Goal: Information Seeking & Learning: Learn about a topic

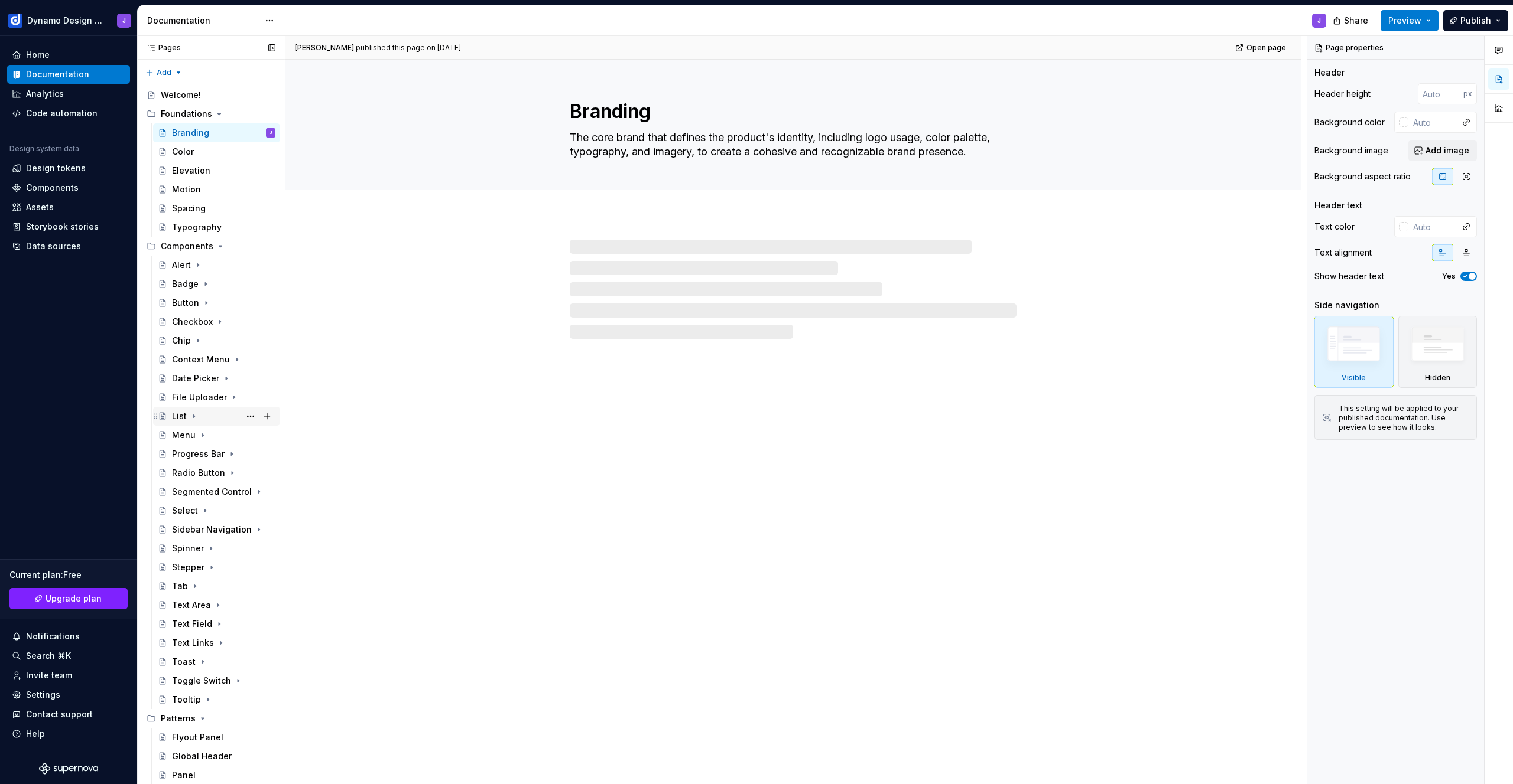
scroll to position [35, 0]
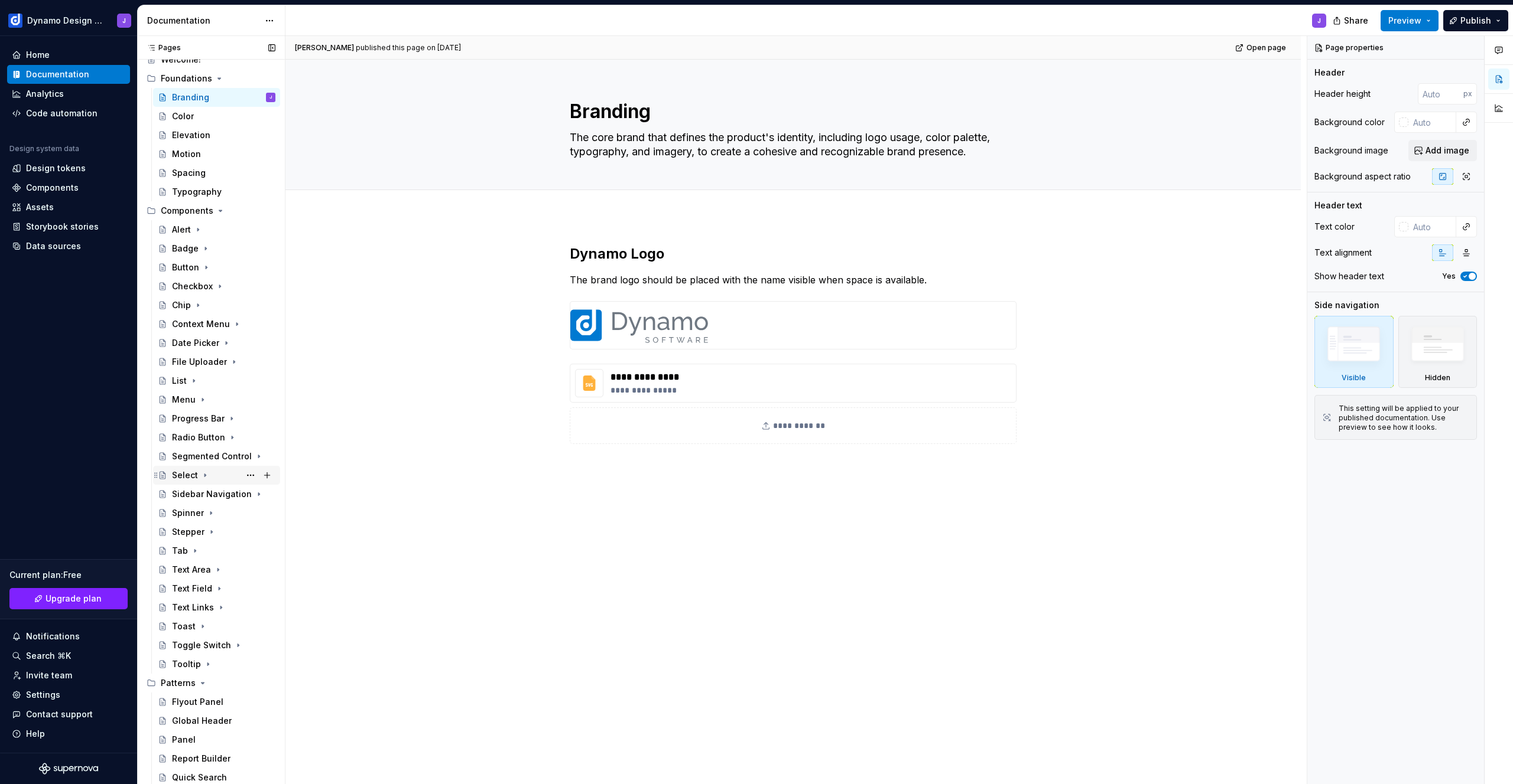
click at [184, 478] on div "Select" at bounding box center [185, 475] width 26 height 12
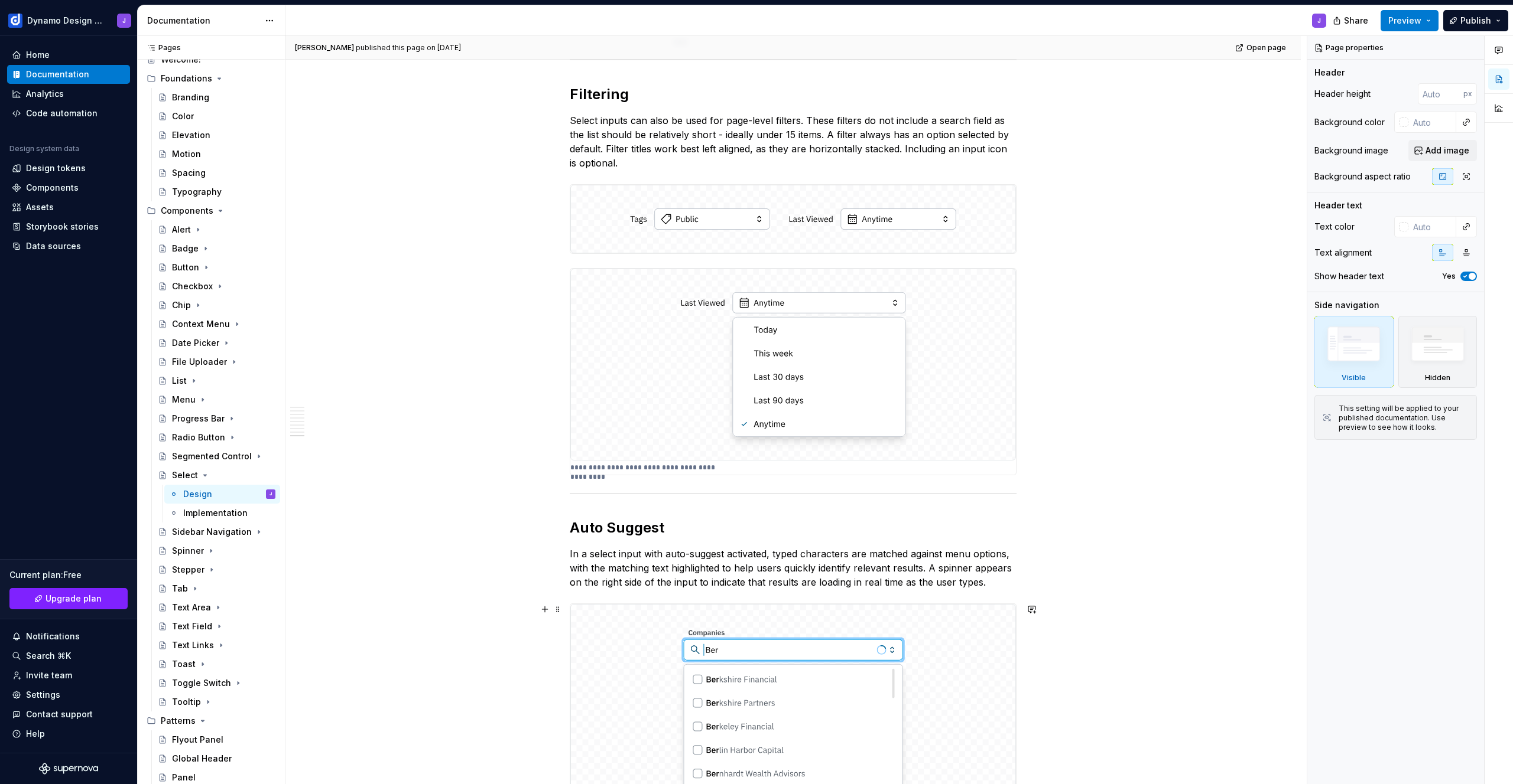
scroll to position [2618, 0]
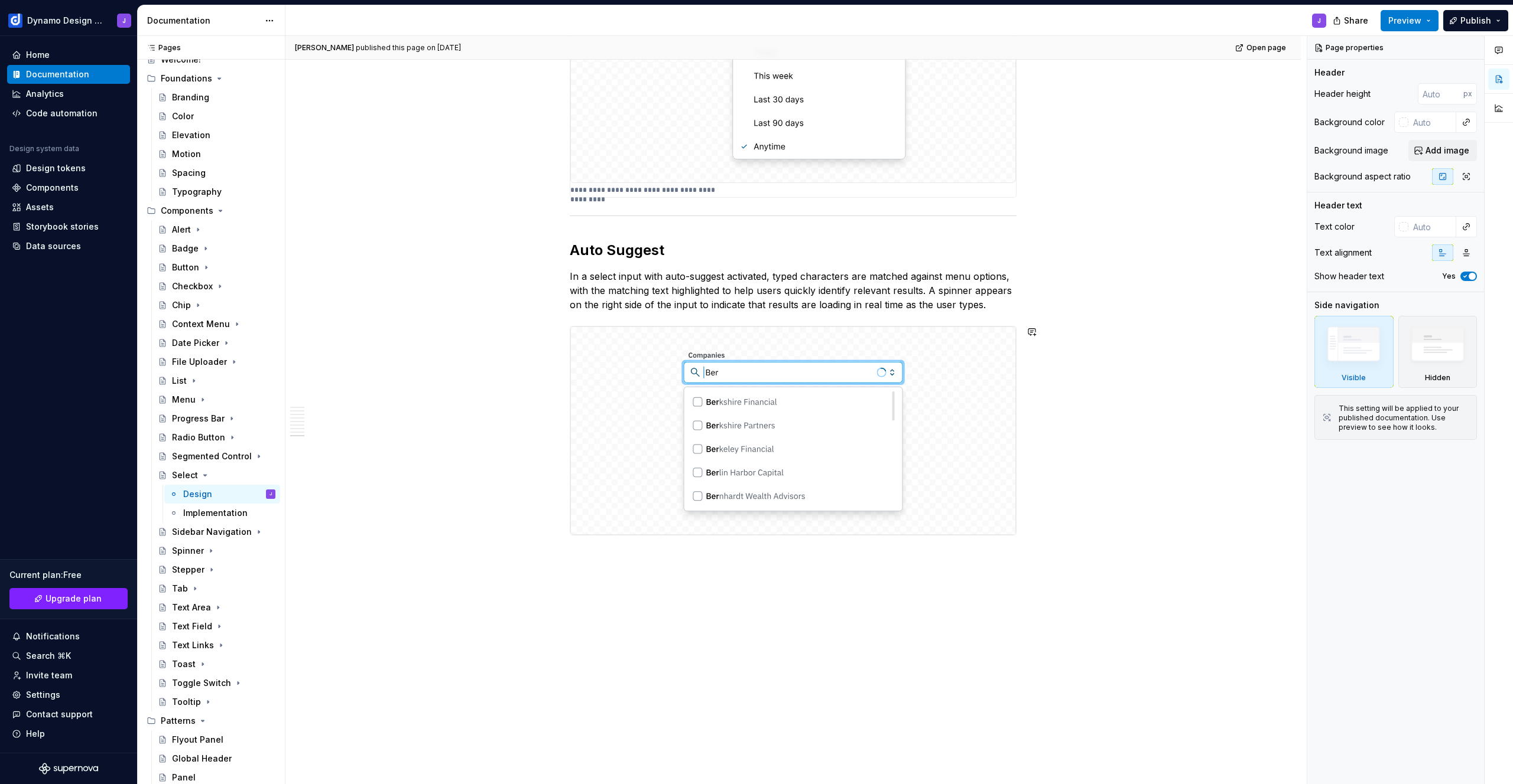
type textarea "*"
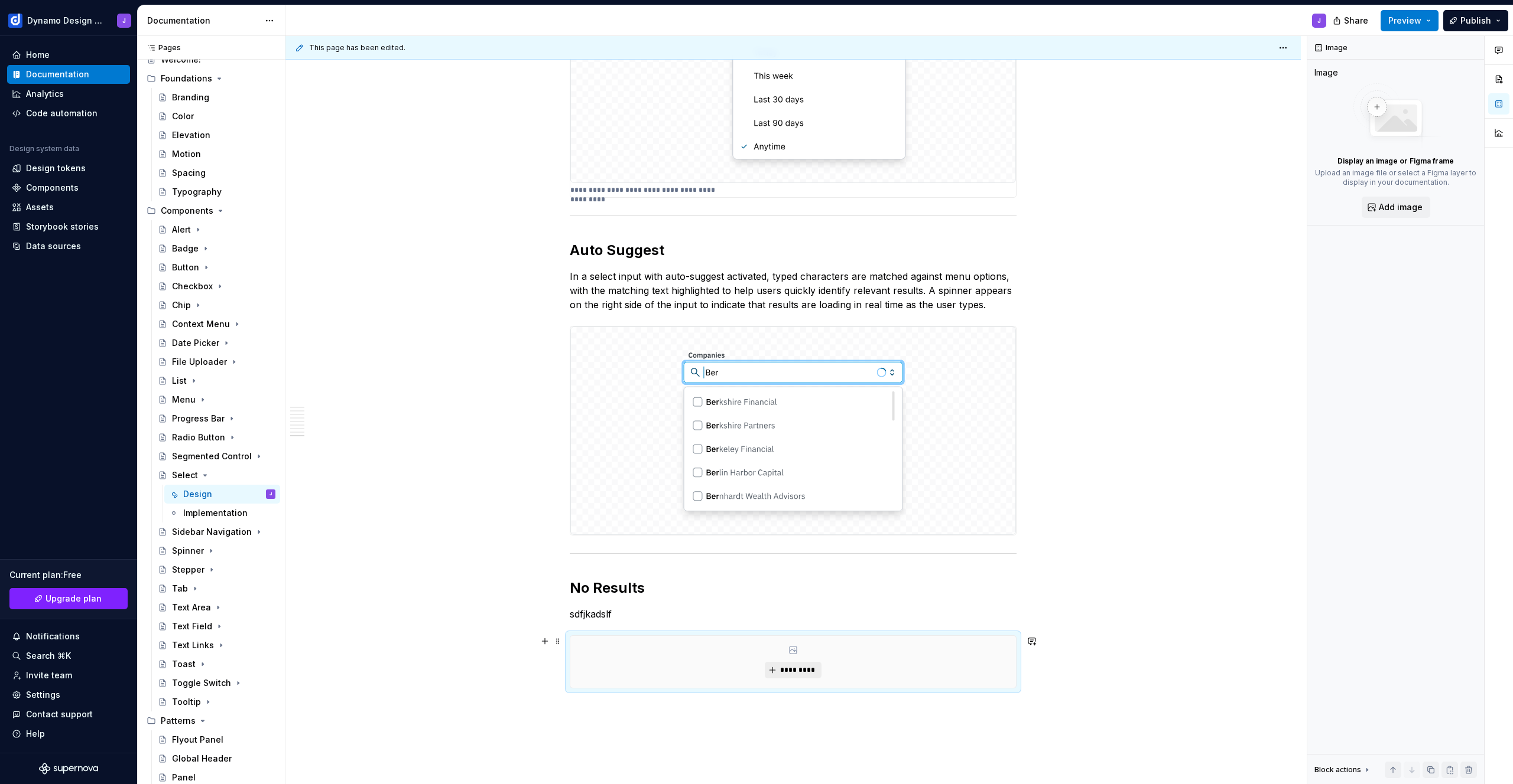
click at [809, 669] on span "*********" at bounding box center [797, 670] width 36 height 9
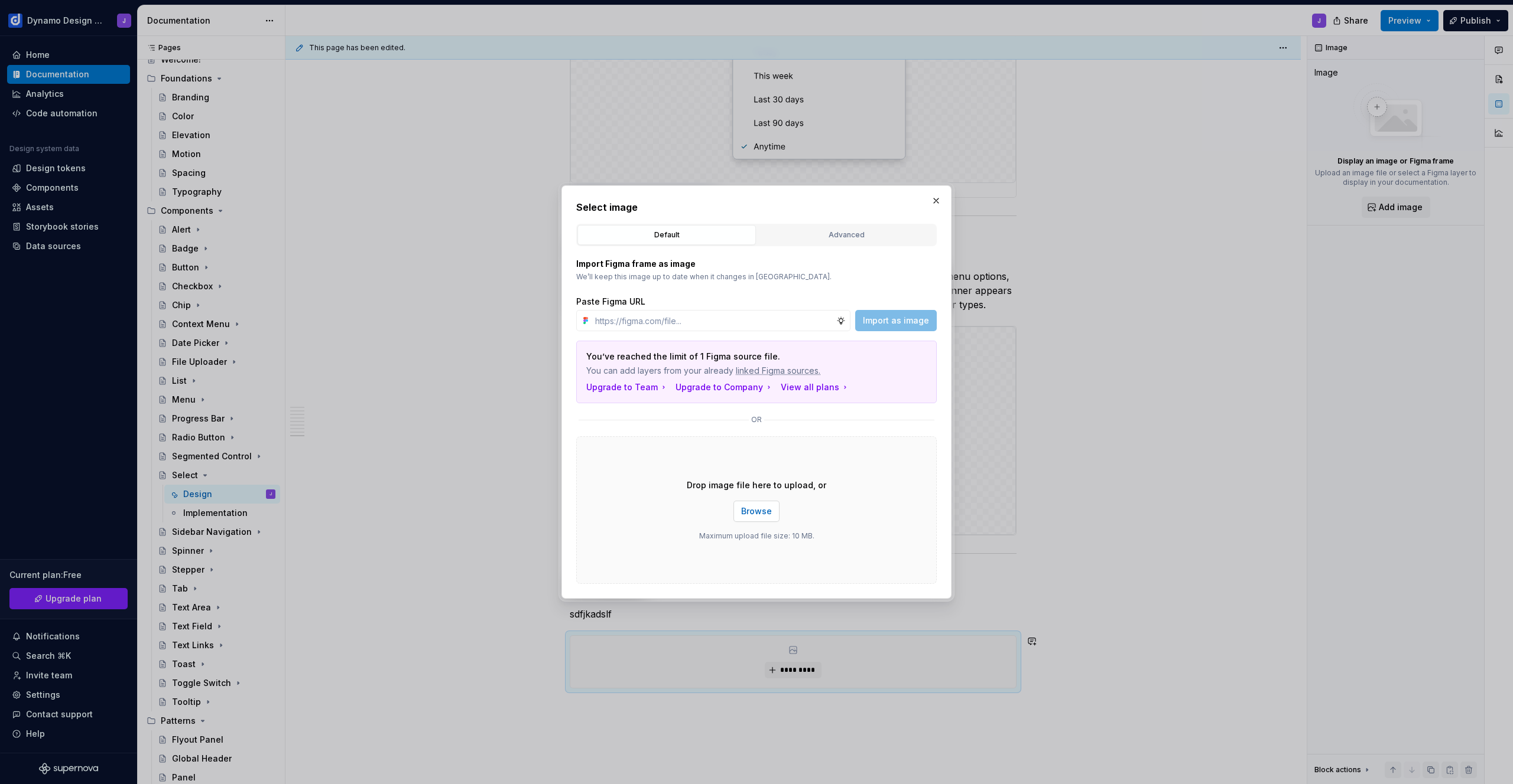
click at [762, 510] on span "Browse" at bounding box center [756, 511] width 31 height 12
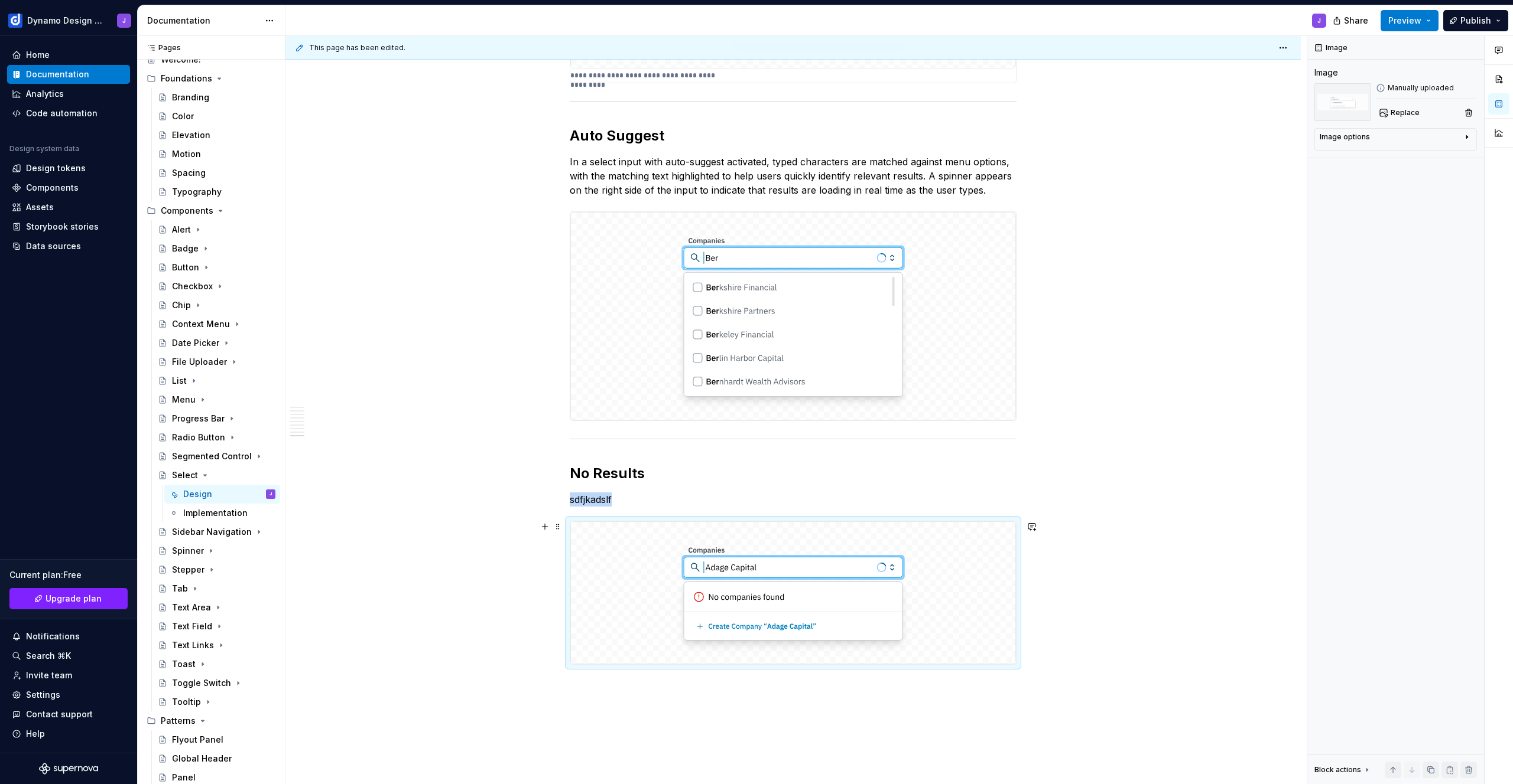
scroll to position [2764, 0]
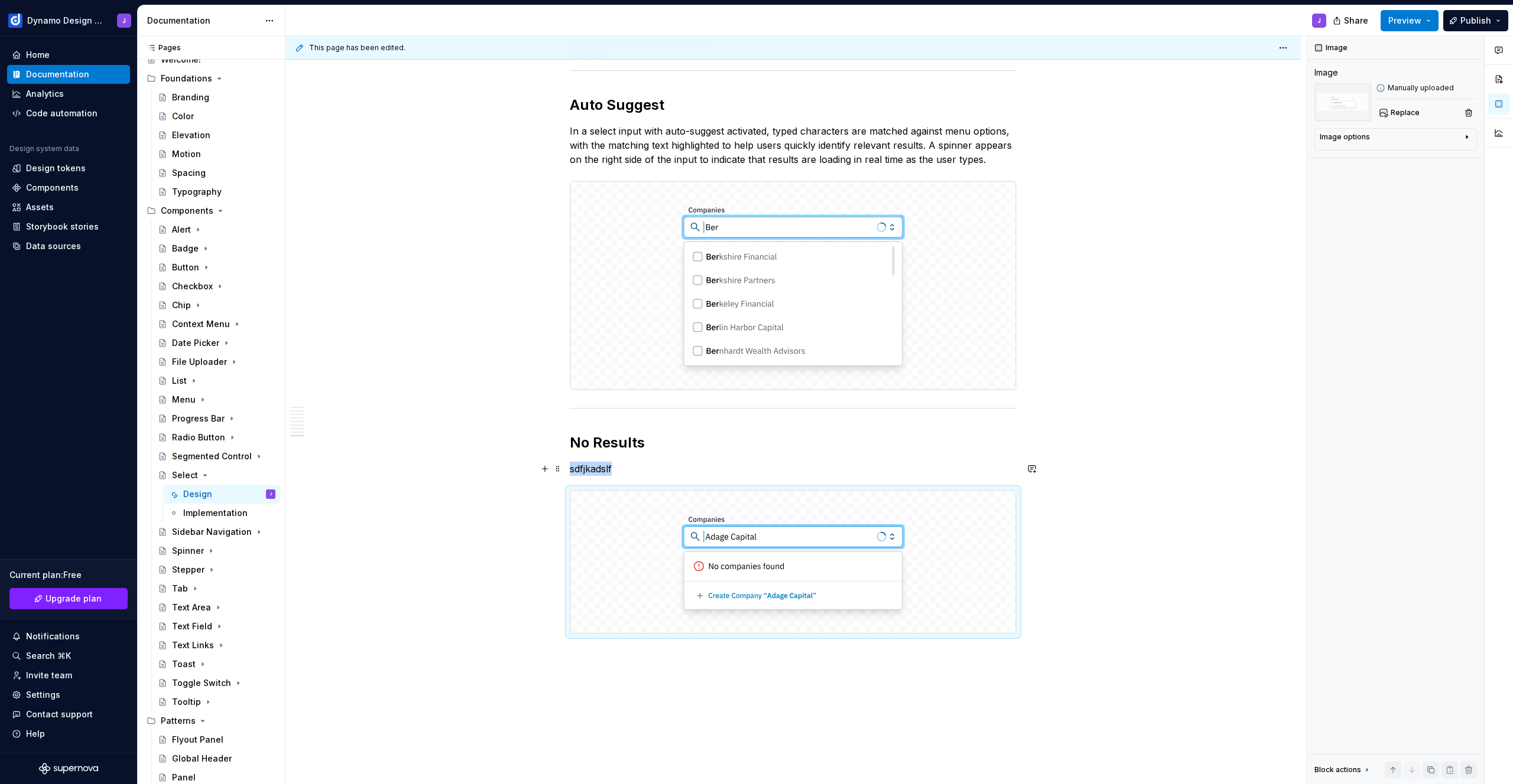
click at [592, 467] on p "sdfjkadslf" at bounding box center [794, 468] width 447 height 14
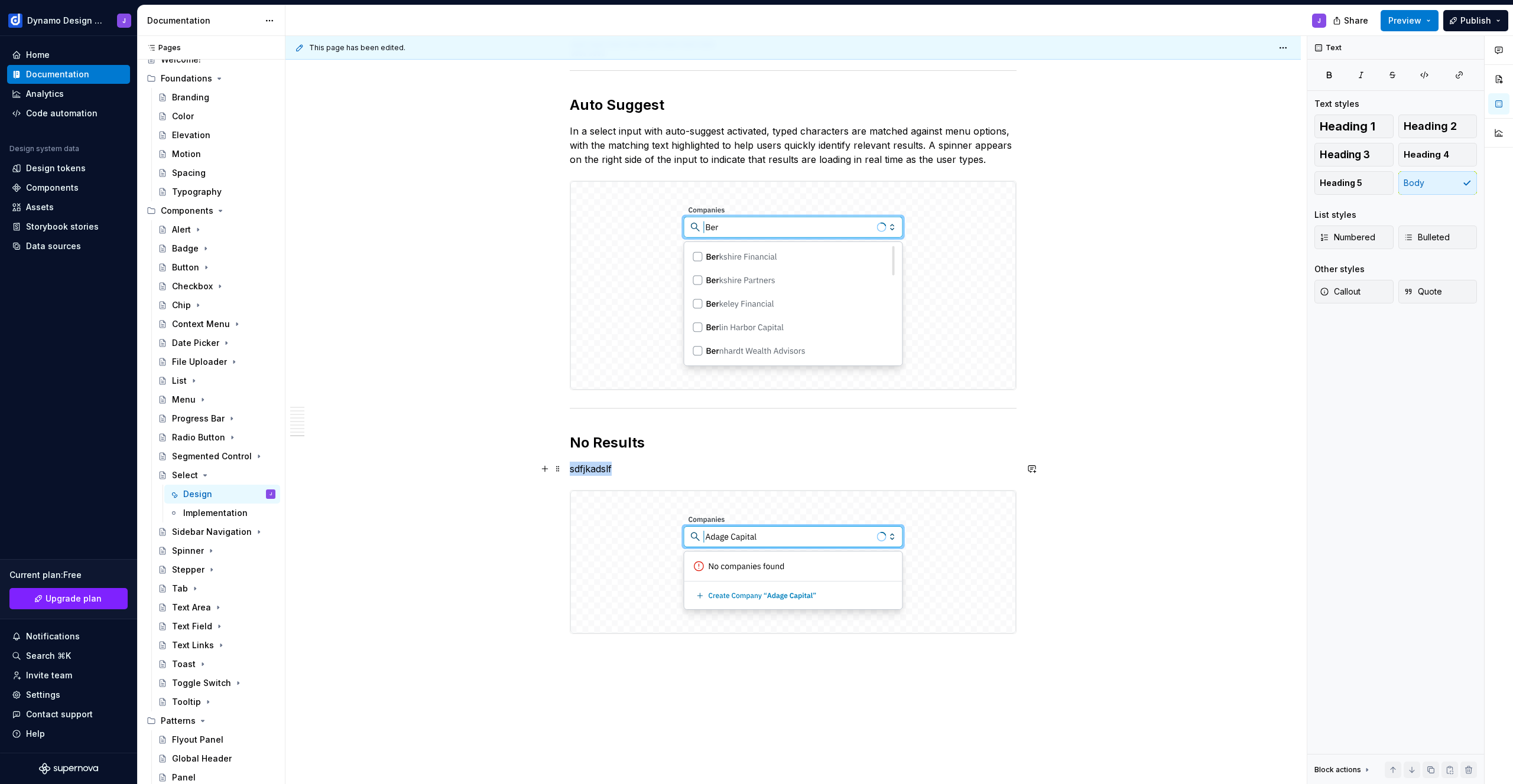
click at [592, 467] on p "sdfjkadslf" at bounding box center [794, 468] width 447 height 14
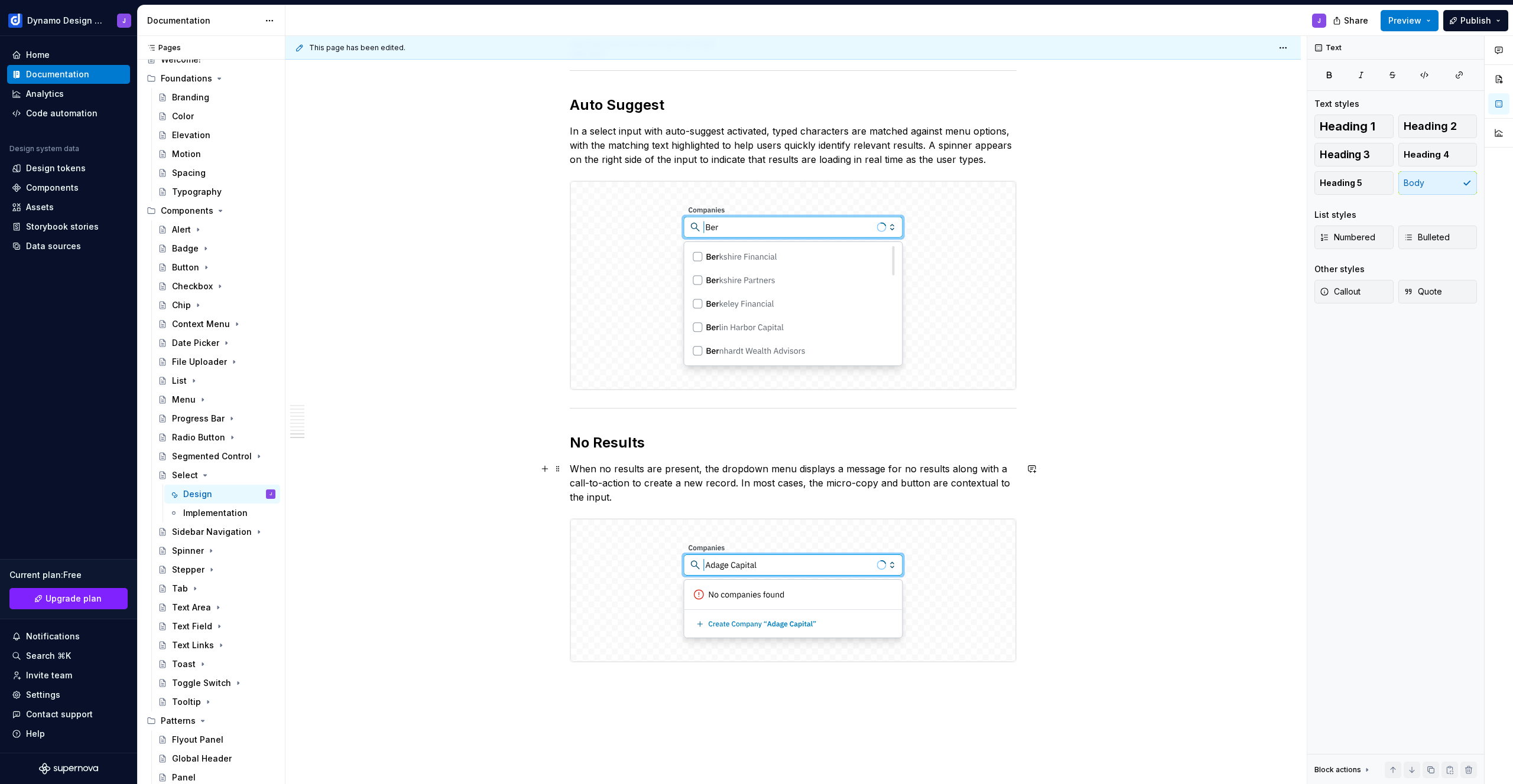
click at [637, 486] on p "When no results are present, the dropdown menu displays a message for no result…" at bounding box center [794, 483] width 447 height 43
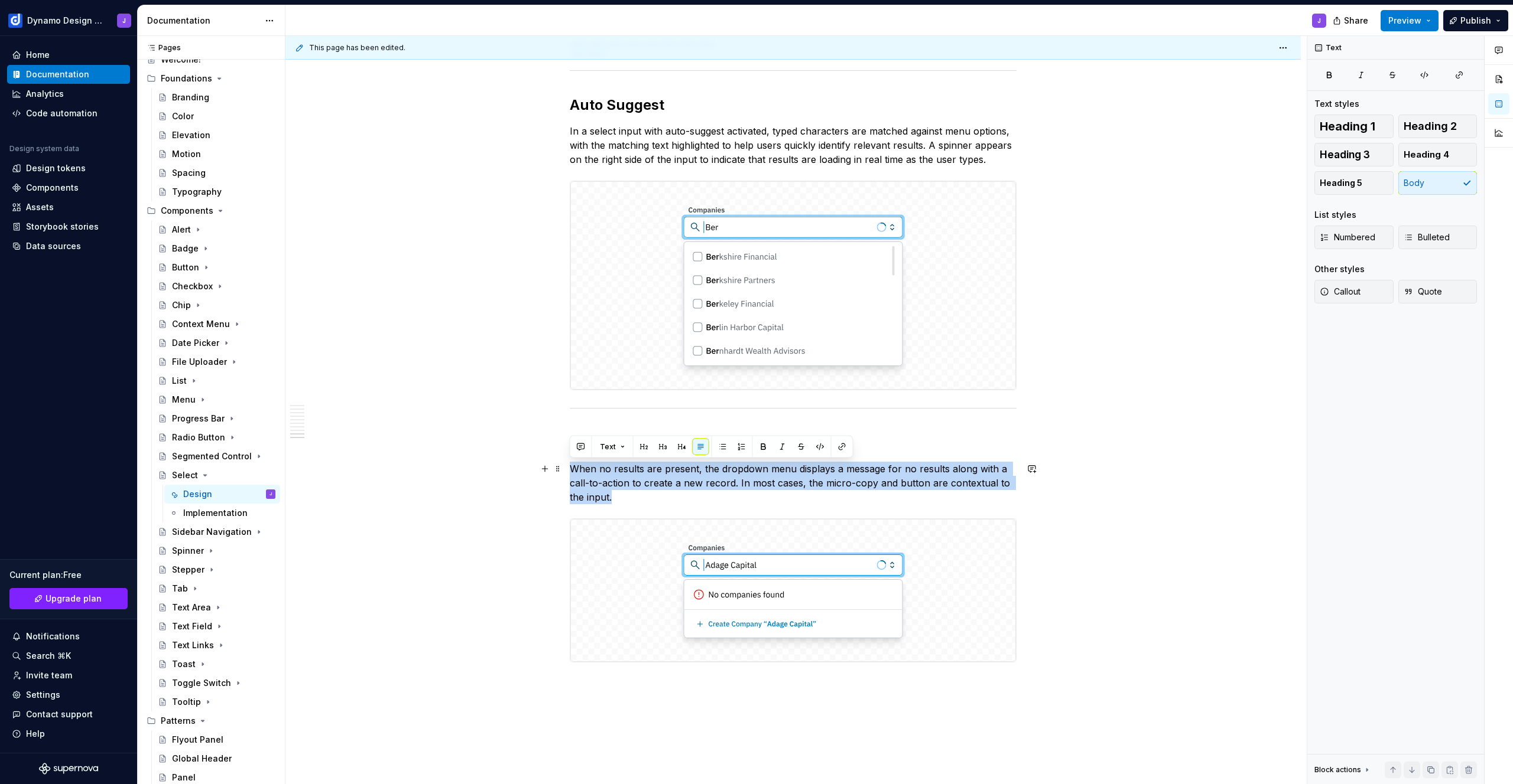
drag, startPoint x: 615, startPoint y: 498, endPoint x: 570, endPoint y: 472, distance: 52.0
click at [570, 472] on p "When no results are present, the dropdown menu displays a message for no result…" at bounding box center [794, 483] width 447 height 43
copy p "When no results are present, the dropdown menu displays a message for no result…"
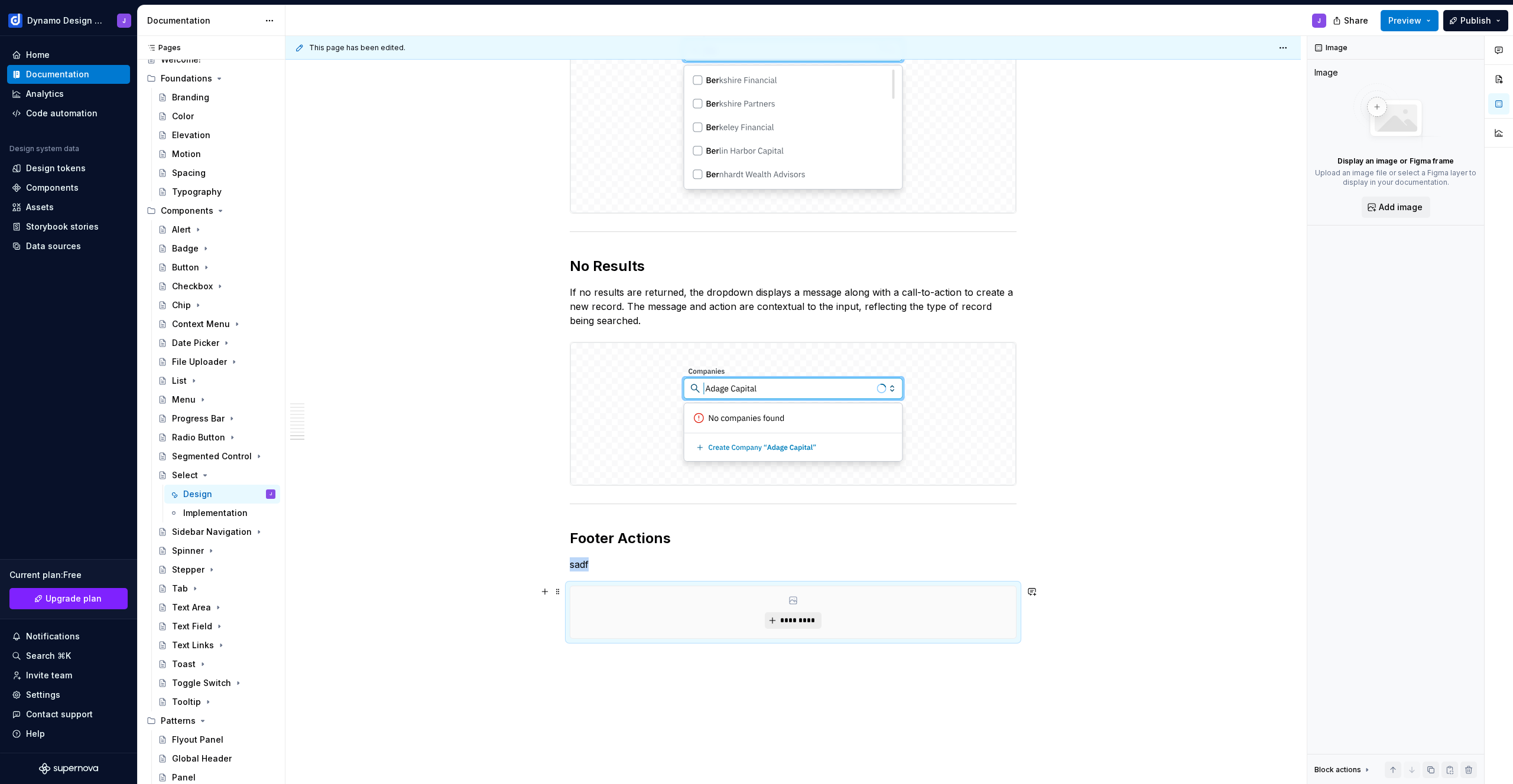
click at [812, 615] on button "*********" at bounding box center [793, 621] width 56 height 17
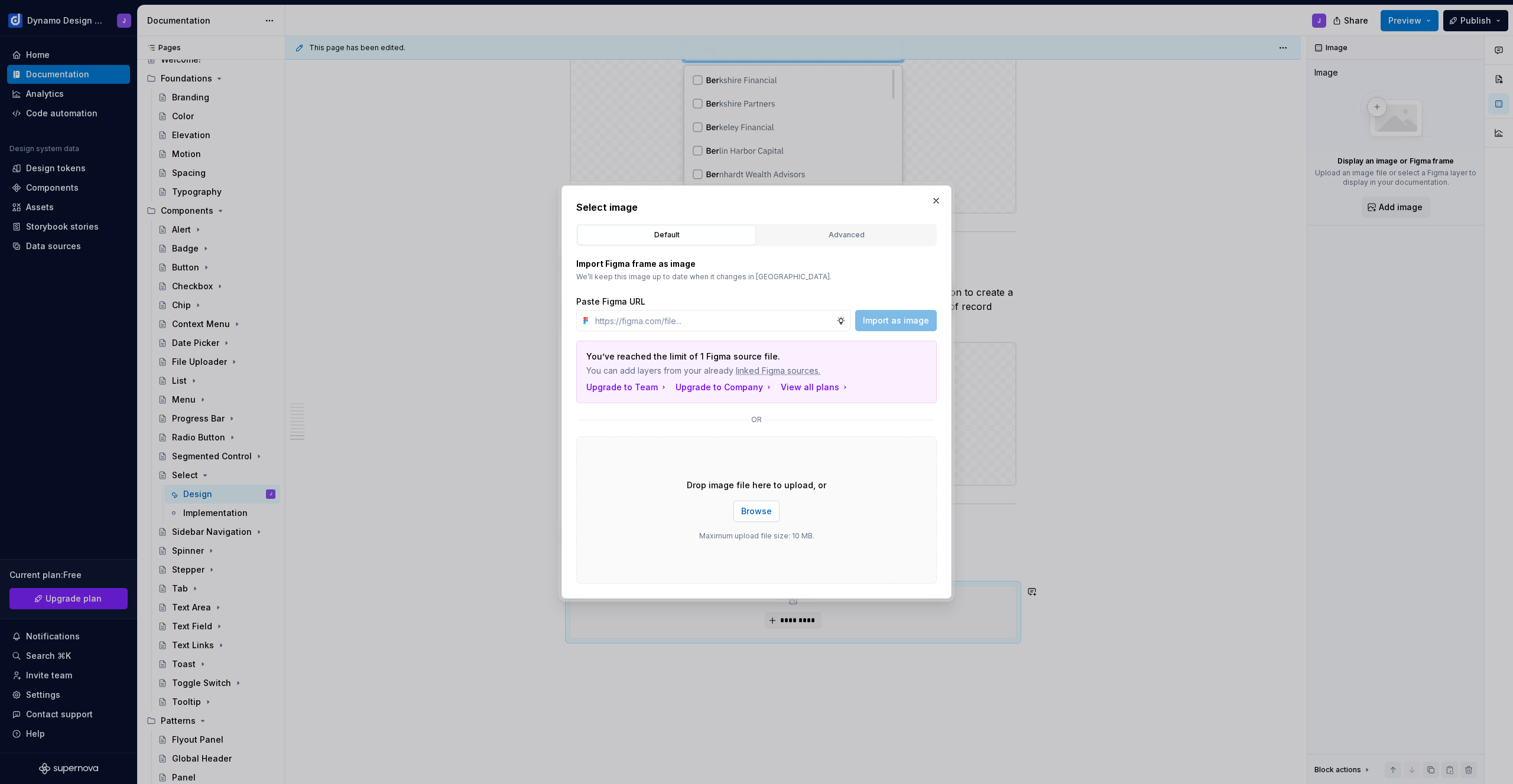
click at [756, 517] on span "Browse" at bounding box center [756, 511] width 31 height 12
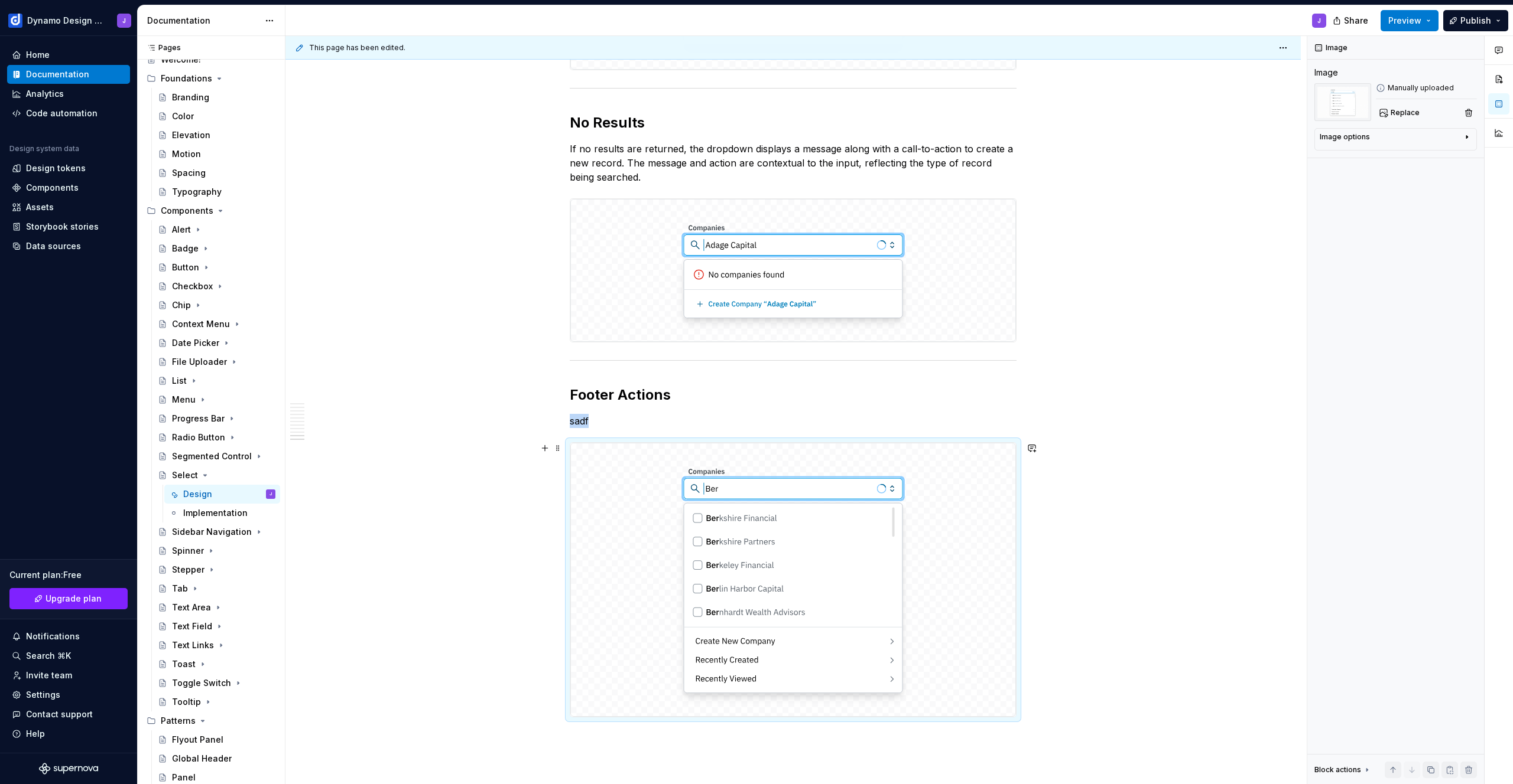
scroll to position [3083, 0]
click at [580, 421] on p "sadf" at bounding box center [794, 422] width 447 height 14
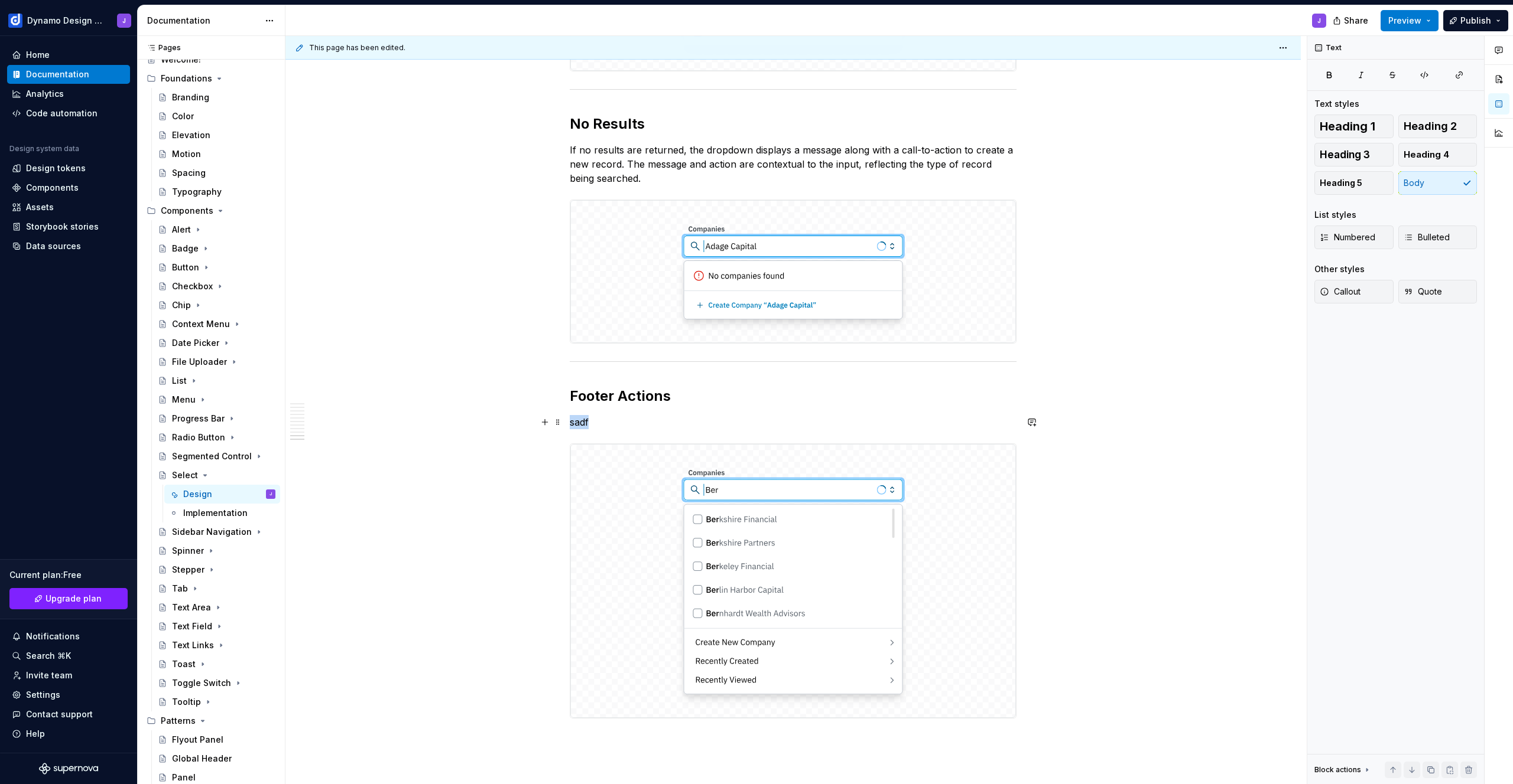
click at [580, 421] on p "sadf" at bounding box center [794, 422] width 447 height 14
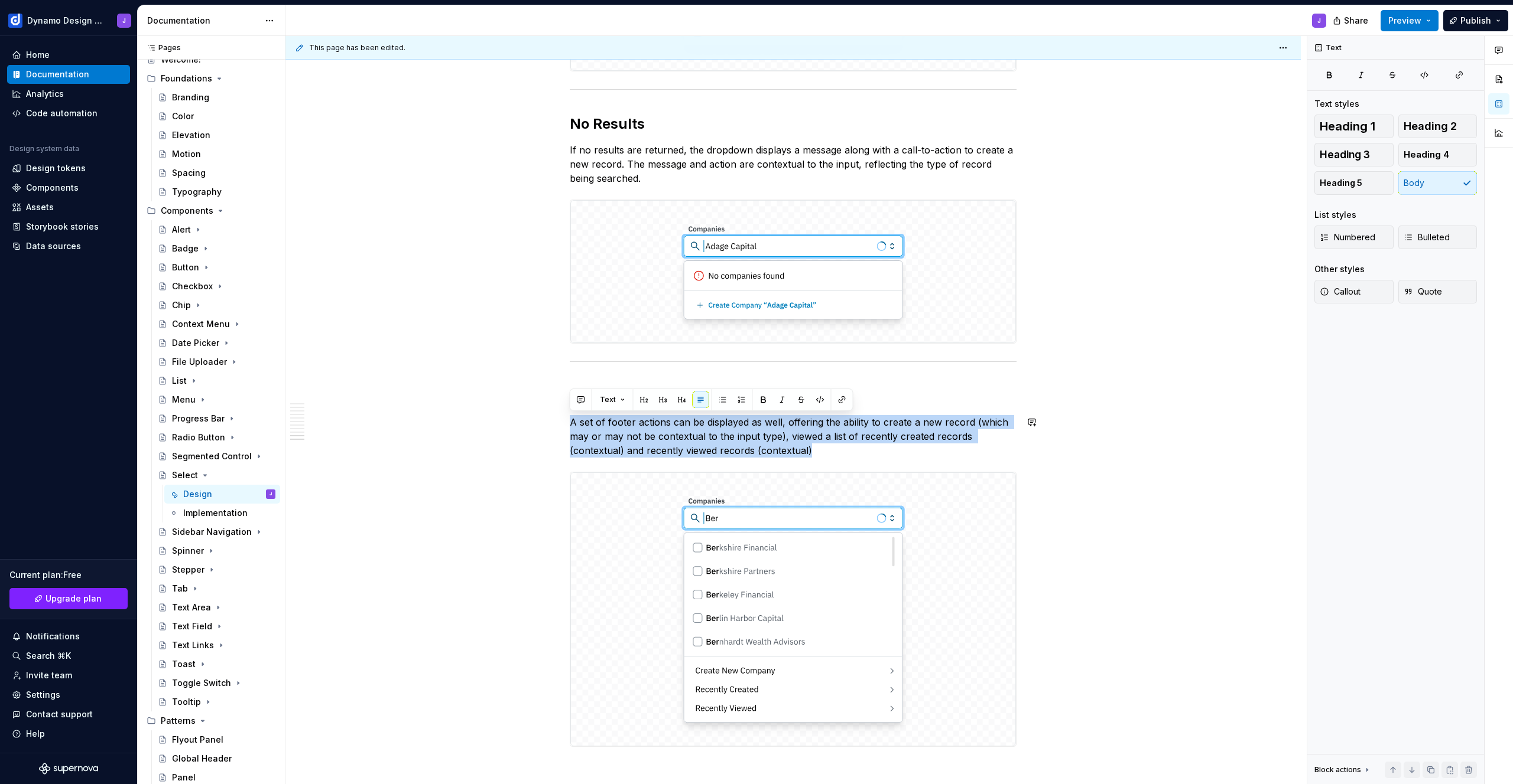
copy p "A set of footer actions can be displayed as well, offering the ability to creat…"
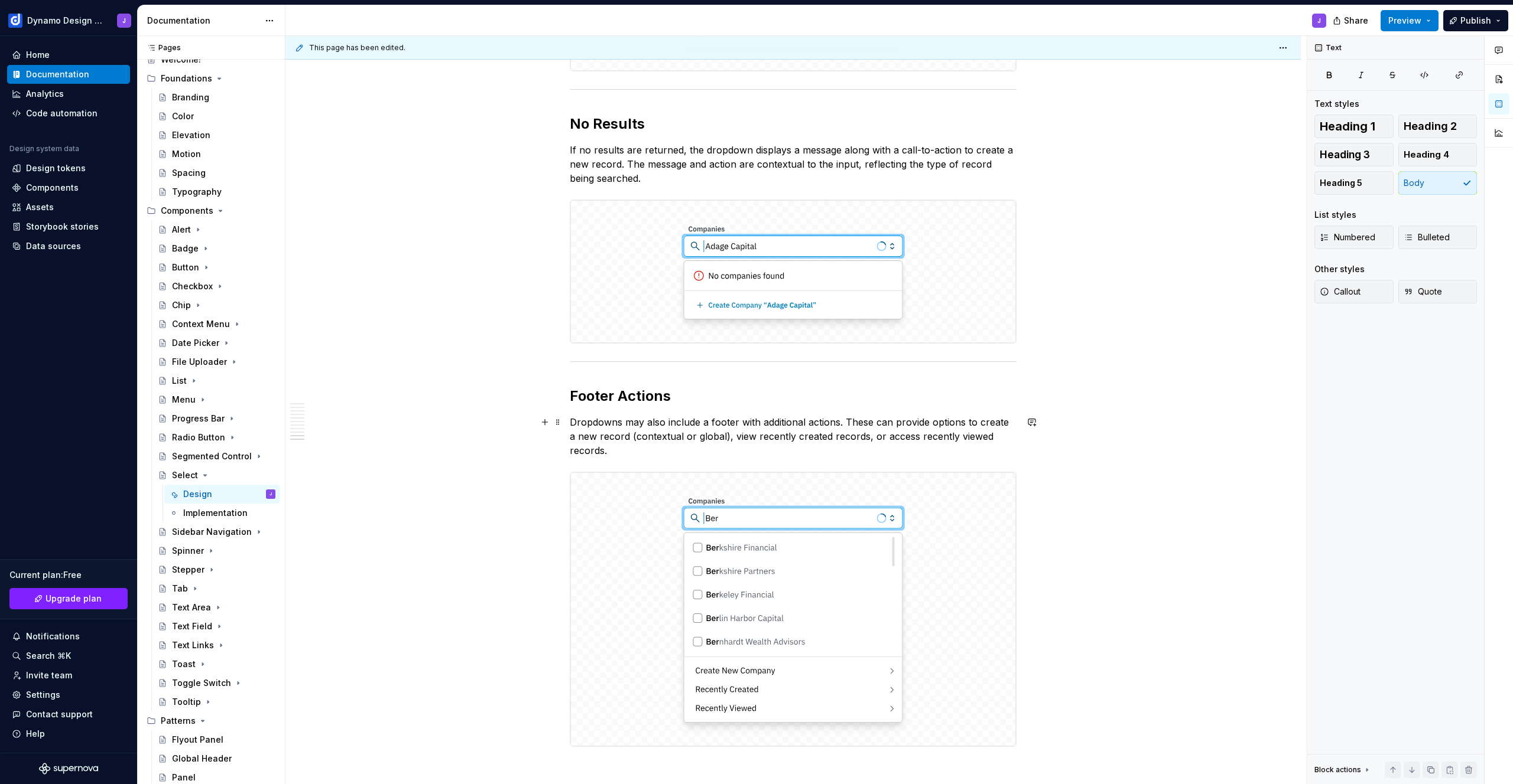
click at [633, 437] on p "Dropdowns may also include a footer with additional actions. These can provide …" at bounding box center [794, 437] width 447 height 43
click at [623, 451] on p "Dropdowns may also include a footer with additional actions. These can provide …" at bounding box center [794, 437] width 447 height 43
click at [639, 450] on p "Dropdowns may also include a footer with additional actions. These can provide …" at bounding box center [794, 437] width 447 height 43
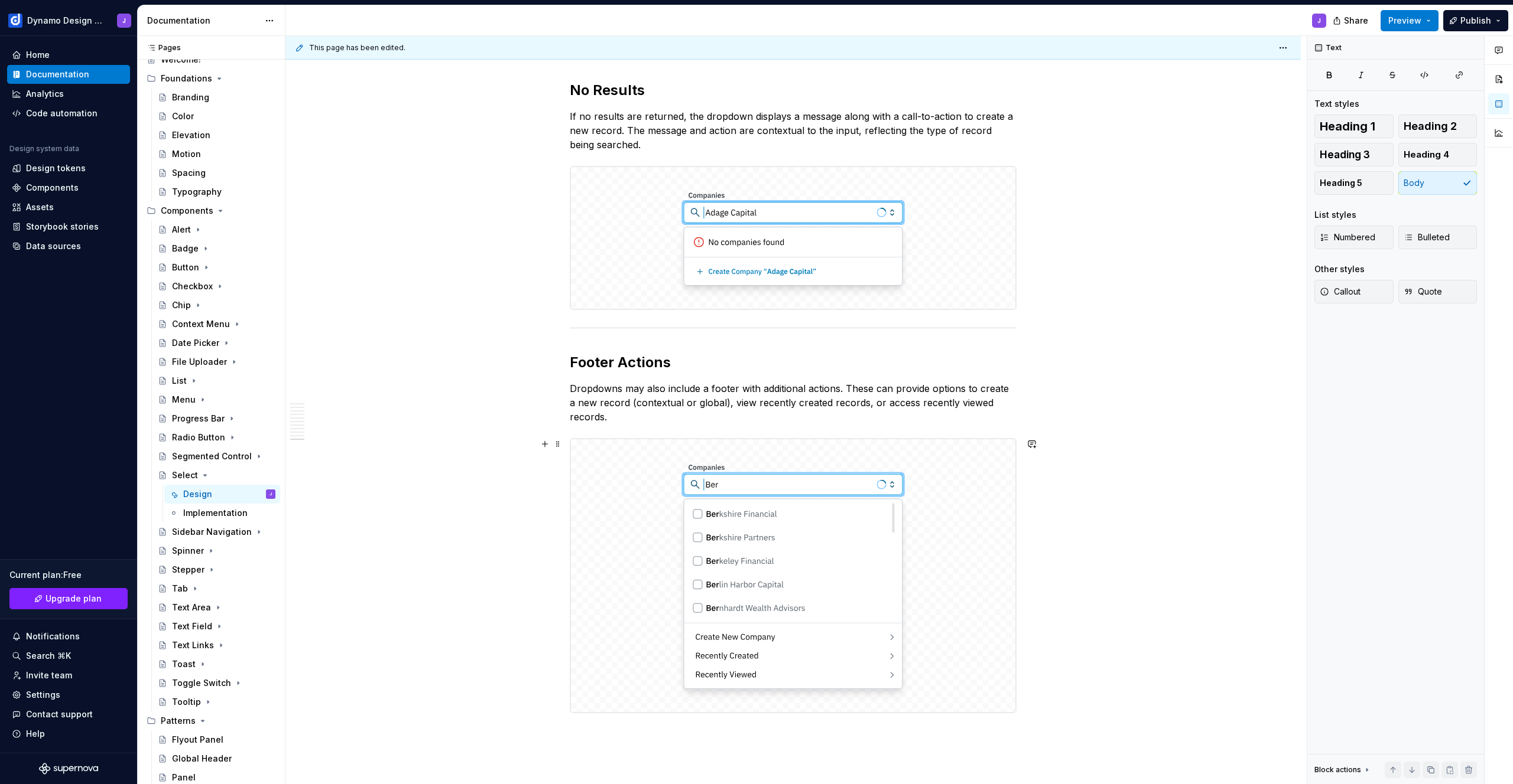
scroll to position [3295, 0]
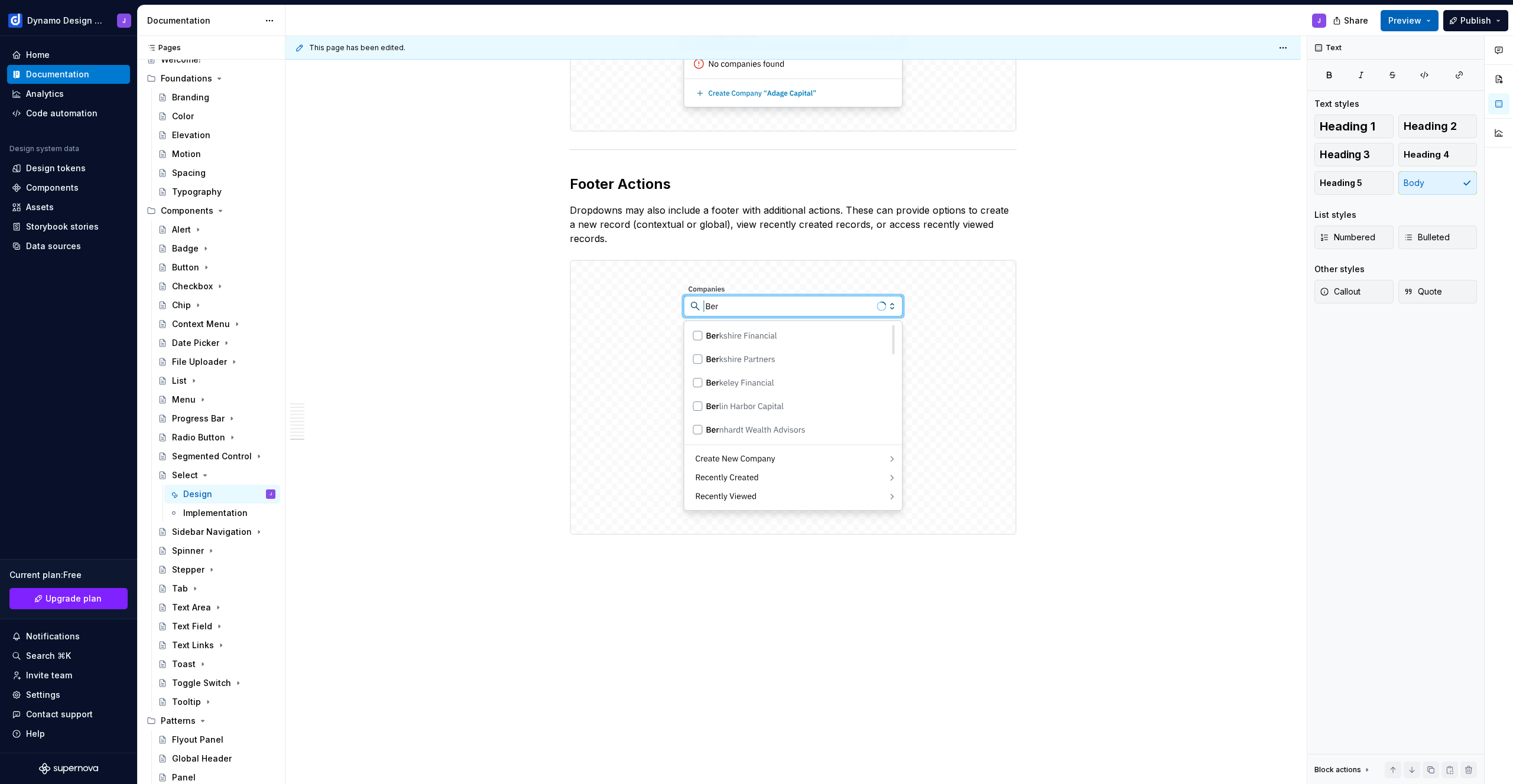
click at [1411, 17] on span "Preview" at bounding box center [1405, 20] width 34 height 12
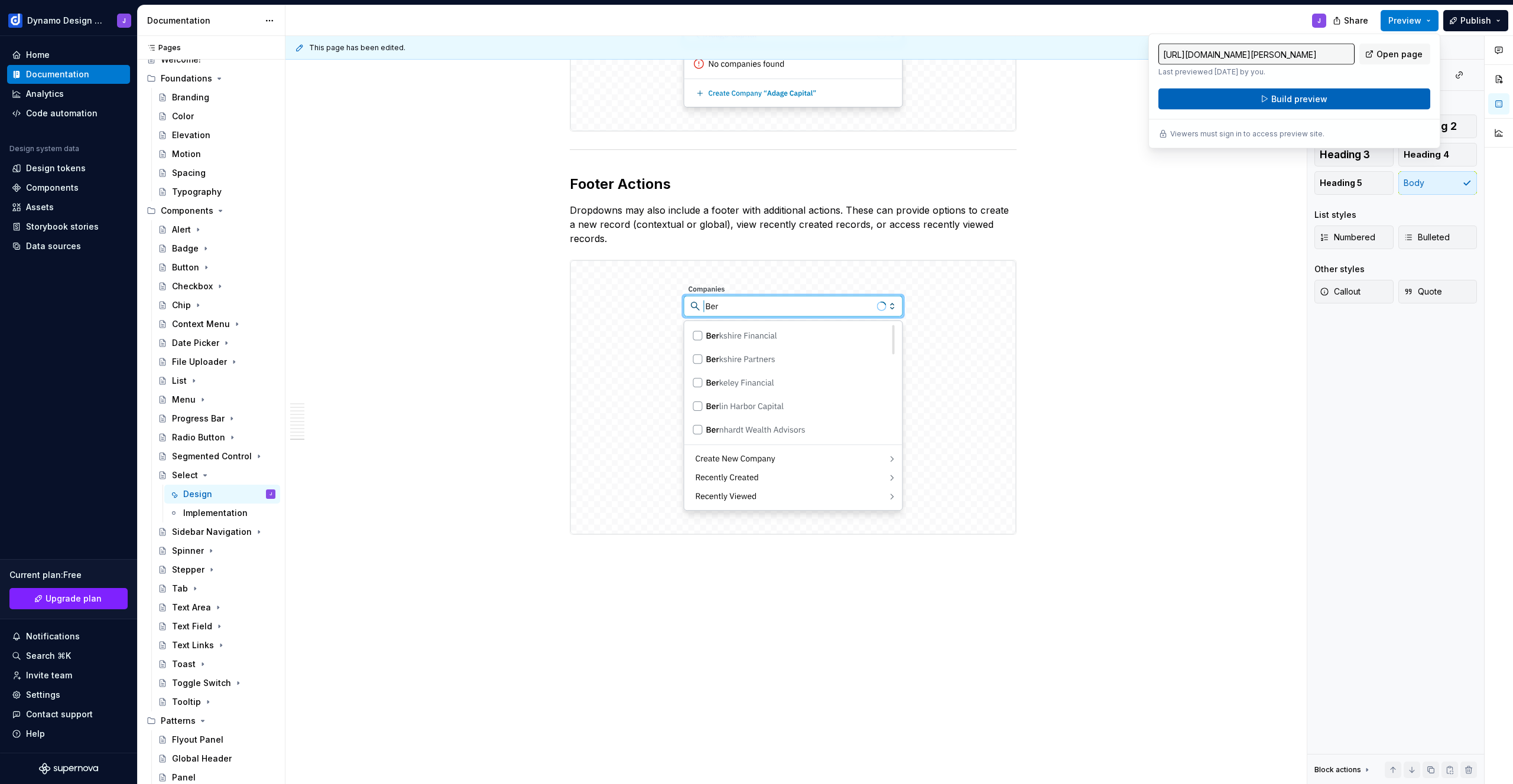
click at [1316, 109] on button "Build preview" at bounding box center [1294, 99] width 272 height 21
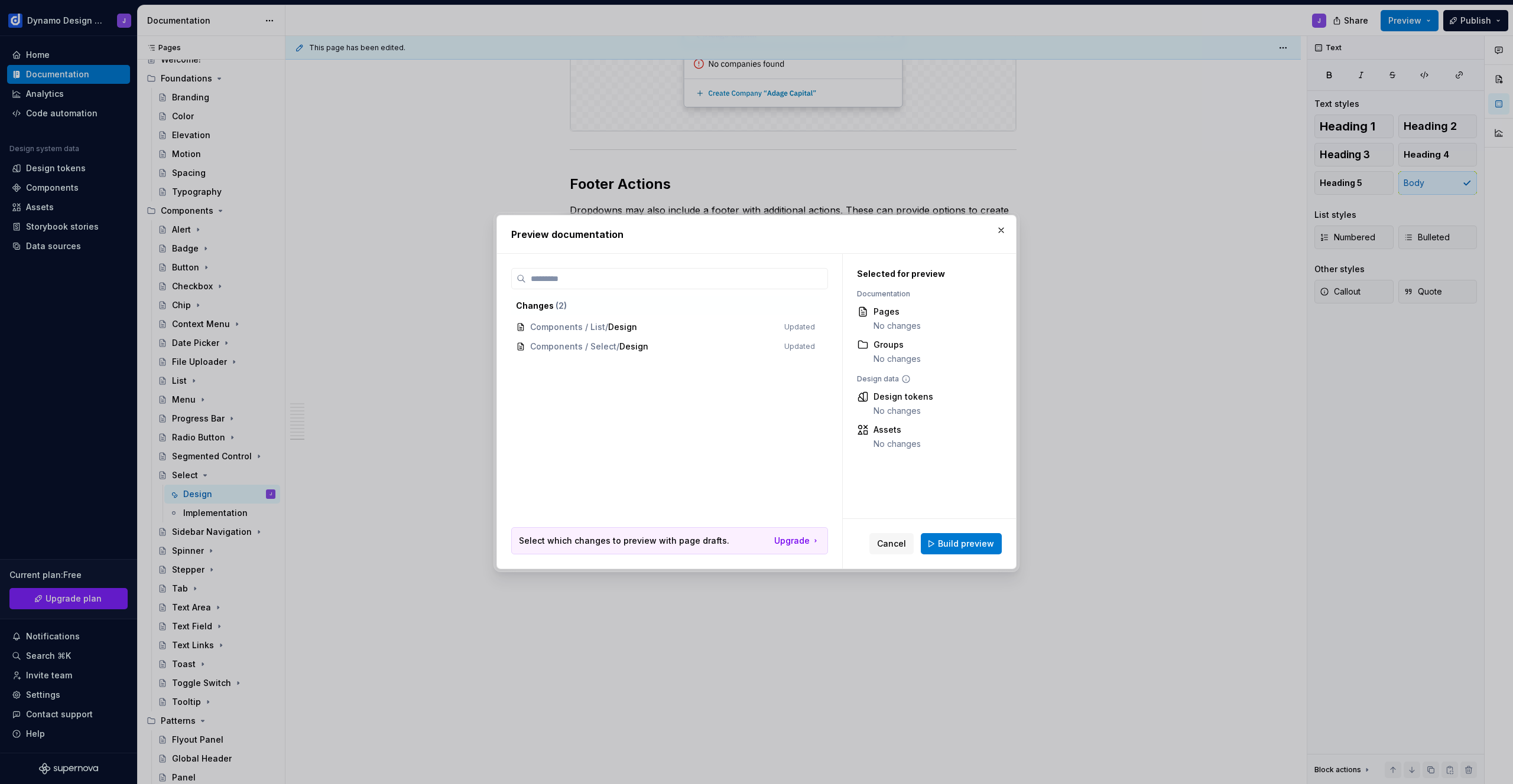
click at [965, 537] on button "Build preview" at bounding box center [961, 544] width 81 height 21
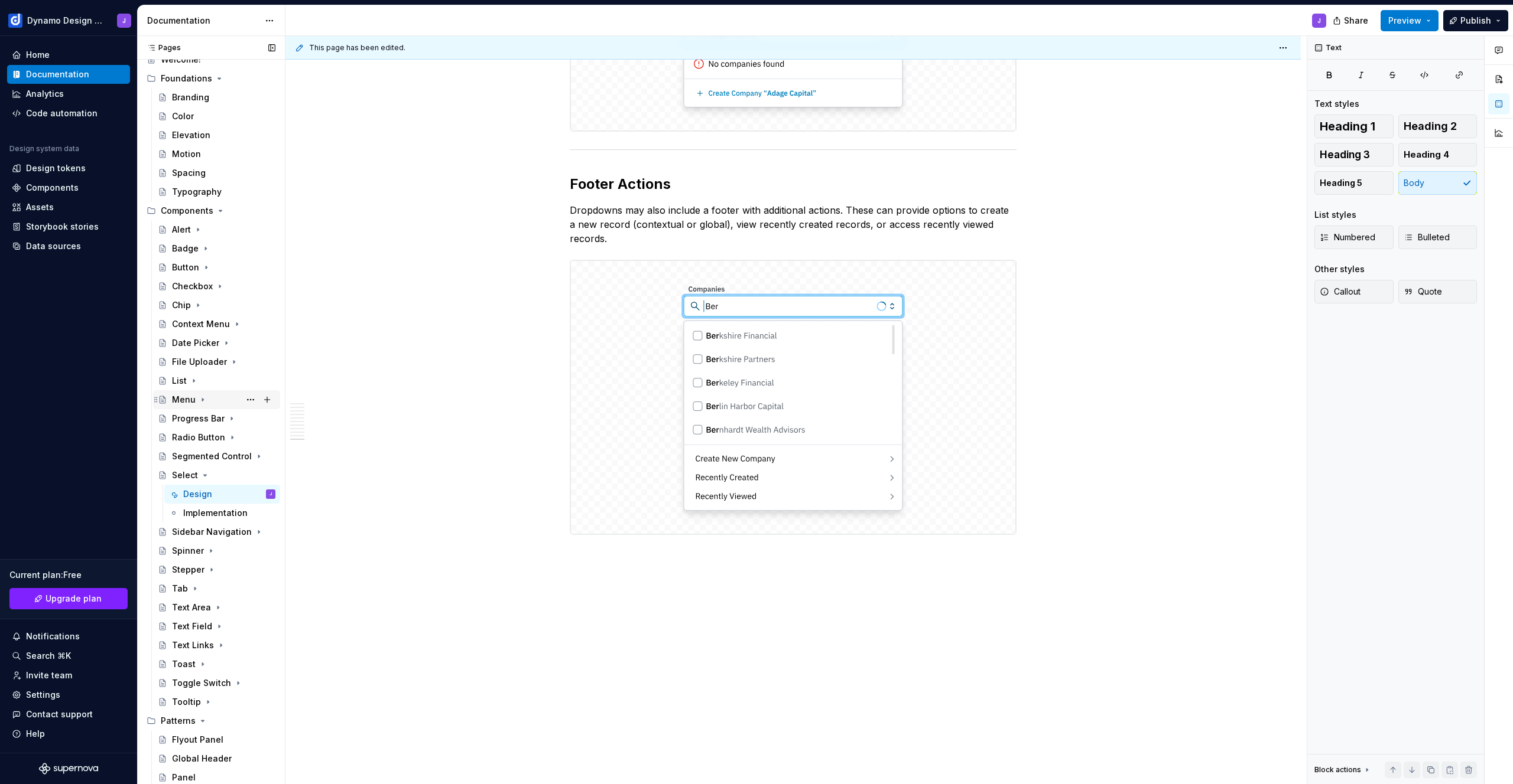
click at [177, 400] on div "Menu" at bounding box center [184, 399] width 23 height 12
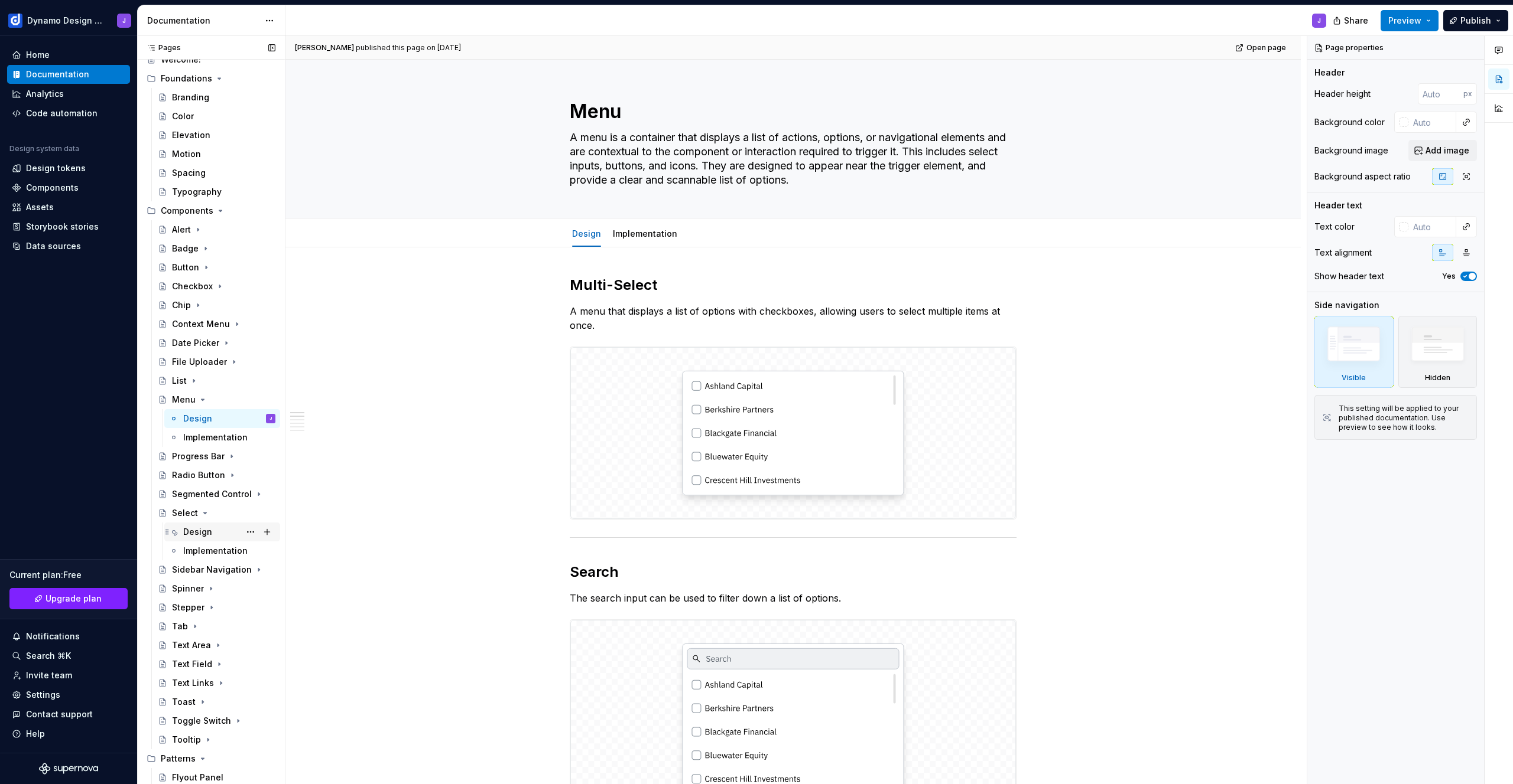
click at [203, 529] on div "Design" at bounding box center [198, 532] width 29 height 12
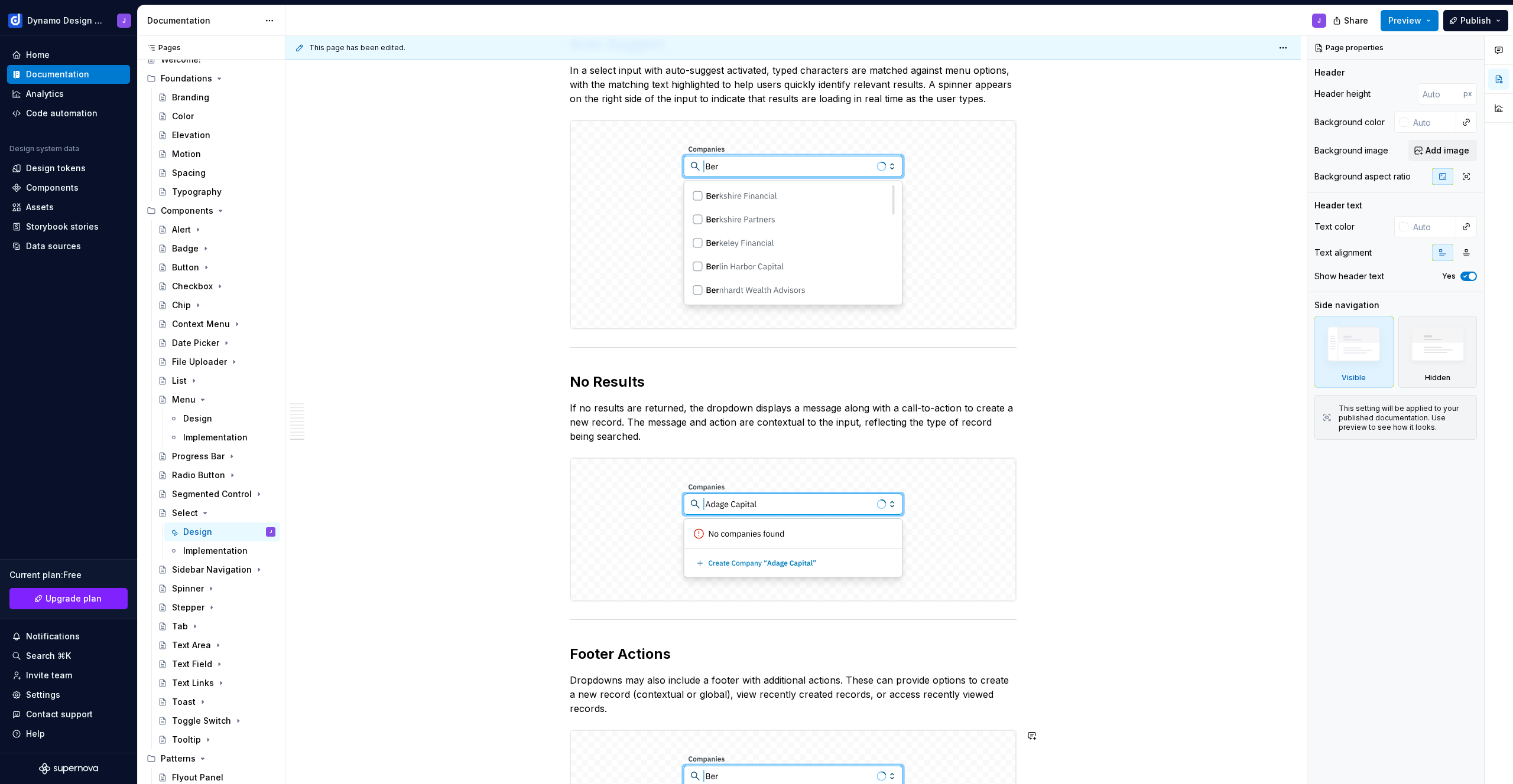
scroll to position [3295, 0]
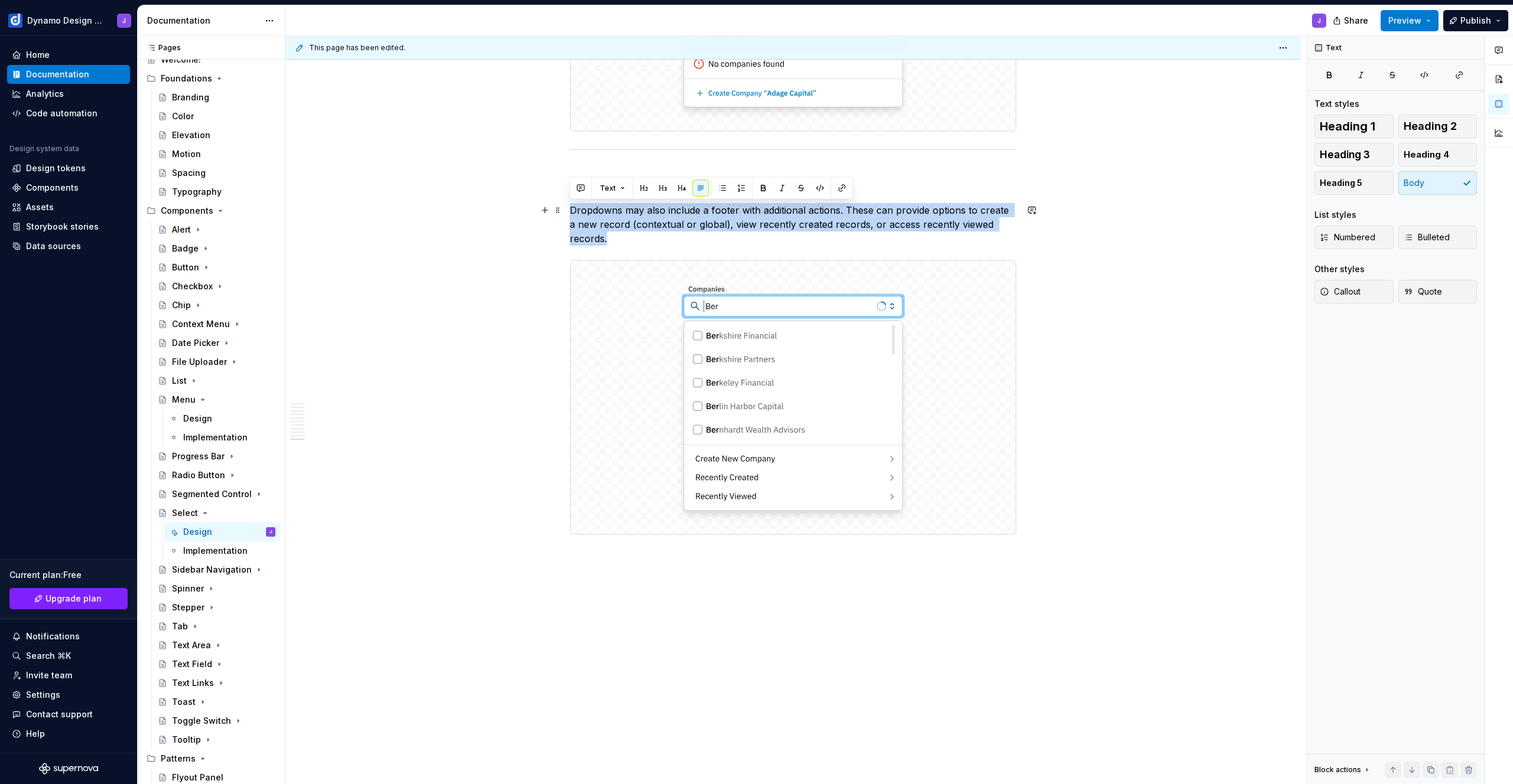
drag, startPoint x: 588, startPoint y: 232, endPoint x: 568, endPoint y: 210, distance: 29.7
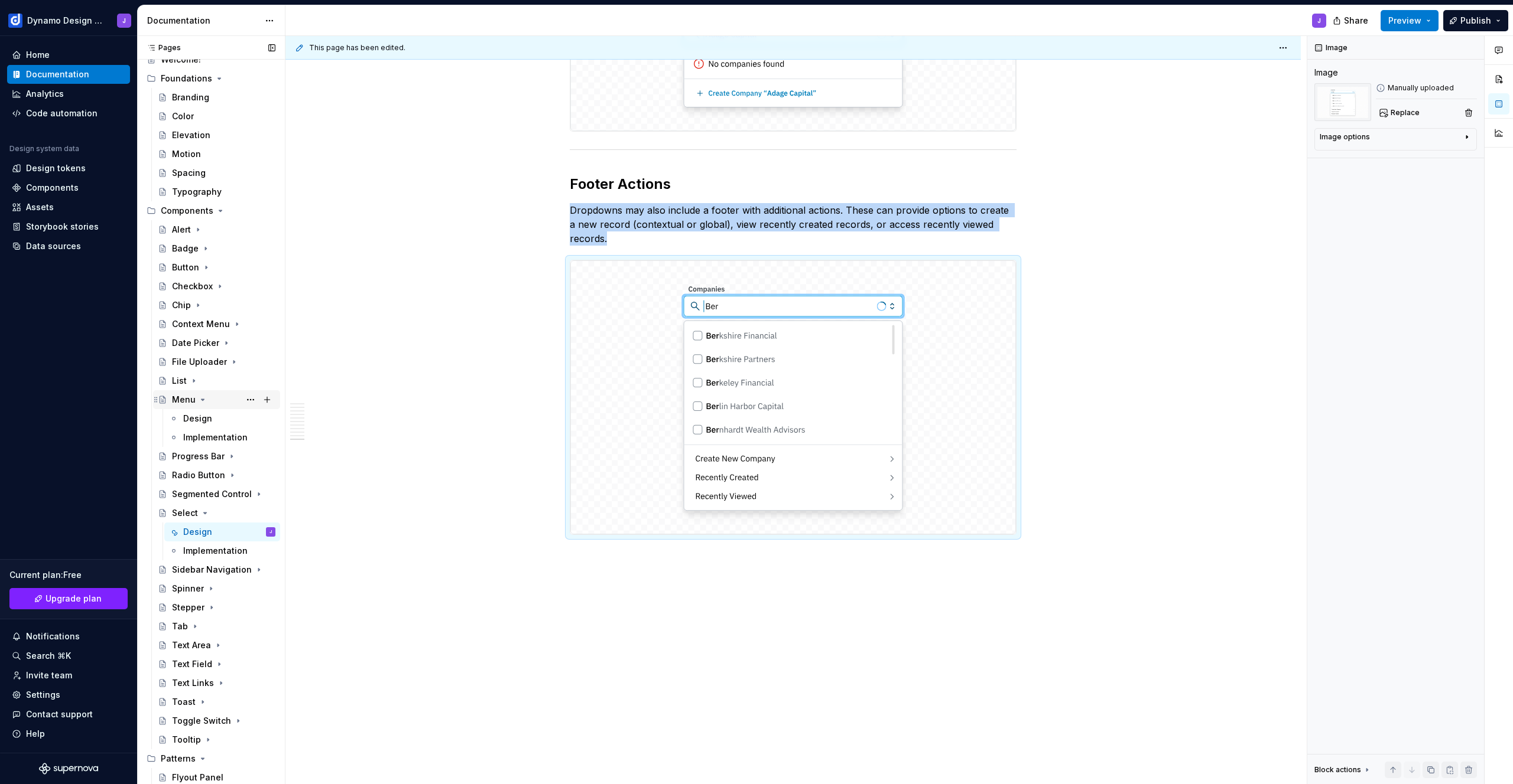
click at [188, 408] on div "Menu" at bounding box center [216, 399] width 127 height 19
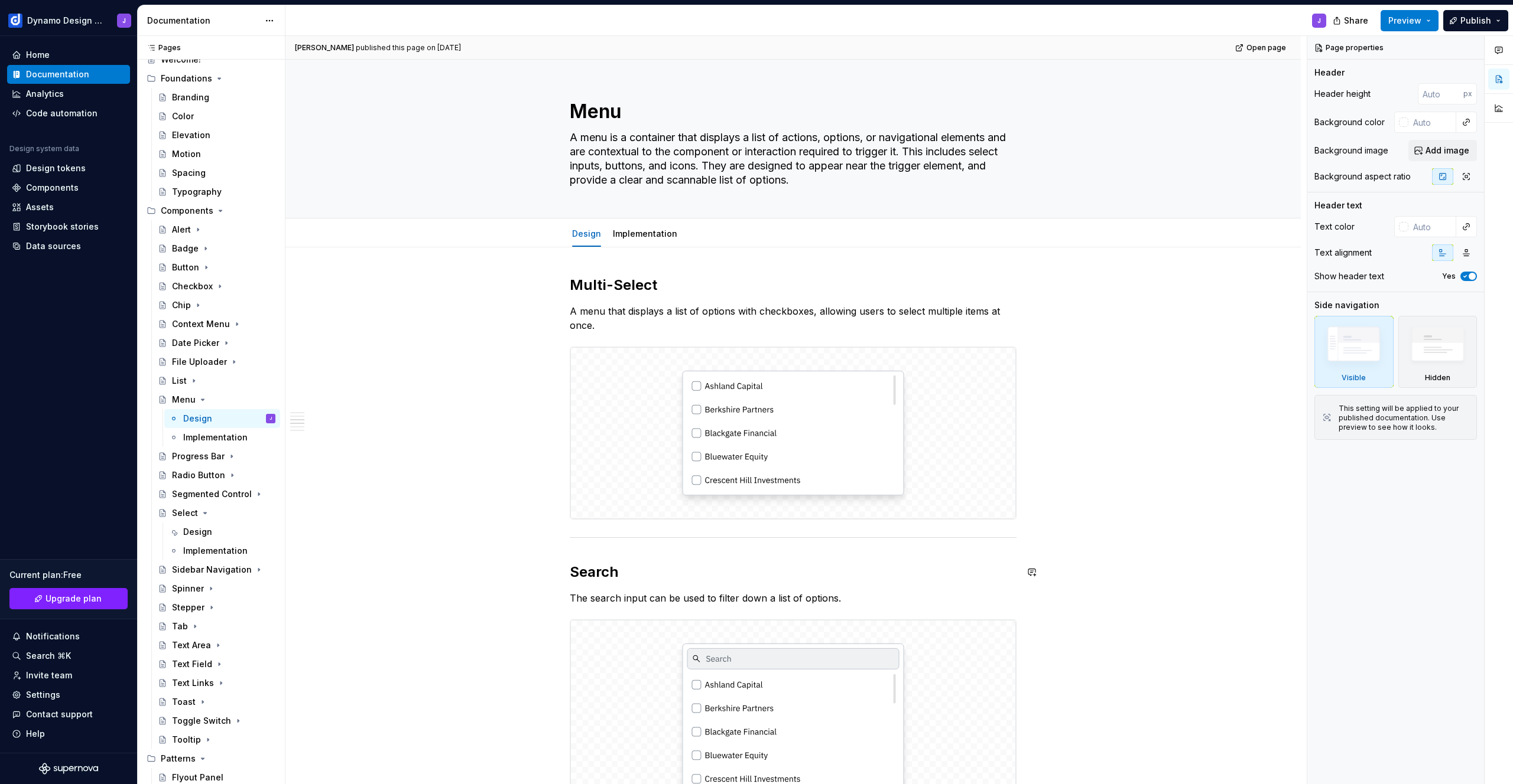
scroll to position [1027, 0]
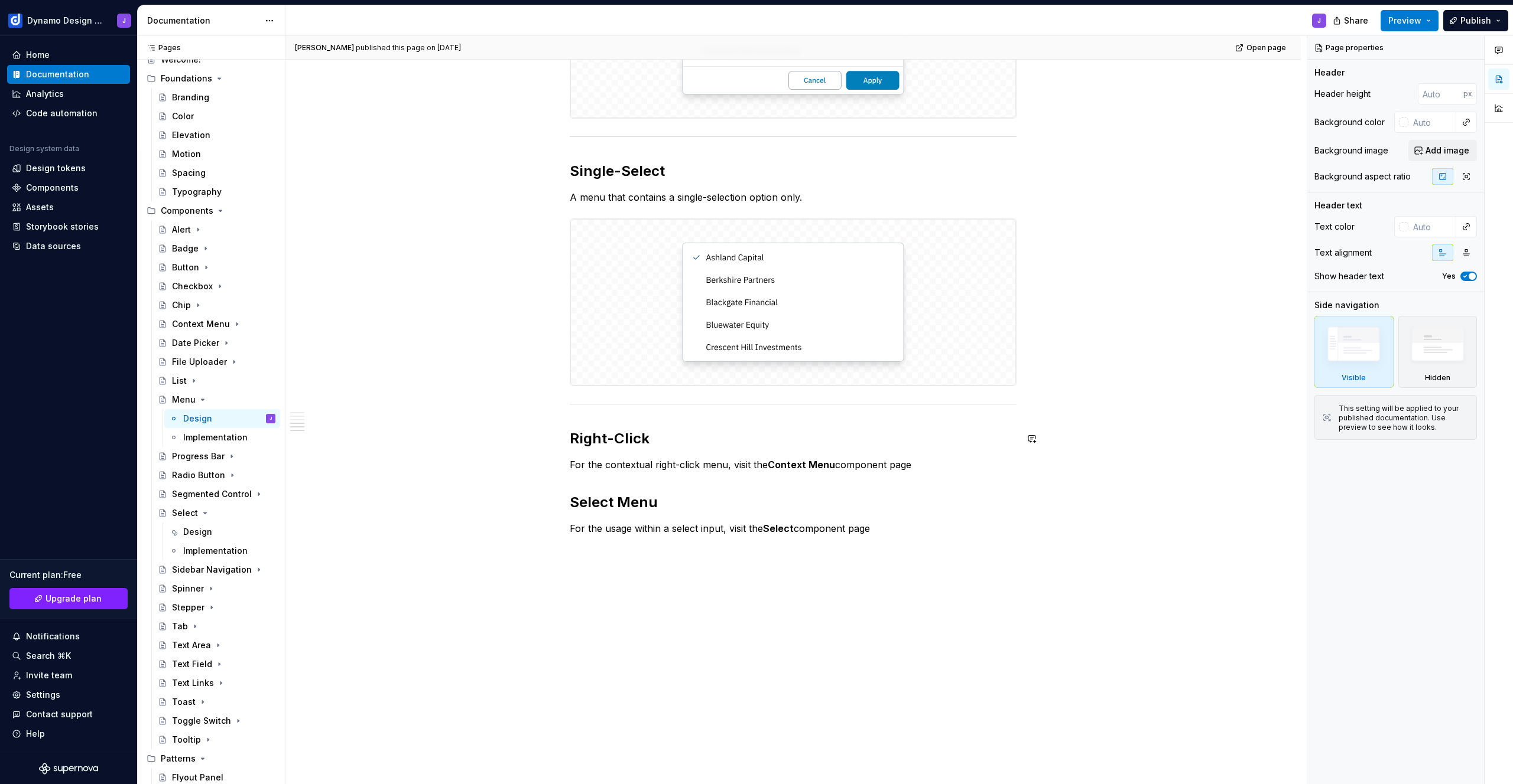
click at [691, 556] on div "Multi-Select A menu that displays a list of options with checkboxes, allowing u…" at bounding box center [793, 3] width 1015 height 1564
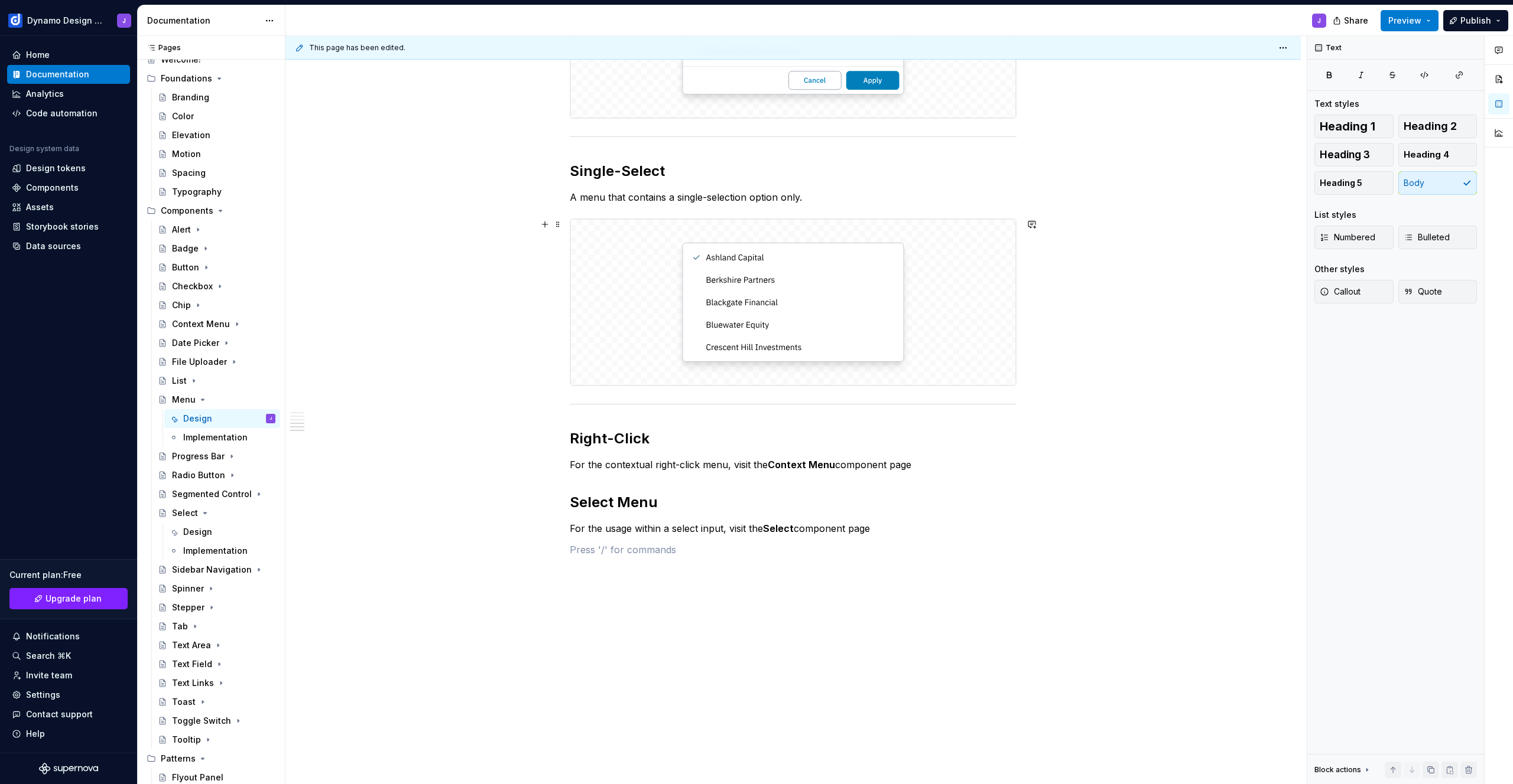
type textarea "*"
click at [990, 368] on img at bounding box center [793, 302] width 445 height 166
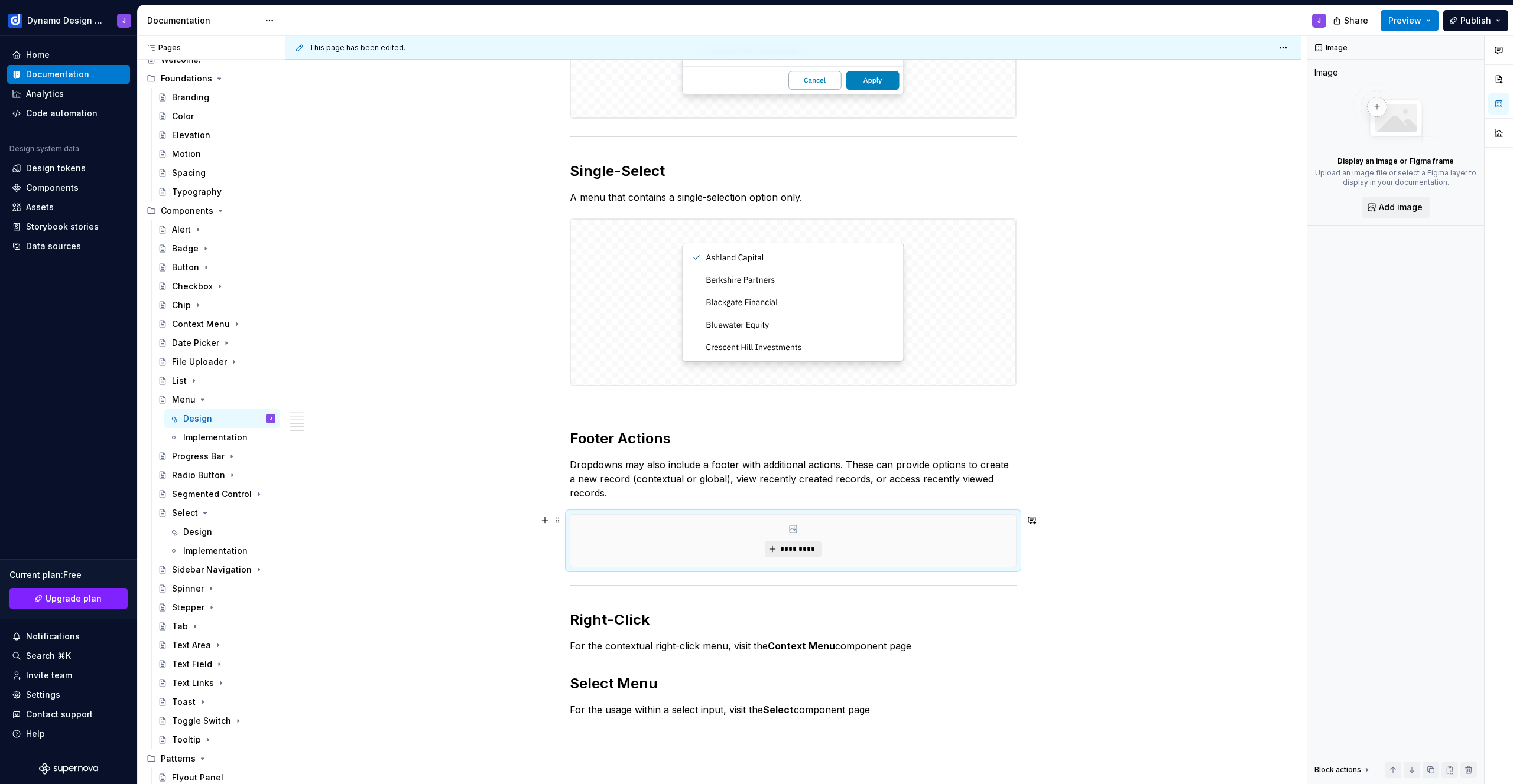
click at [799, 552] on span "*********" at bounding box center [797, 549] width 36 height 9
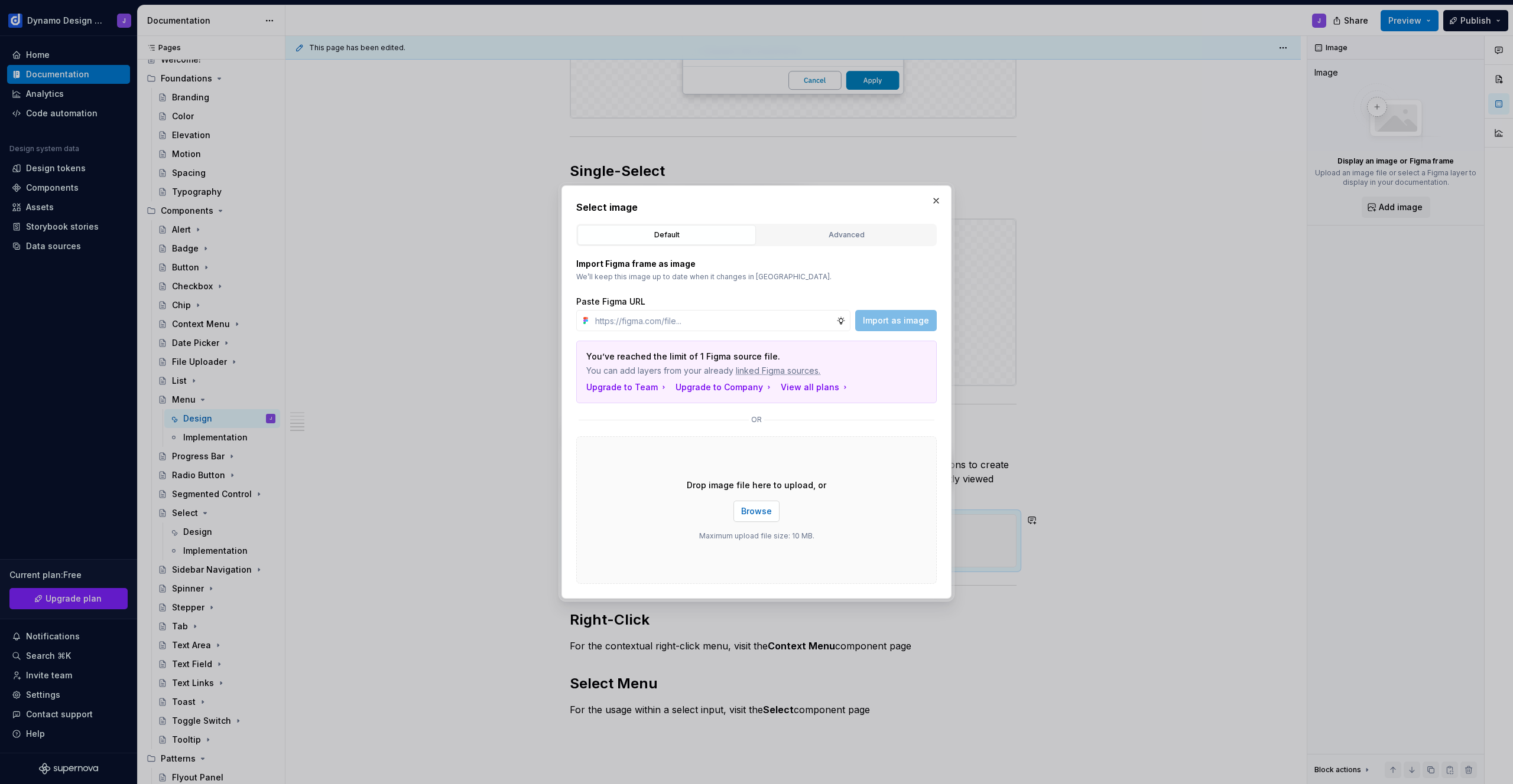
click at [747, 513] on span "Browse" at bounding box center [756, 511] width 31 height 12
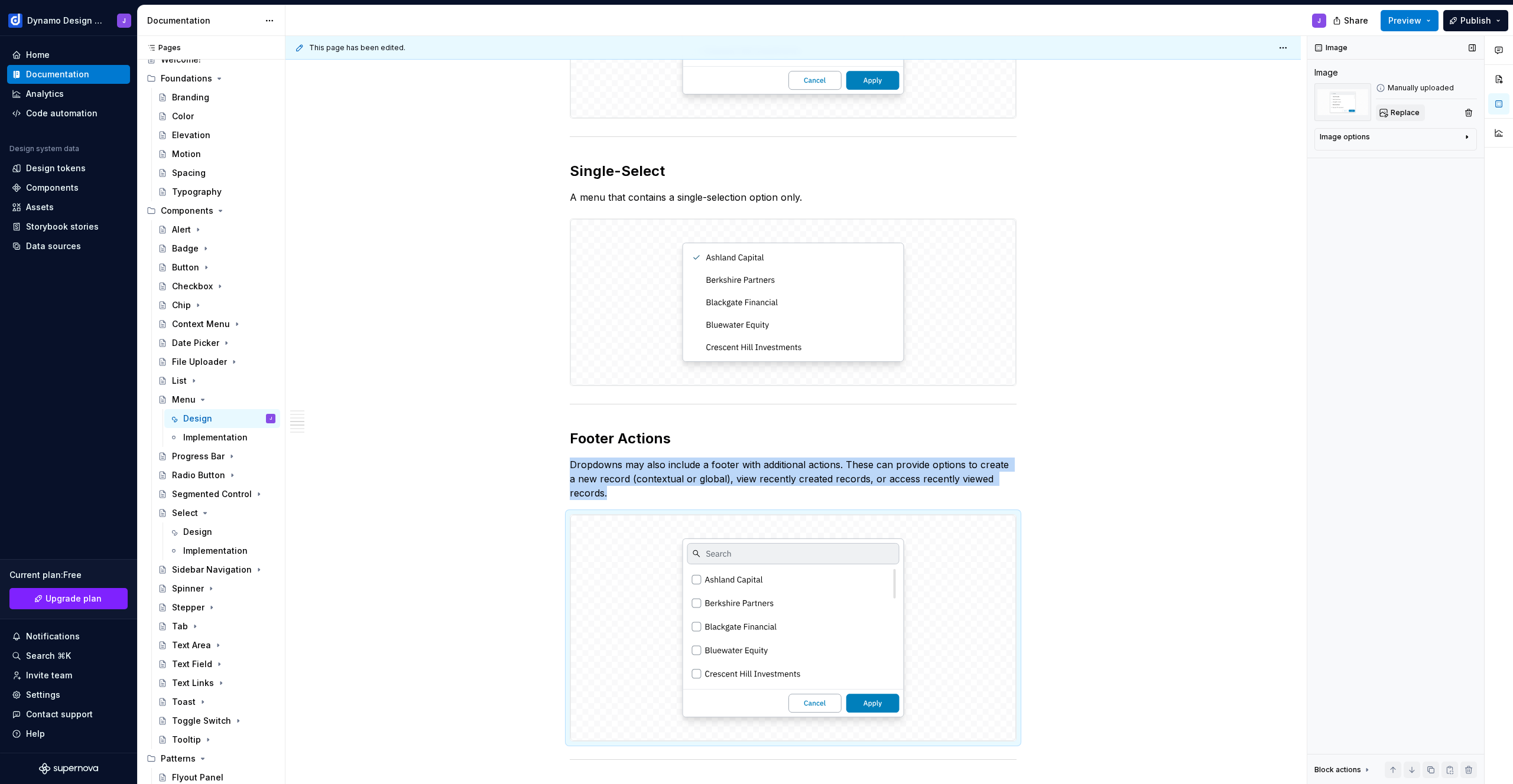
click at [1420, 113] on button "Replace" at bounding box center [1400, 113] width 49 height 17
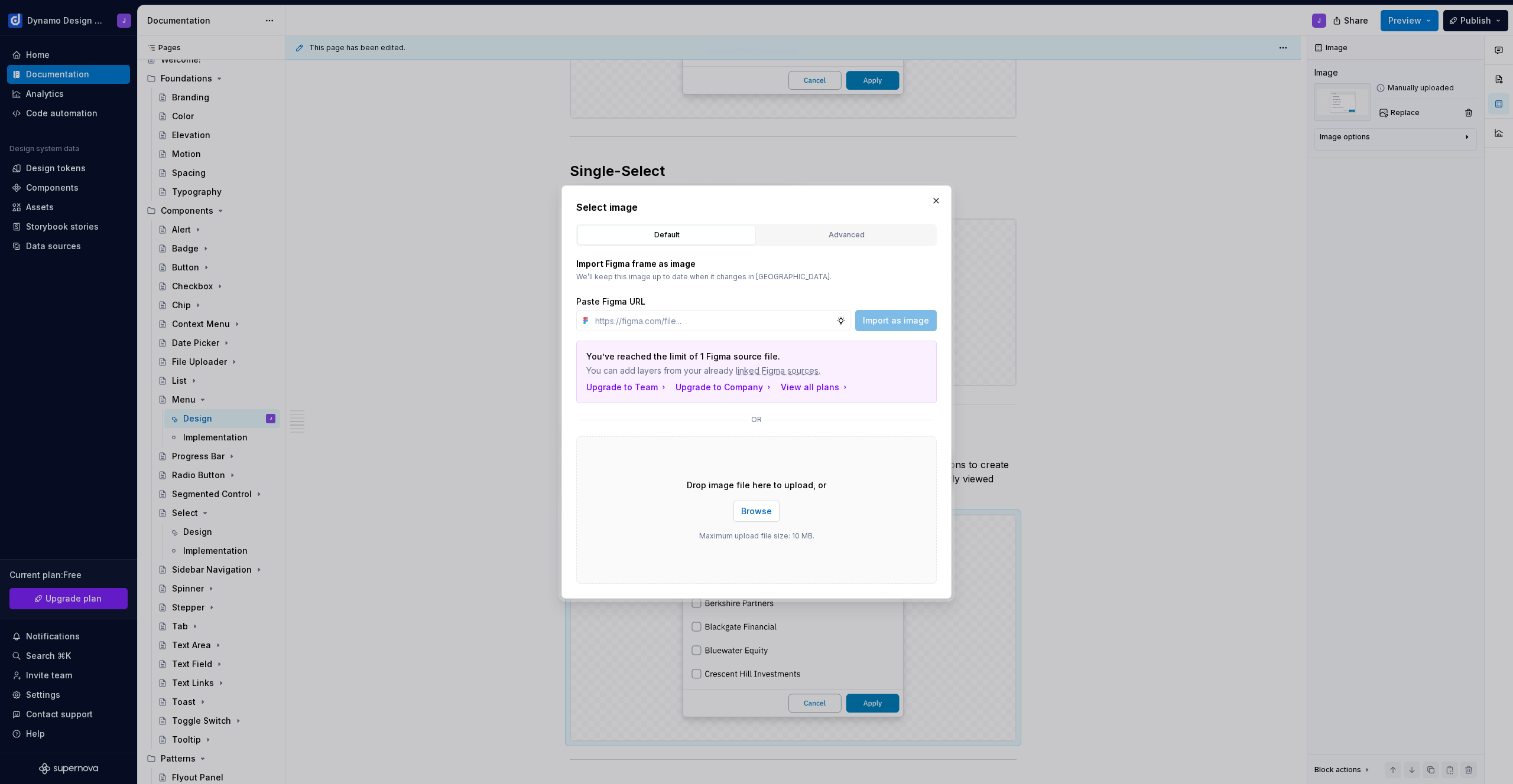
click at [754, 512] on span "Browse" at bounding box center [756, 511] width 31 height 12
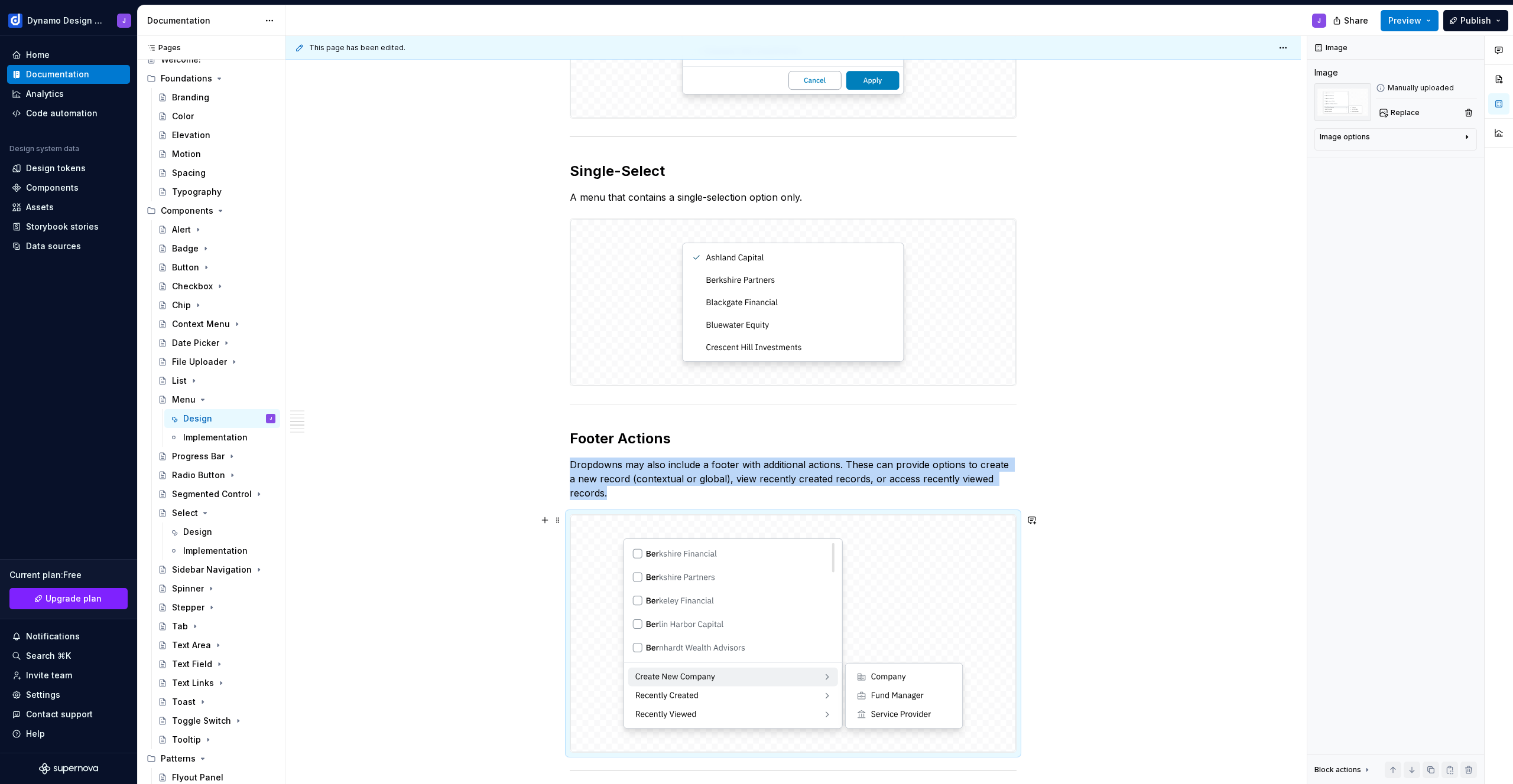
scroll to position [1118, 0]
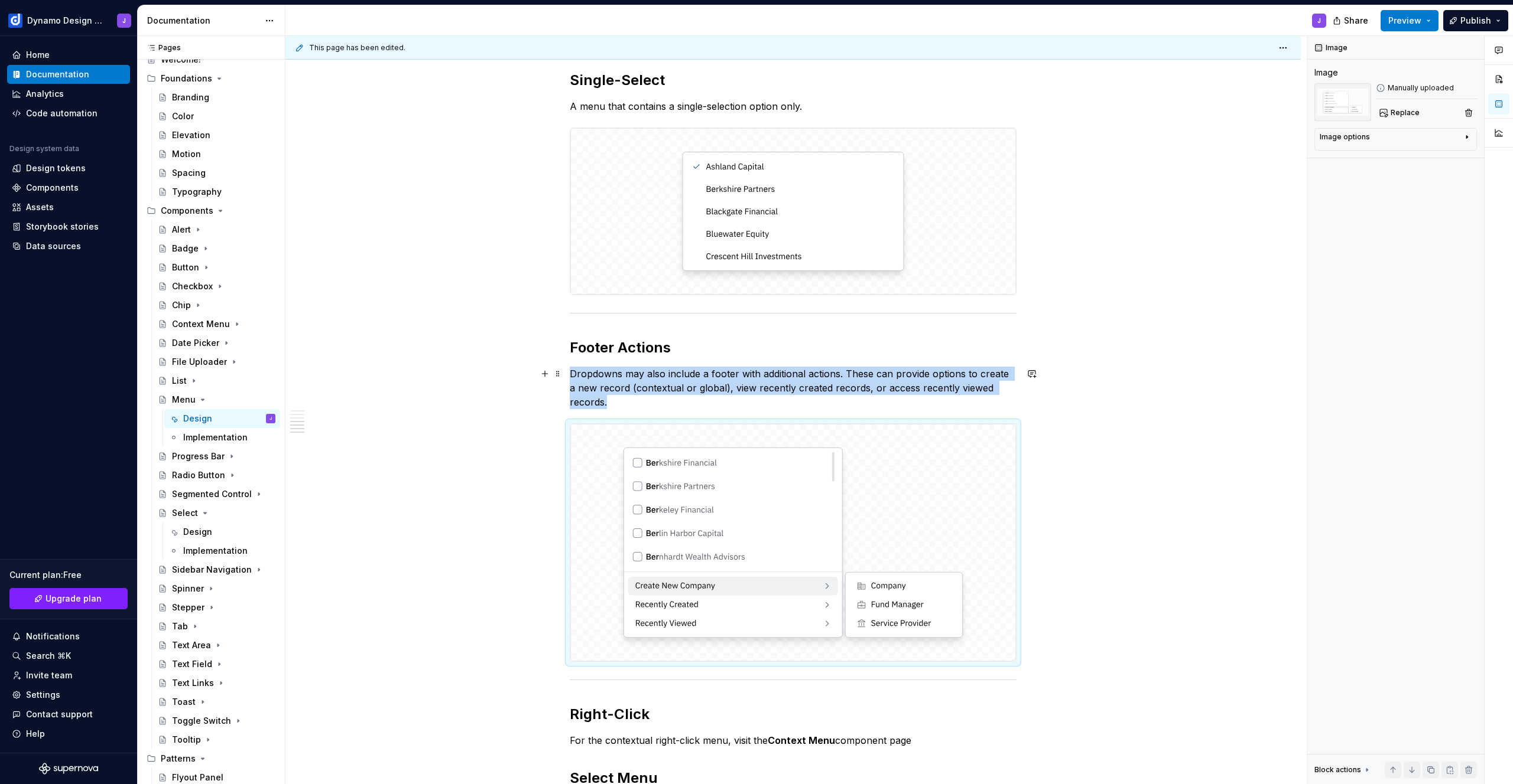
click at [597, 371] on p "Dropdowns may also include a footer with additional actions. These can provide …" at bounding box center [794, 388] width 447 height 43
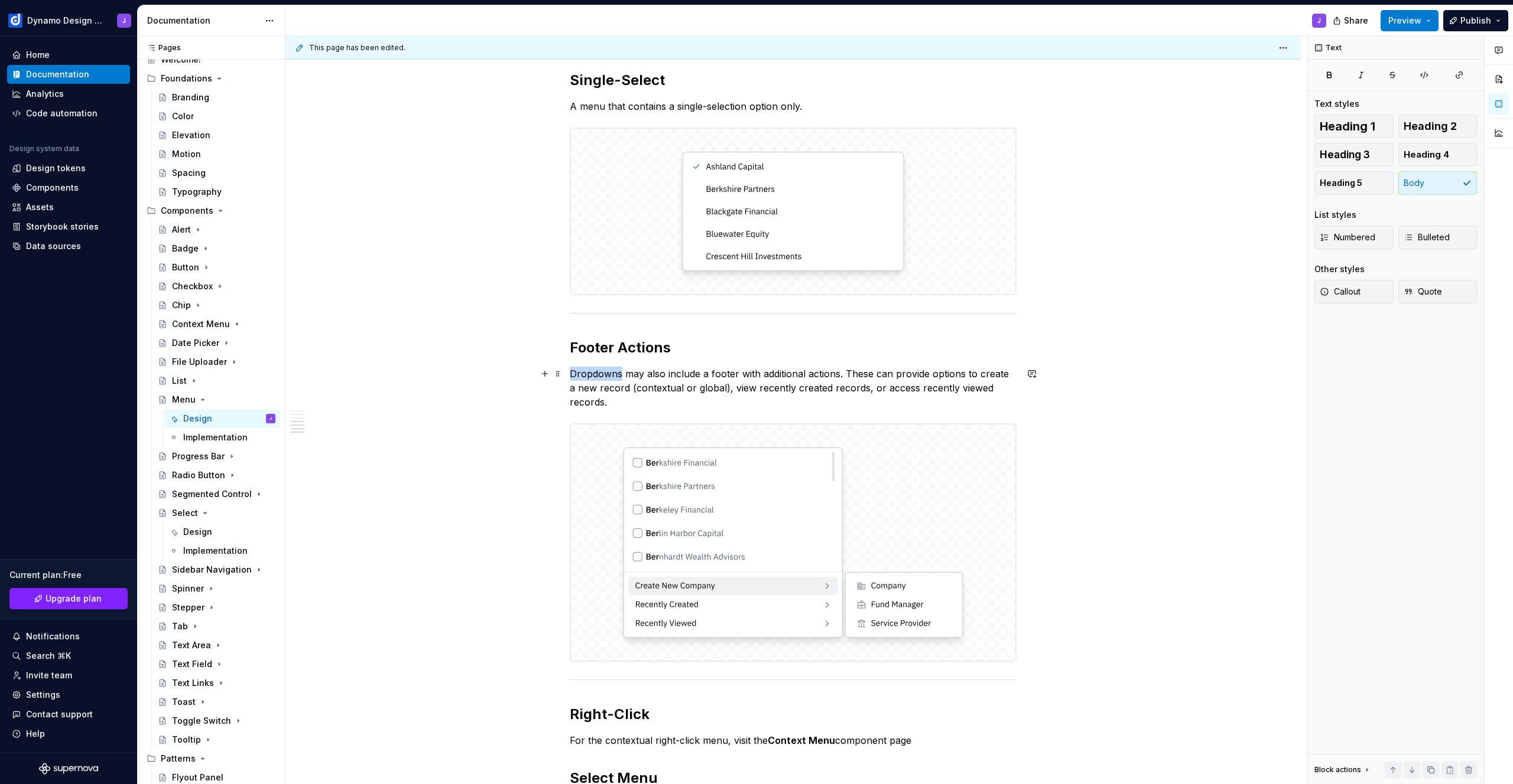
click at [597, 371] on p "Dropdowns may also include a footer with additional actions. These can provide …" at bounding box center [794, 388] width 447 height 43
click at [628, 389] on p "A menu may also include a footer with additional actions. These can provide opt…" at bounding box center [794, 388] width 447 height 43
click at [619, 390] on p "A menu may also include a footer with additional actions. These can provide opt…" at bounding box center [794, 388] width 447 height 43
drag, startPoint x: 622, startPoint y: 387, endPoint x: 717, endPoint y: 392, distance: 95.1
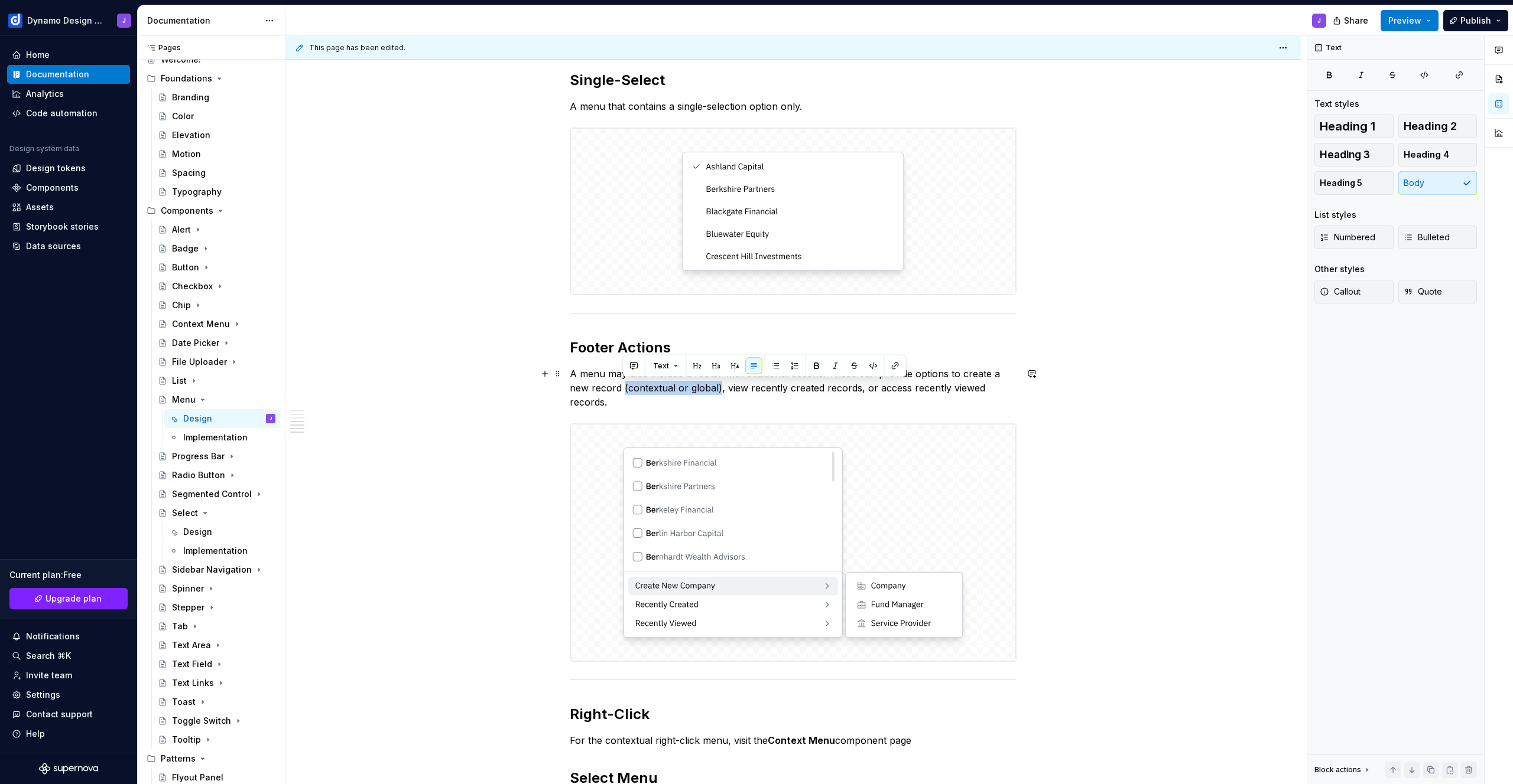
click at [718, 391] on p "A menu may also include a footer with additional actions. These can provide opt…" at bounding box center [794, 388] width 447 height 43
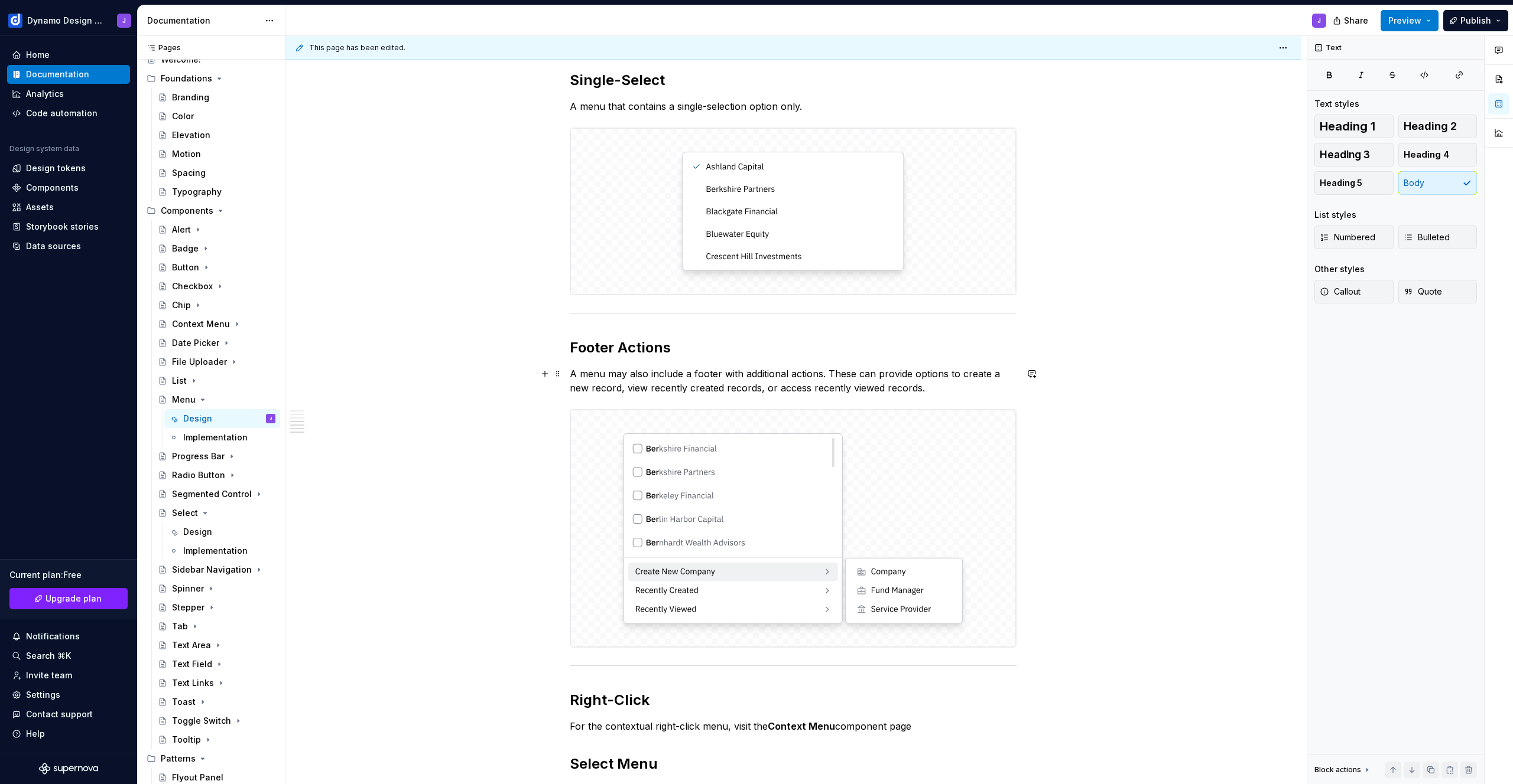
click at [935, 386] on p "A menu may also include a footer with additional actions. These can provide opt…" at bounding box center [794, 381] width 447 height 28
click at [1406, 25] on span "Preview" at bounding box center [1405, 20] width 34 height 12
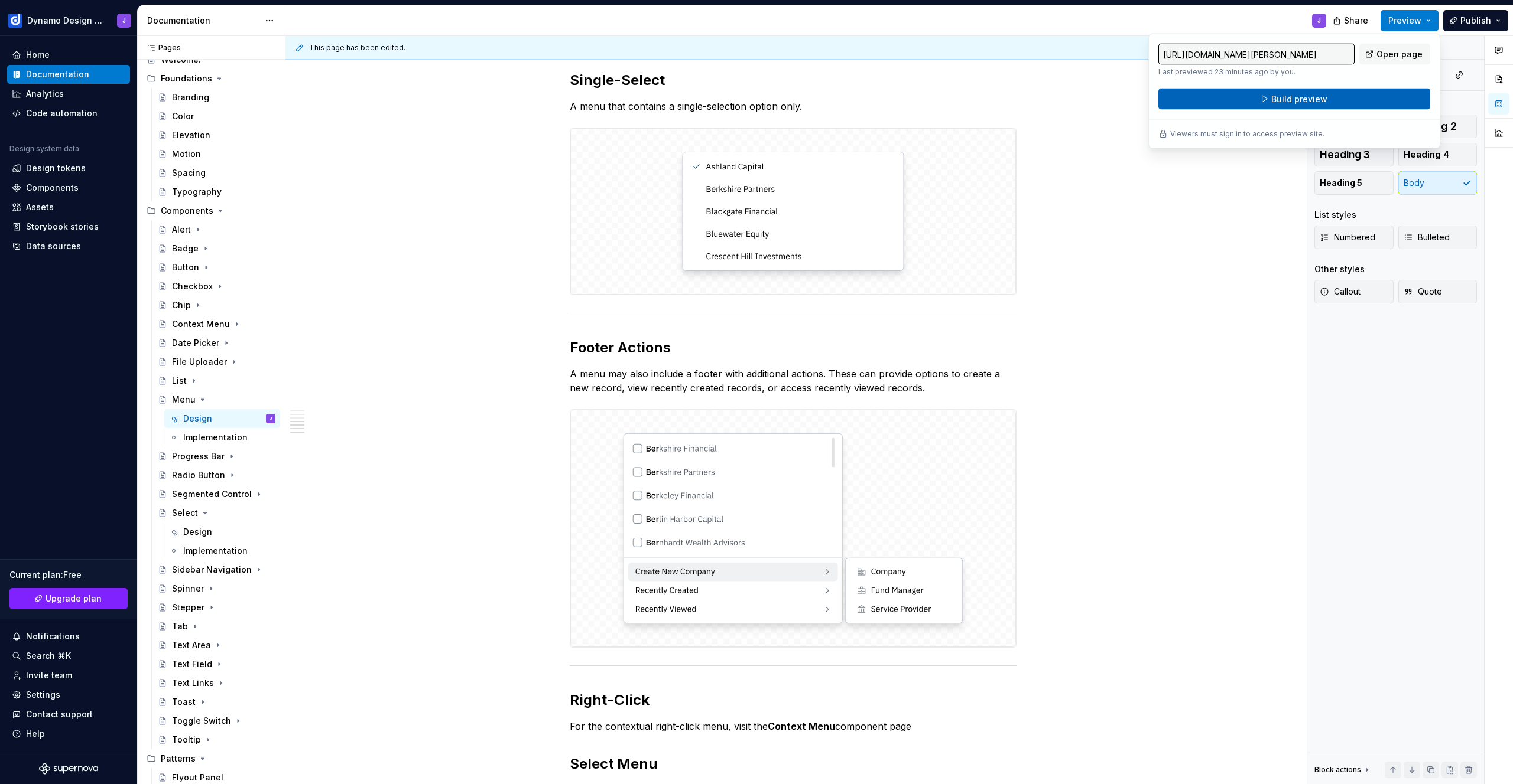
click at [1362, 93] on button "Build preview" at bounding box center [1294, 99] width 272 height 21
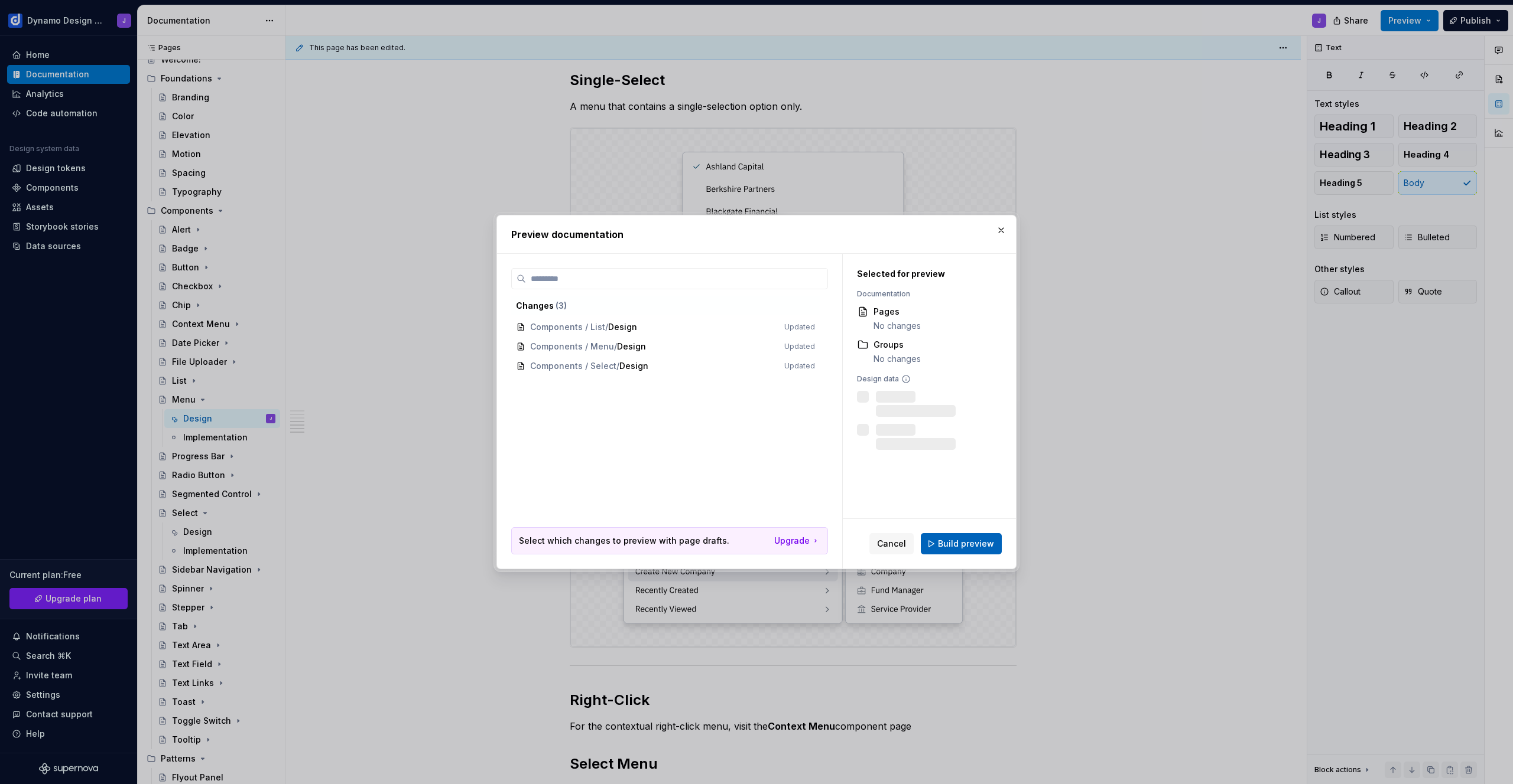
click at [976, 543] on span "Build preview" at bounding box center [966, 544] width 56 height 12
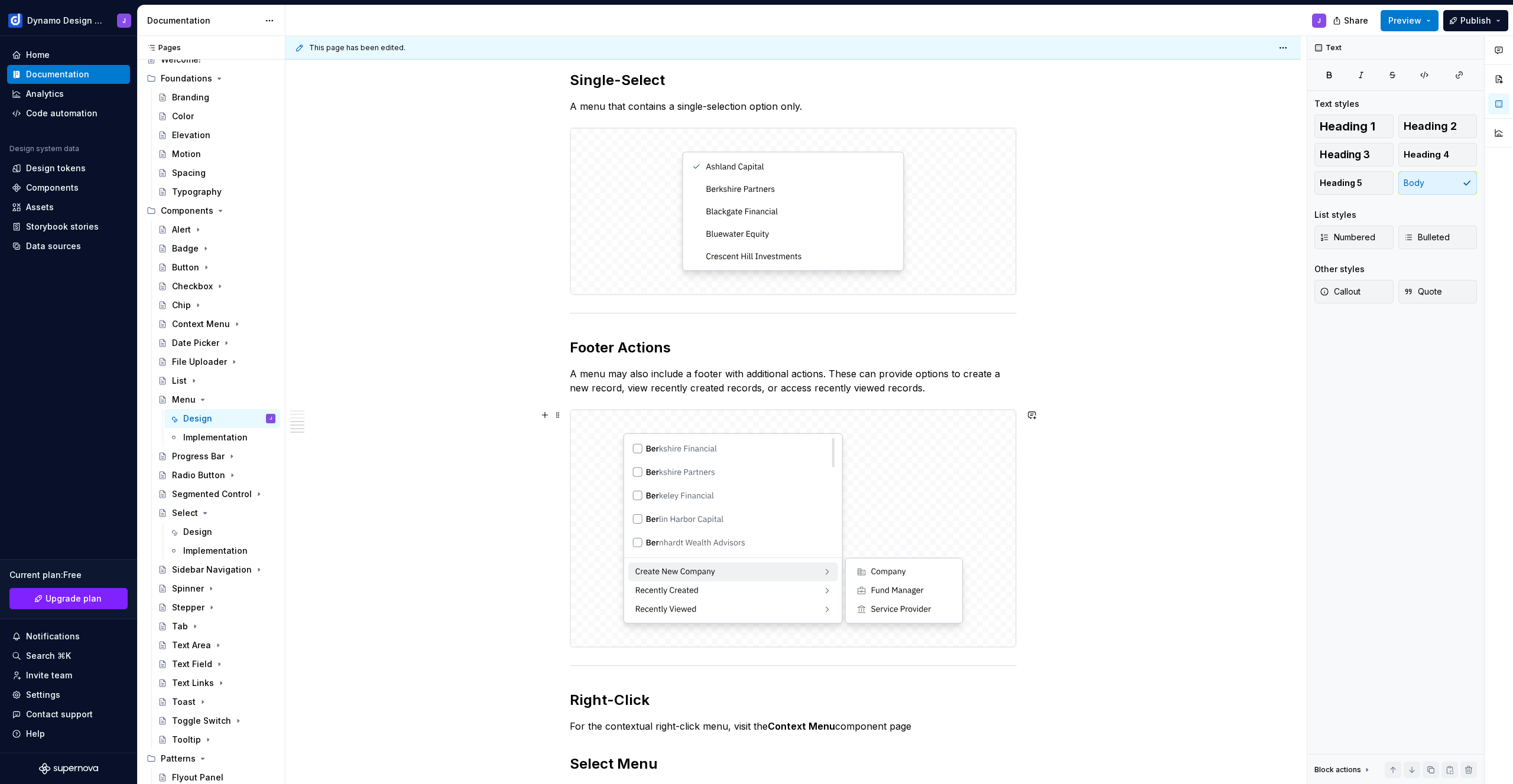
scroll to position [1347, 0]
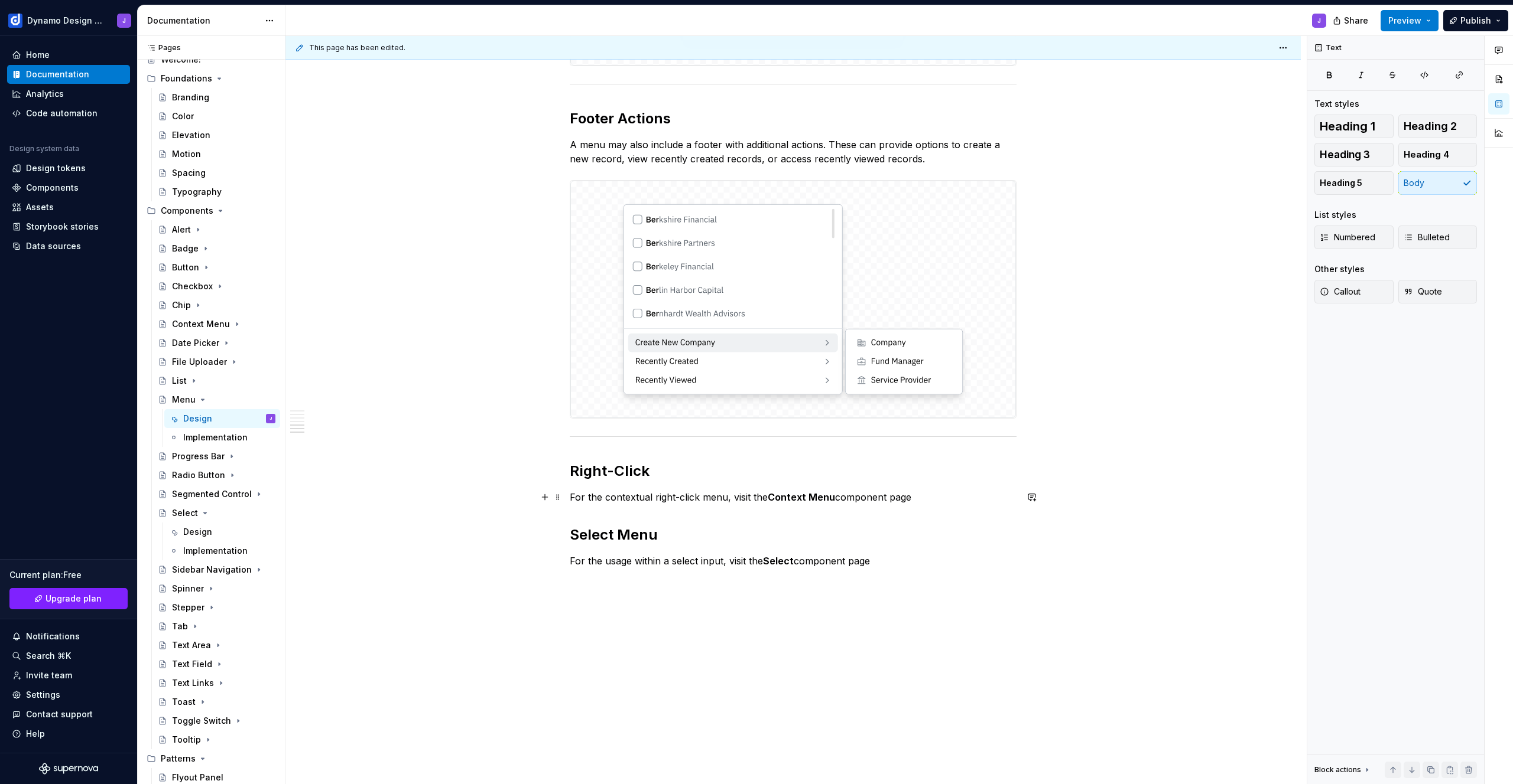
click at [927, 495] on p "For the contextual right-click menu, visit the Context Menu component page" at bounding box center [794, 497] width 447 height 14
click at [632, 564] on div "Shortcut links" at bounding box center [658, 560] width 105 height 12
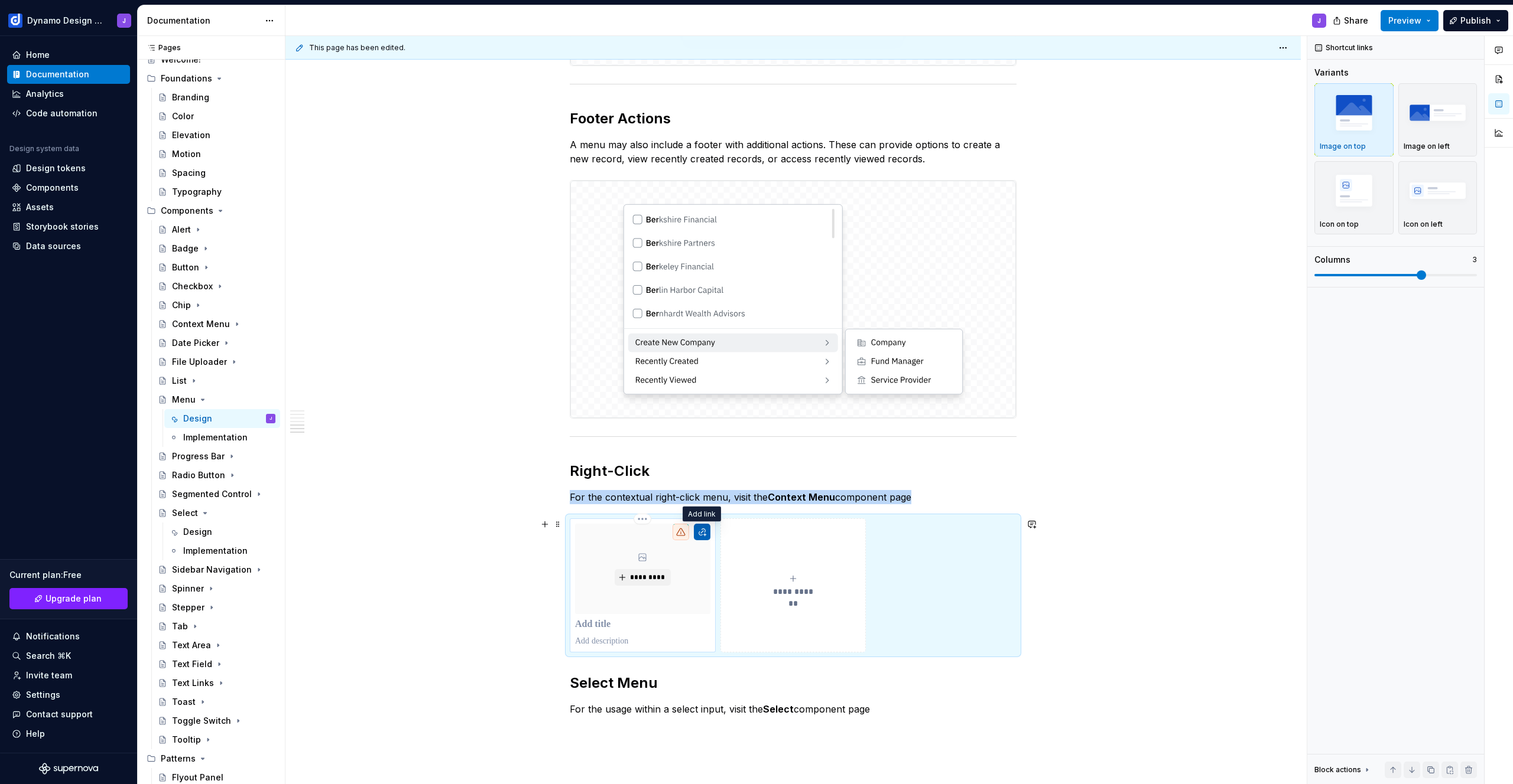
click at [699, 536] on button "button" at bounding box center [702, 533] width 17 height 17
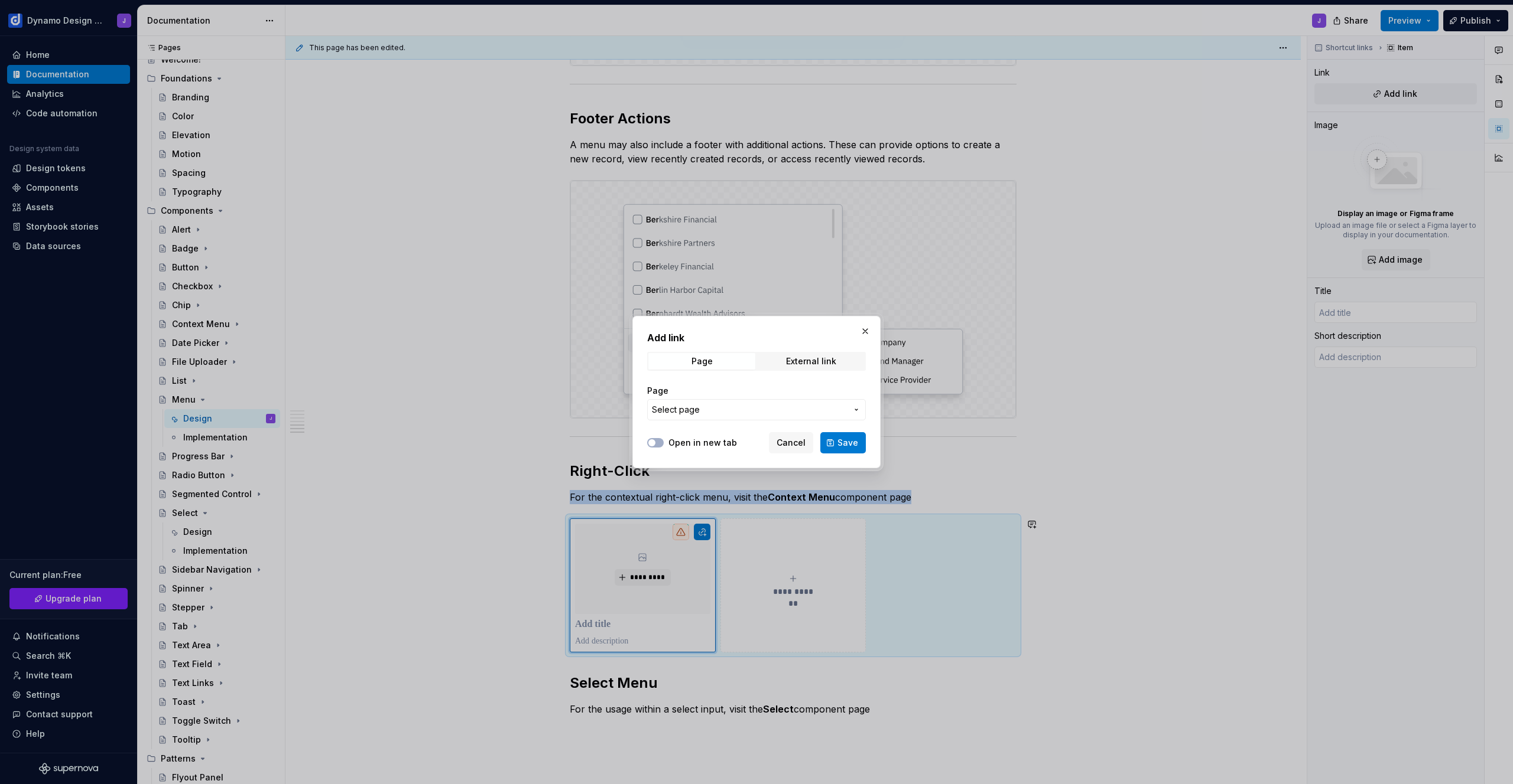
click at [699, 408] on span "Select page" at bounding box center [749, 410] width 195 height 12
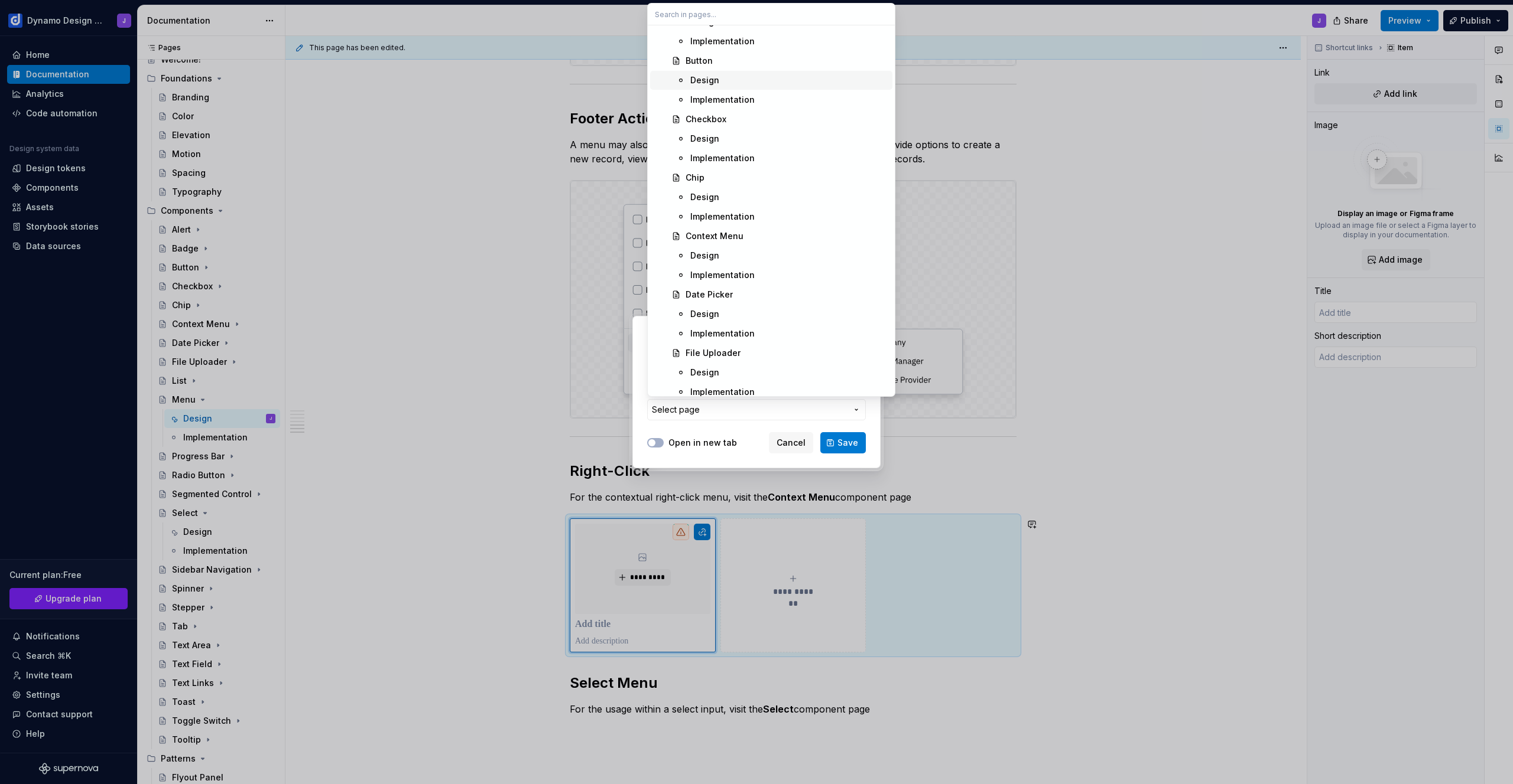
scroll to position [387, 0]
click at [724, 156] on div "Design" at bounding box center [789, 156] width 198 height 12
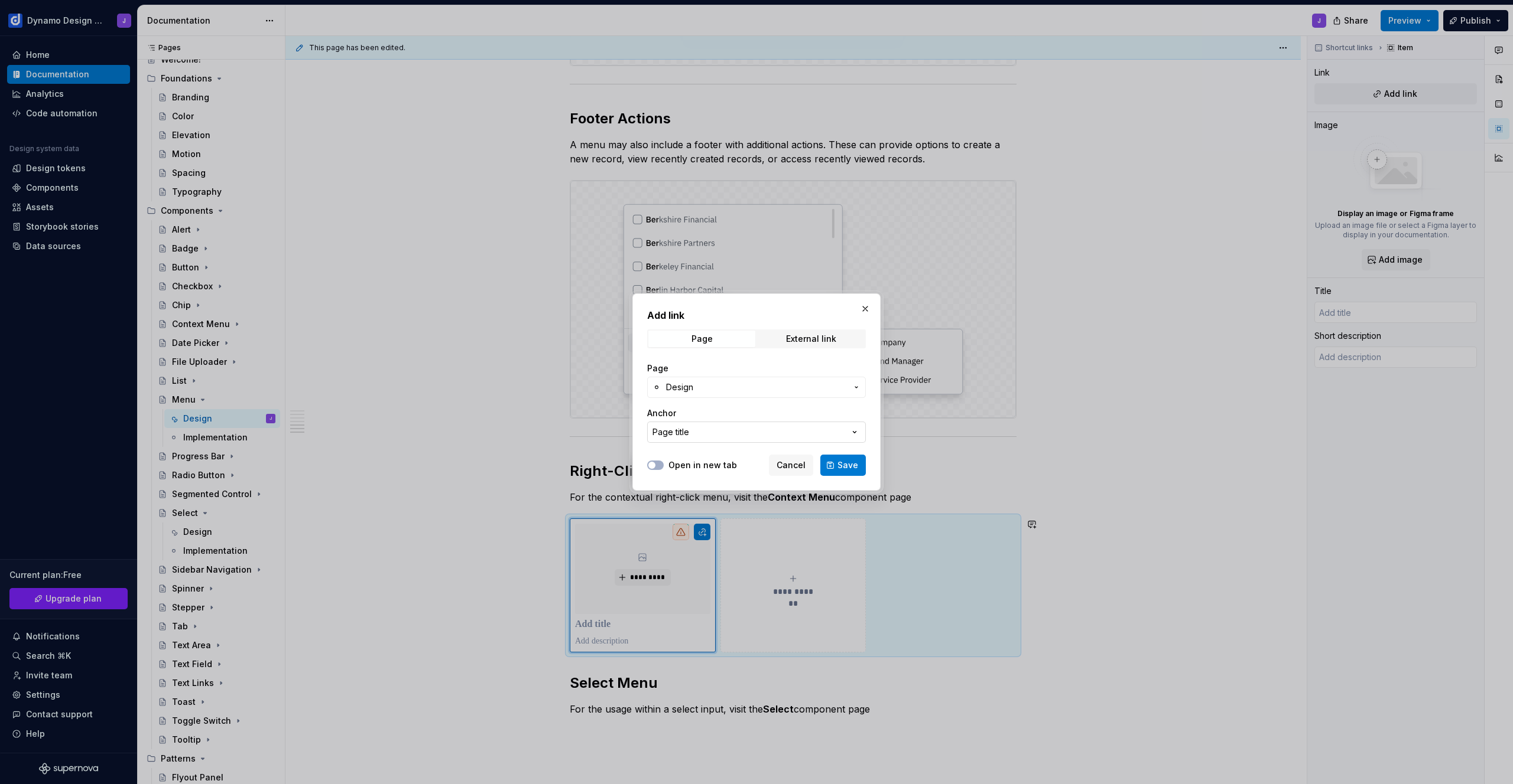
click at [684, 432] on div "Page title" at bounding box center [670, 432] width 36 height 12
click at [713, 421] on div "Add link Page External link Page Design Anchor Page title Open in new tab Cance…" at bounding box center [756, 392] width 1513 height 784
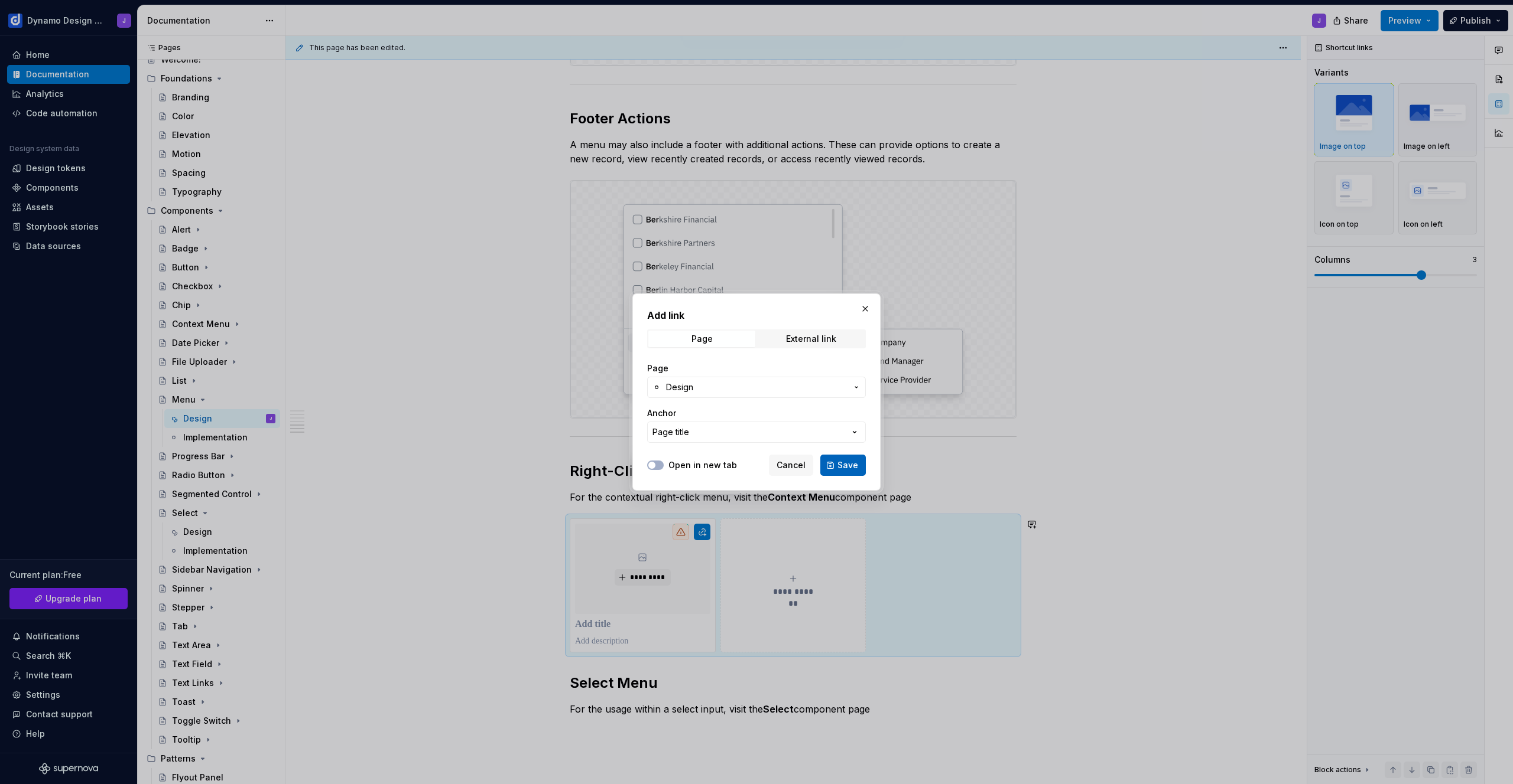
click at [842, 467] on span "Save" at bounding box center [848, 466] width 20 height 12
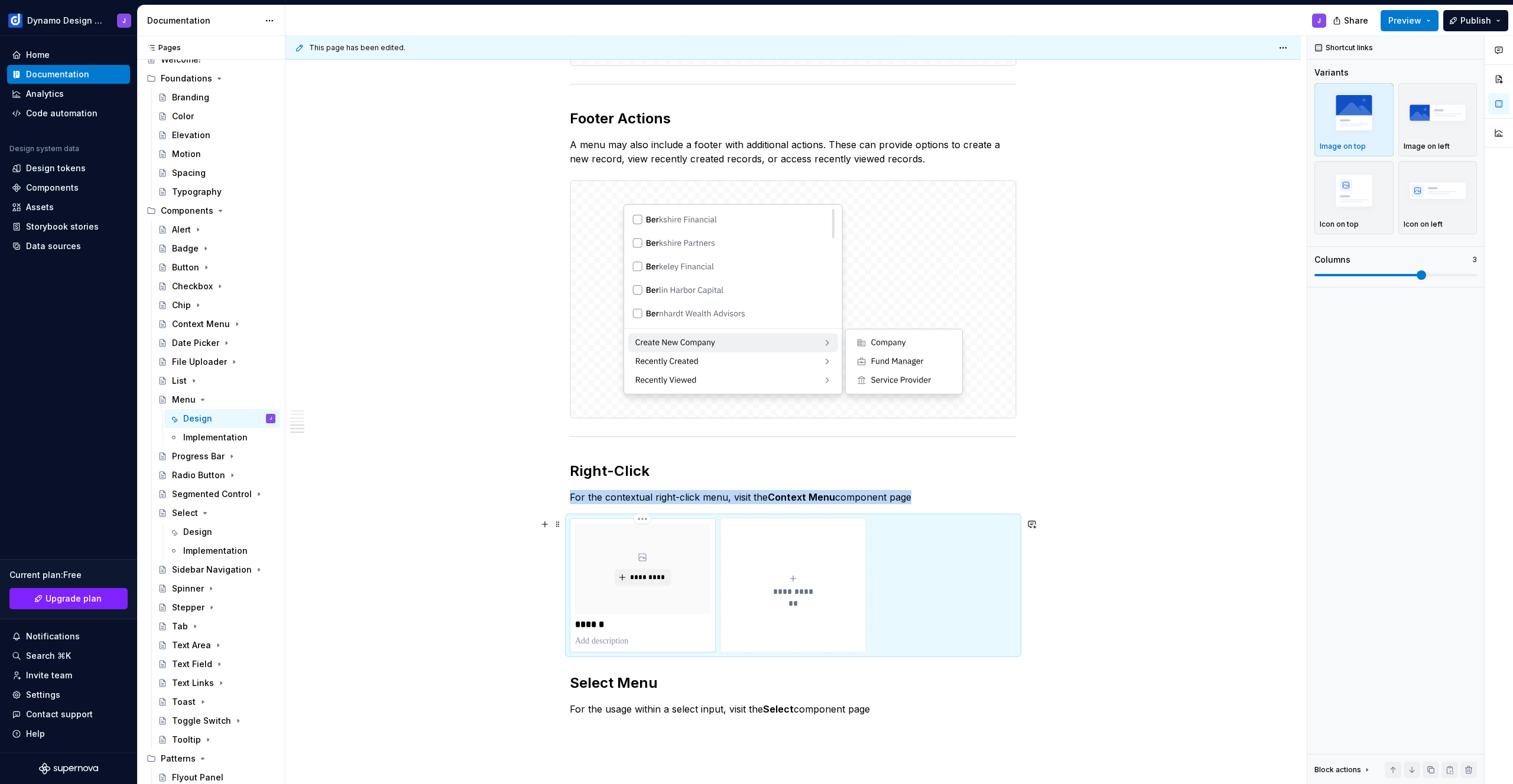
click at [616, 642] on p at bounding box center [642, 642] width 135 height 12
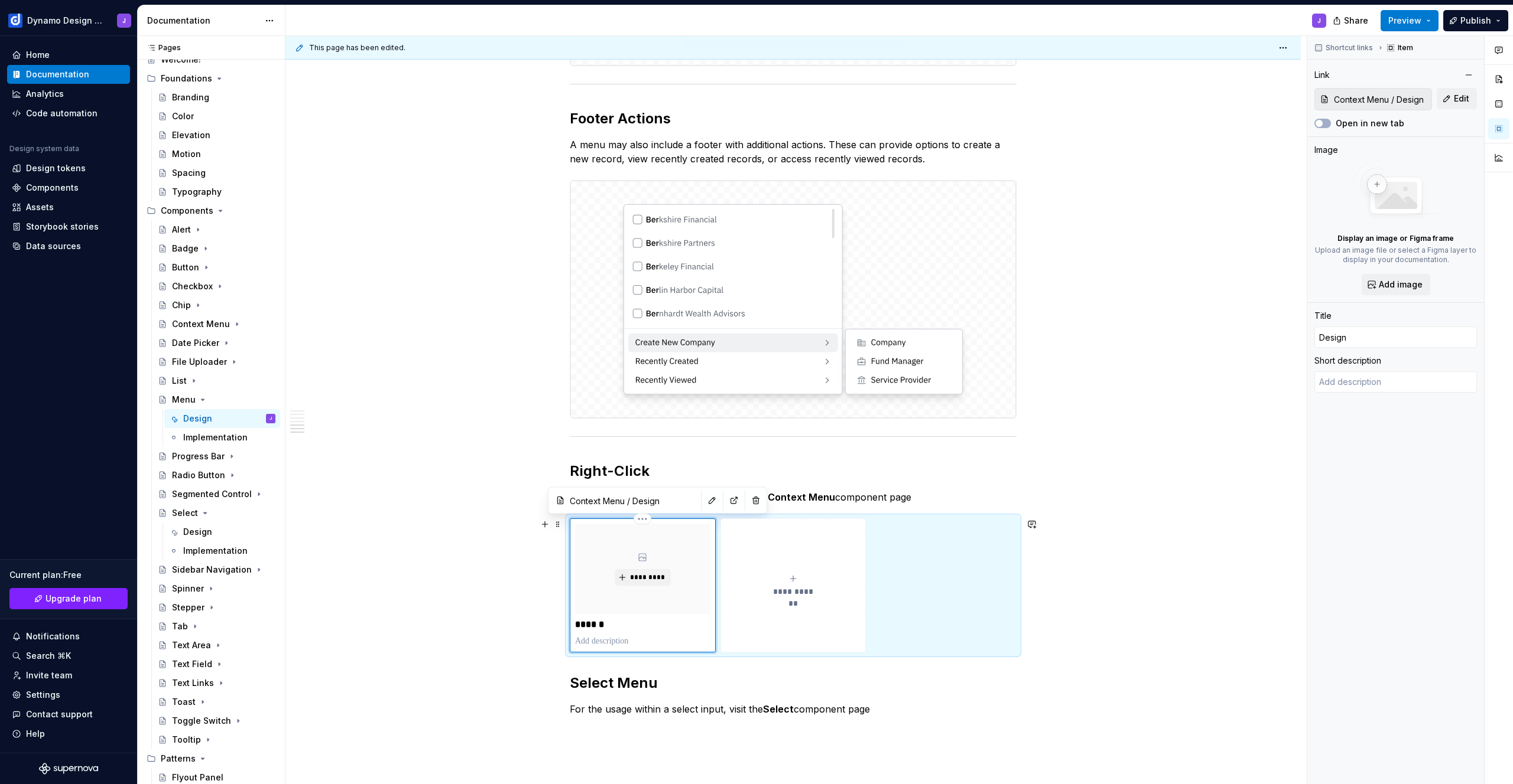
click at [599, 626] on p "******" at bounding box center [642, 625] width 135 height 12
type textarea "*"
type input "C"
type textarea "*"
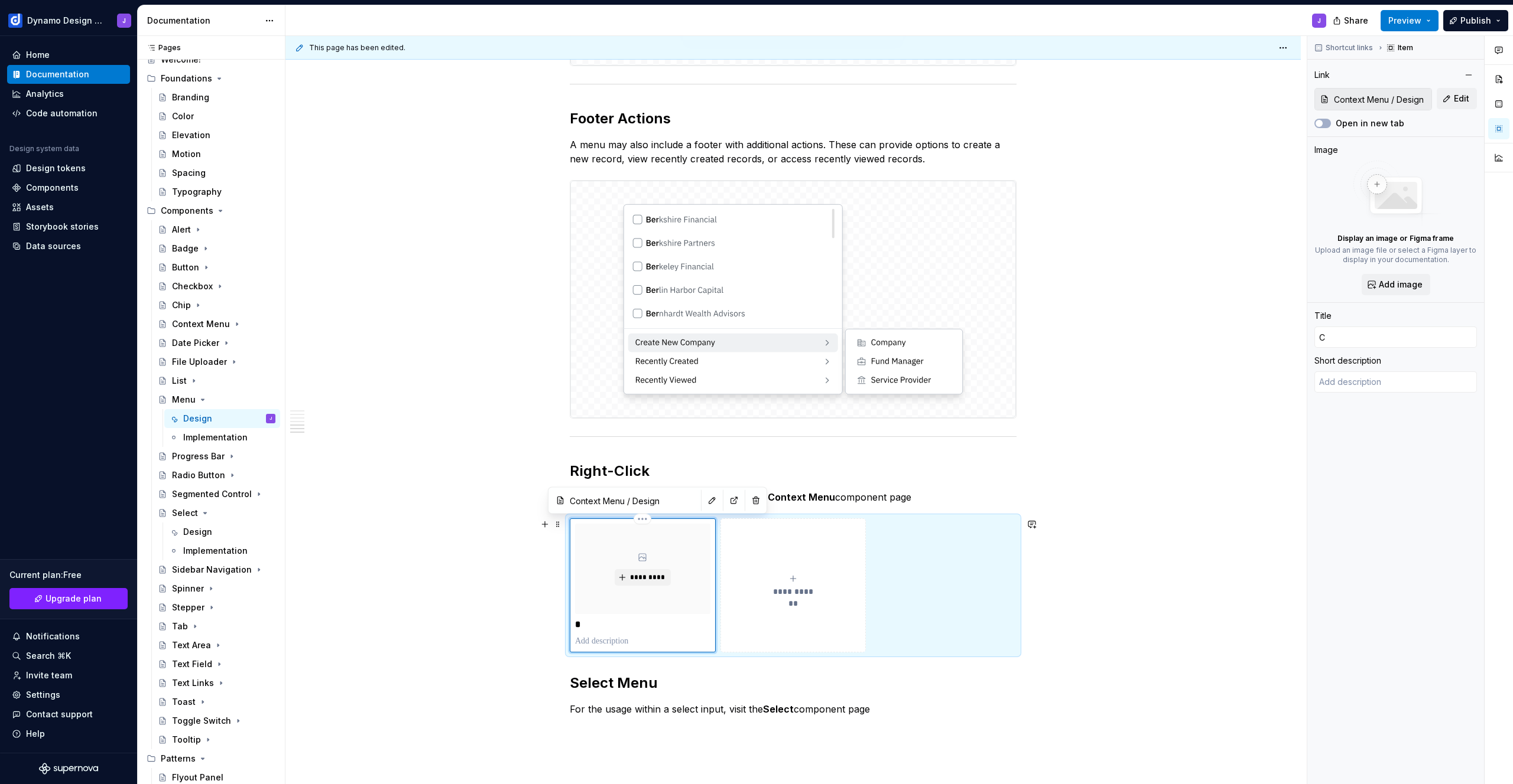
type input "Co"
type textarea "*"
type input "Con"
type textarea "*"
type input "Cont"
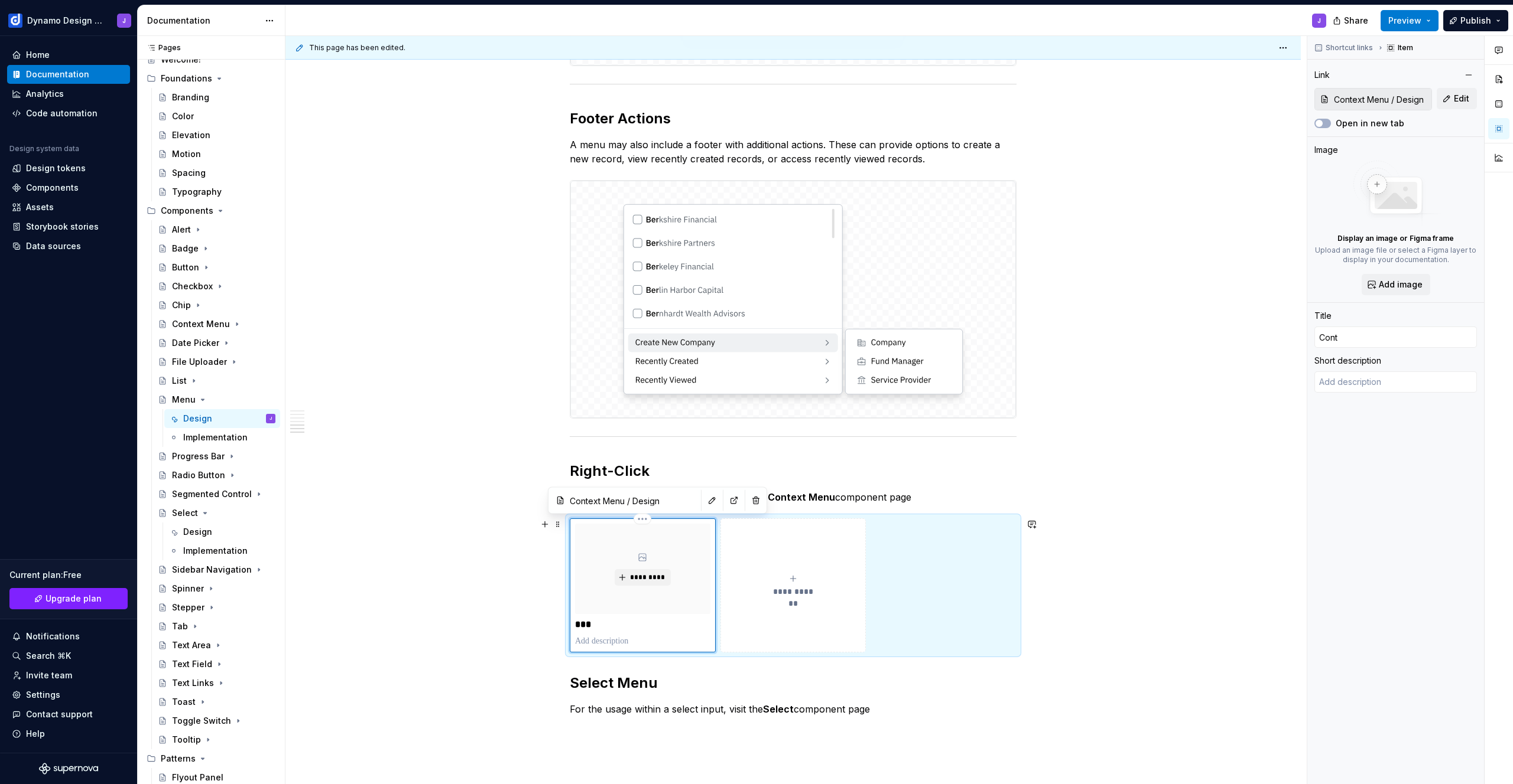
type textarea "*"
type input "[PERSON_NAME]"
type textarea "*"
type input "Contex"
type textarea "*"
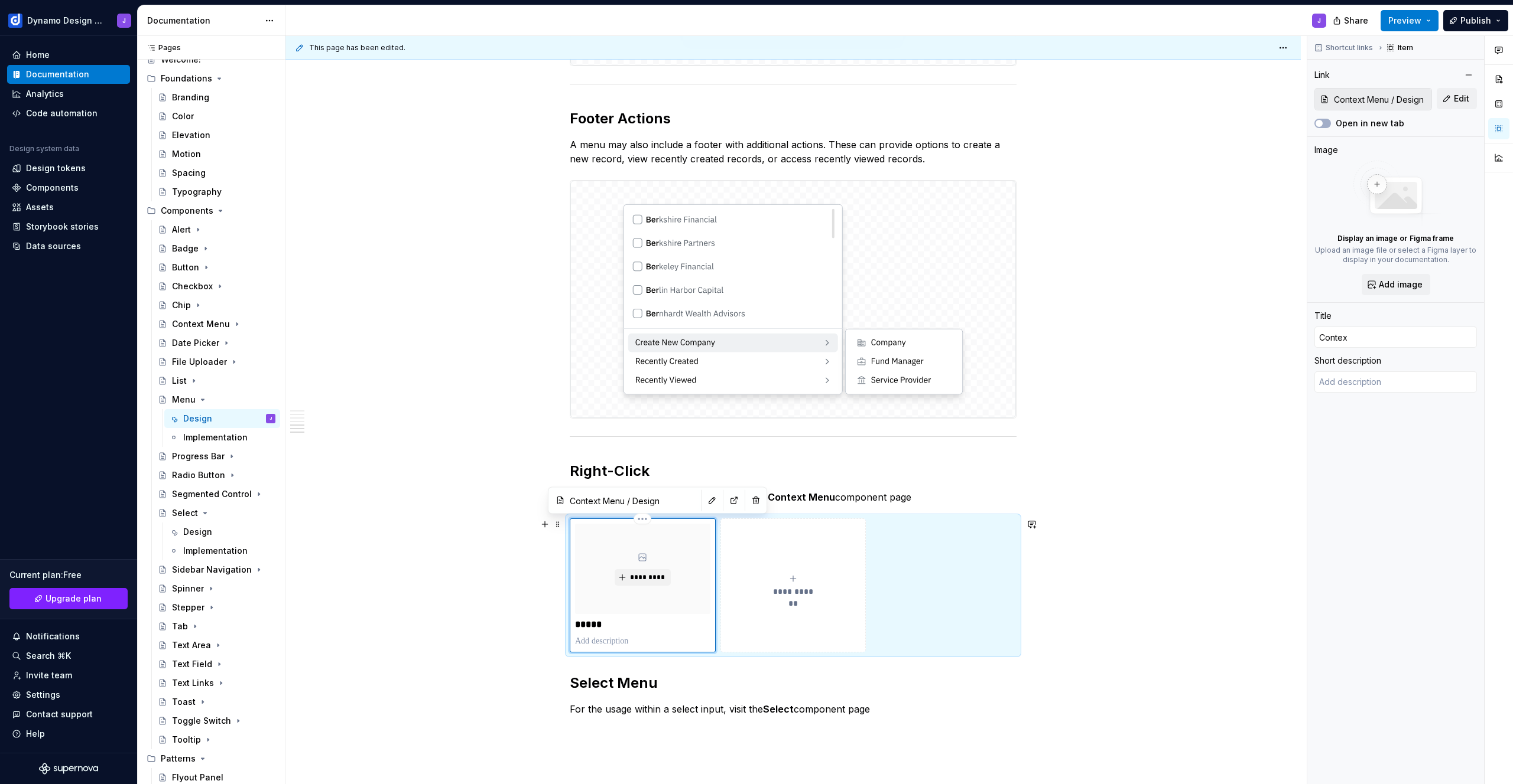
type input "Context"
type textarea "*"
type input "Context"
type textarea "*"
type input "Context M"
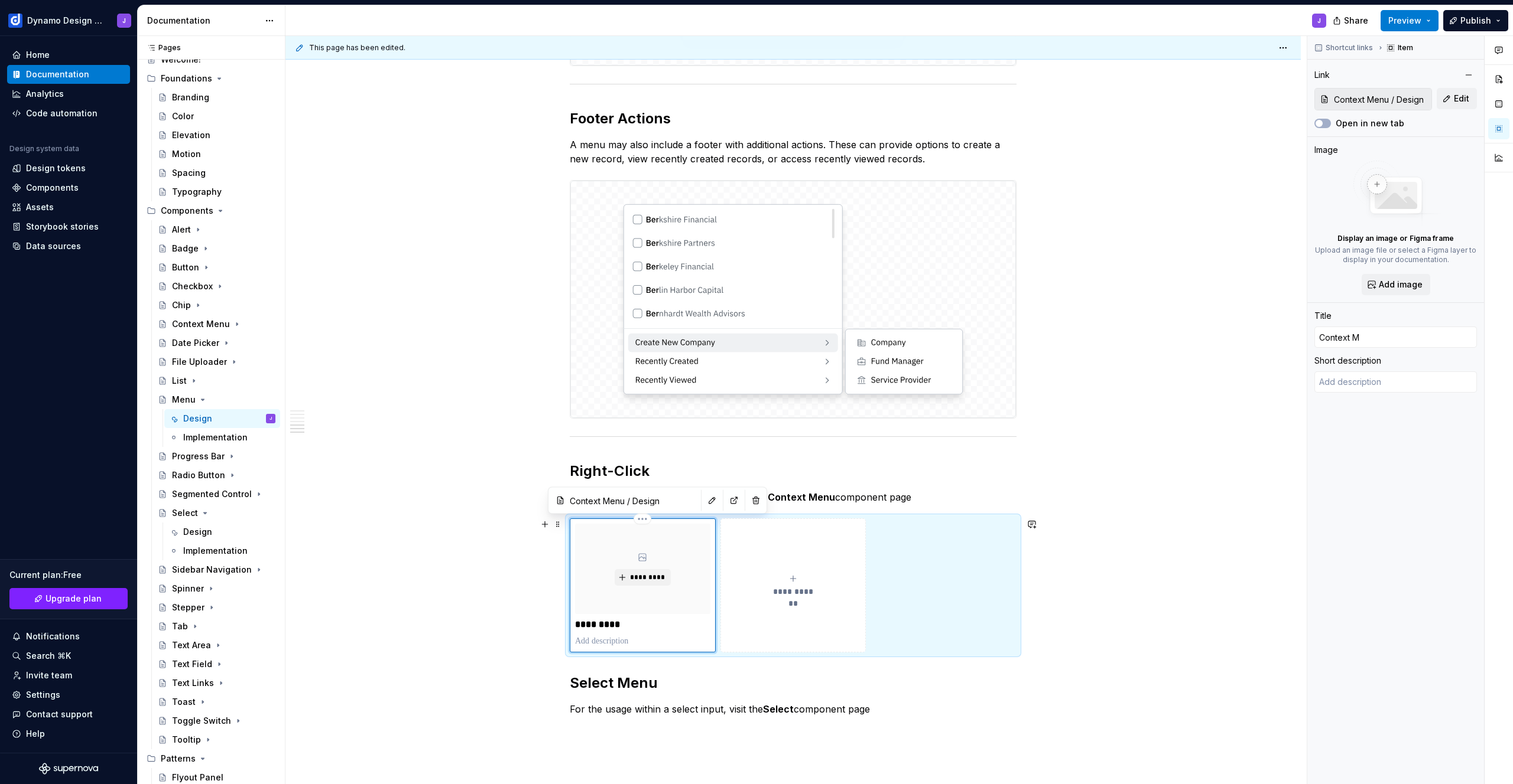
type textarea "*"
type input "Context Me"
type textarea "*"
type input "Context Men"
type textarea "*"
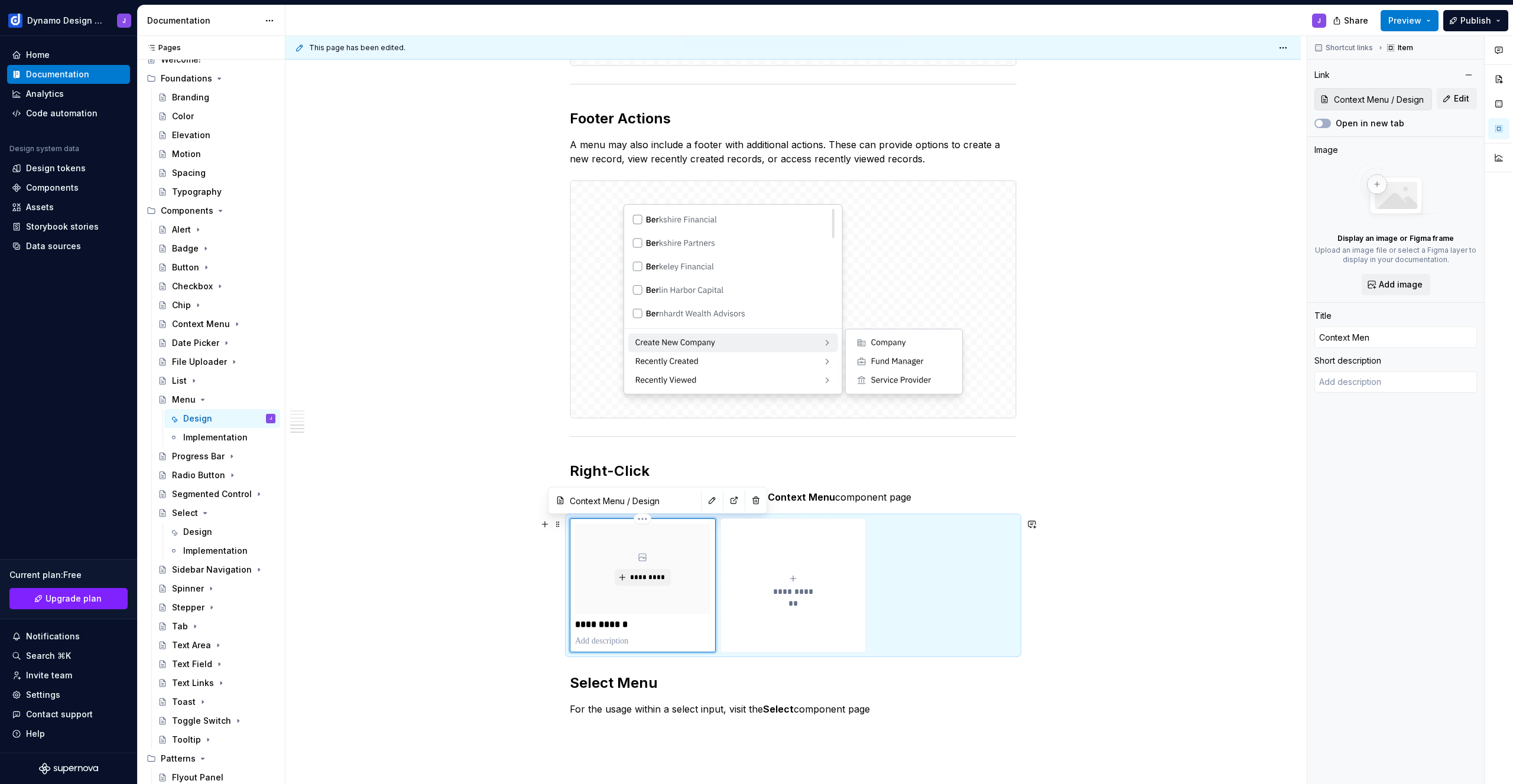
type input "Context Menu"
click at [920, 499] on p "For the contextual right-click menu, visit the Context Menu component page" at bounding box center [794, 497] width 447 height 14
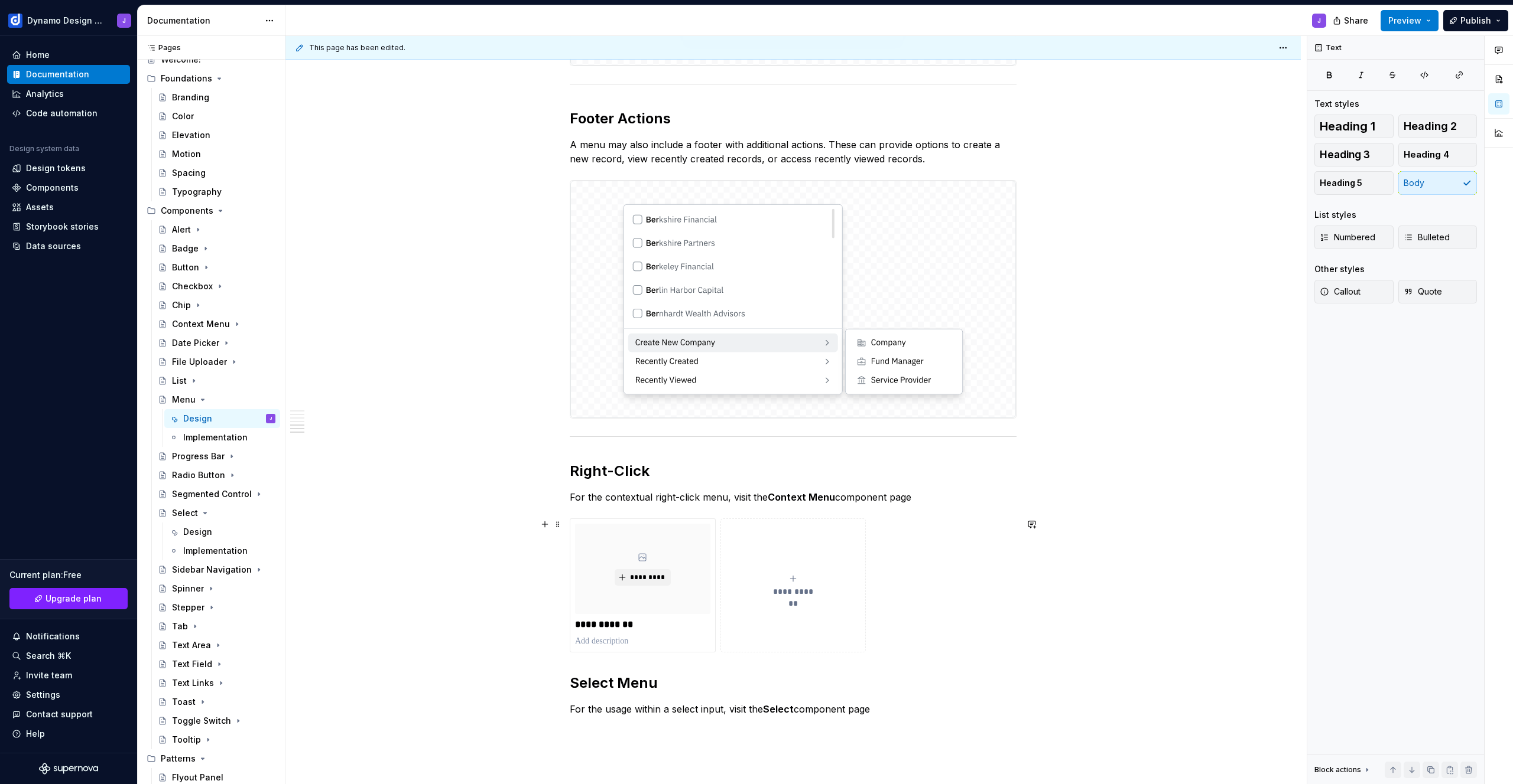
click at [845, 619] on button "**********" at bounding box center [793, 585] width 146 height 133
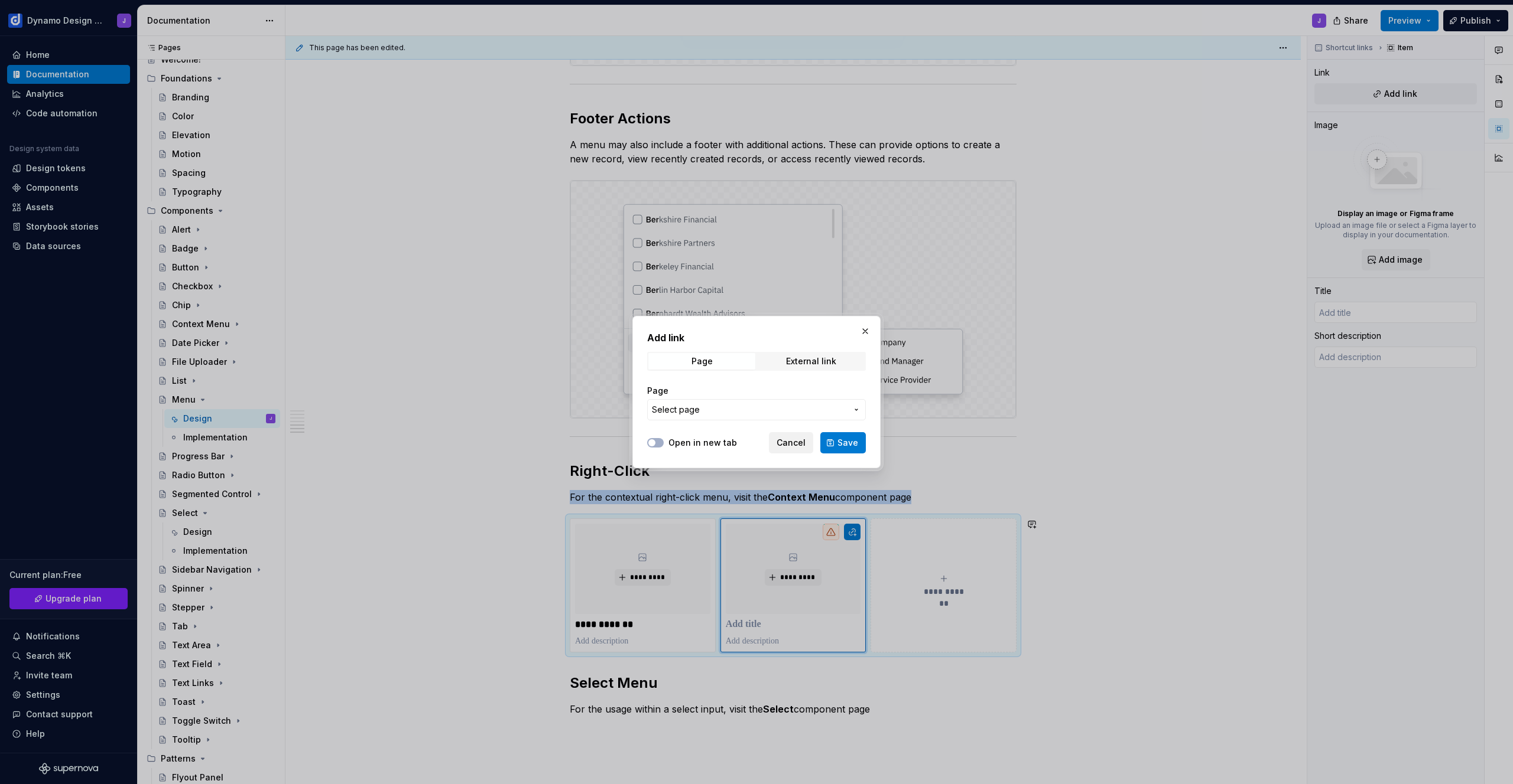
click at [786, 441] on span "Cancel" at bounding box center [791, 442] width 29 height 12
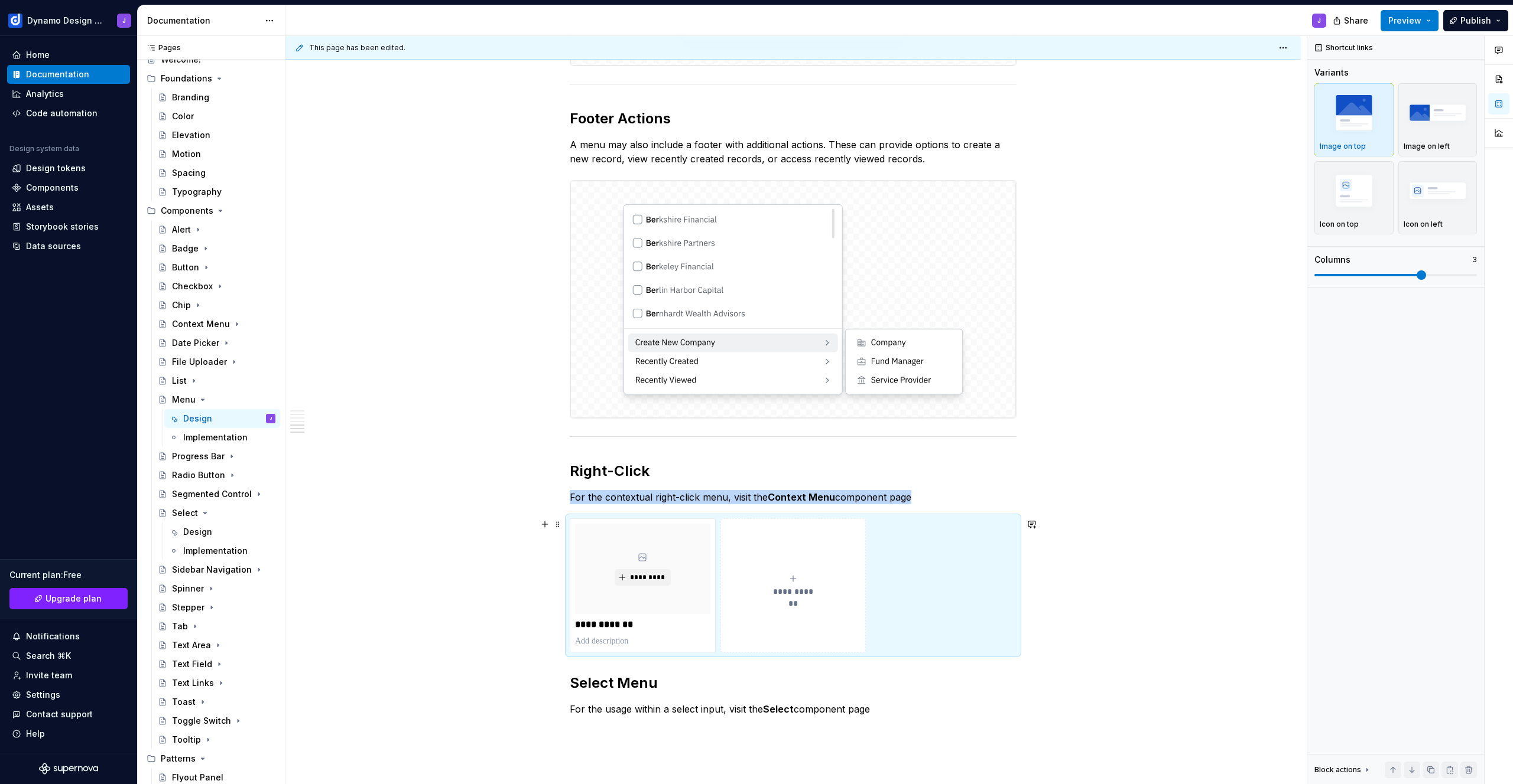
click at [956, 641] on div "**********" at bounding box center [794, 585] width 447 height 133
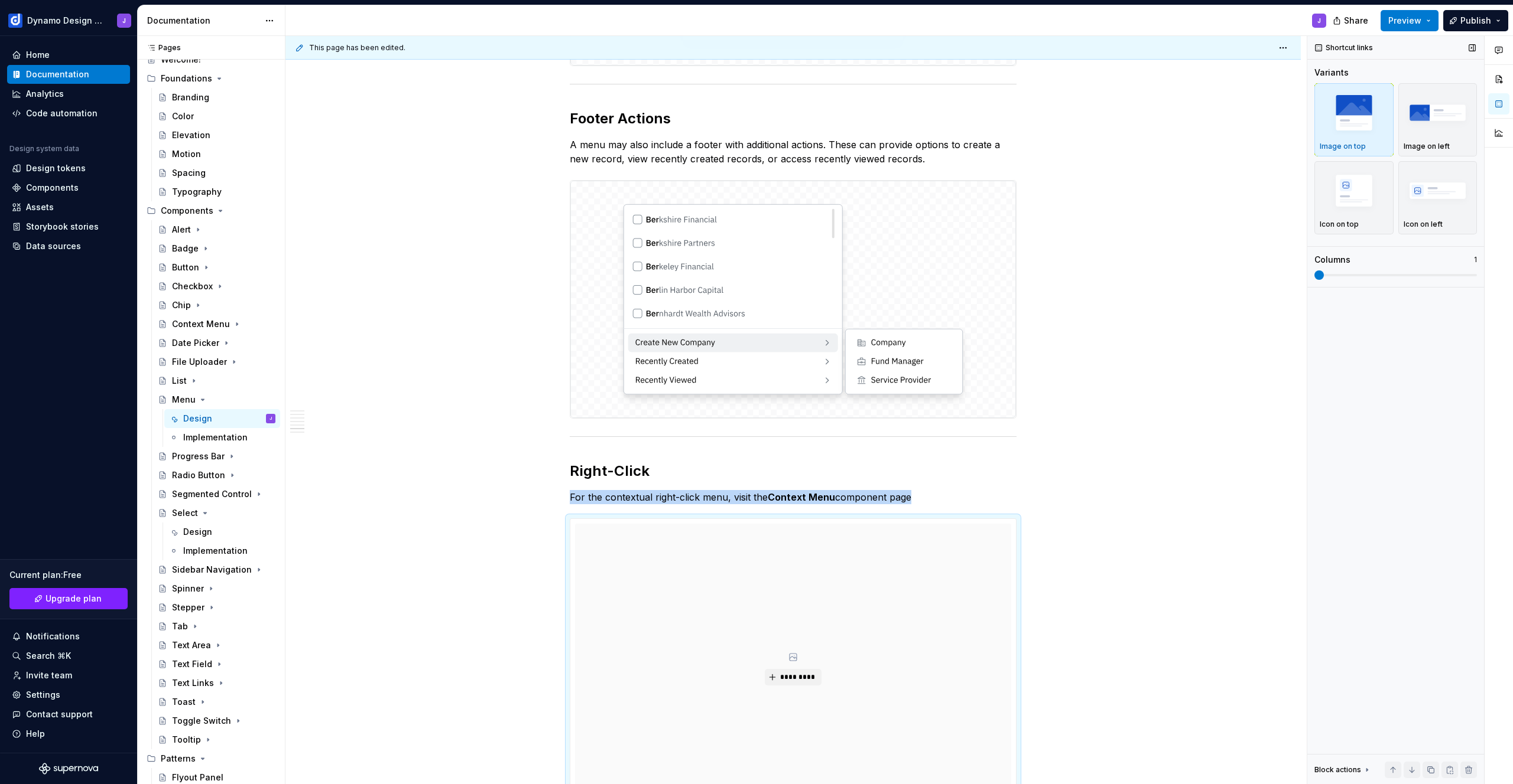
scroll to position [1454, 0]
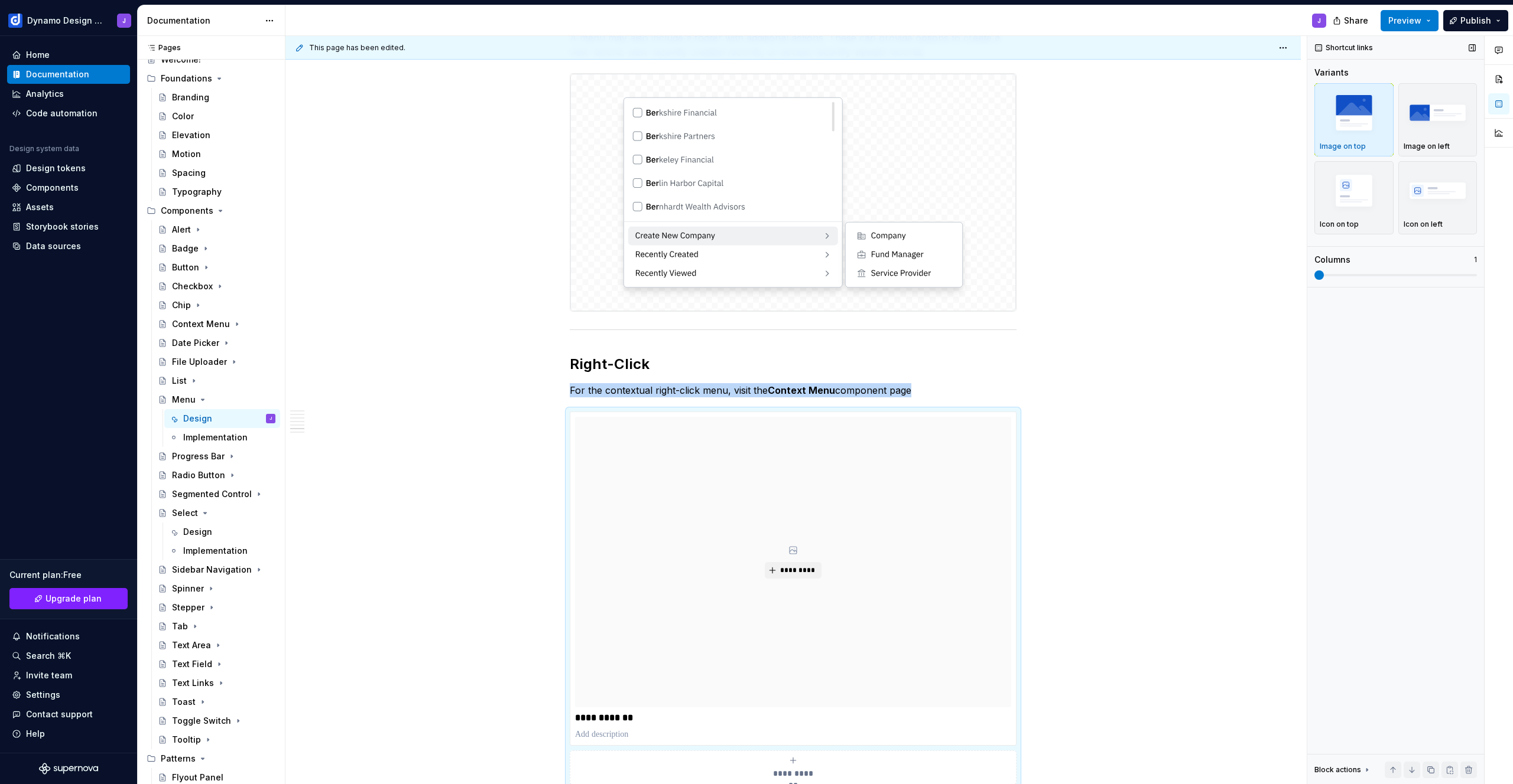
click at [1315, 271] on span at bounding box center [1319, 276] width 9 height 9
click at [1438, 193] on img "button" at bounding box center [1438, 190] width 69 height 43
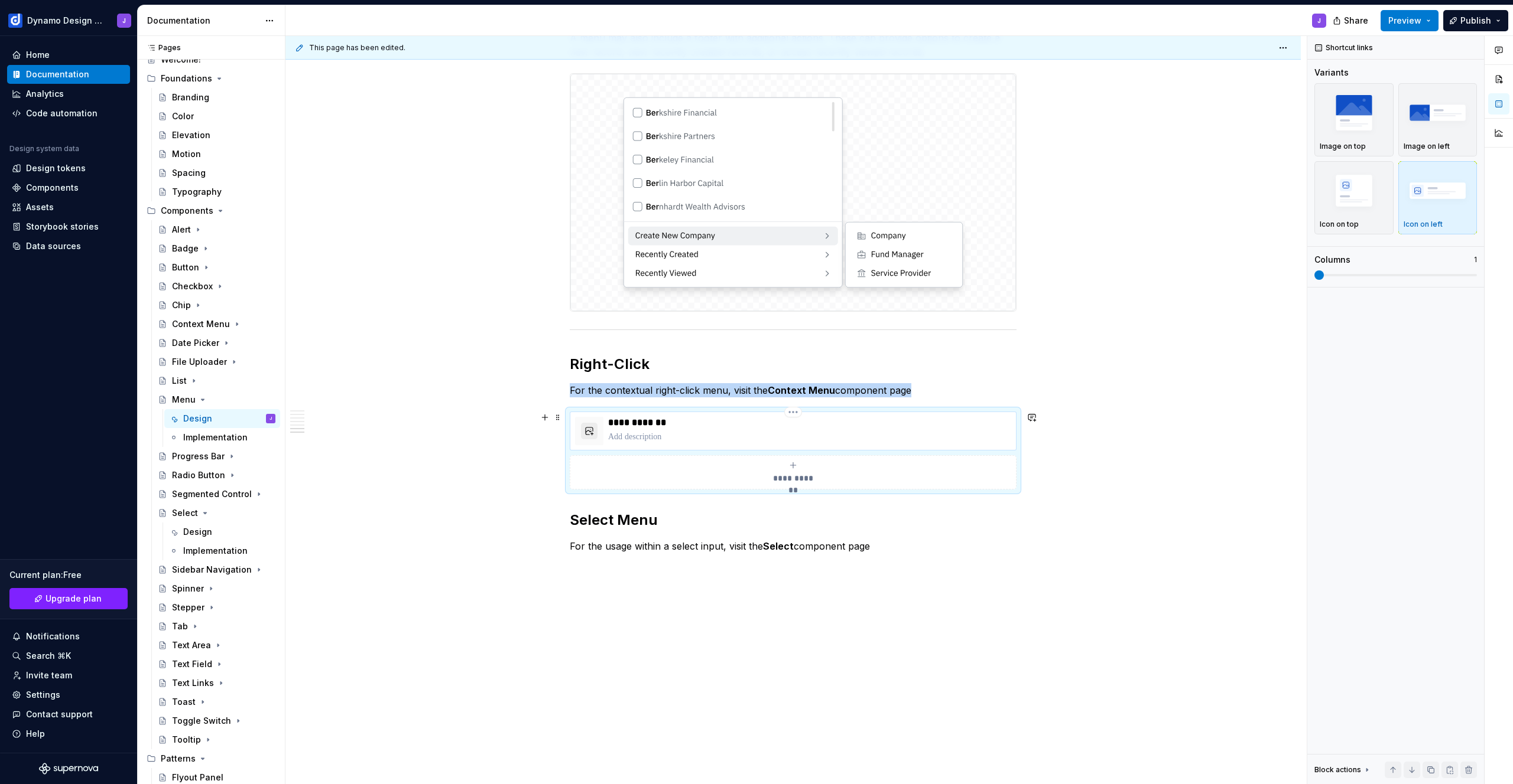
click at [585, 432] on button "button" at bounding box center [590, 431] width 17 height 17
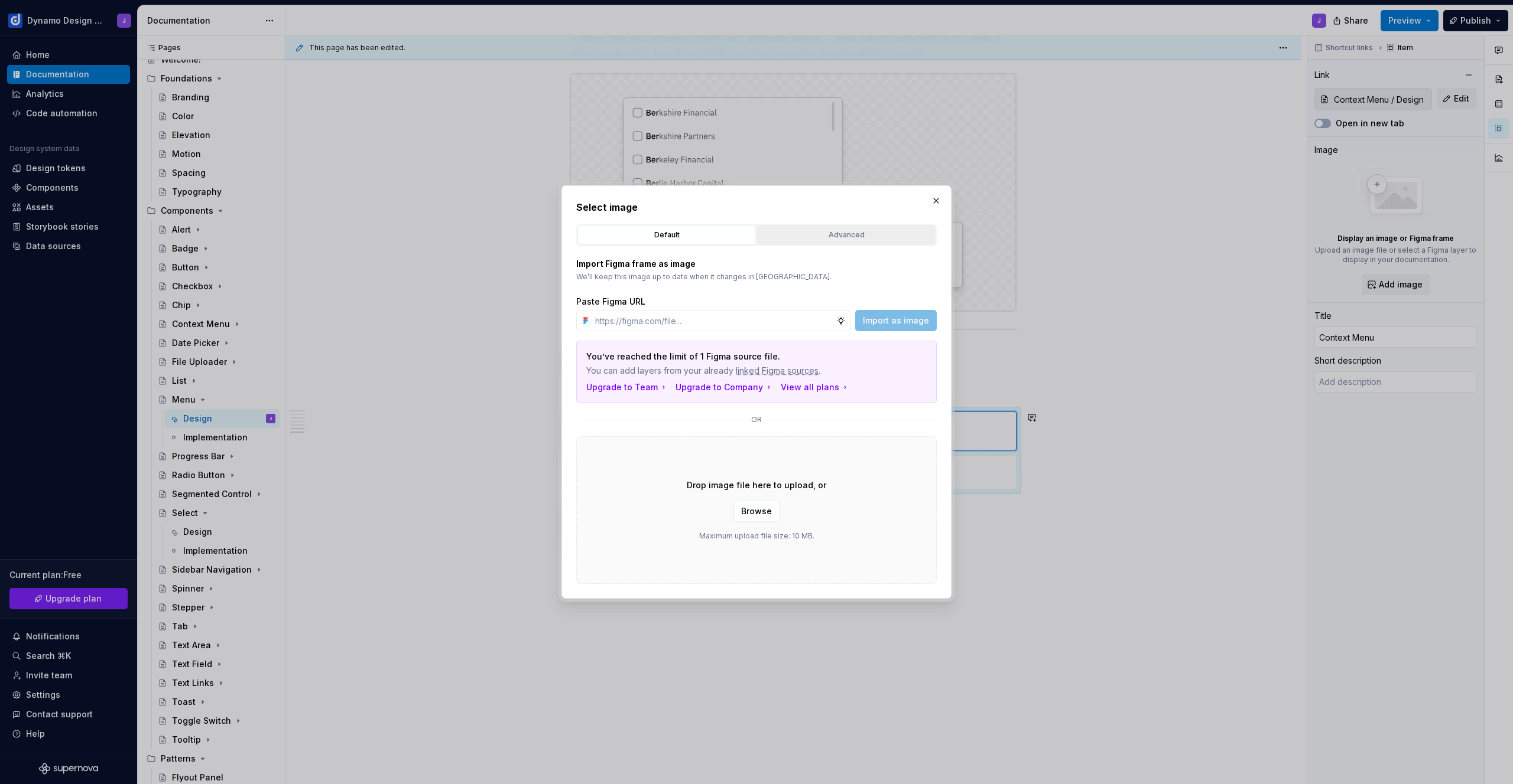
click at [830, 243] on button "Advanced" at bounding box center [847, 236] width 179 height 20
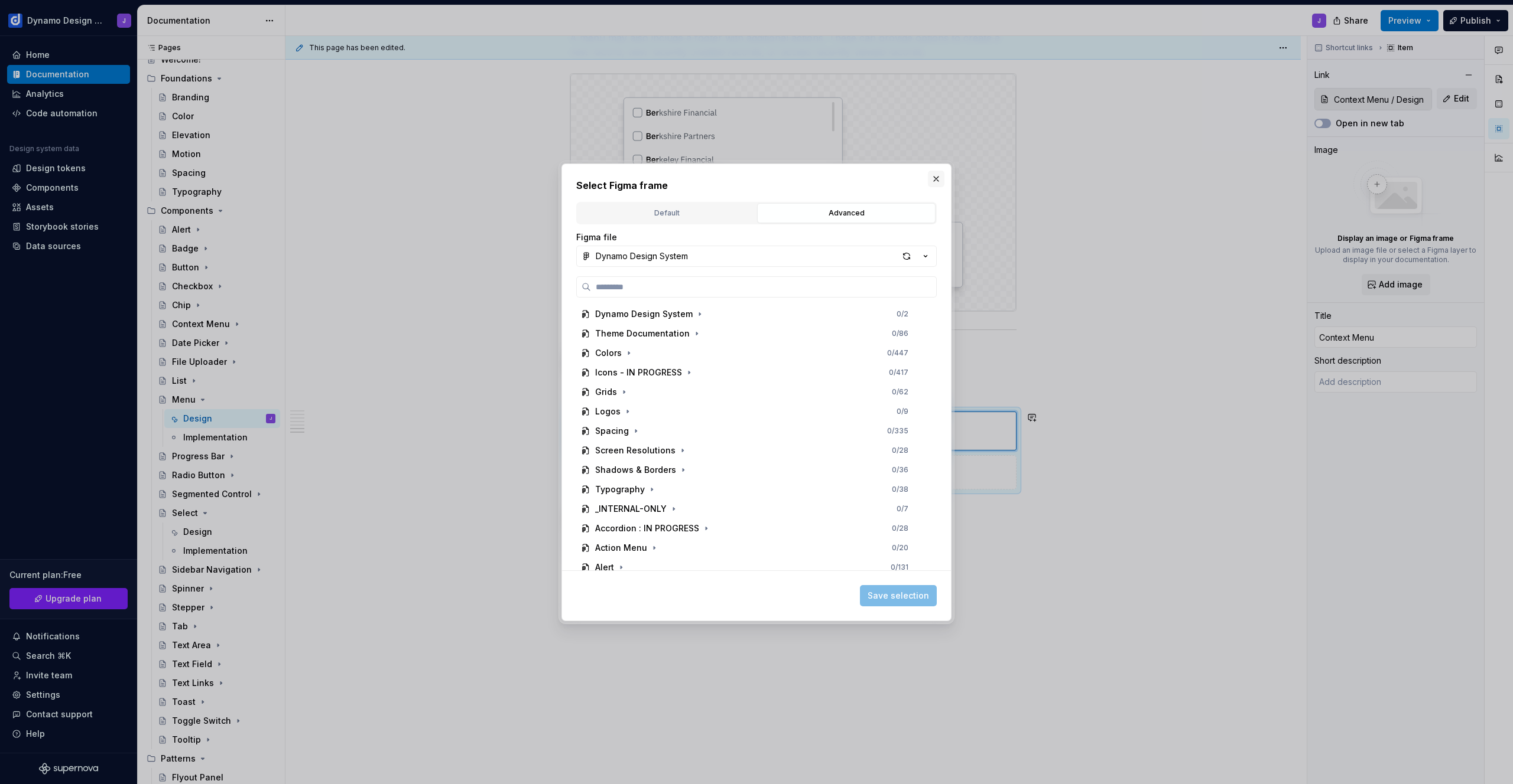
click at [934, 179] on button "button" at bounding box center [936, 179] width 17 height 17
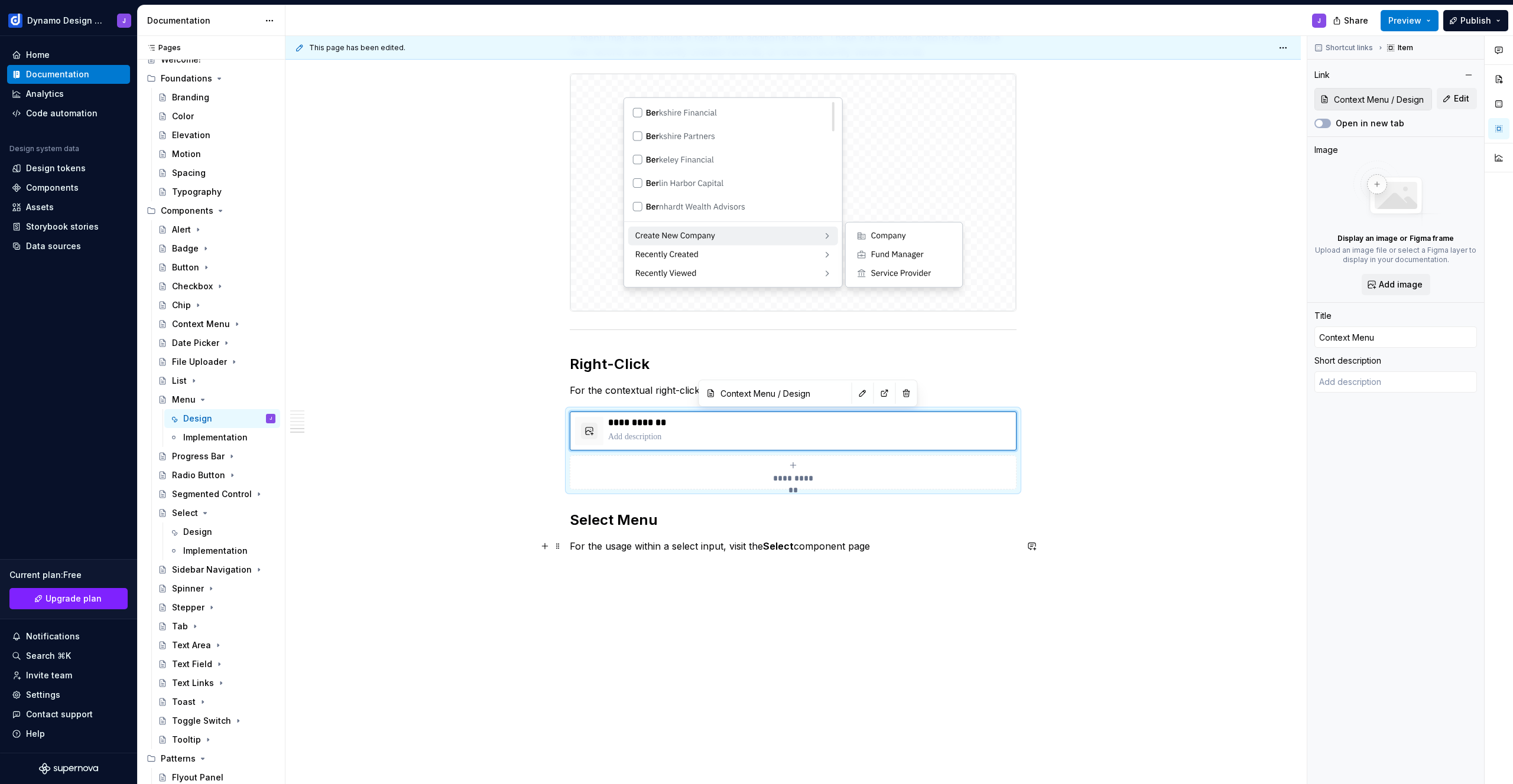
click at [902, 547] on p "For the usage within a select input, visit the Select component page" at bounding box center [794, 546] width 447 height 14
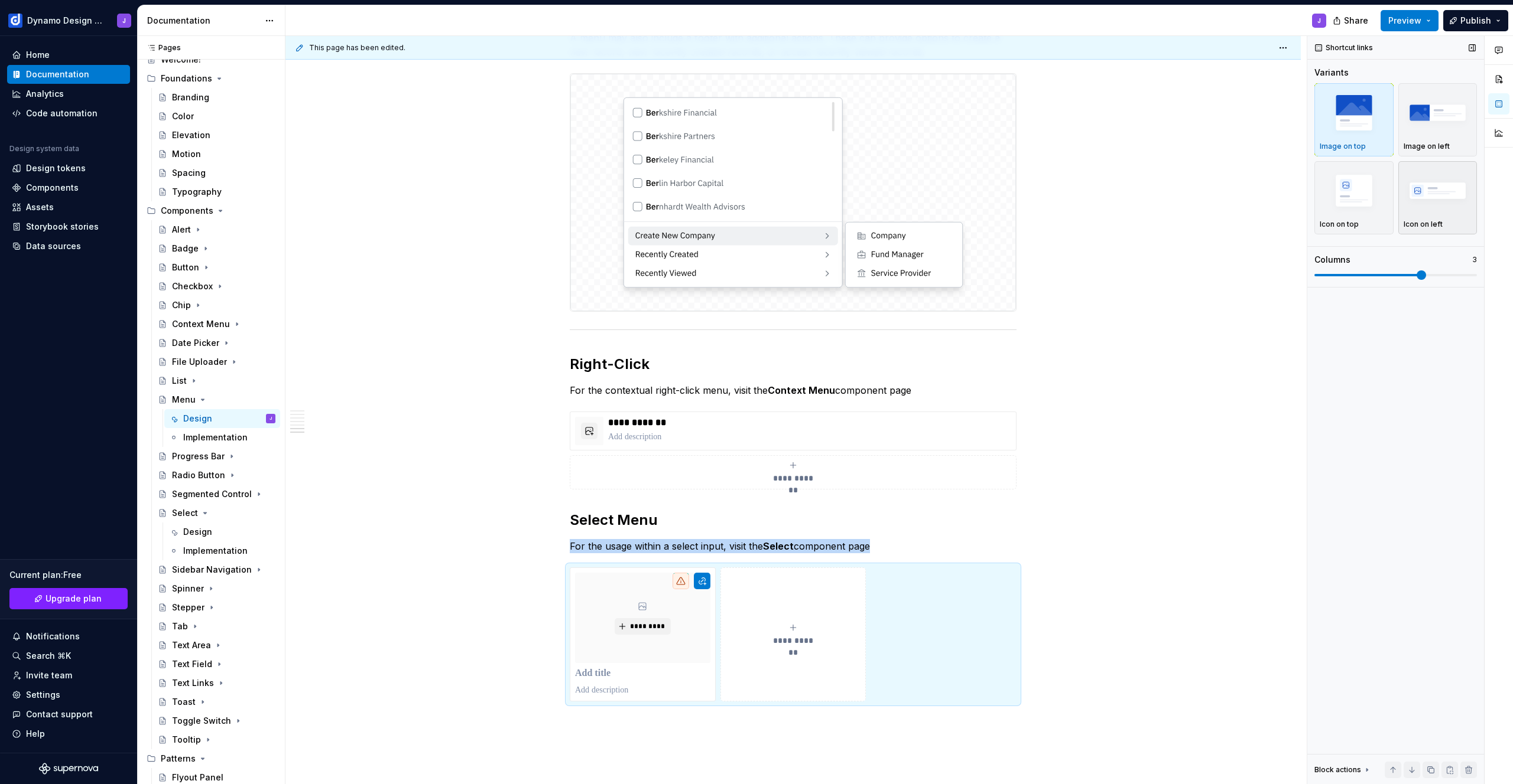
click at [1442, 192] on img "button" at bounding box center [1438, 190] width 69 height 43
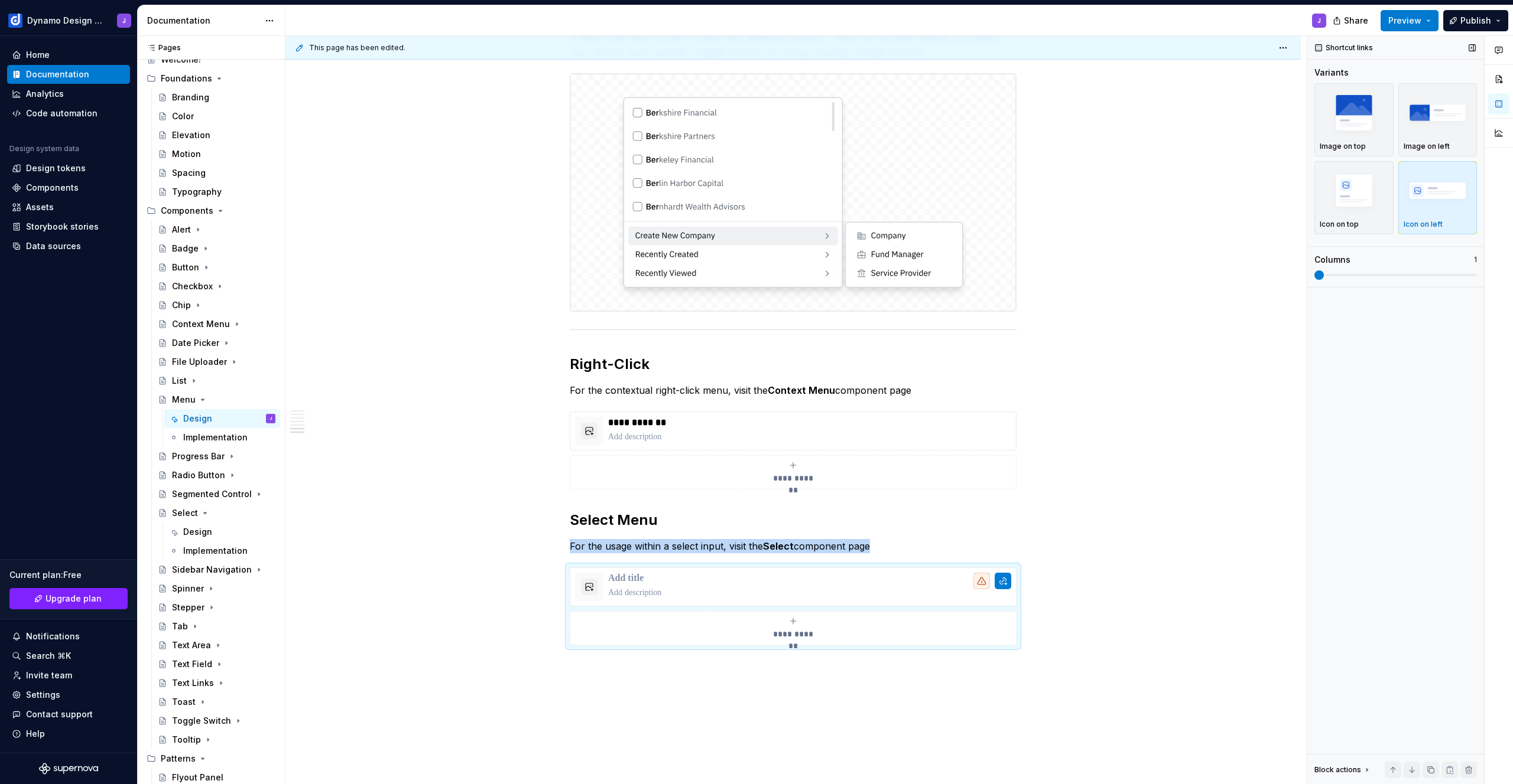
click at [1315, 271] on span at bounding box center [1319, 276] width 9 height 9
click at [1004, 586] on button "button" at bounding box center [1003, 581] width 17 height 17
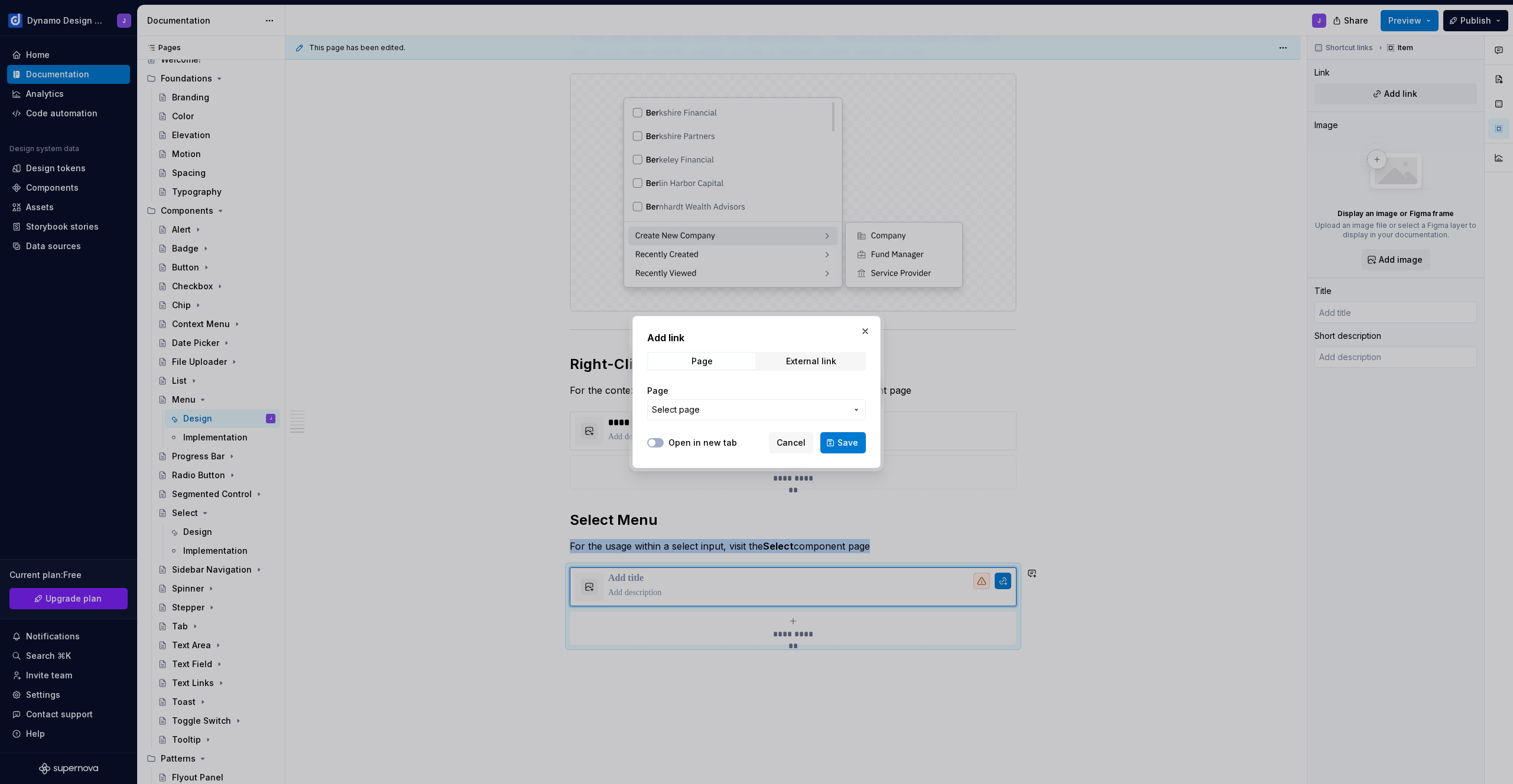
click at [724, 413] on span "Select page" at bounding box center [749, 410] width 195 height 12
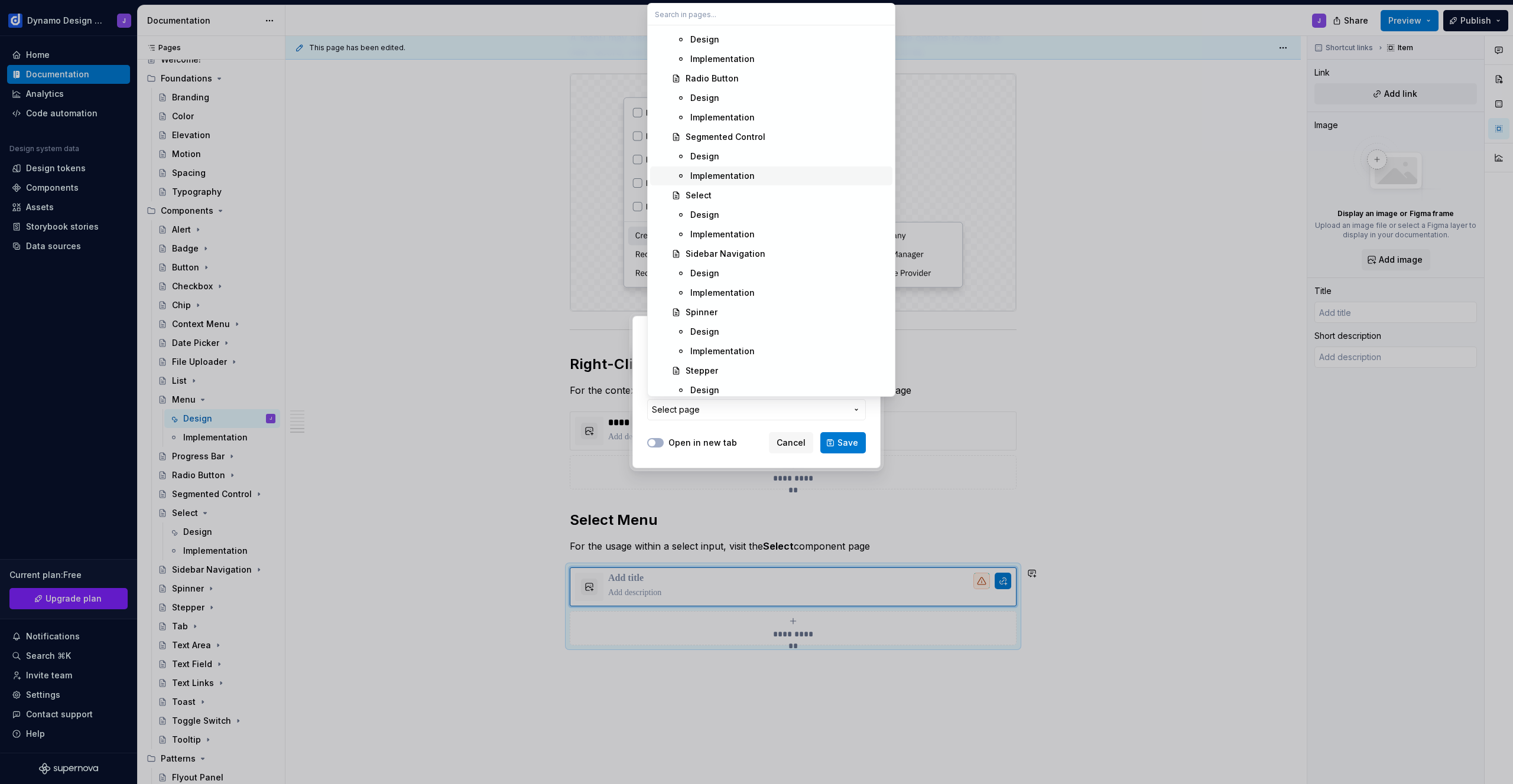
scroll to position [795, 0]
click at [716, 214] on div "Design" at bounding box center [704, 216] width 29 height 12
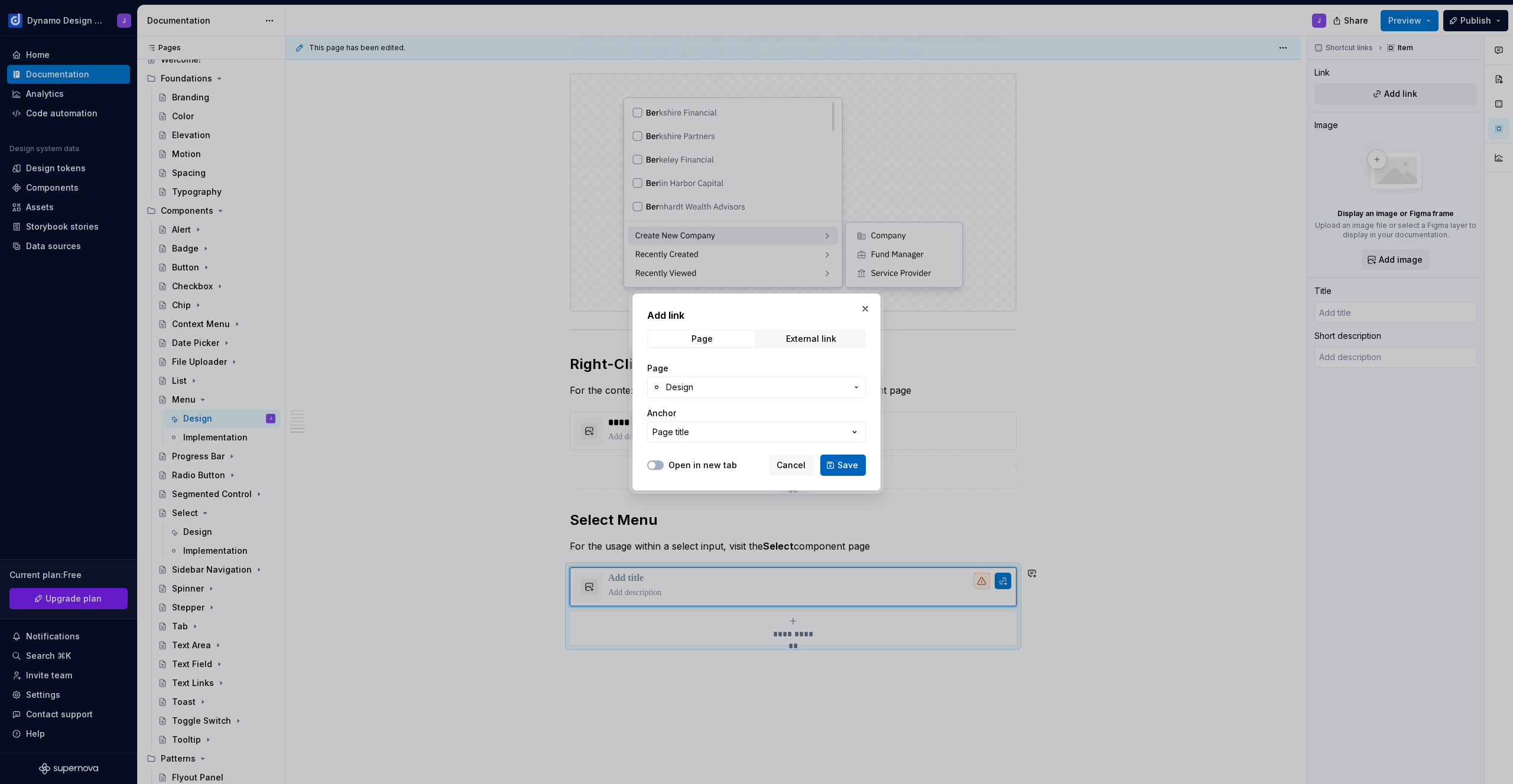
click at [852, 466] on span "Save" at bounding box center [848, 466] width 20 height 12
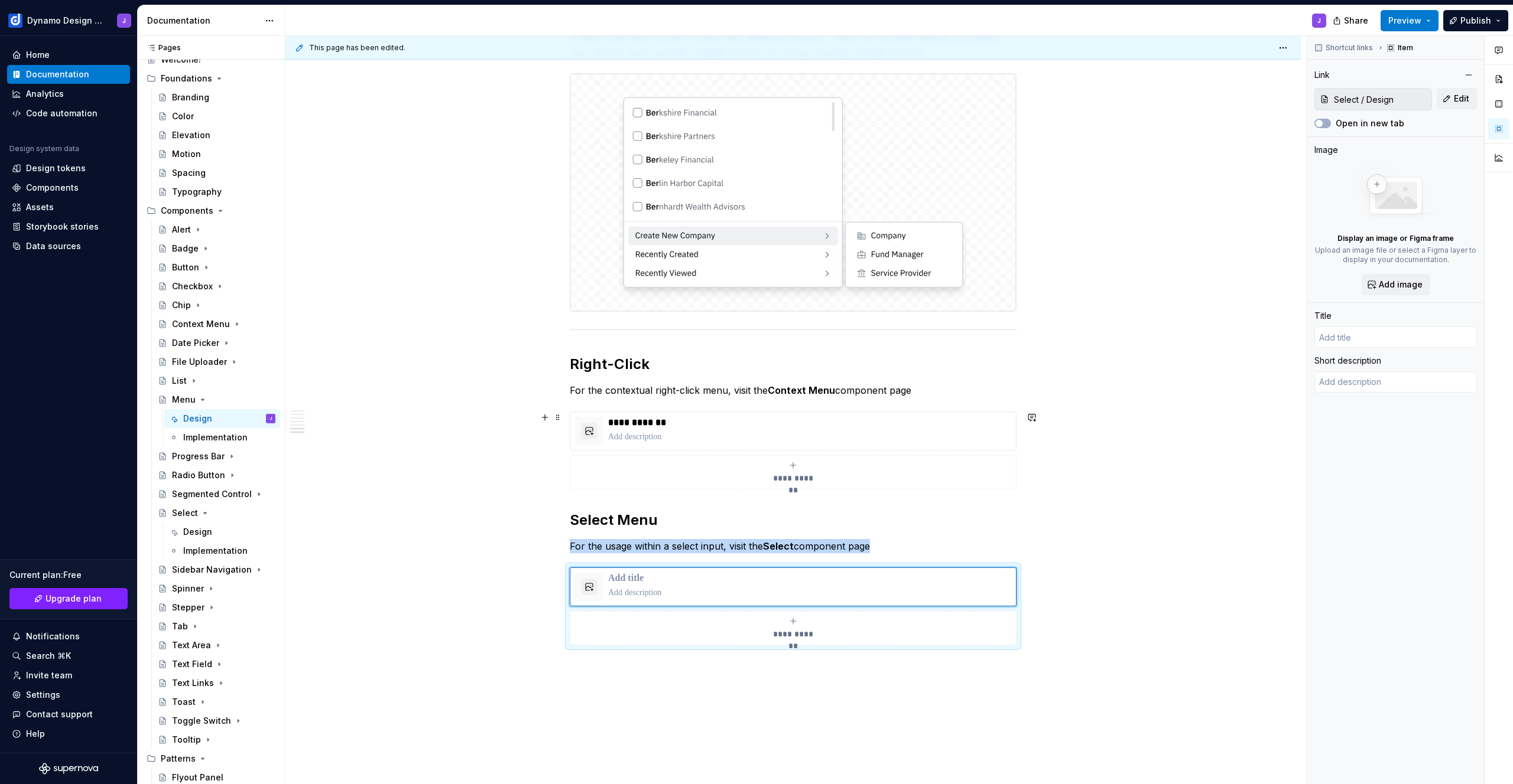
type textarea "*"
type input "Design"
click at [626, 577] on p "******" at bounding box center [810, 578] width 403 height 12
type textarea "*"
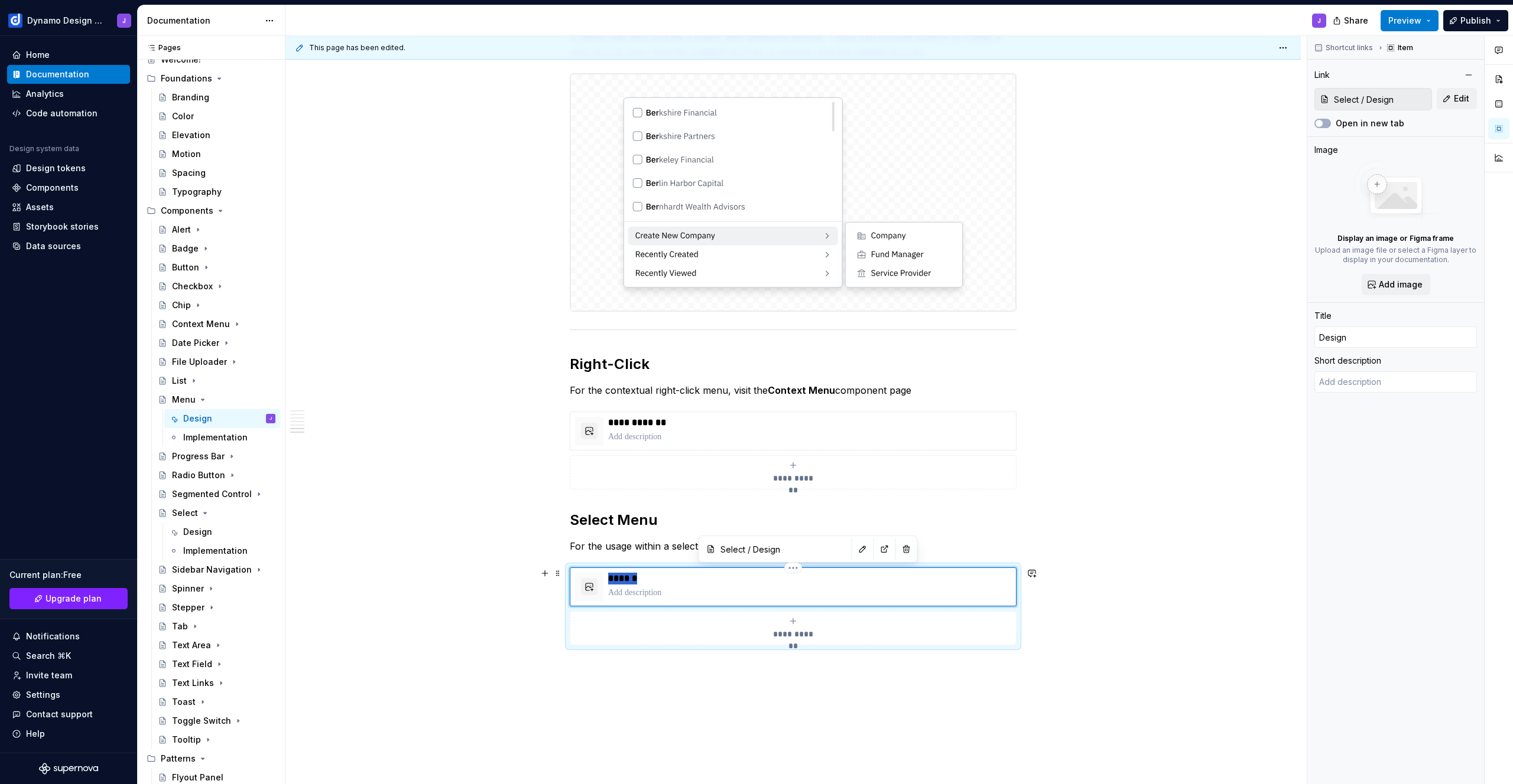
type input "S"
type textarea "*"
type input "Se"
type textarea "*"
type input "Sel"
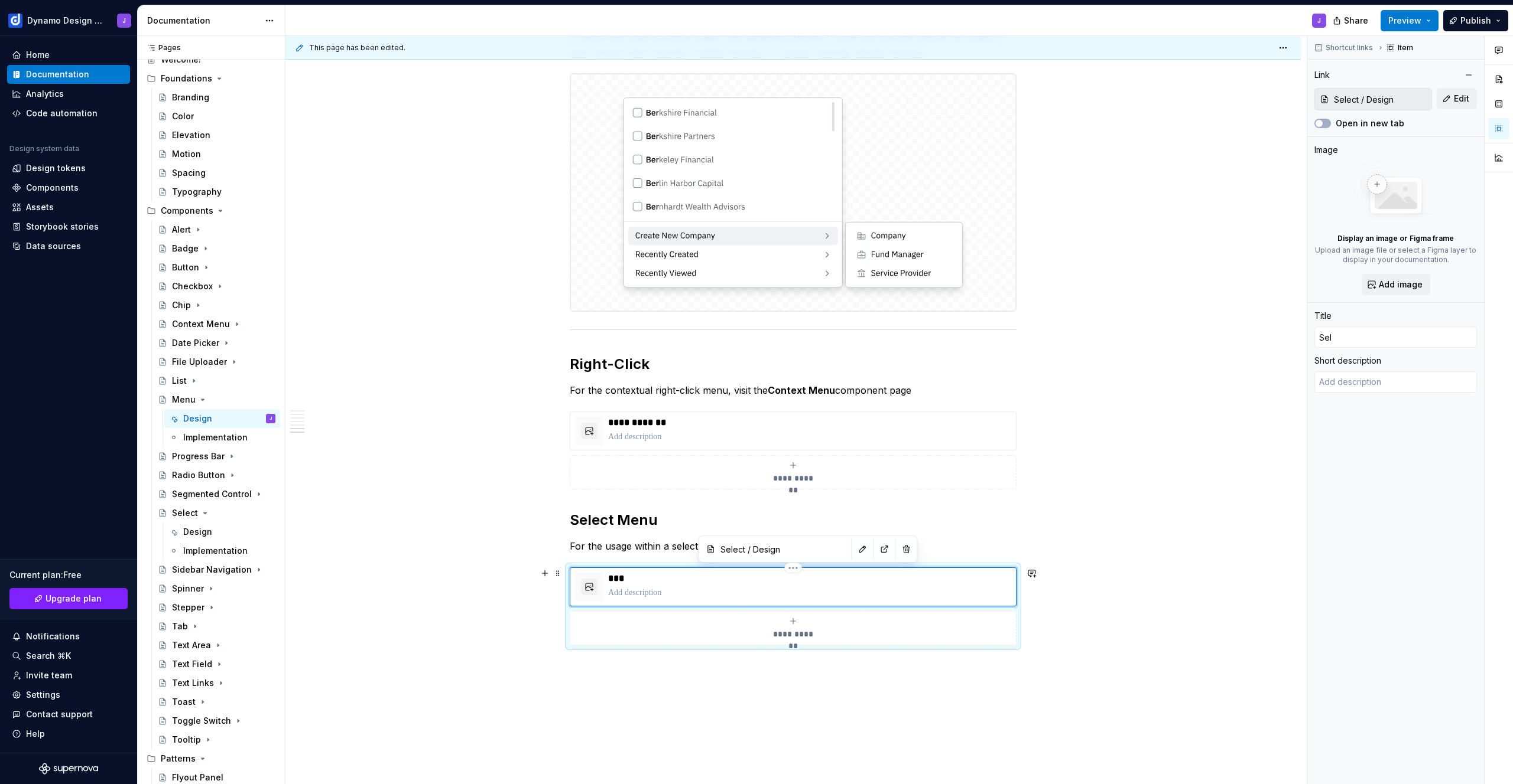
type textarea "*"
type input "Sele"
type textarea "*"
type input "Selec"
type textarea "*"
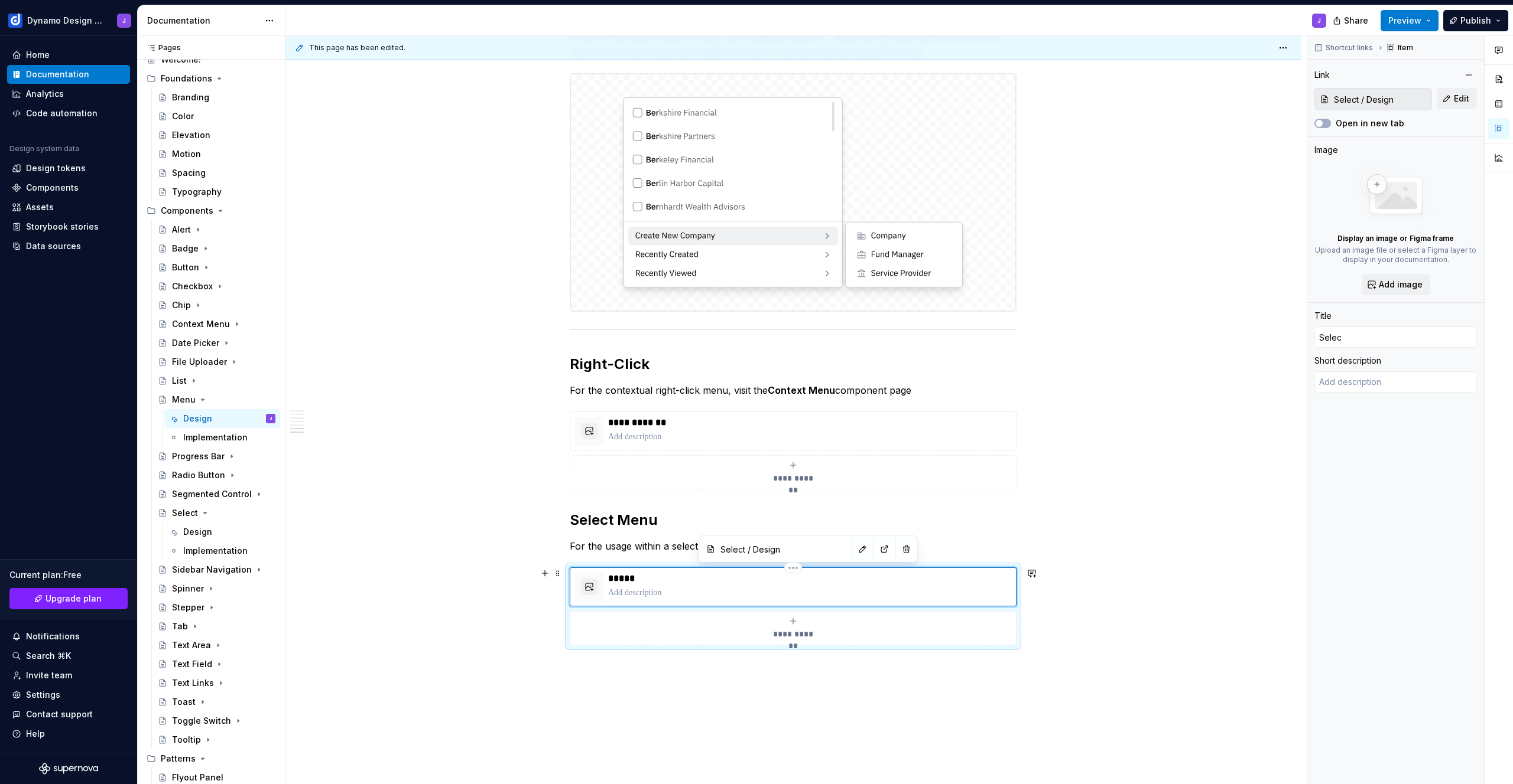
type input "Select"
type textarea "*"
type input "Select"
type textarea "*"
type input "Select M"
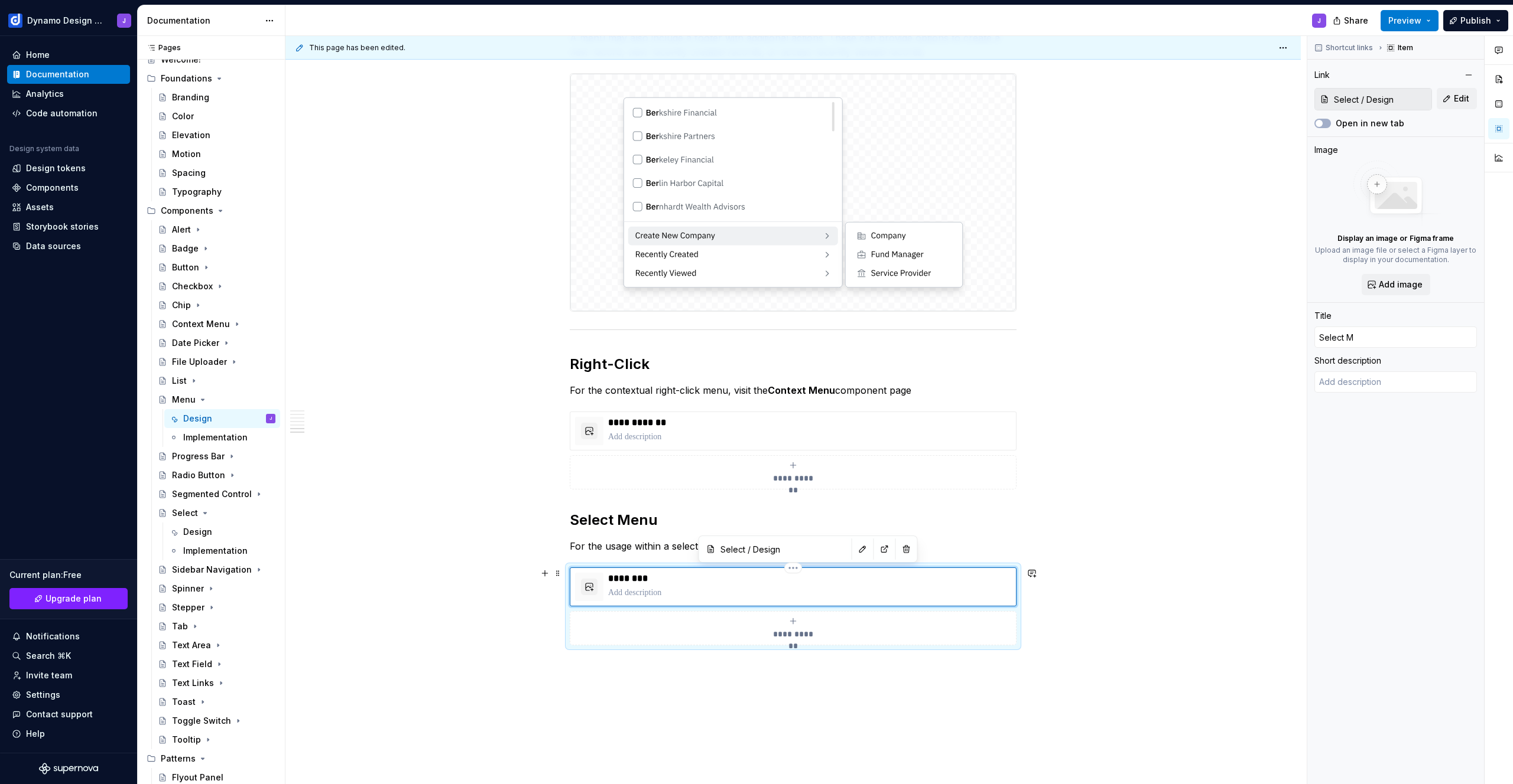
type textarea "*"
type input "Select Me"
type textarea "*"
type input "Select Men"
type textarea "*"
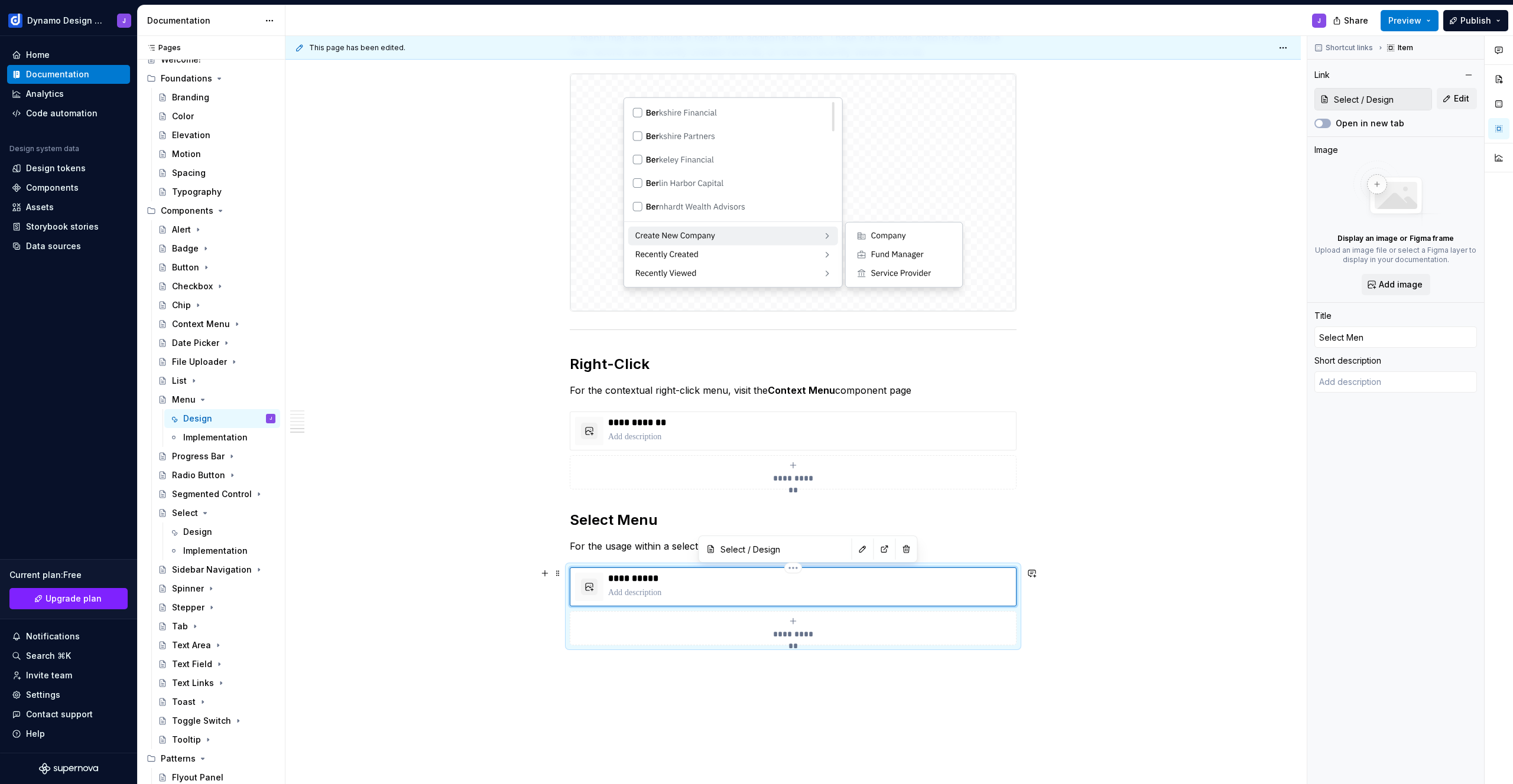
type input "Select Menu"
click at [1413, 23] on span "Preview" at bounding box center [1405, 20] width 34 height 12
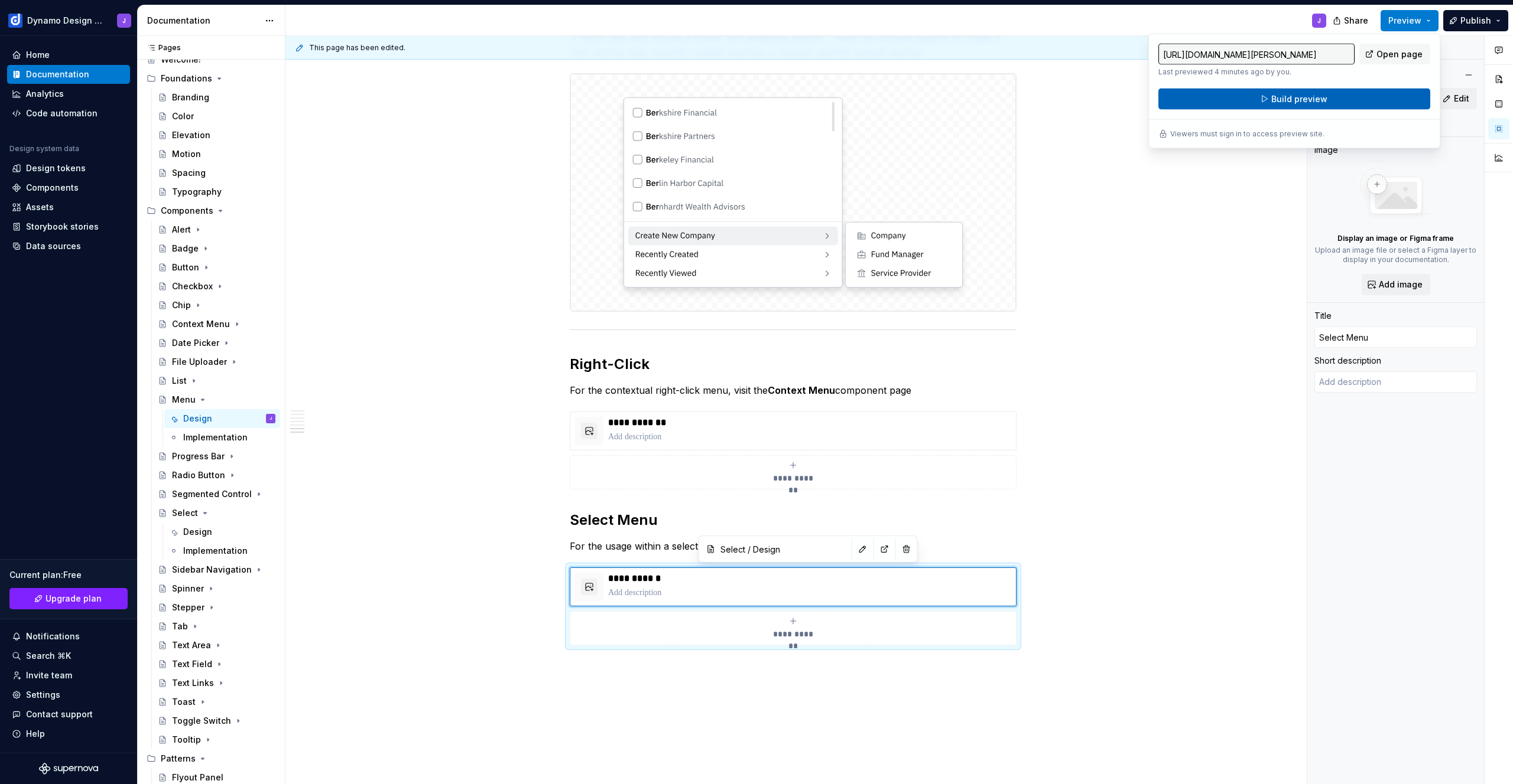
click at [1347, 92] on button "Build preview" at bounding box center [1294, 99] width 272 height 21
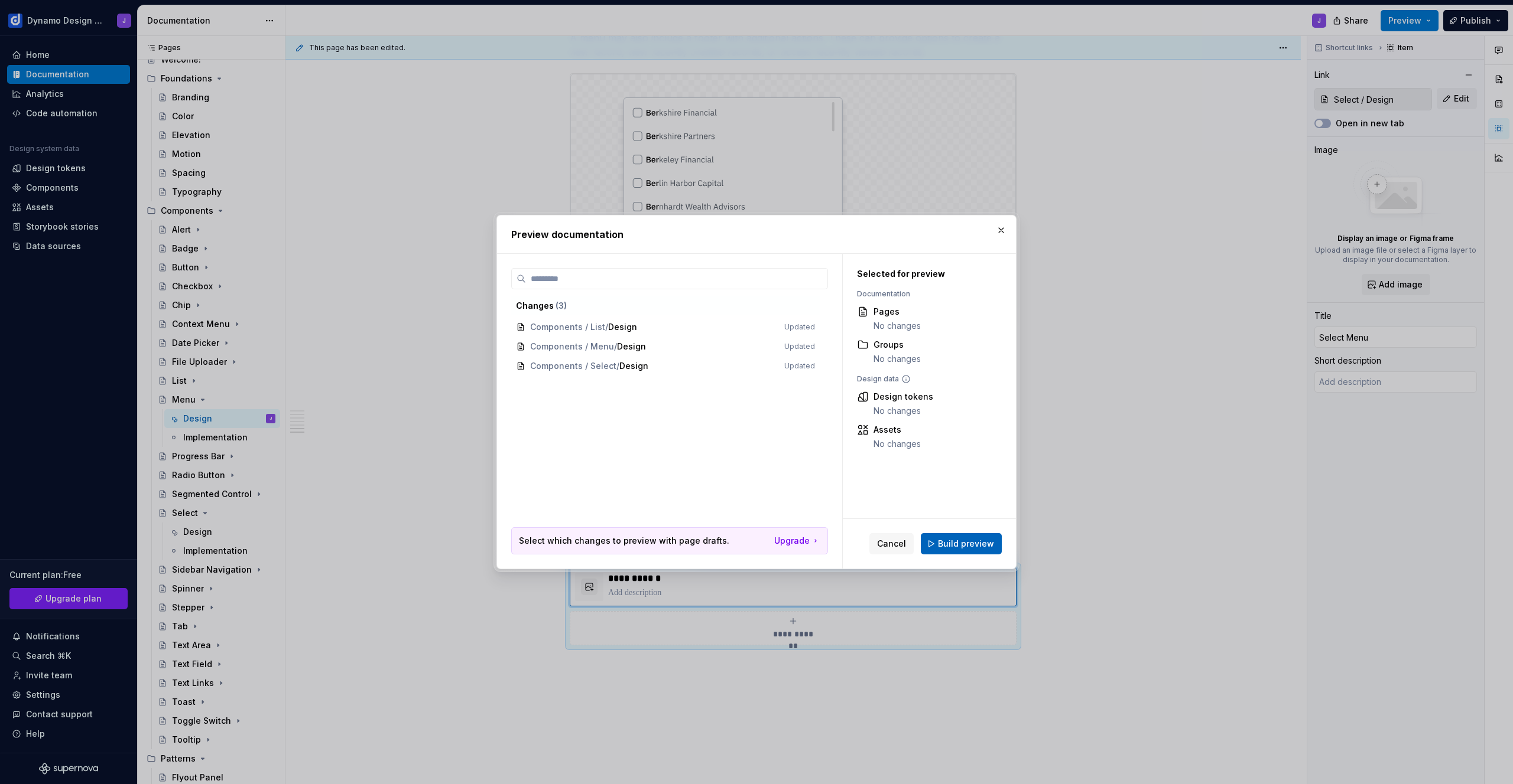
click at [960, 547] on span "Build preview" at bounding box center [966, 544] width 56 height 12
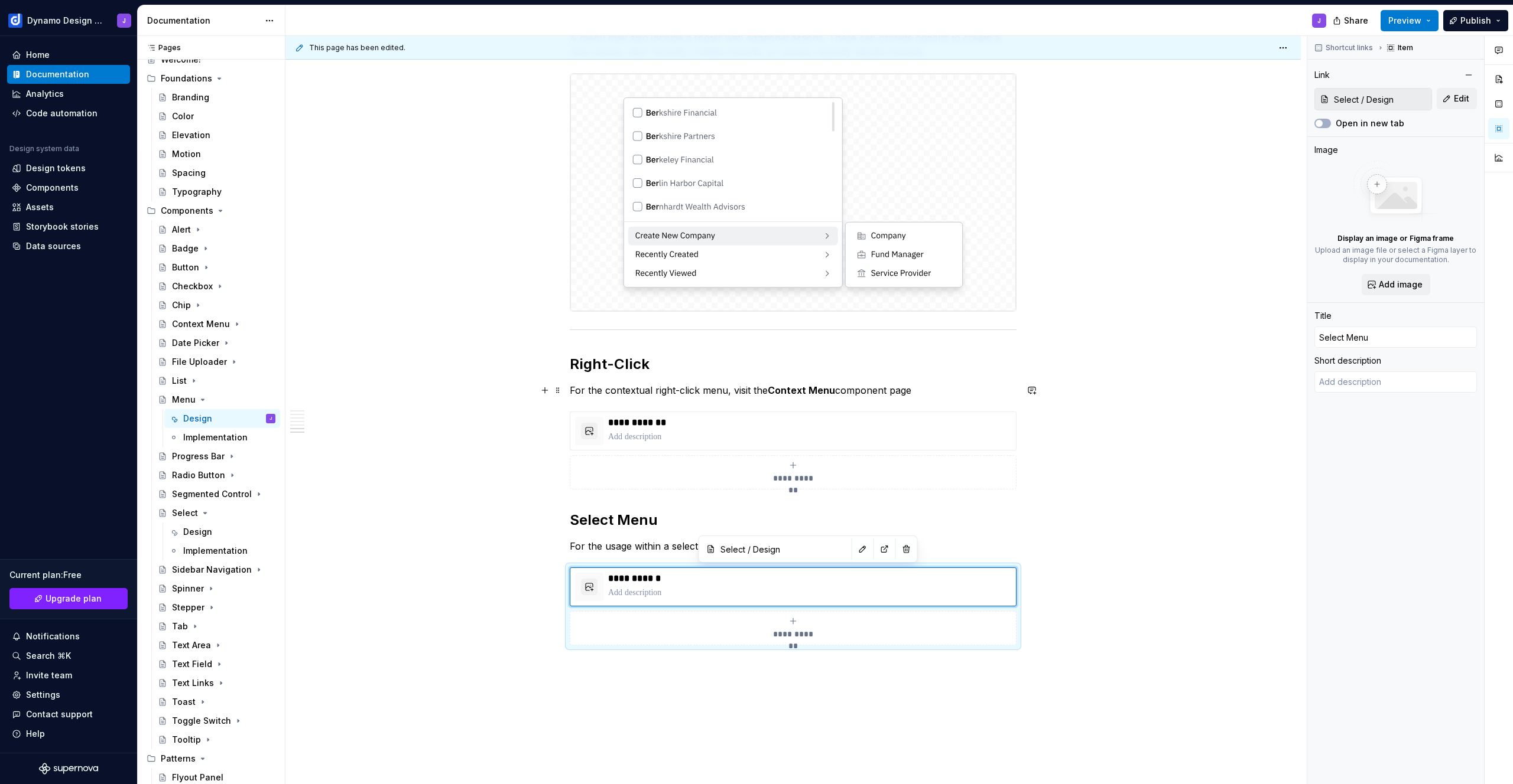
click at [912, 387] on p "For the contextual right-click menu, visit the Context Menu component page" at bounding box center [794, 390] width 447 height 14
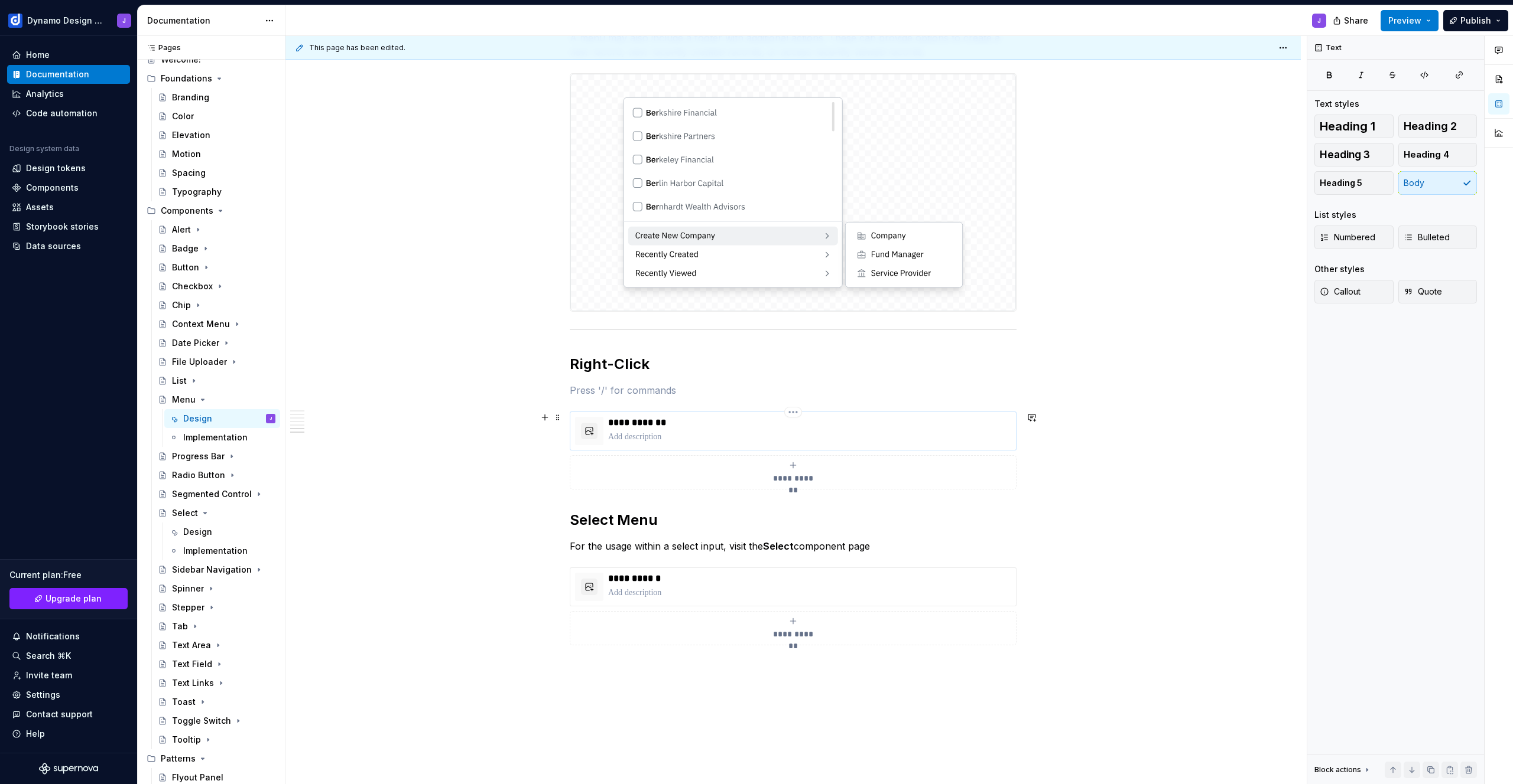
click at [672, 440] on p at bounding box center [810, 437] width 403 height 12
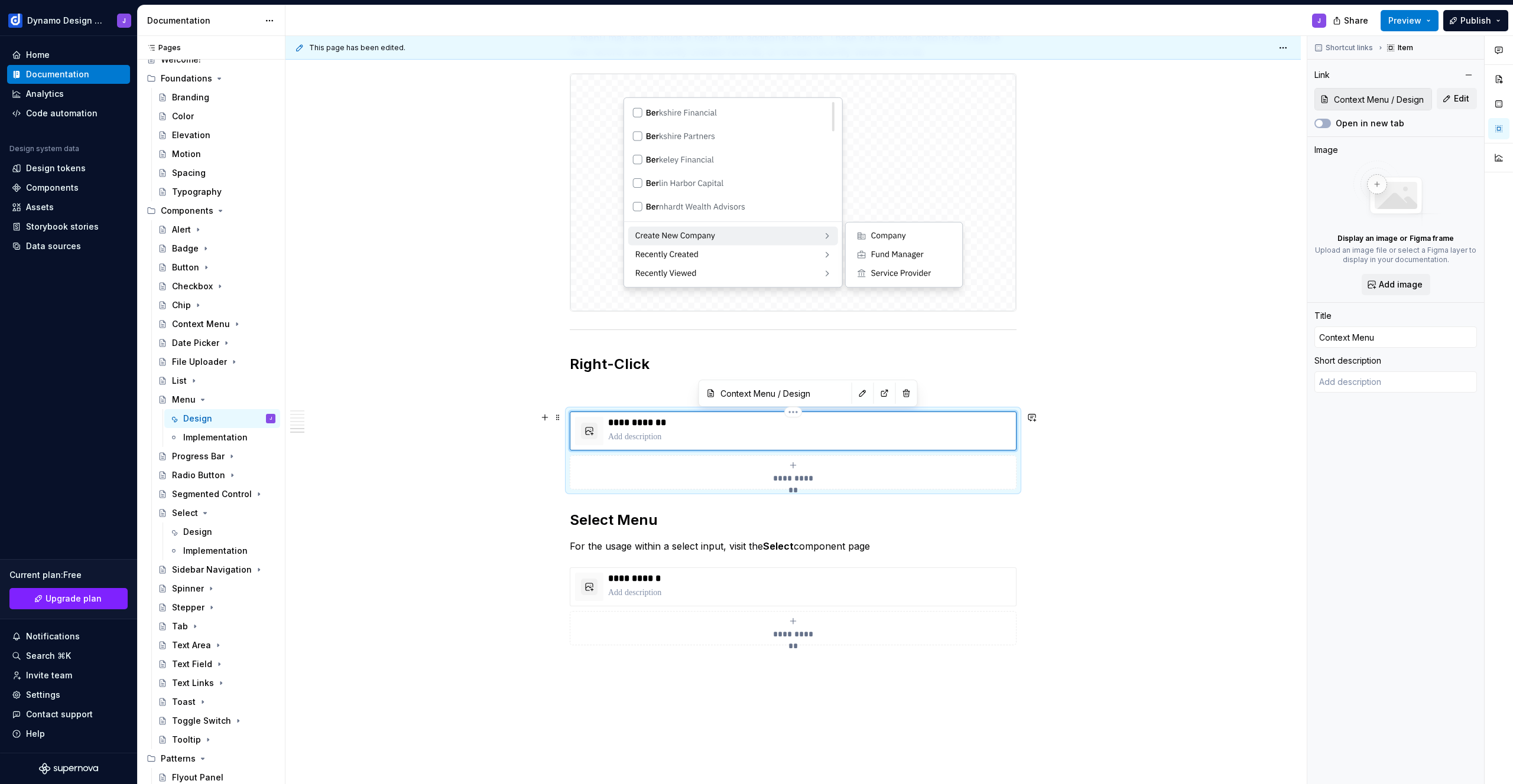
type textarea "*"
type textarea "For the contextual right-click menu, visit the Context Menu component page"
click at [893, 547] on p "For the usage within a select input, visit the Select component page" at bounding box center [794, 546] width 447 height 14
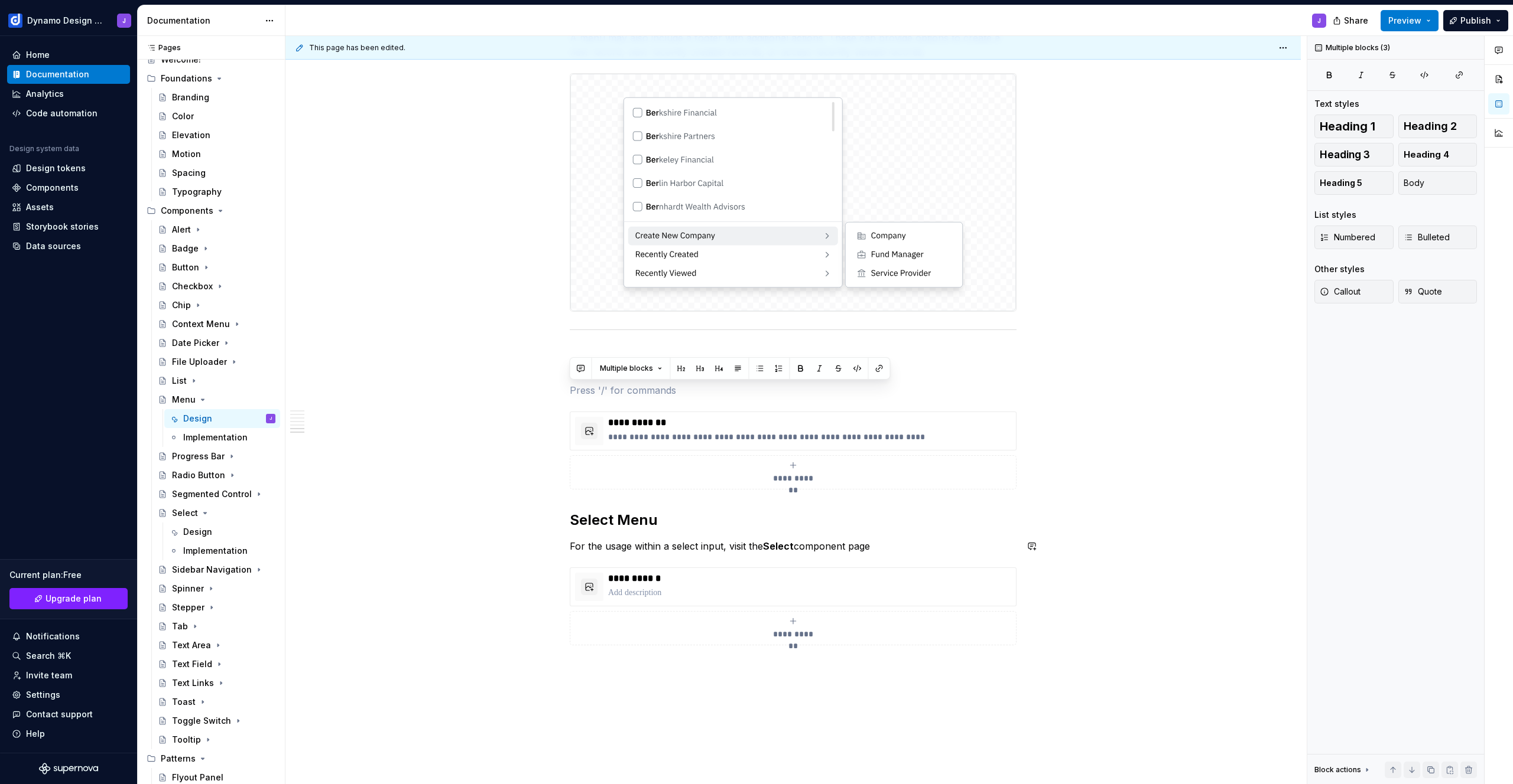
click at [893, 547] on p "For the usage within a select input, visit the Select component page" at bounding box center [794, 546] width 447 height 14
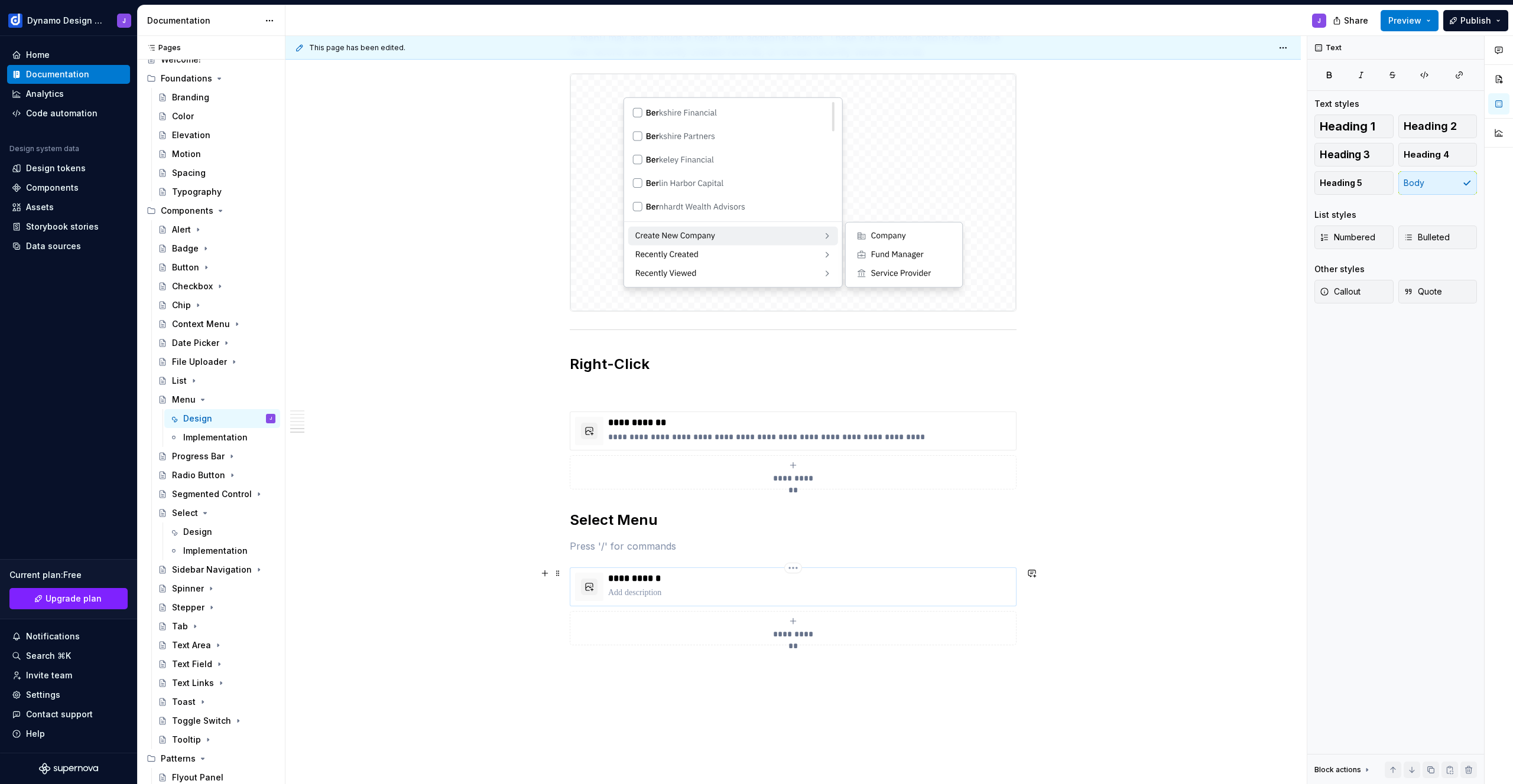
click at [692, 591] on p at bounding box center [810, 593] width 403 height 12
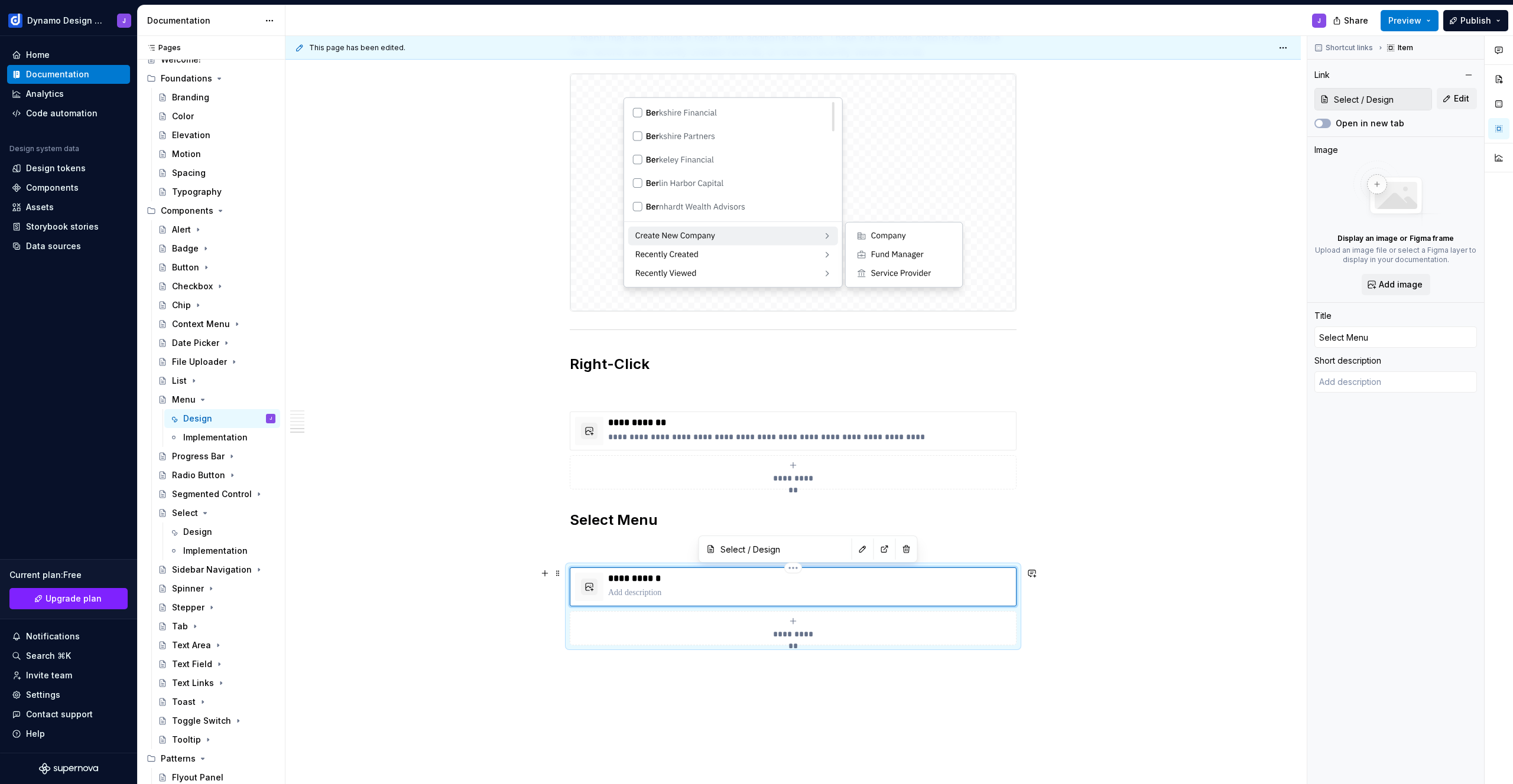
type textarea "*"
type textarea "For the usage within a select input, visit the Select component page"
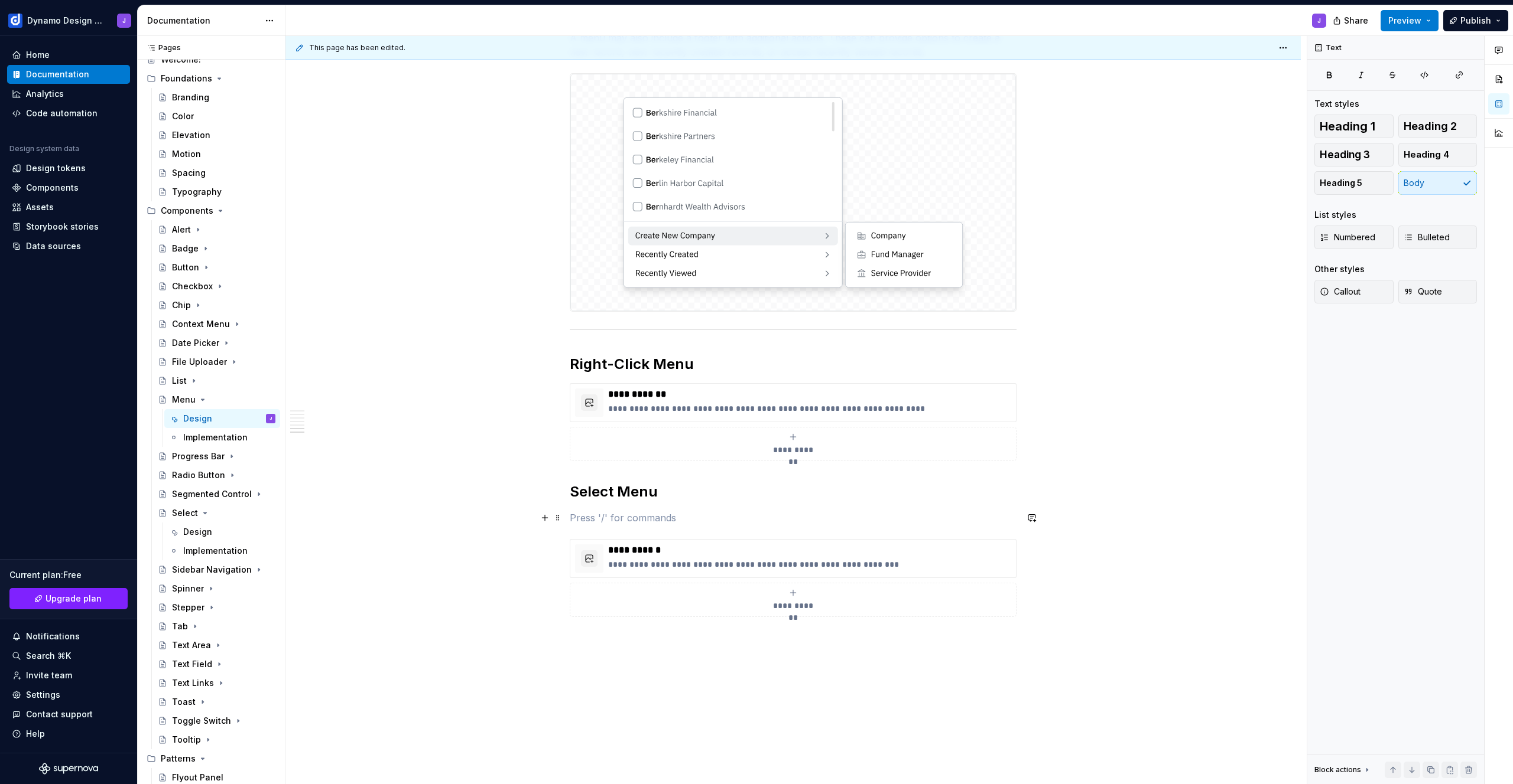
click at [612, 524] on p at bounding box center [794, 518] width 447 height 14
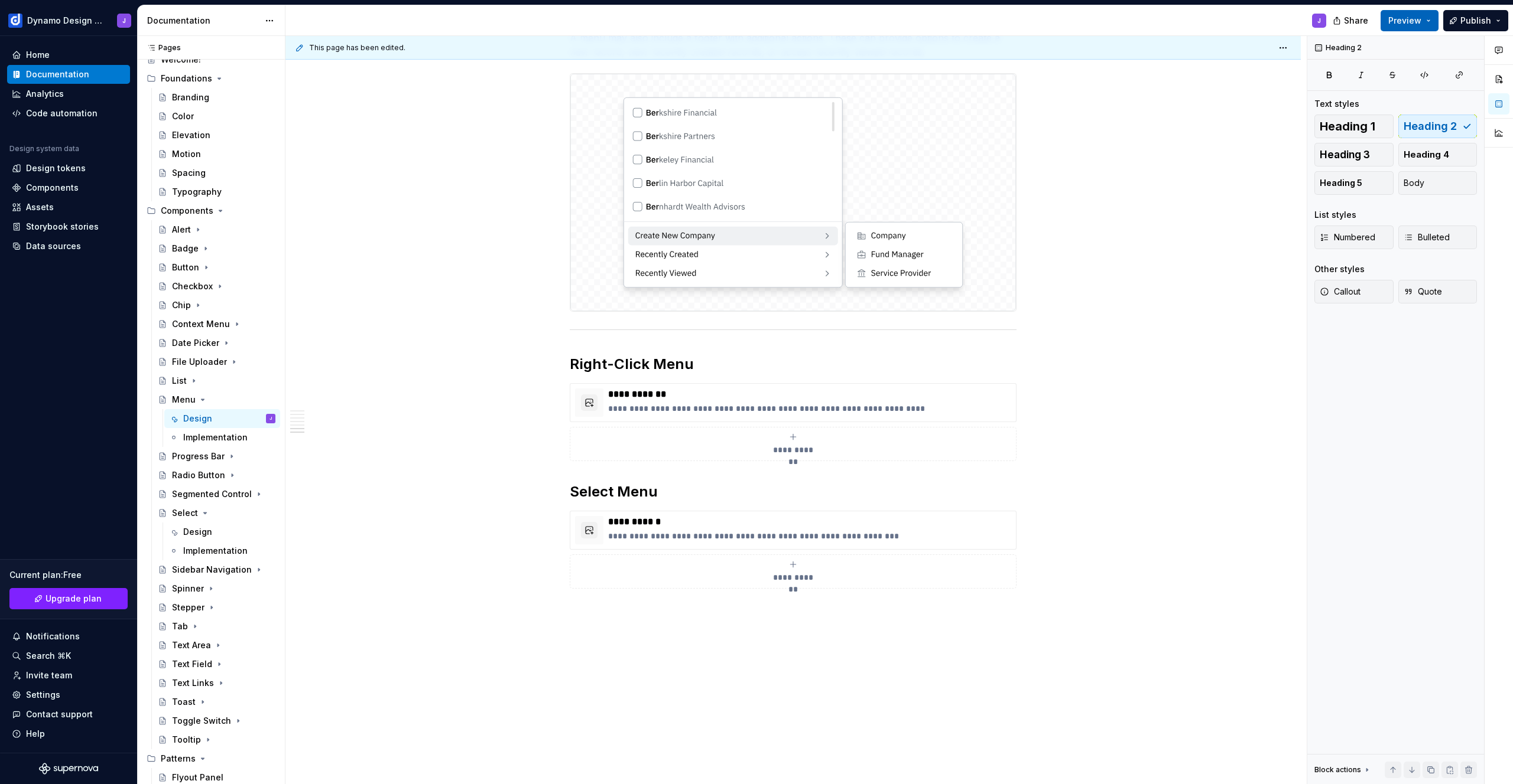
click at [1412, 20] on span "Preview" at bounding box center [1405, 20] width 34 height 12
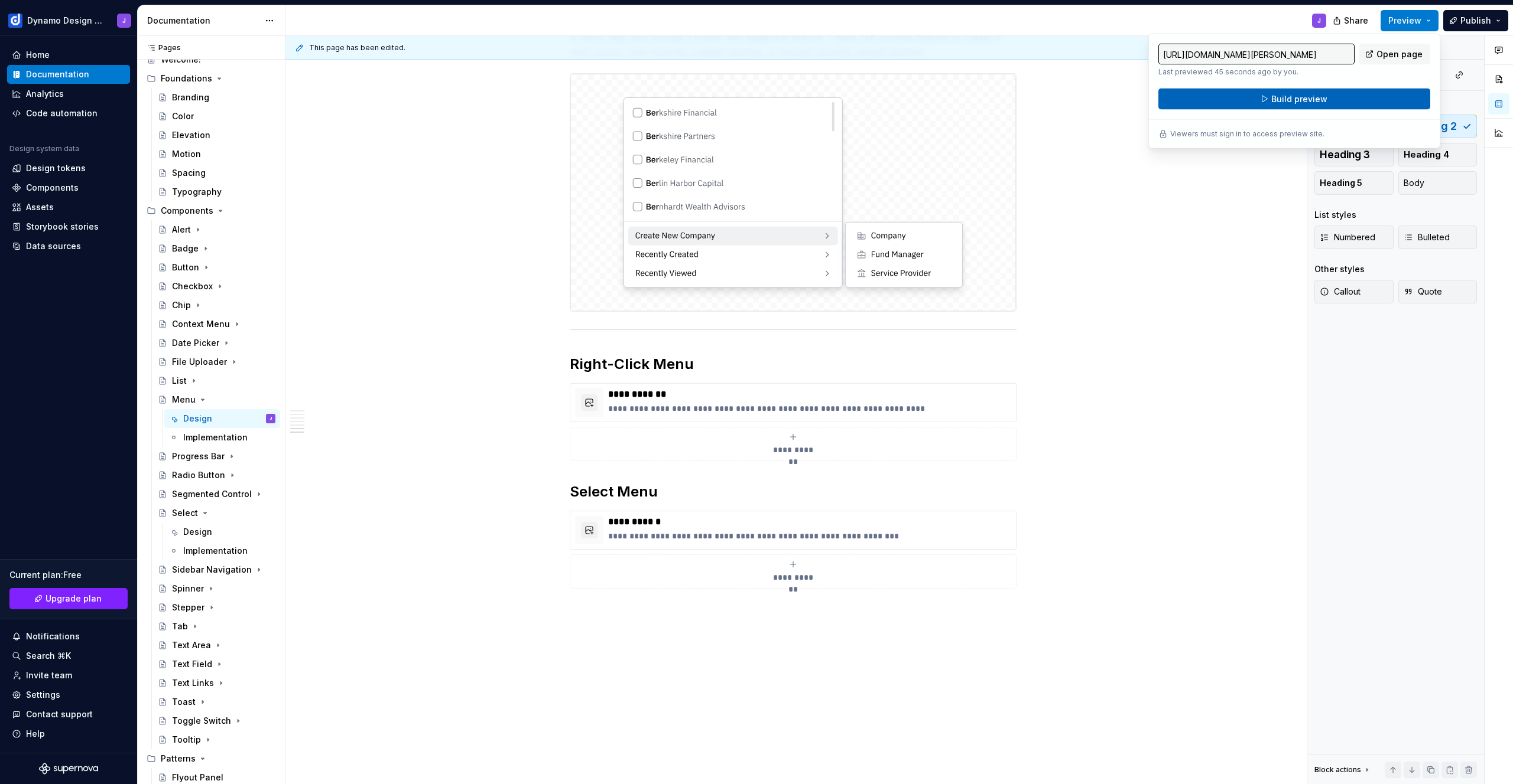
click at [1376, 97] on button "Build preview" at bounding box center [1294, 99] width 272 height 21
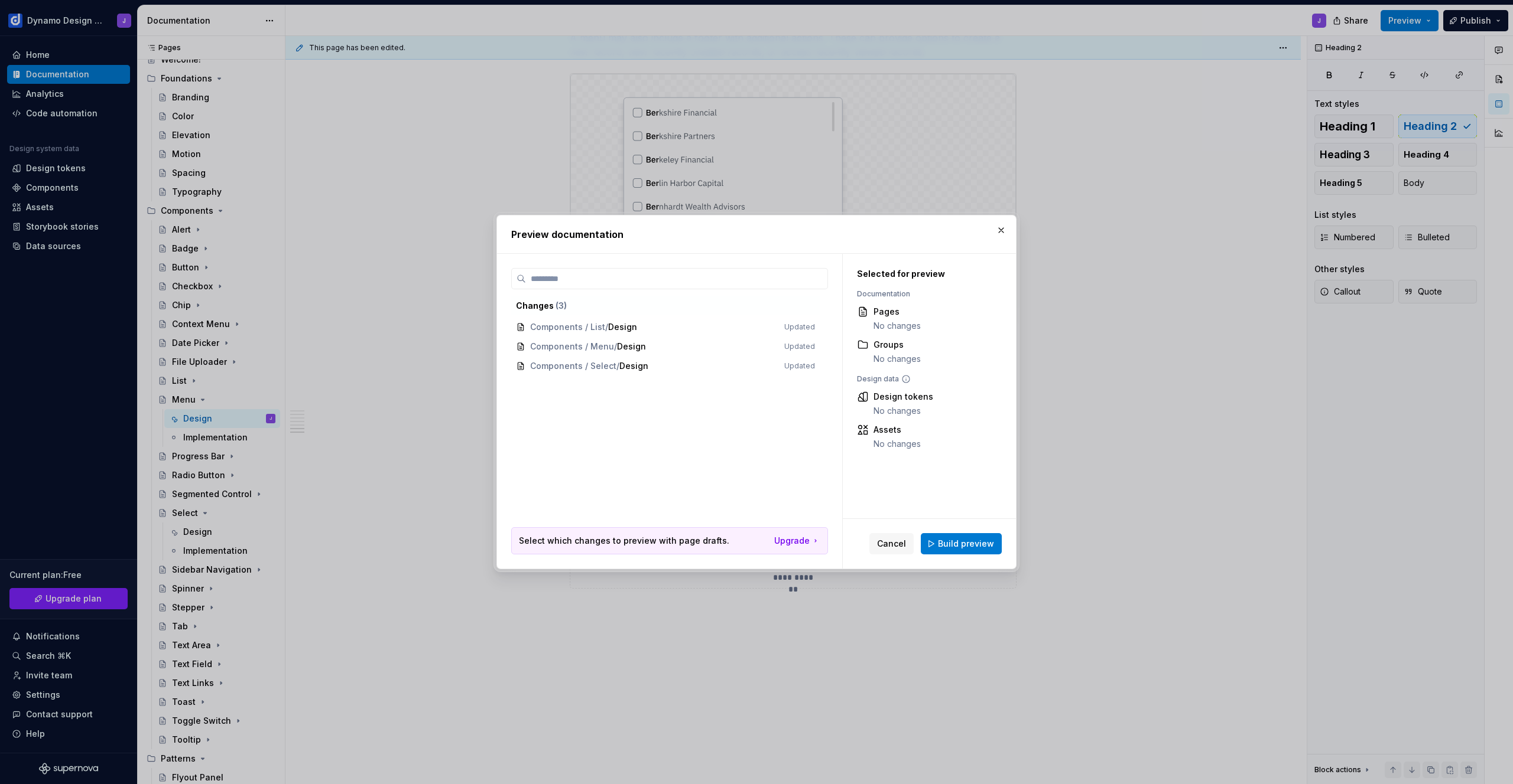
drag, startPoint x: 975, startPoint y: 548, endPoint x: 983, endPoint y: 548, distance: 8.0
click at [975, 548] on span "Build preview" at bounding box center [966, 544] width 56 height 12
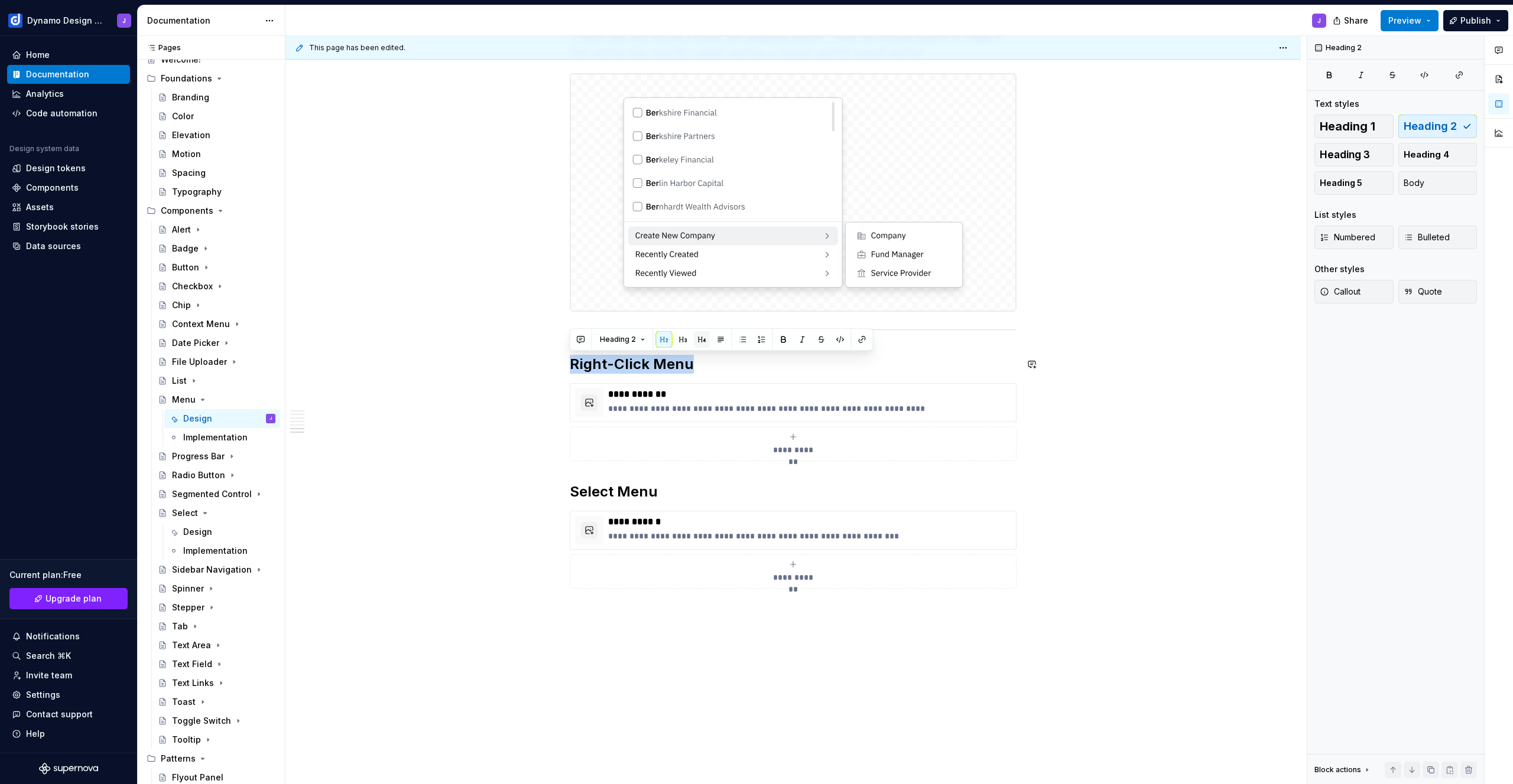
click at [700, 340] on button "button" at bounding box center [702, 340] width 17 height 17
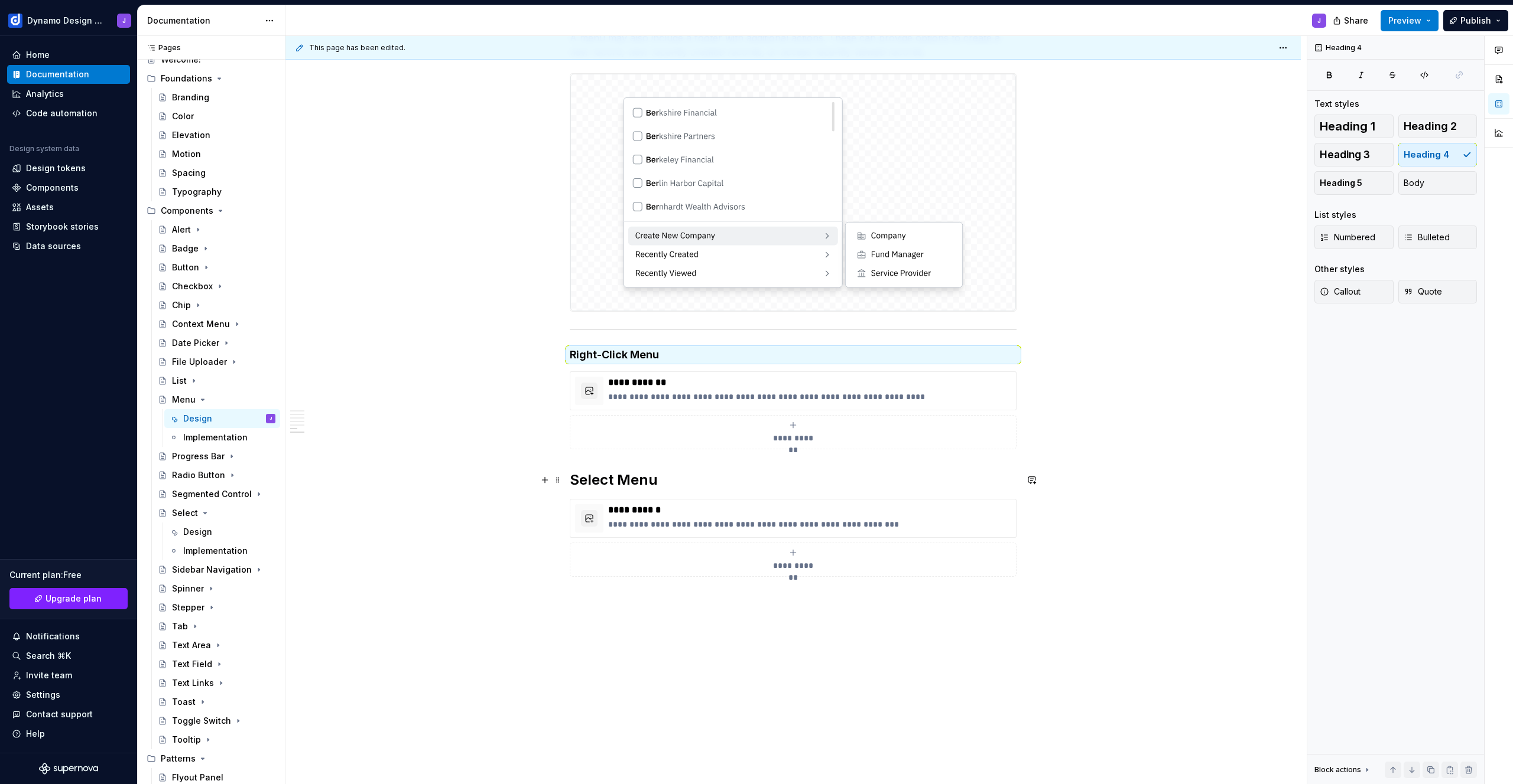
click at [667, 473] on h2 "Select Menu" at bounding box center [794, 480] width 447 height 19
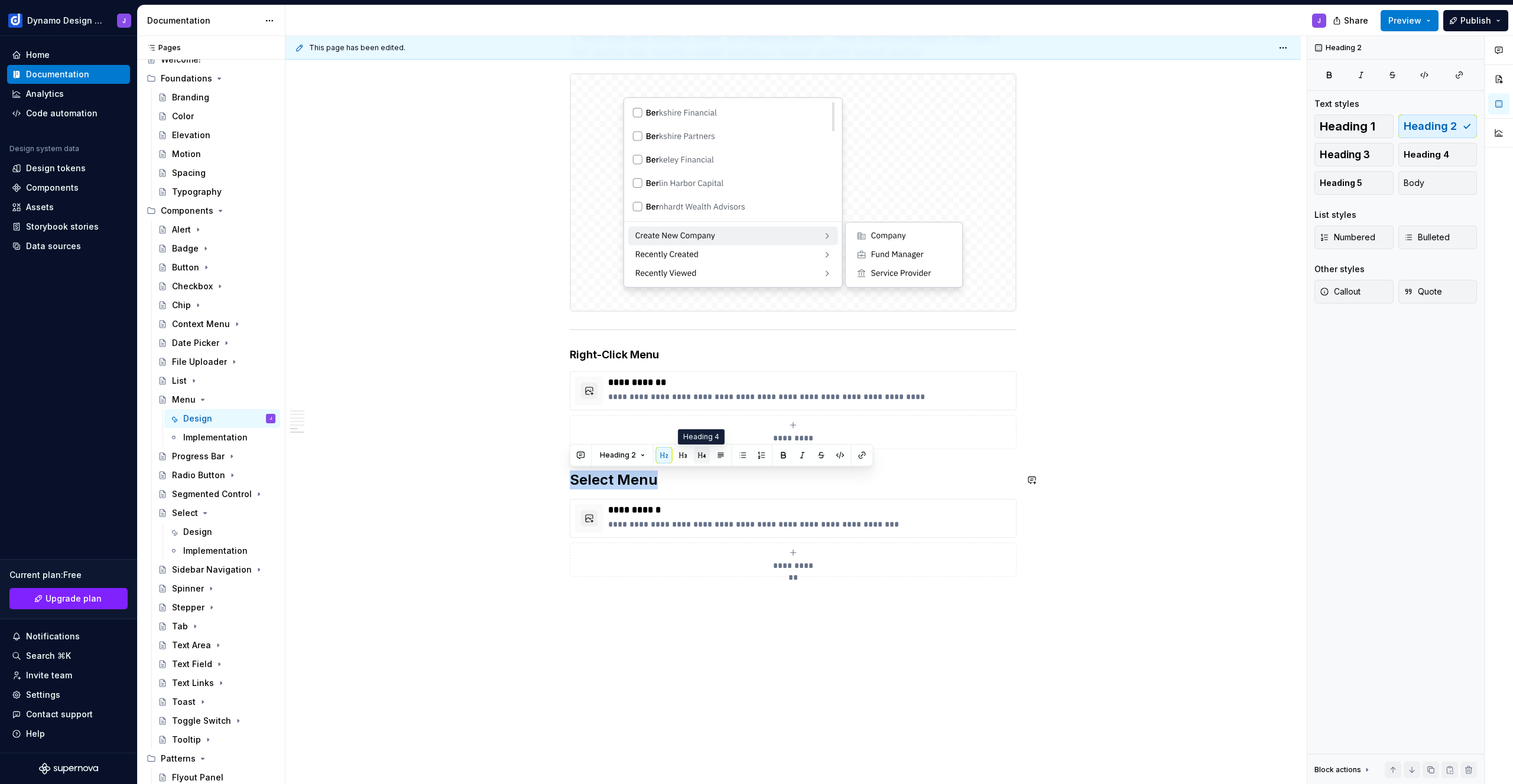
click at [698, 454] on button "button" at bounding box center [702, 455] width 17 height 17
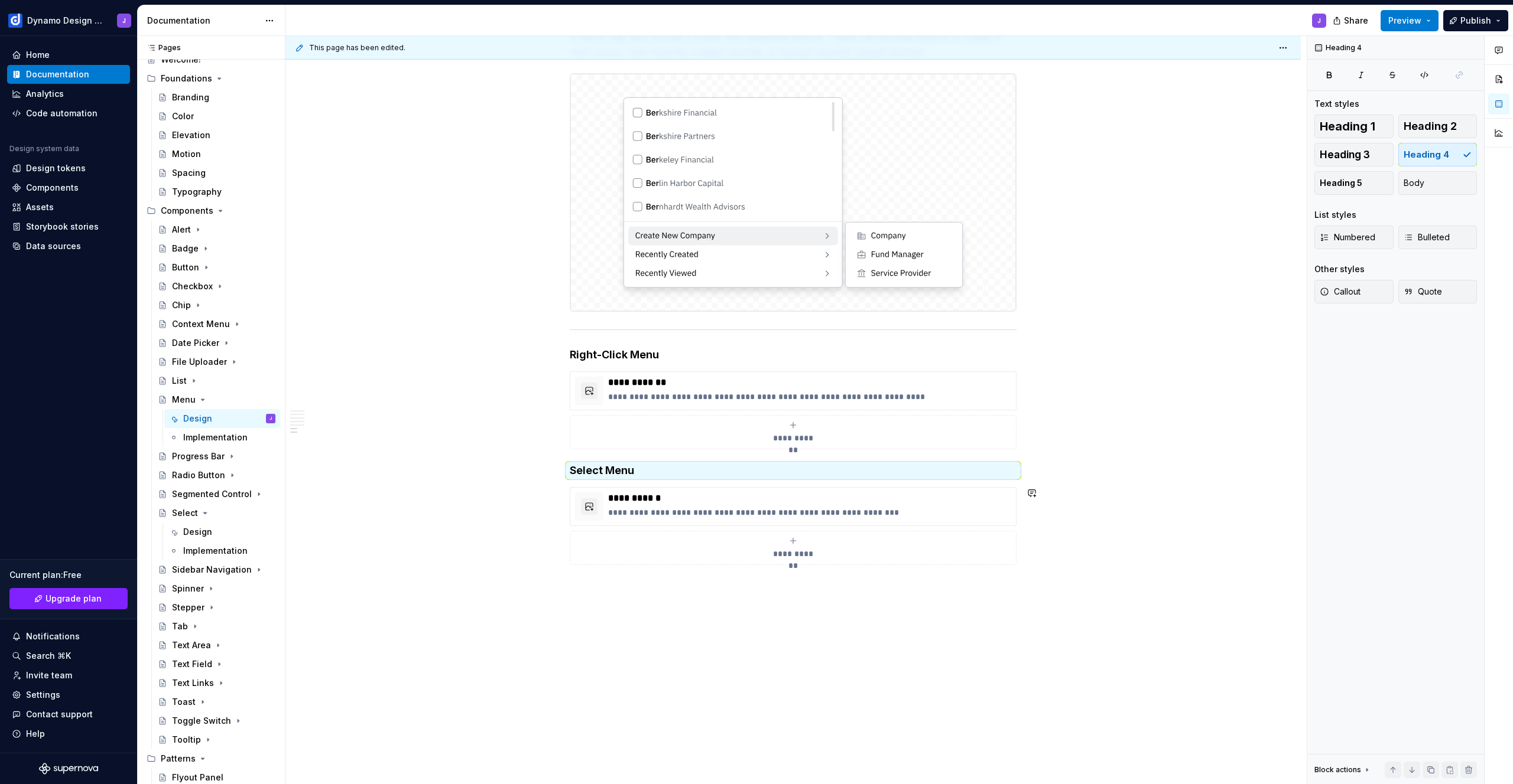
click at [666, 355] on h4 "Right-Click Menu" at bounding box center [794, 355] width 447 height 14
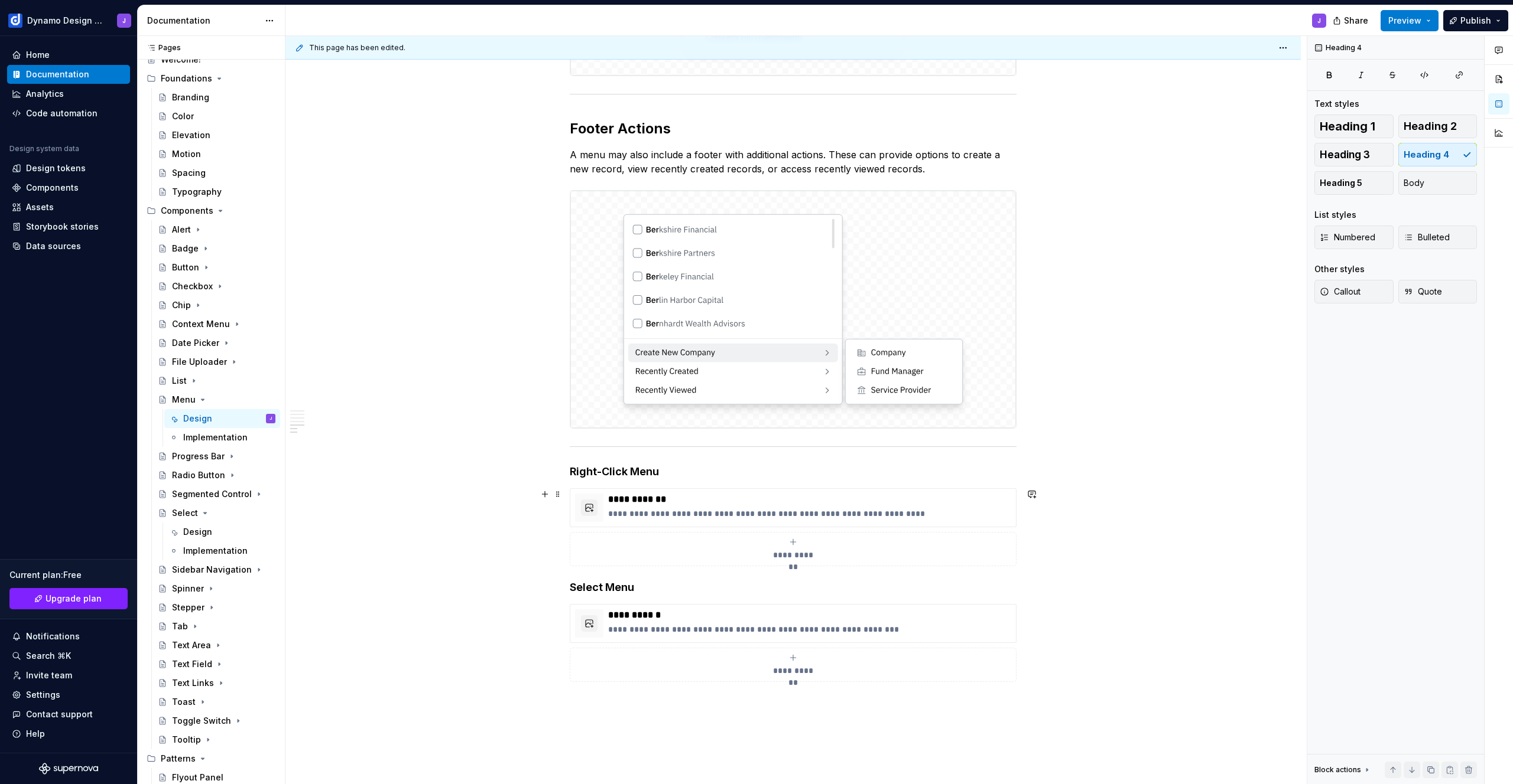
scroll to position [1307, 0]
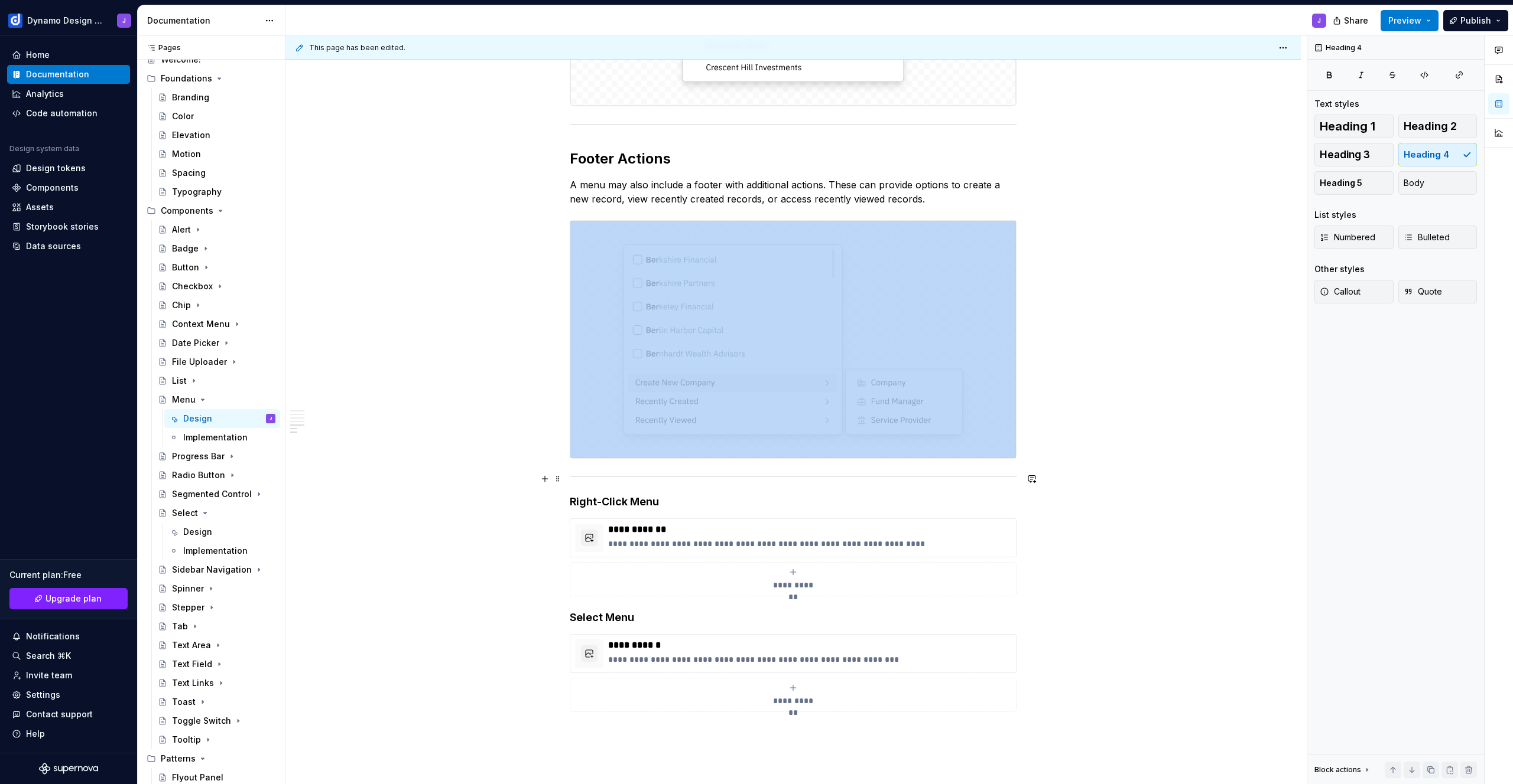
click at [734, 478] on div at bounding box center [794, 477] width 447 height 7
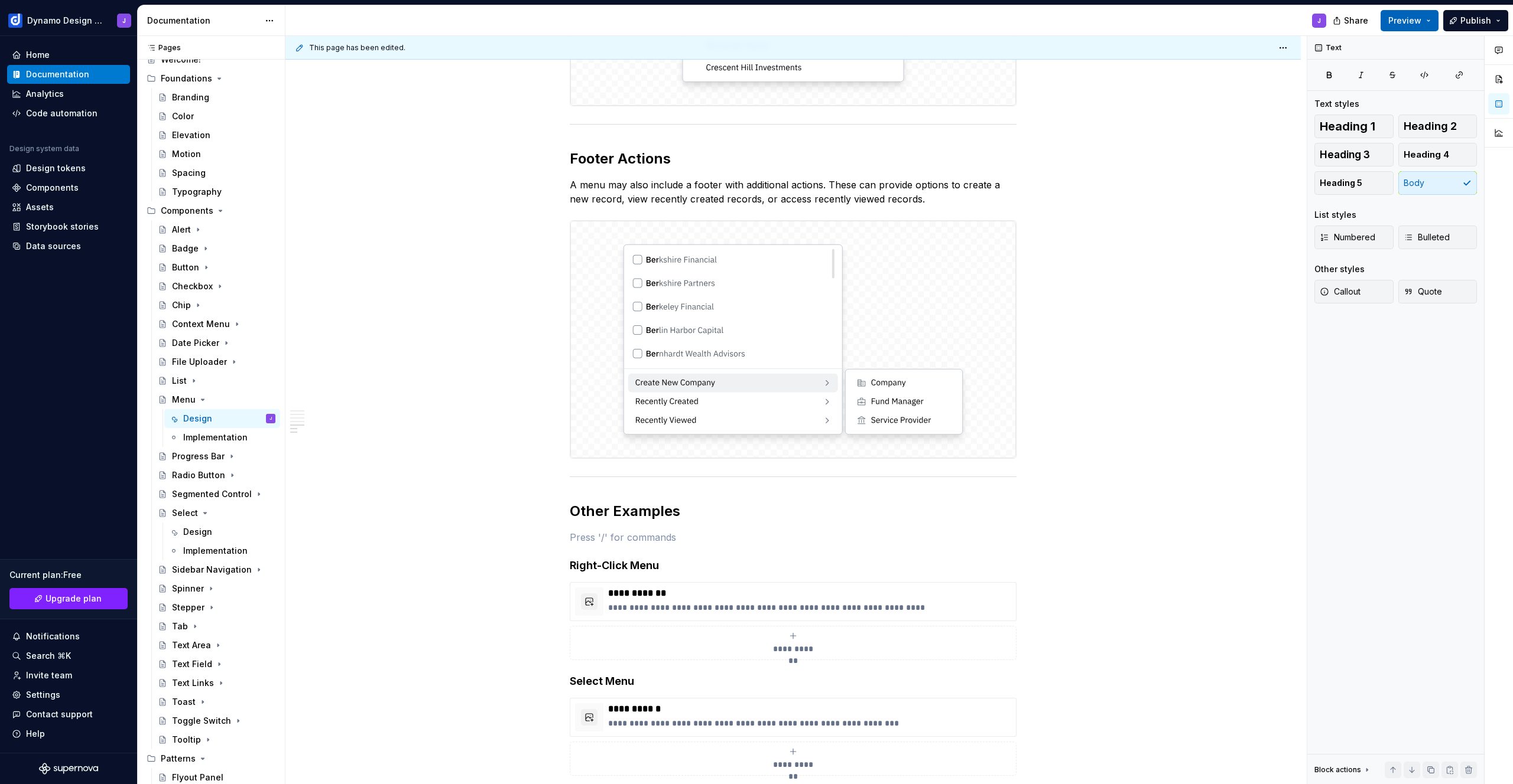
click at [1404, 22] on span "Preview" at bounding box center [1405, 20] width 34 height 12
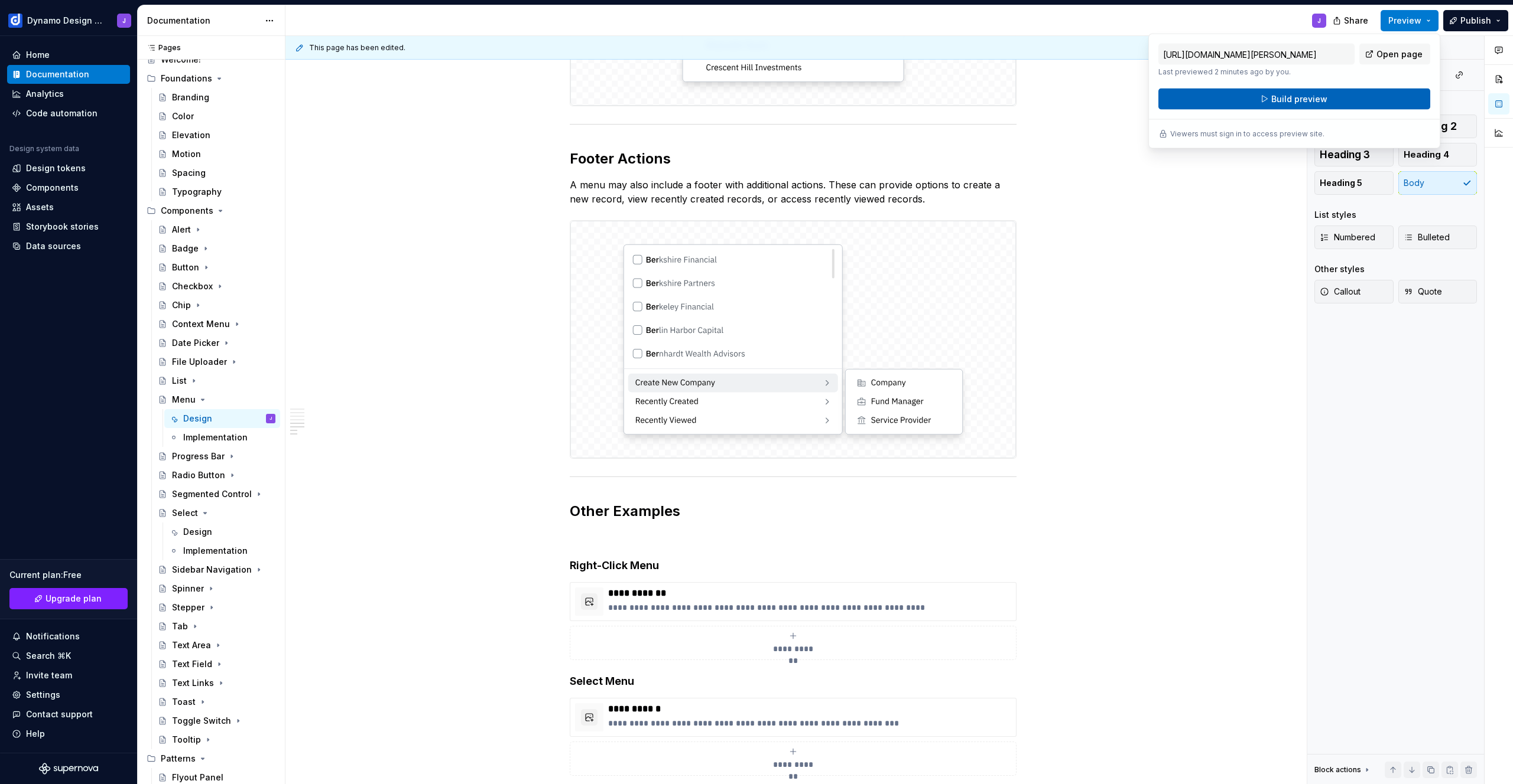
click at [1318, 103] on span "Build preview" at bounding box center [1300, 99] width 56 height 12
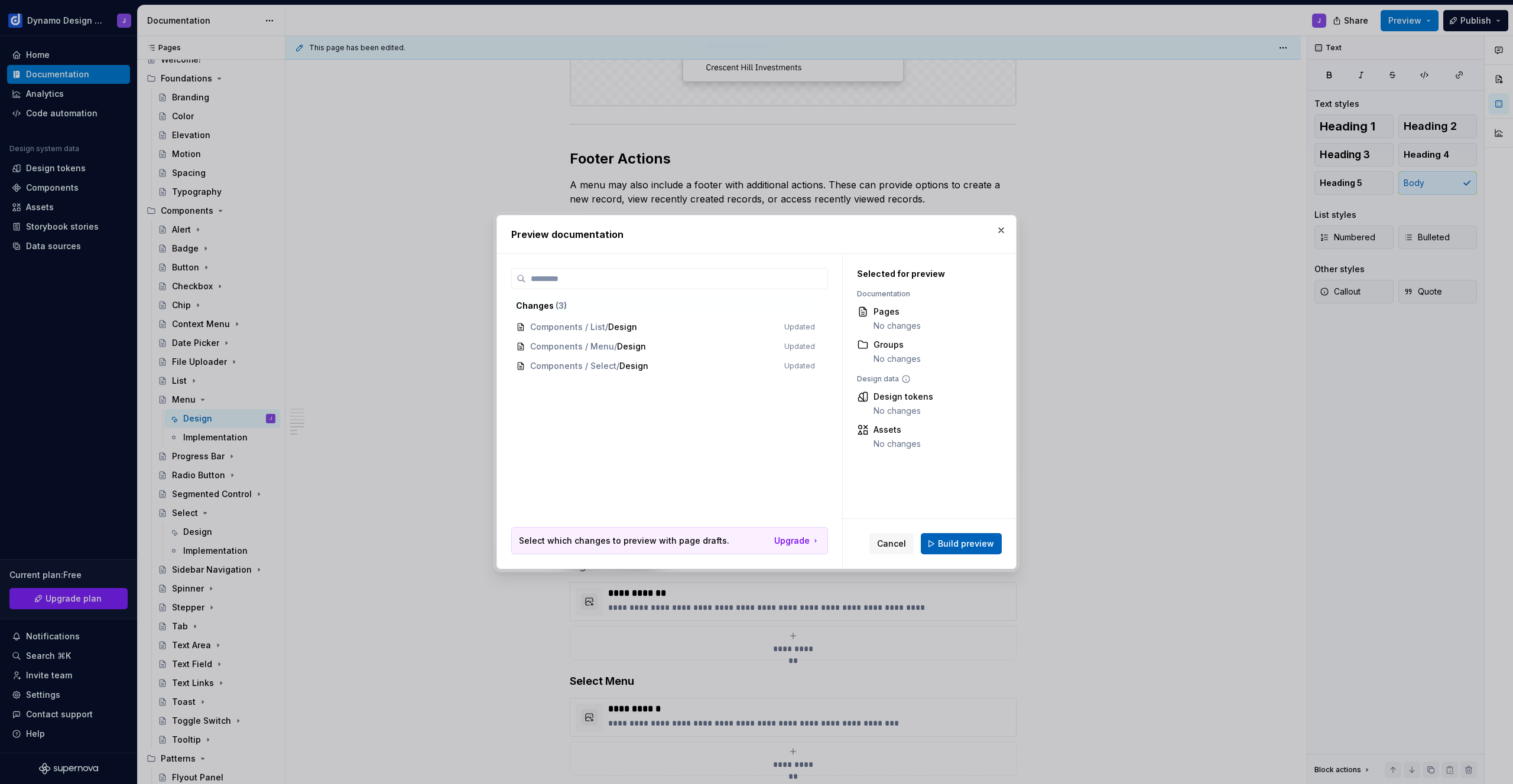
click at [961, 546] on span "Build preview" at bounding box center [966, 544] width 56 height 12
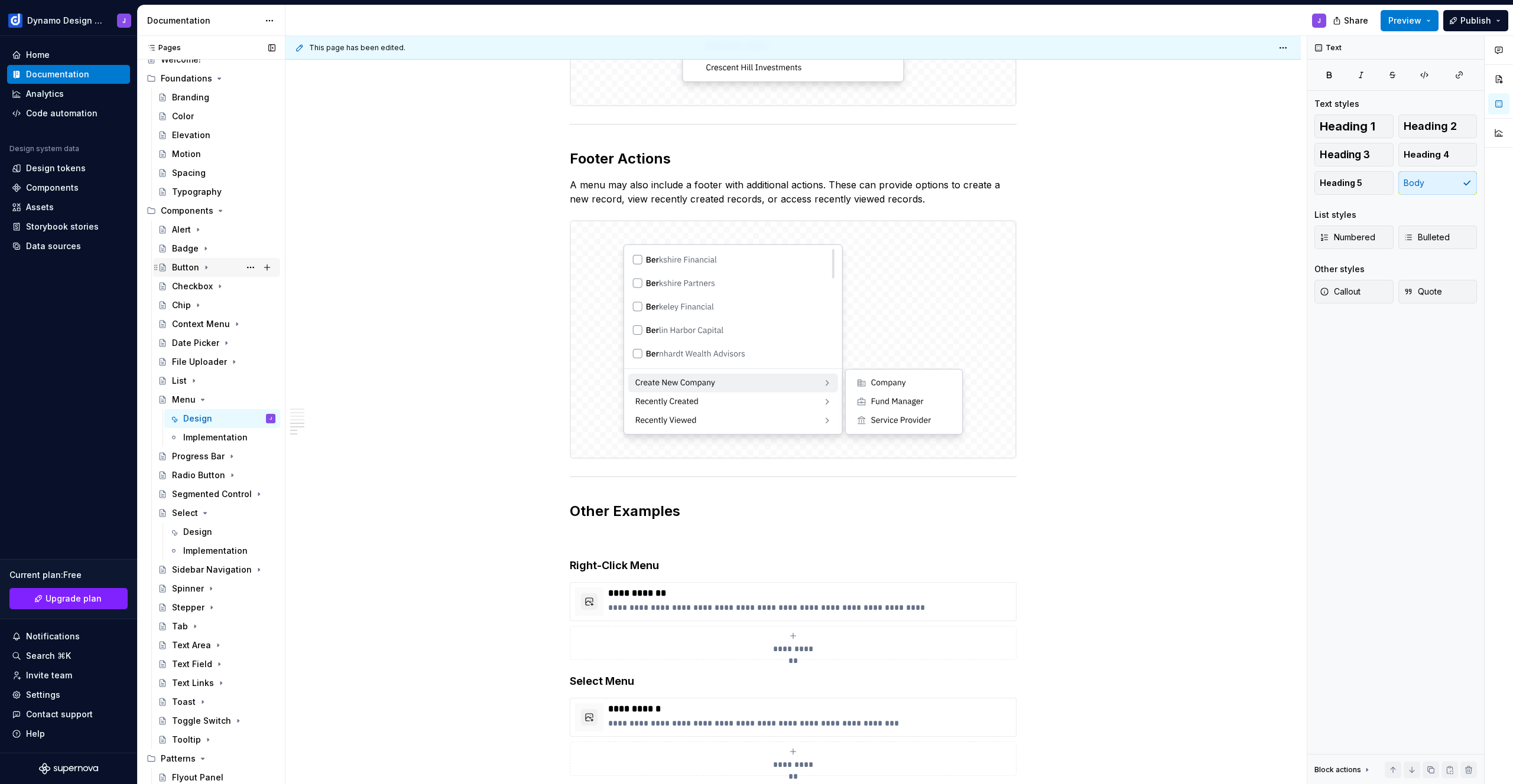
click at [186, 265] on div "Button" at bounding box center [185, 267] width 27 height 12
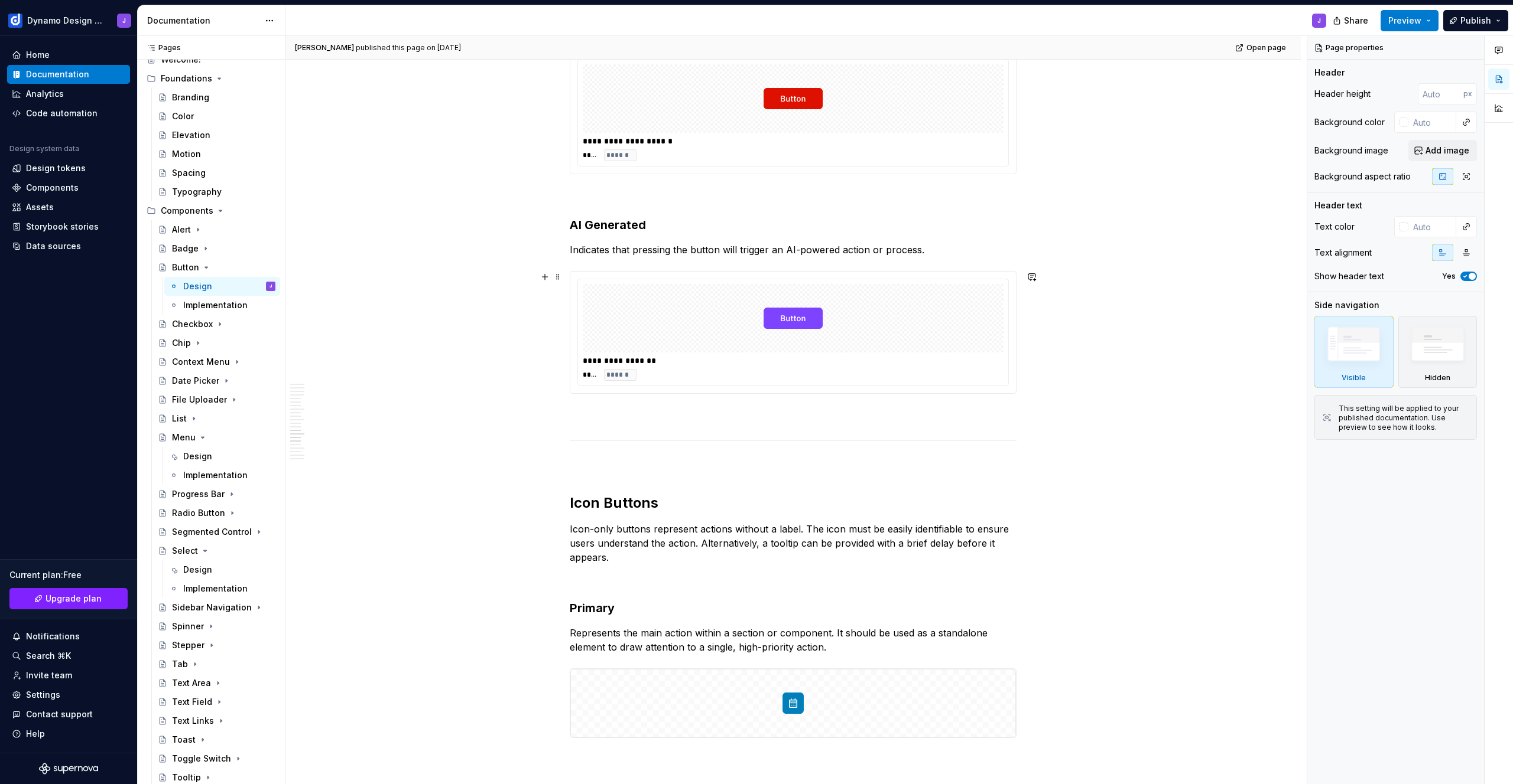
scroll to position [3122, 0]
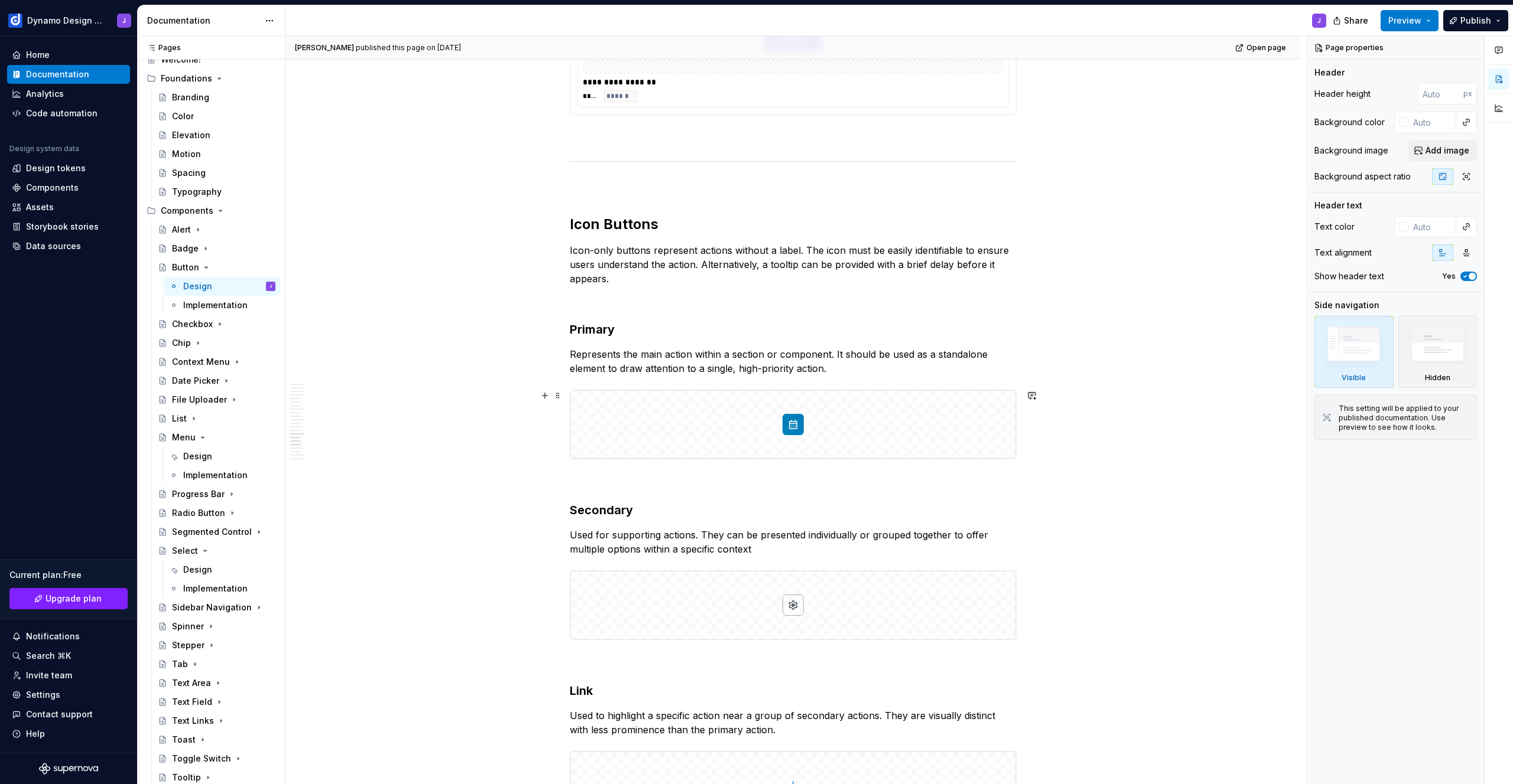
click at [909, 414] on img at bounding box center [793, 425] width 445 height 69
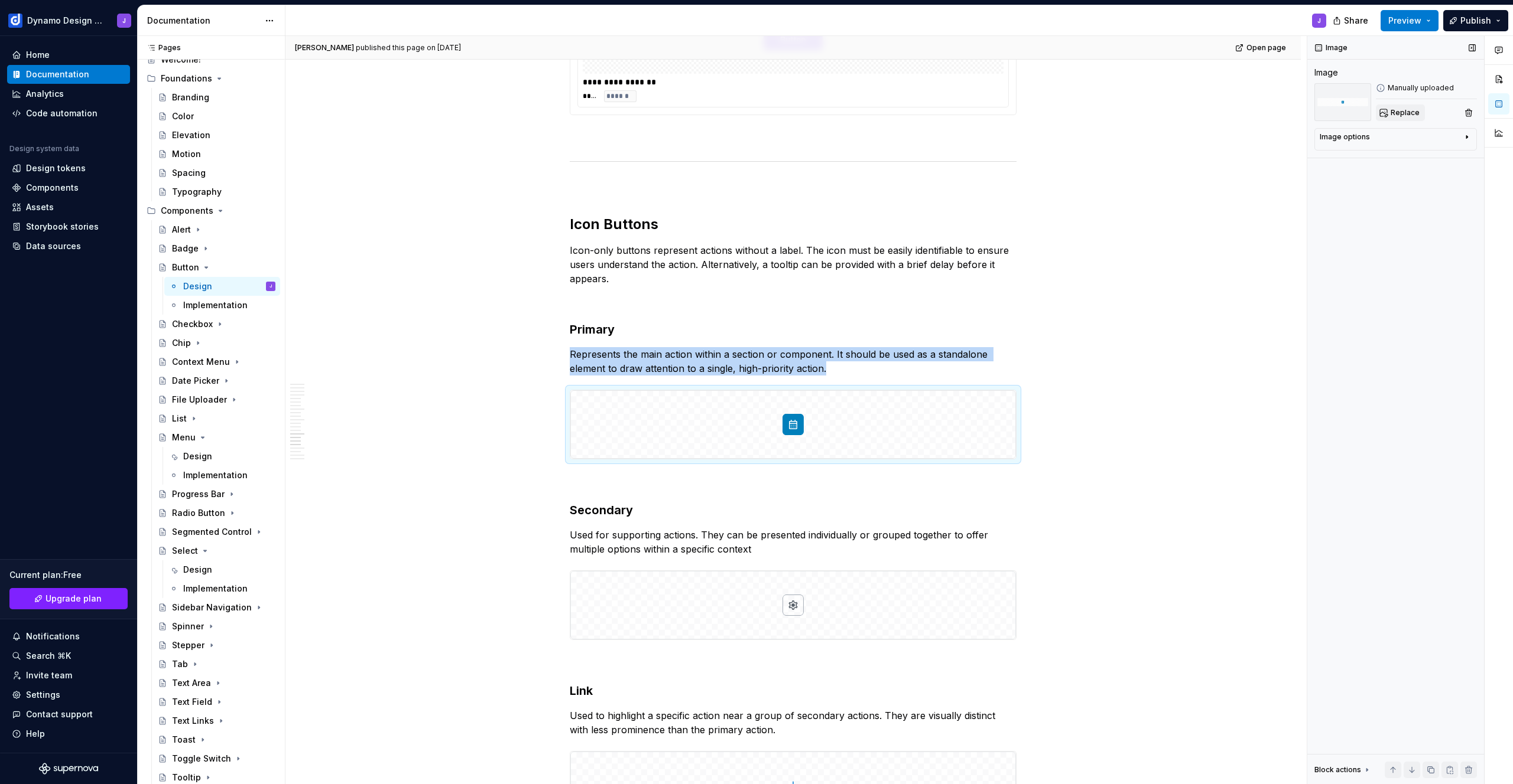
click at [1409, 113] on span "Replace" at bounding box center [1405, 113] width 29 height 9
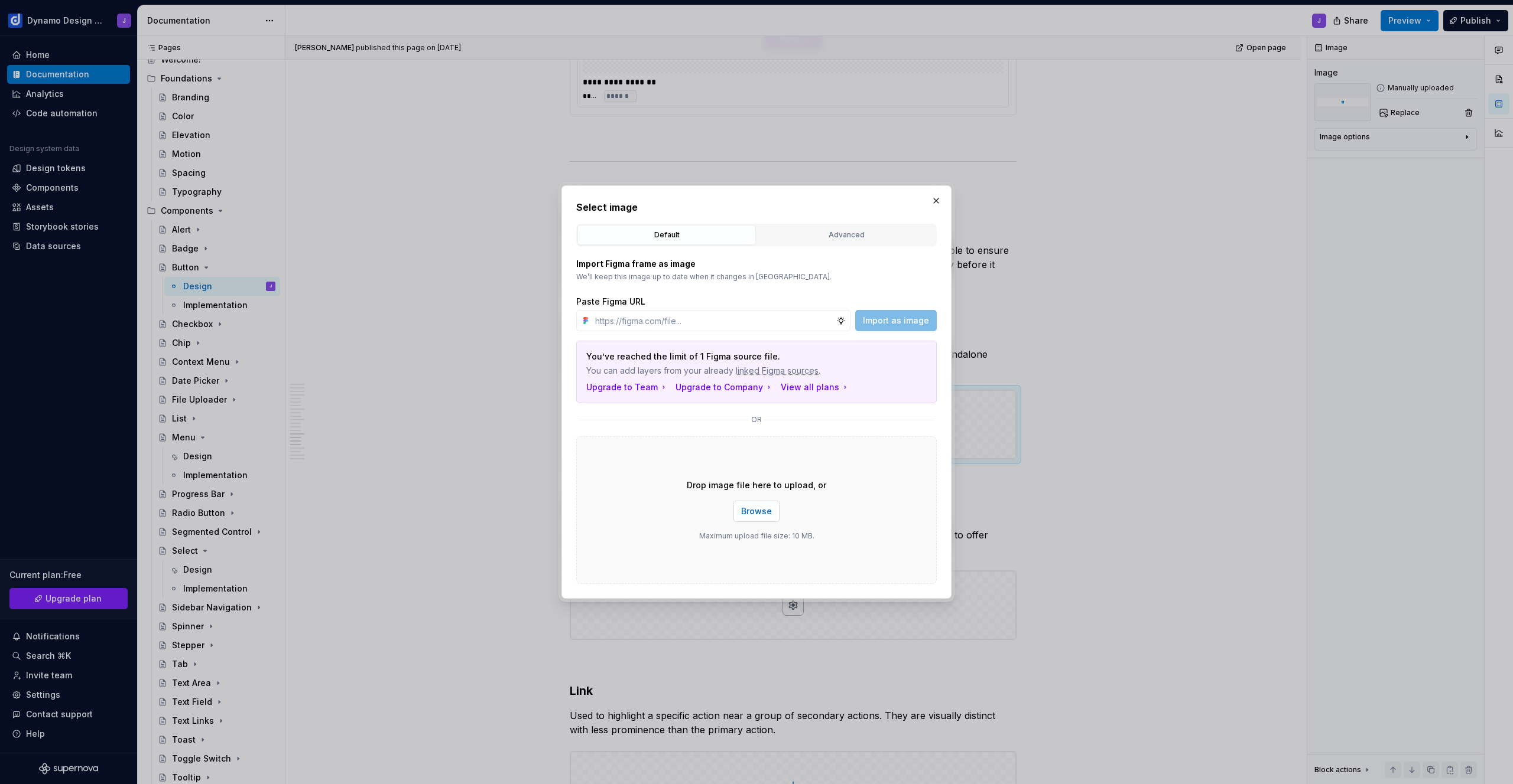
click at [756, 512] on span "Browse" at bounding box center [756, 511] width 31 height 12
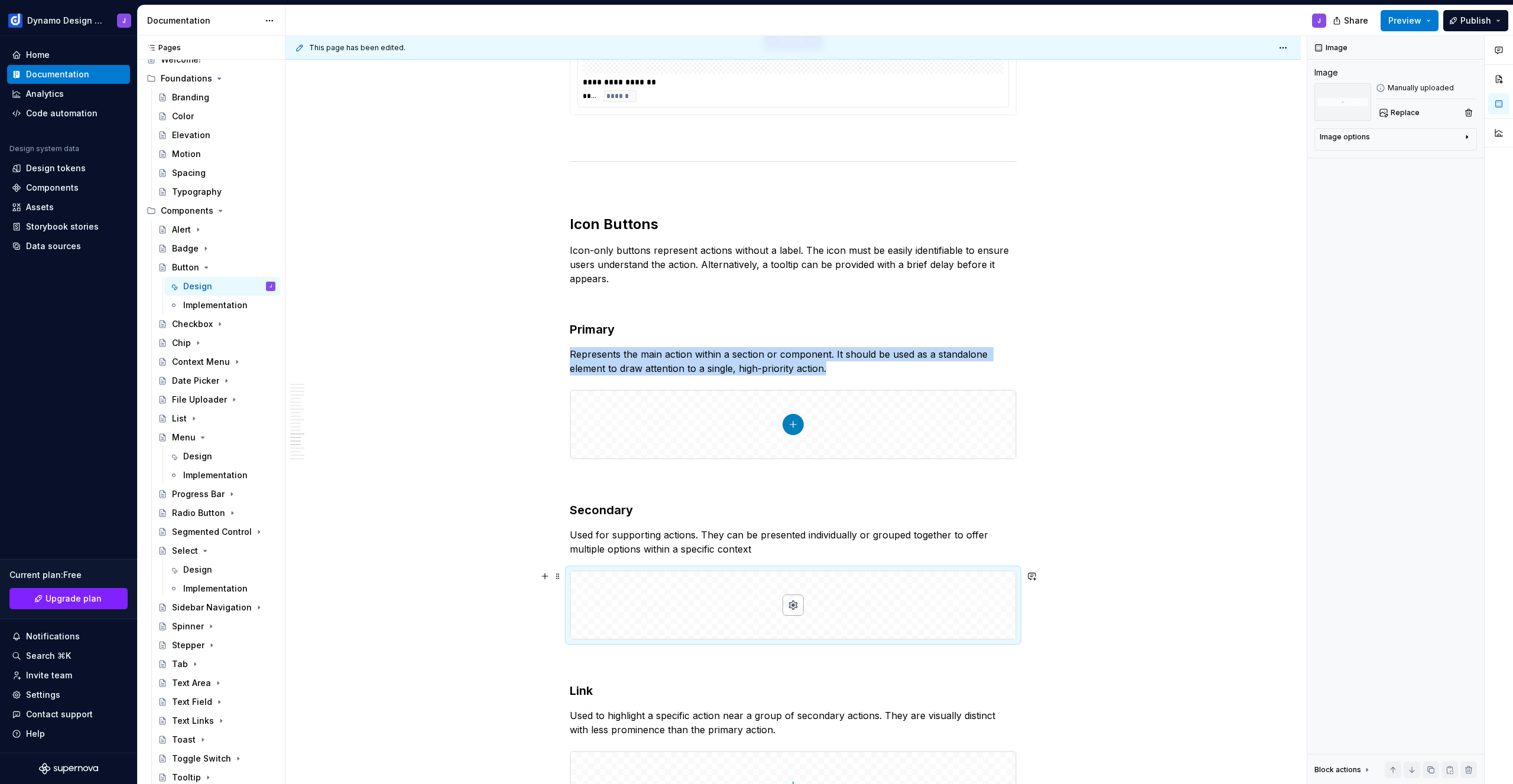
click at [903, 588] on img at bounding box center [793, 605] width 445 height 69
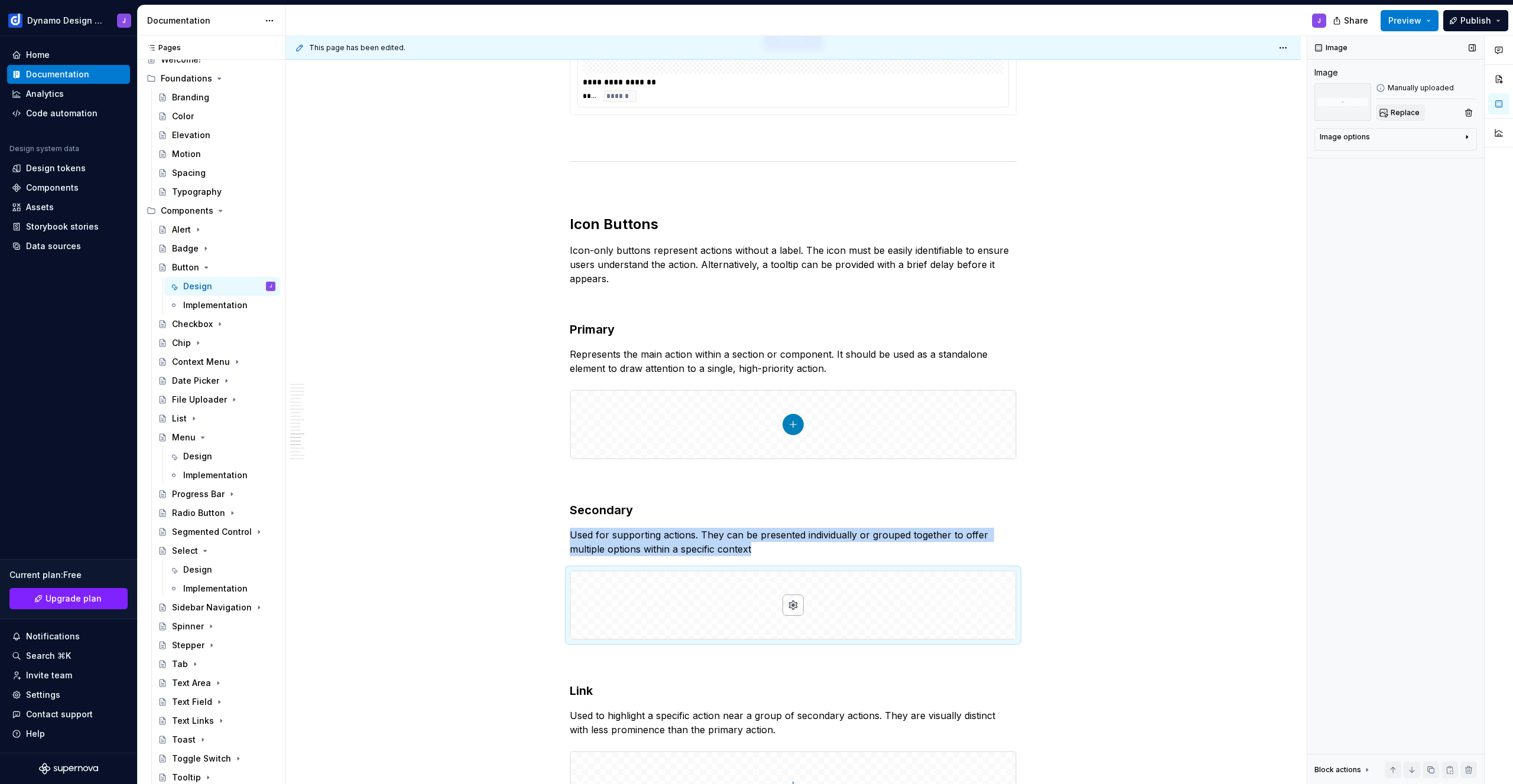
click at [1402, 113] on span "Replace" at bounding box center [1405, 113] width 29 height 9
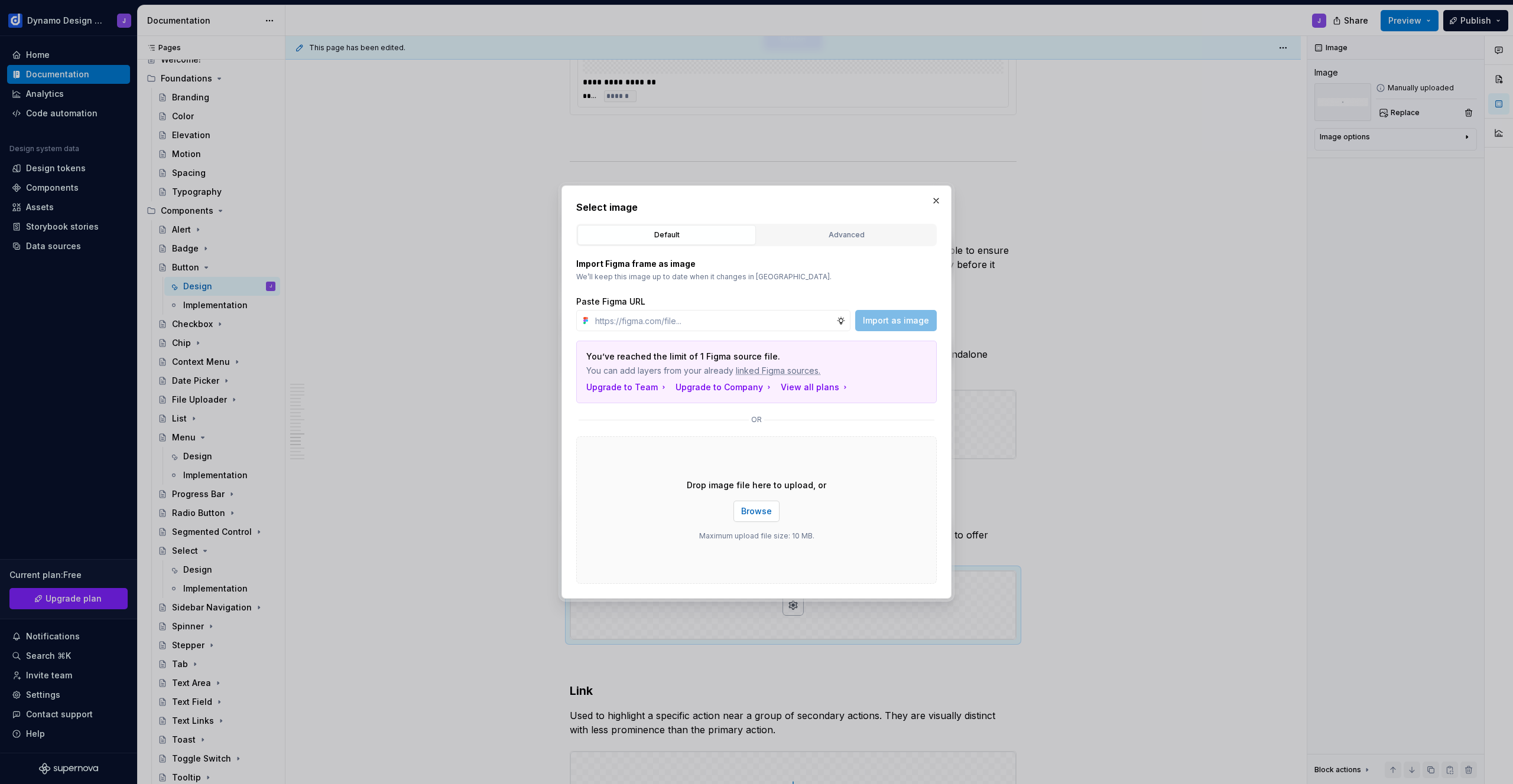
click at [754, 518] on button "Browse" at bounding box center [756, 511] width 46 height 21
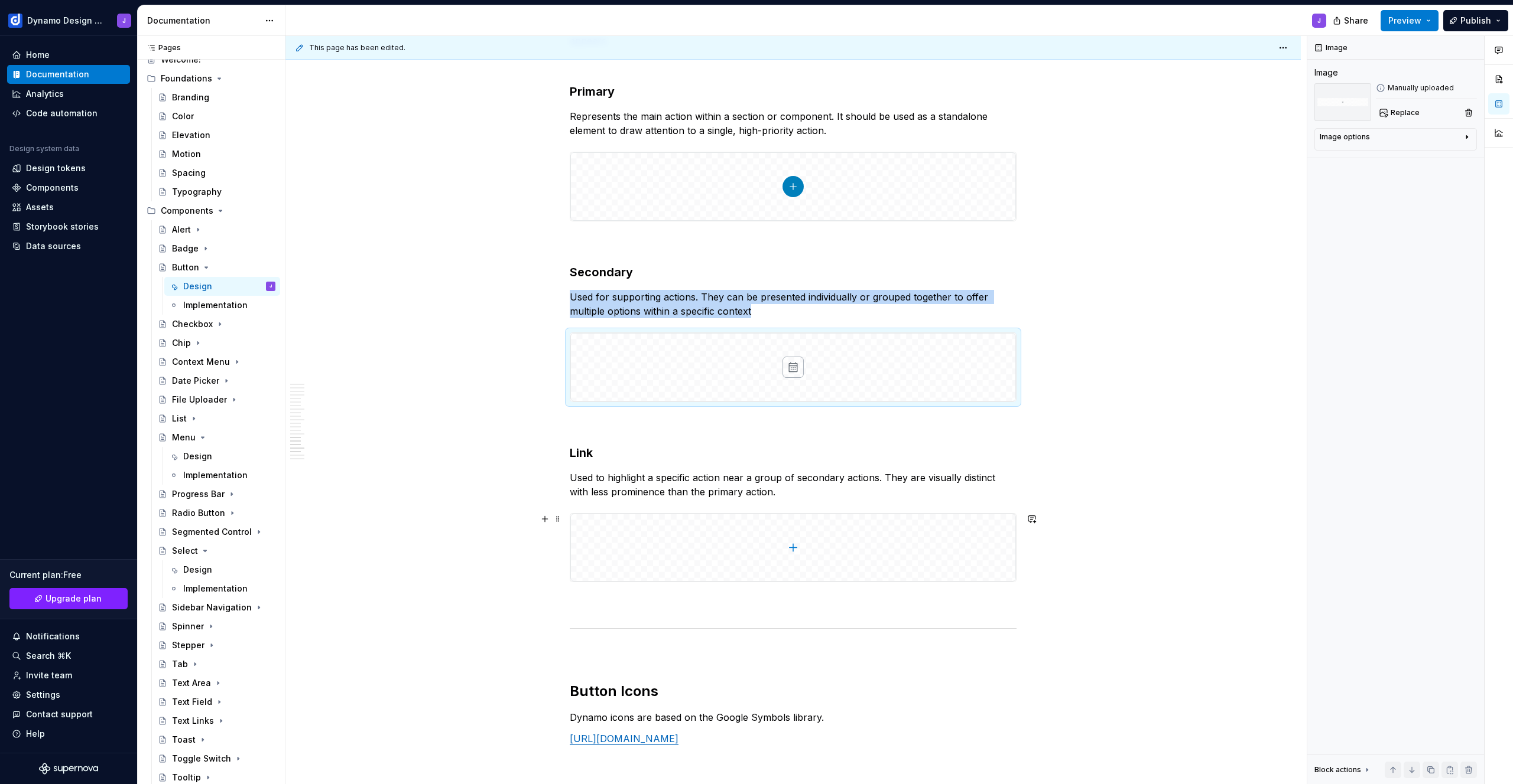
scroll to position [3390, 0]
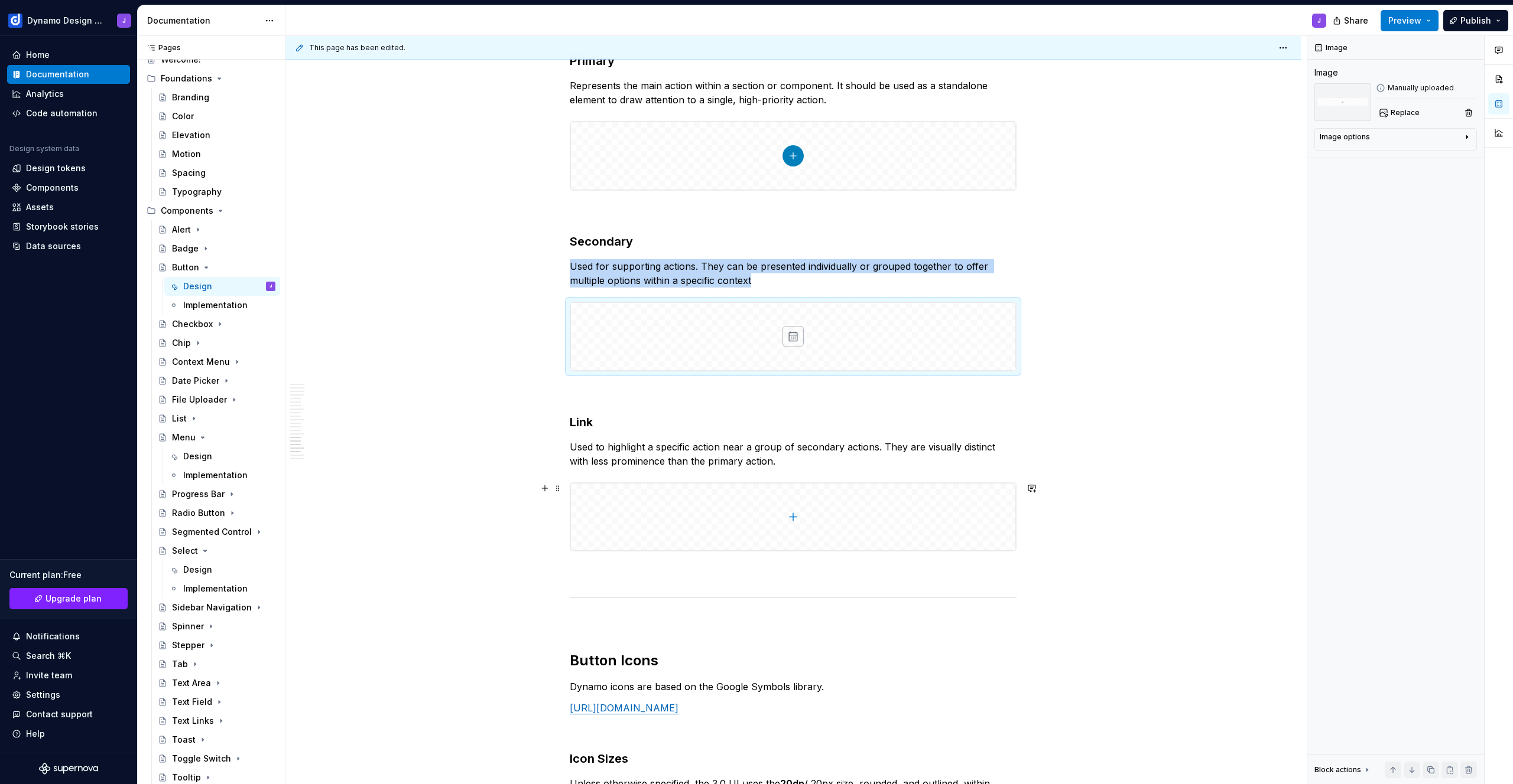
click at [888, 528] on img at bounding box center [793, 518] width 445 height 69
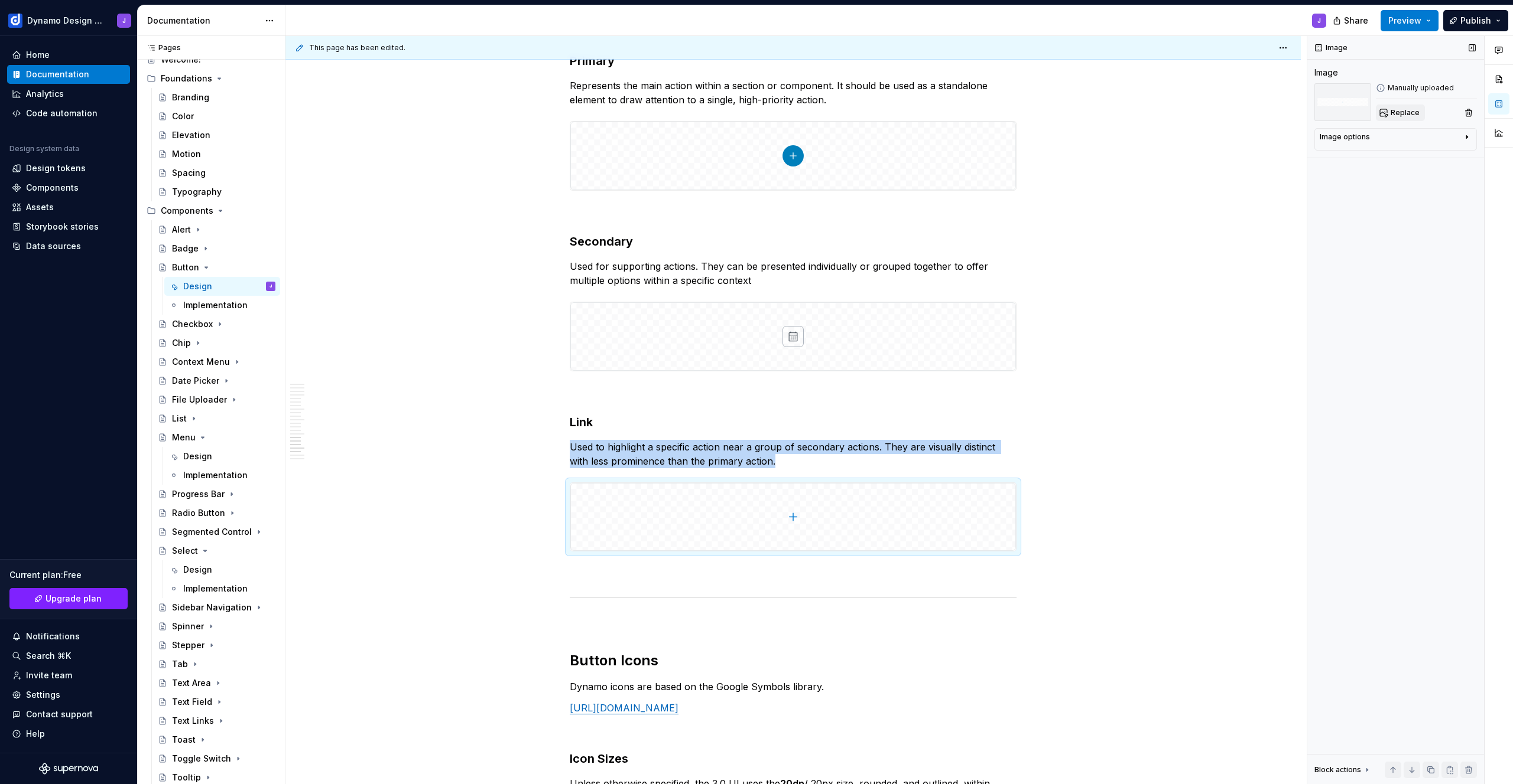
click at [1397, 114] on span "Replace" at bounding box center [1405, 113] width 29 height 9
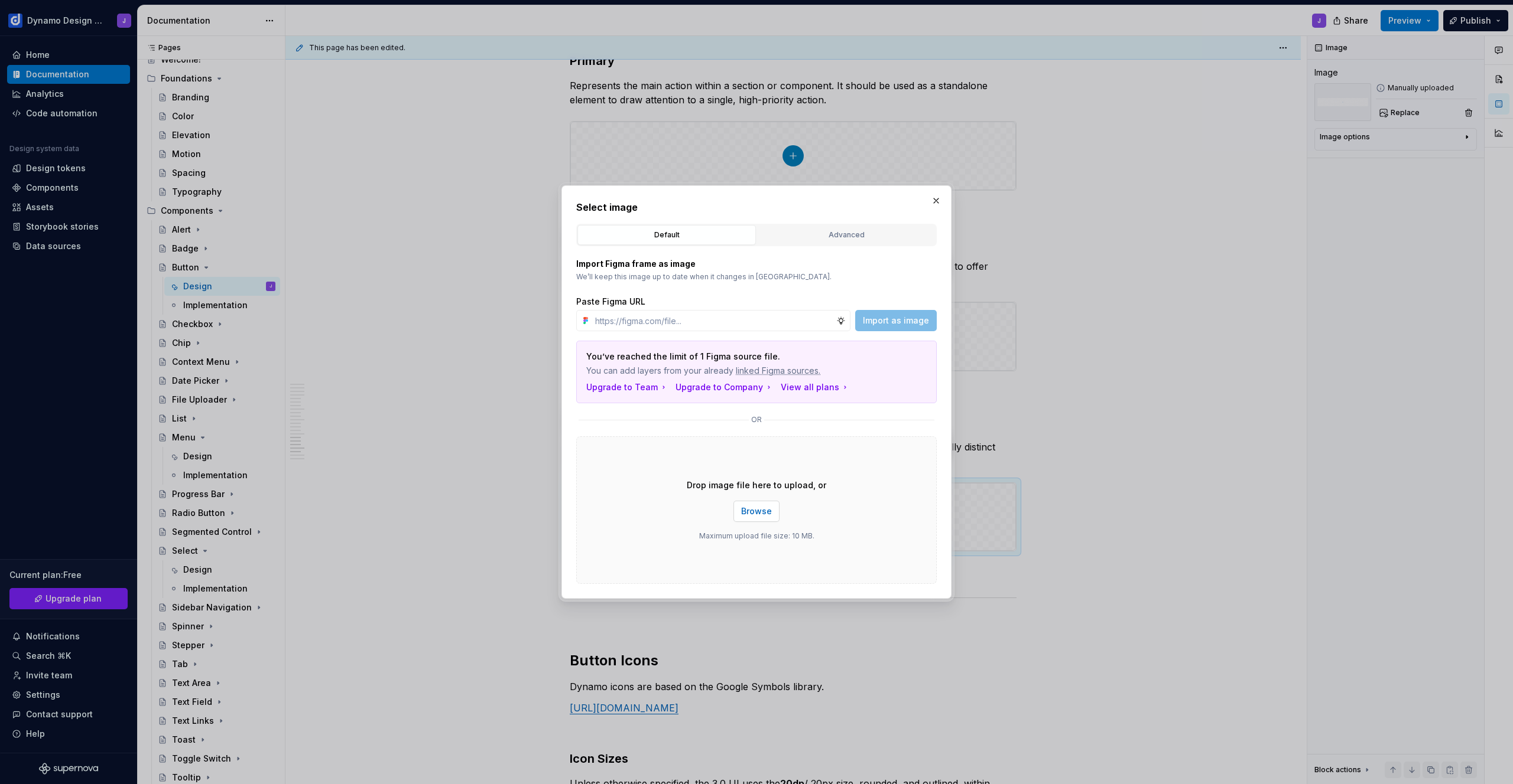
click at [755, 513] on span "Browse" at bounding box center [756, 511] width 31 height 12
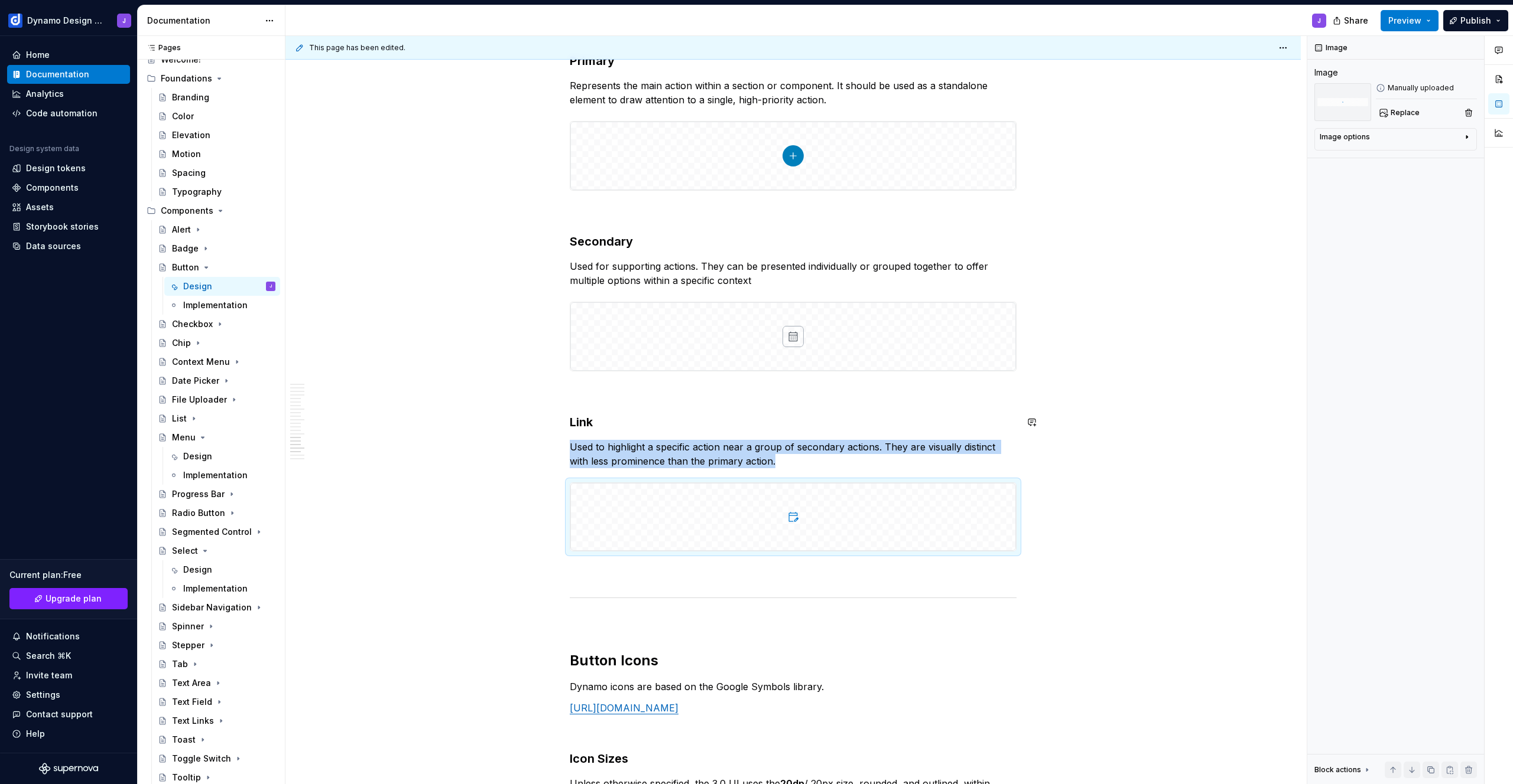
click at [1410, 21] on span "Preview" at bounding box center [1405, 20] width 34 height 12
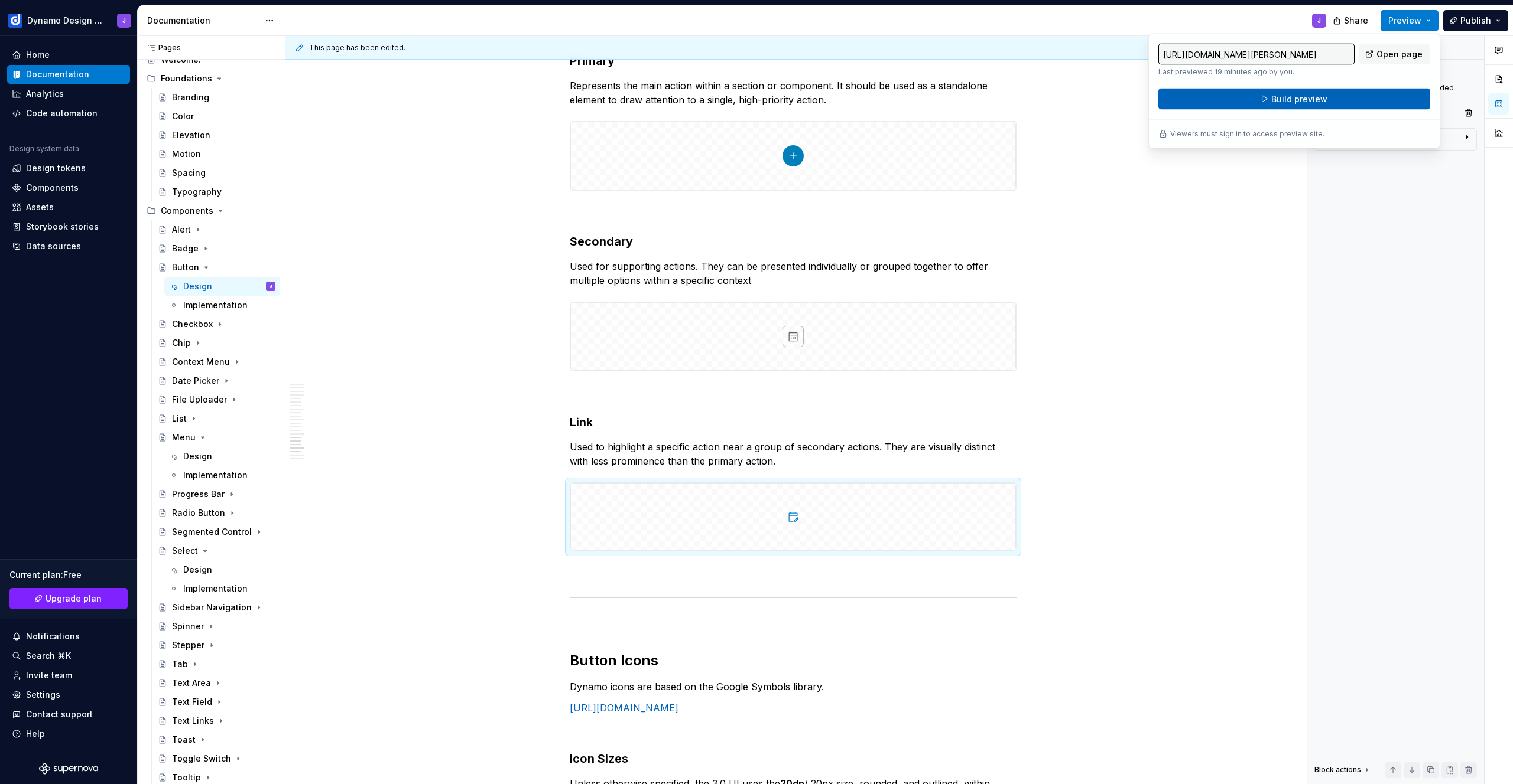
click at [1309, 101] on span "Build preview" at bounding box center [1300, 99] width 56 height 12
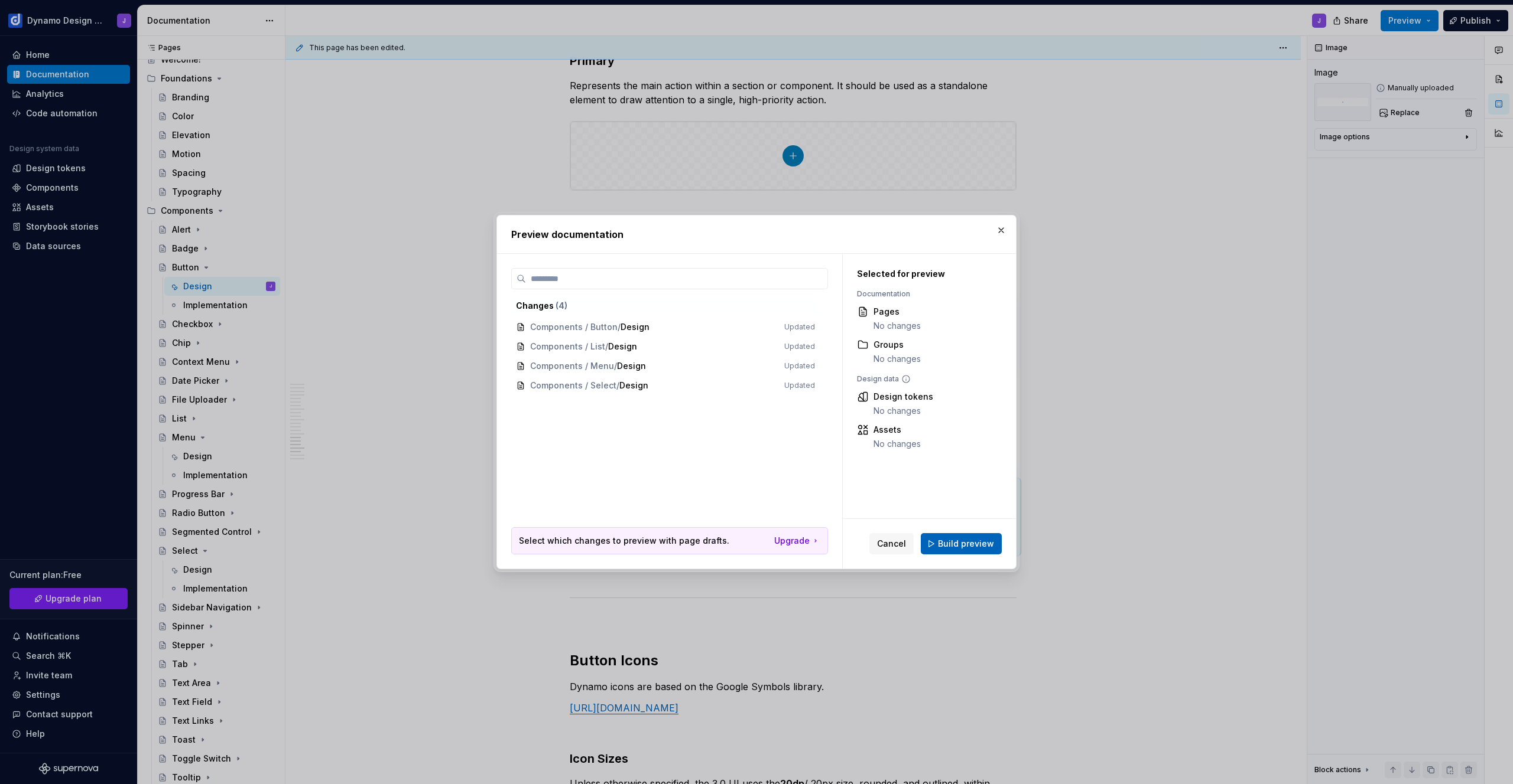
click at [961, 553] on button "Build preview" at bounding box center [961, 544] width 81 height 21
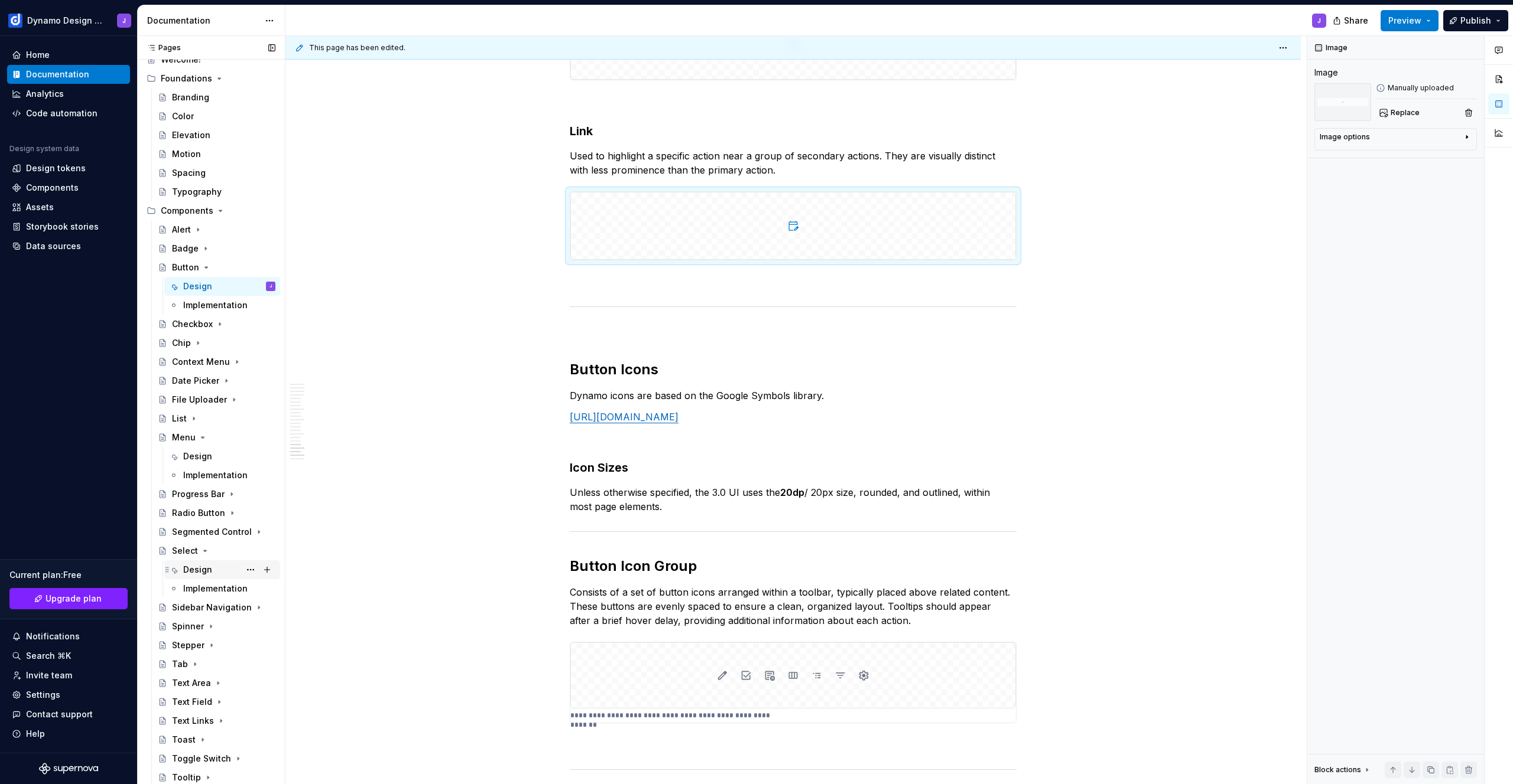
scroll to position [149, 0]
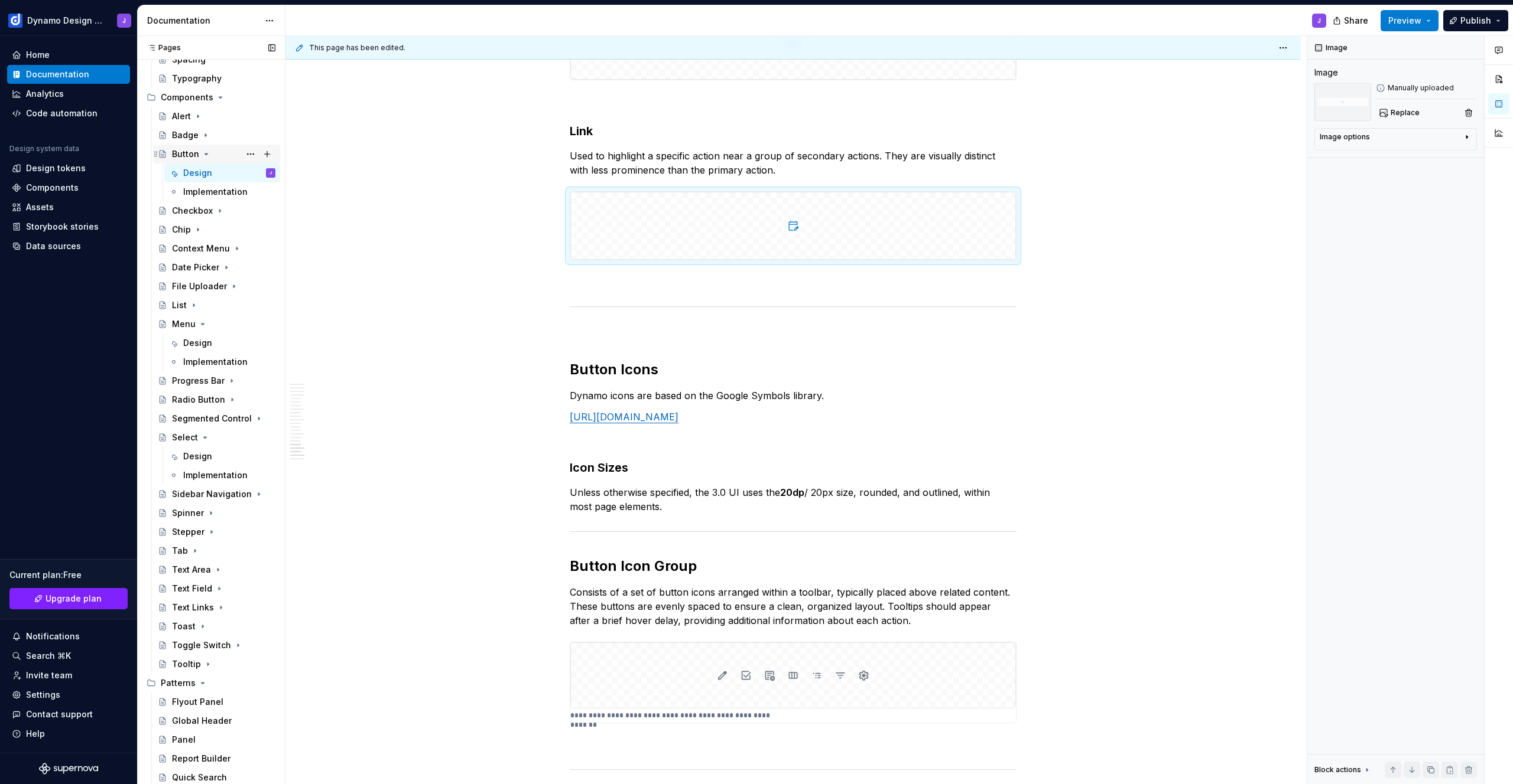
click at [208, 156] on icon "Page tree" at bounding box center [206, 154] width 9 height 9
click at [201, 324] on icon "Page tree" at bounding box center [202, 324] width 3 height 1
click at [204, 437] on icon "Page tree" at bounding box center [205, 437] width 3 height 1
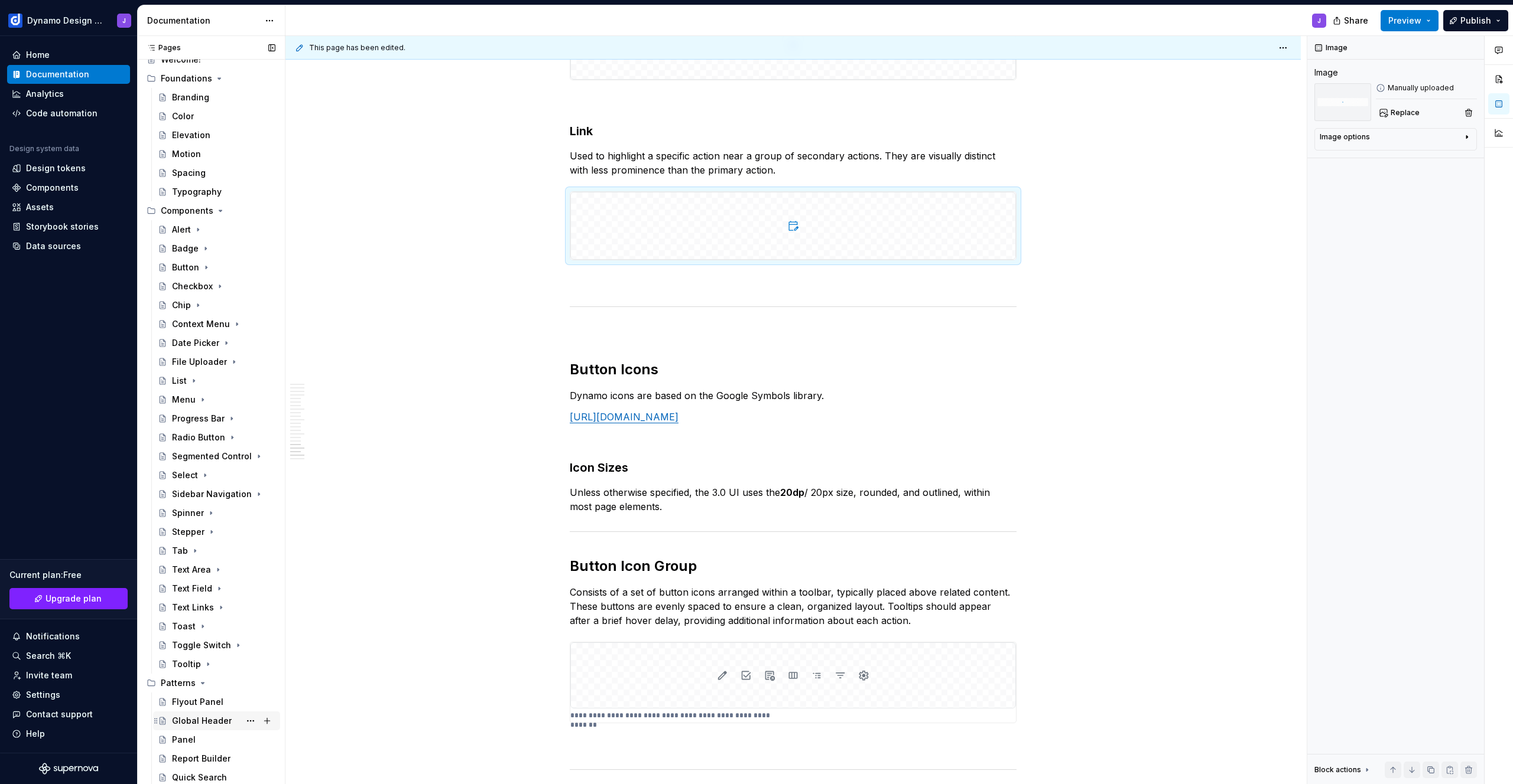
click at [210, 724] on div "Global Header" at bounding box center [202, 721] width 60 height 12
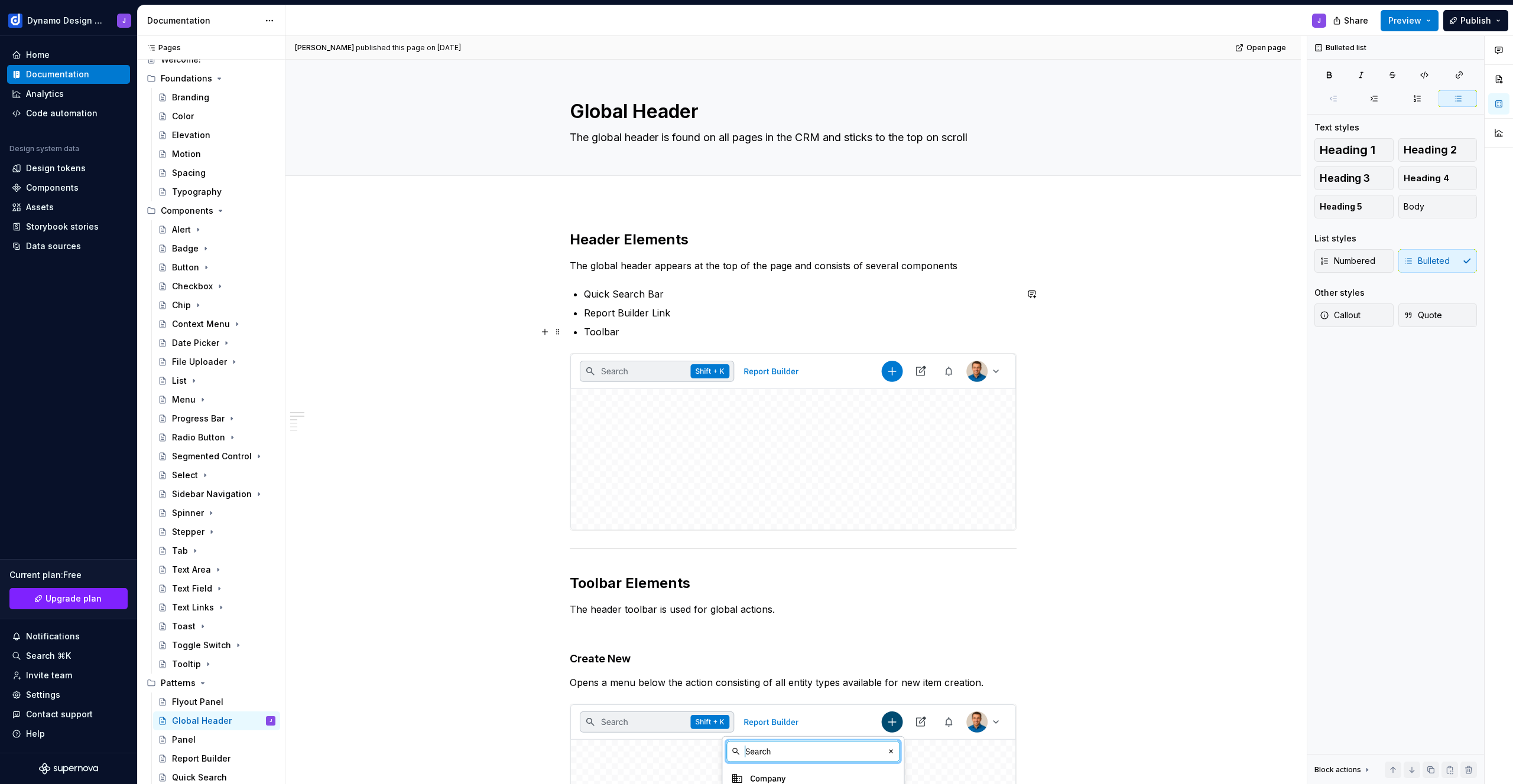
type textarea "*"
click at [652, 334] on p "Toolbar" at bounding box center [800, 331] width 432 height 14
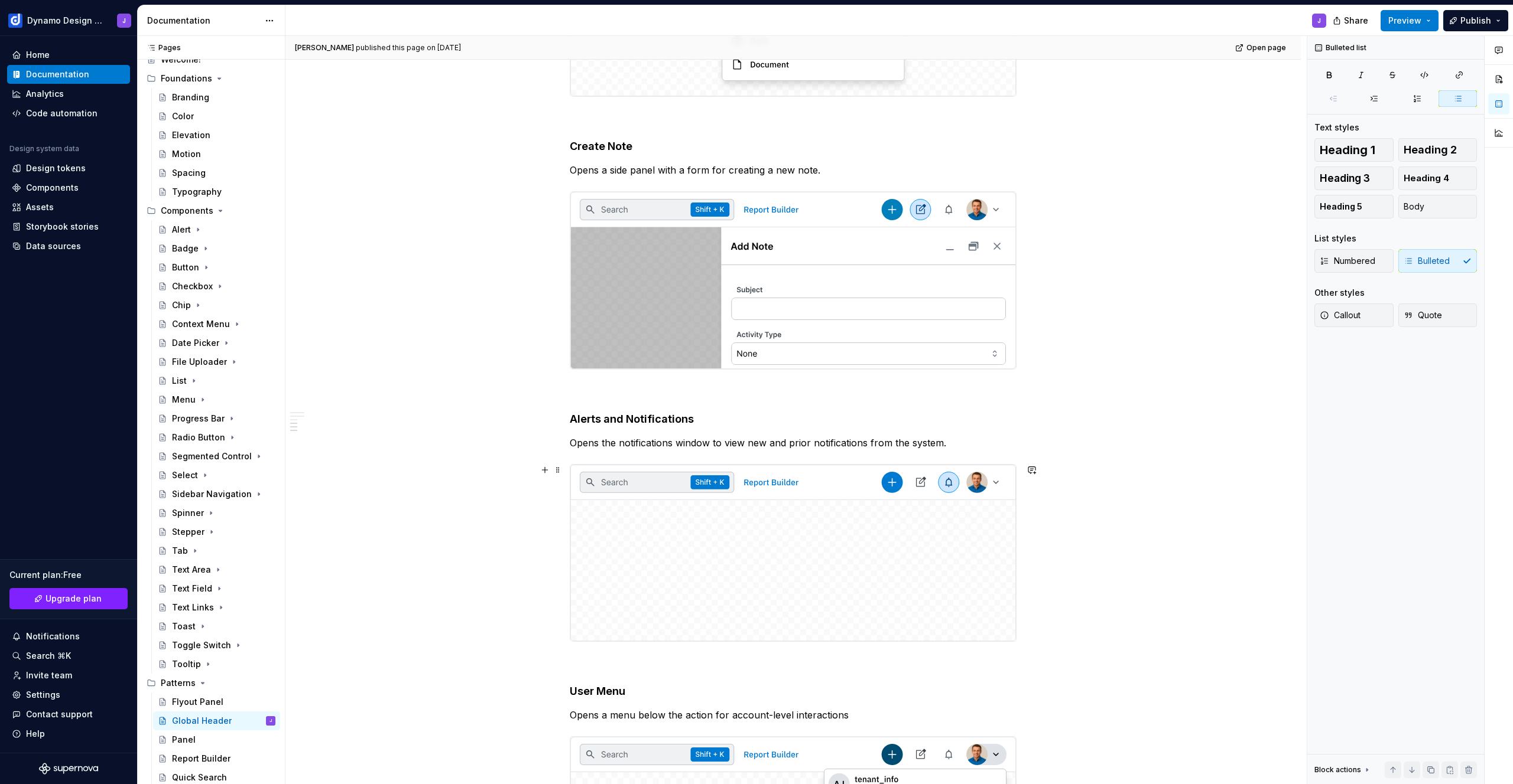
scroll to position [1245, 0]
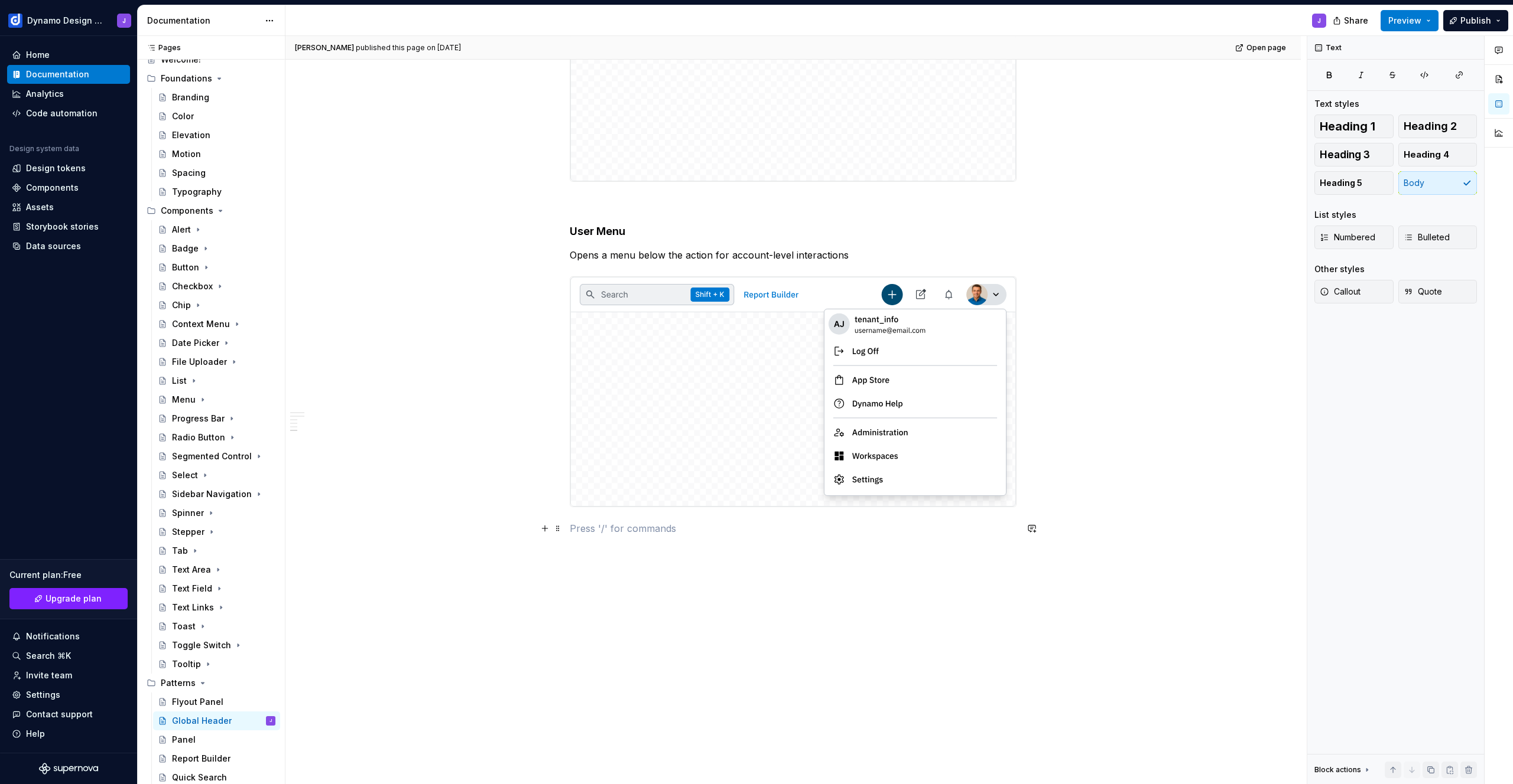
click at [710, 528] on p at bounding box center [794, 528] width 447 height 14
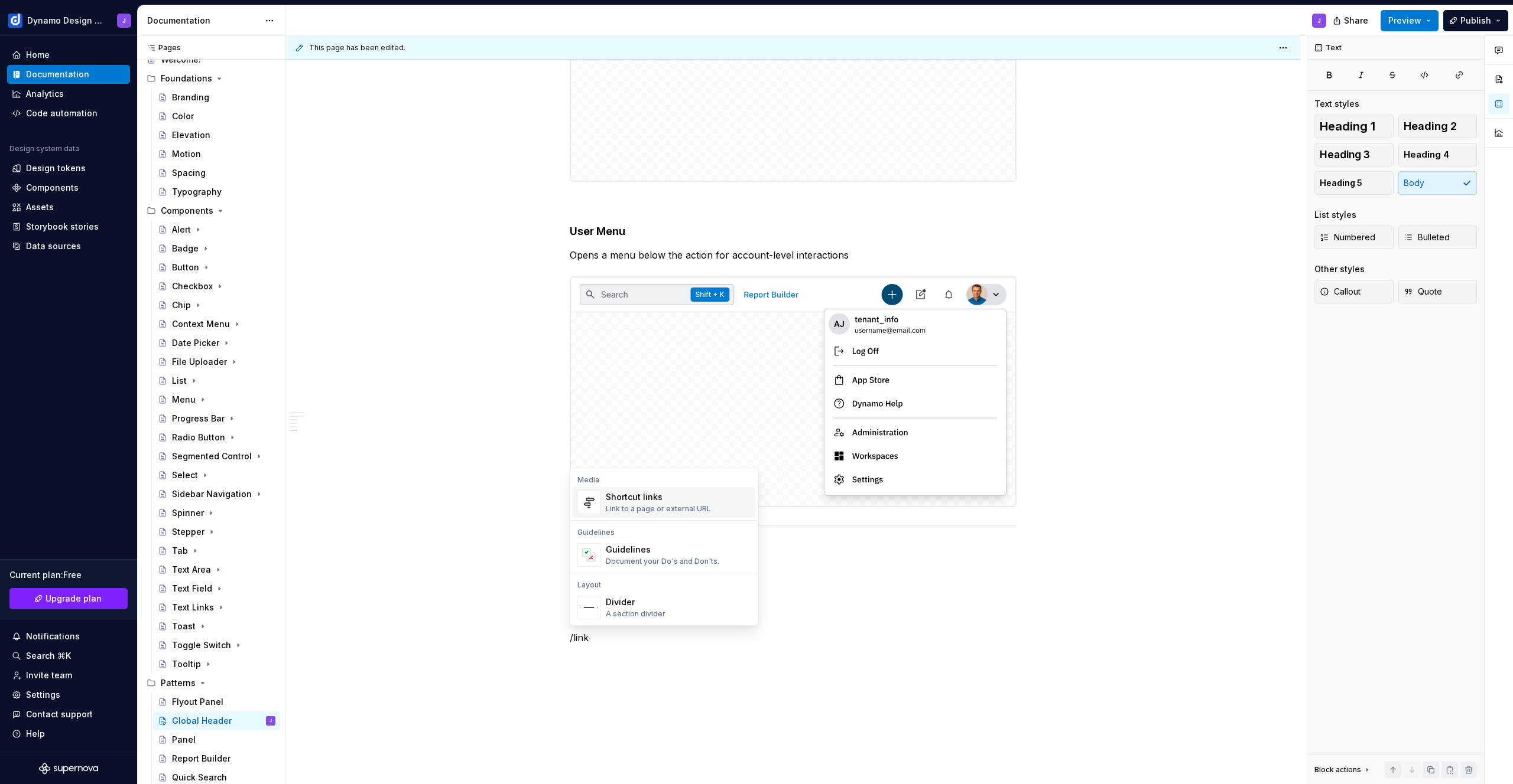
click at [683, 509] on div "Link to a page or external URL" at bounding box center [658, 509] width 105 height 9
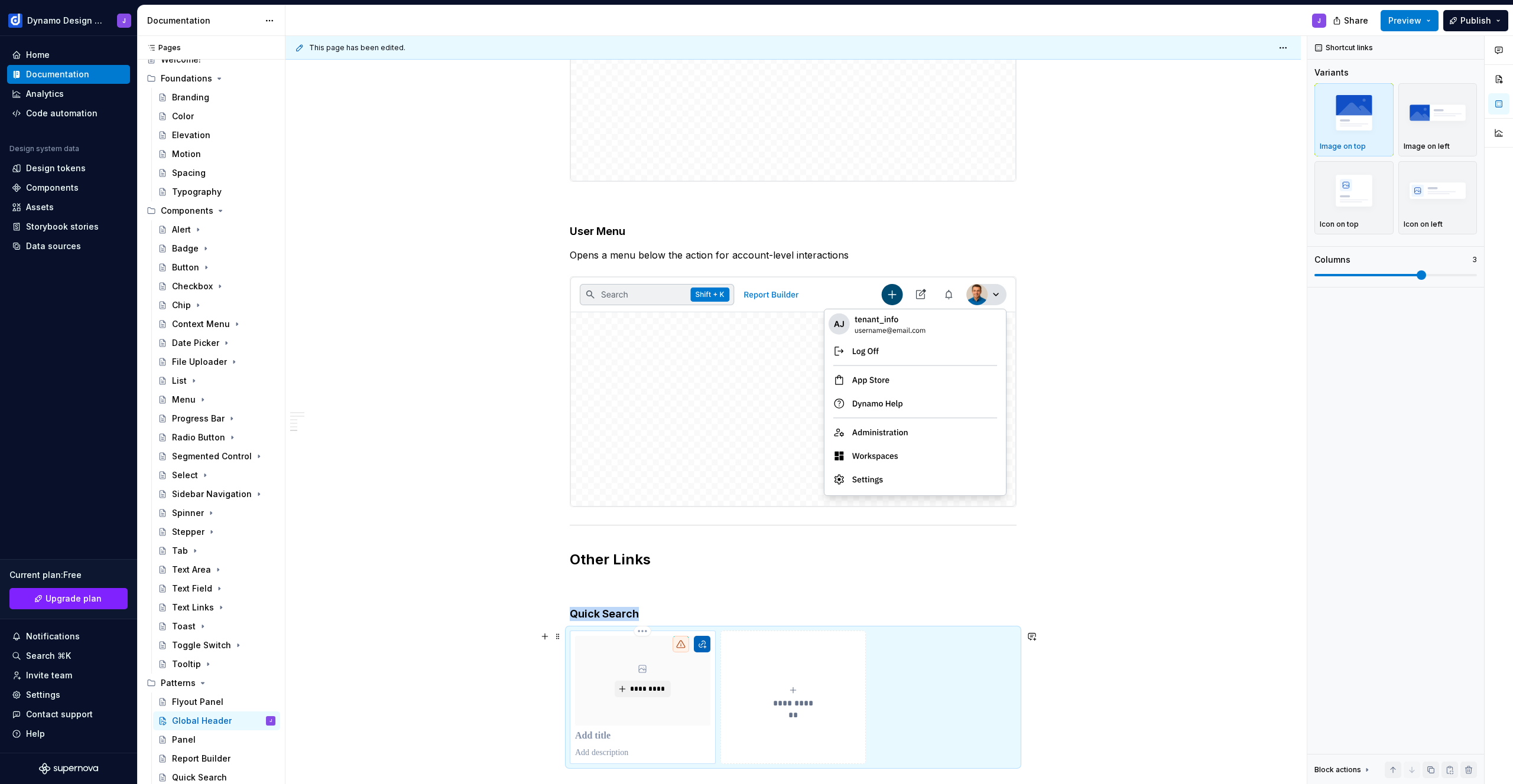
click at [701, 649] on button "button" at bounding box center [702, 644] width 17 height 17
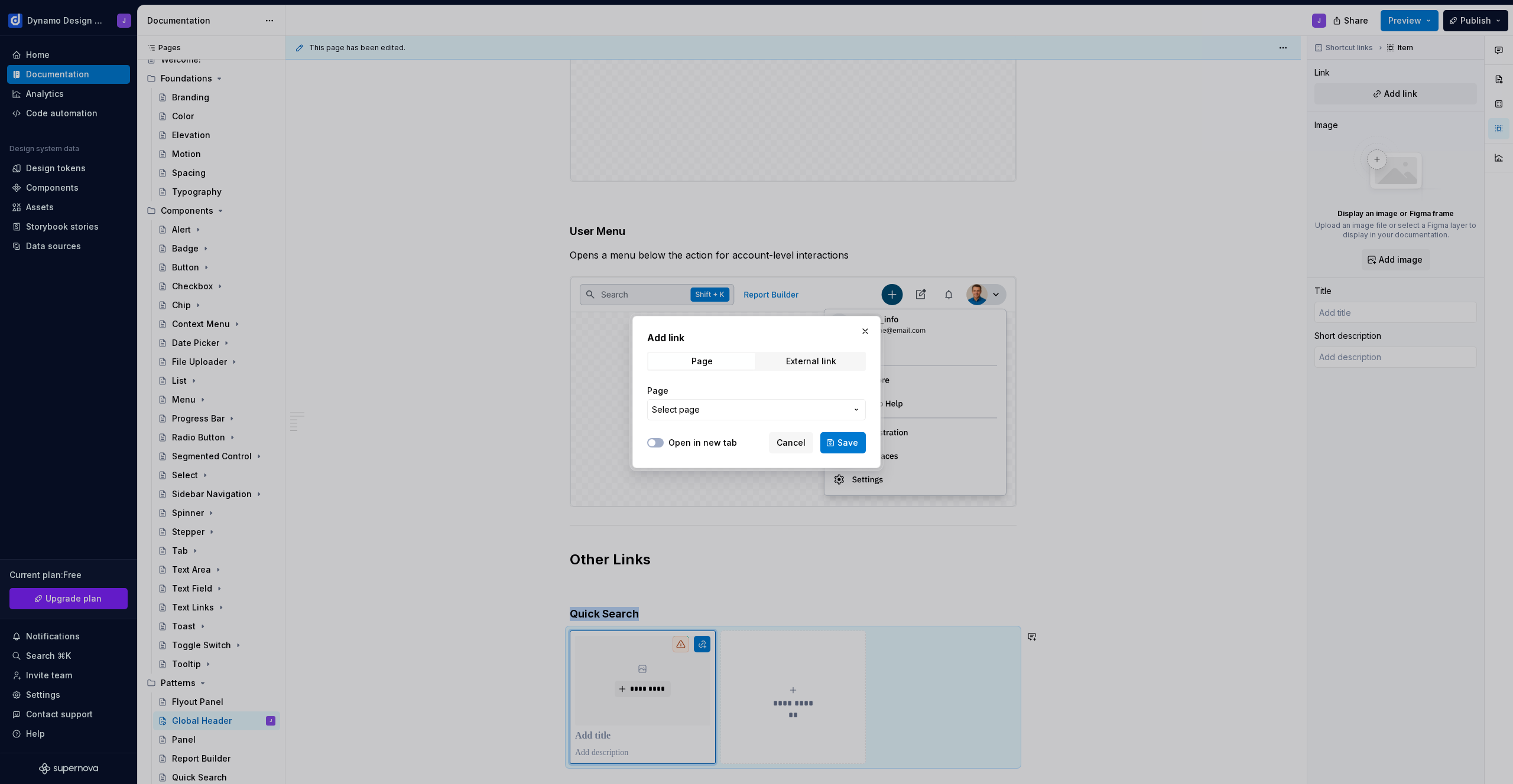
click at [733, 413] on span "Select page" at bounding box center [749, 410] width 195 height 12
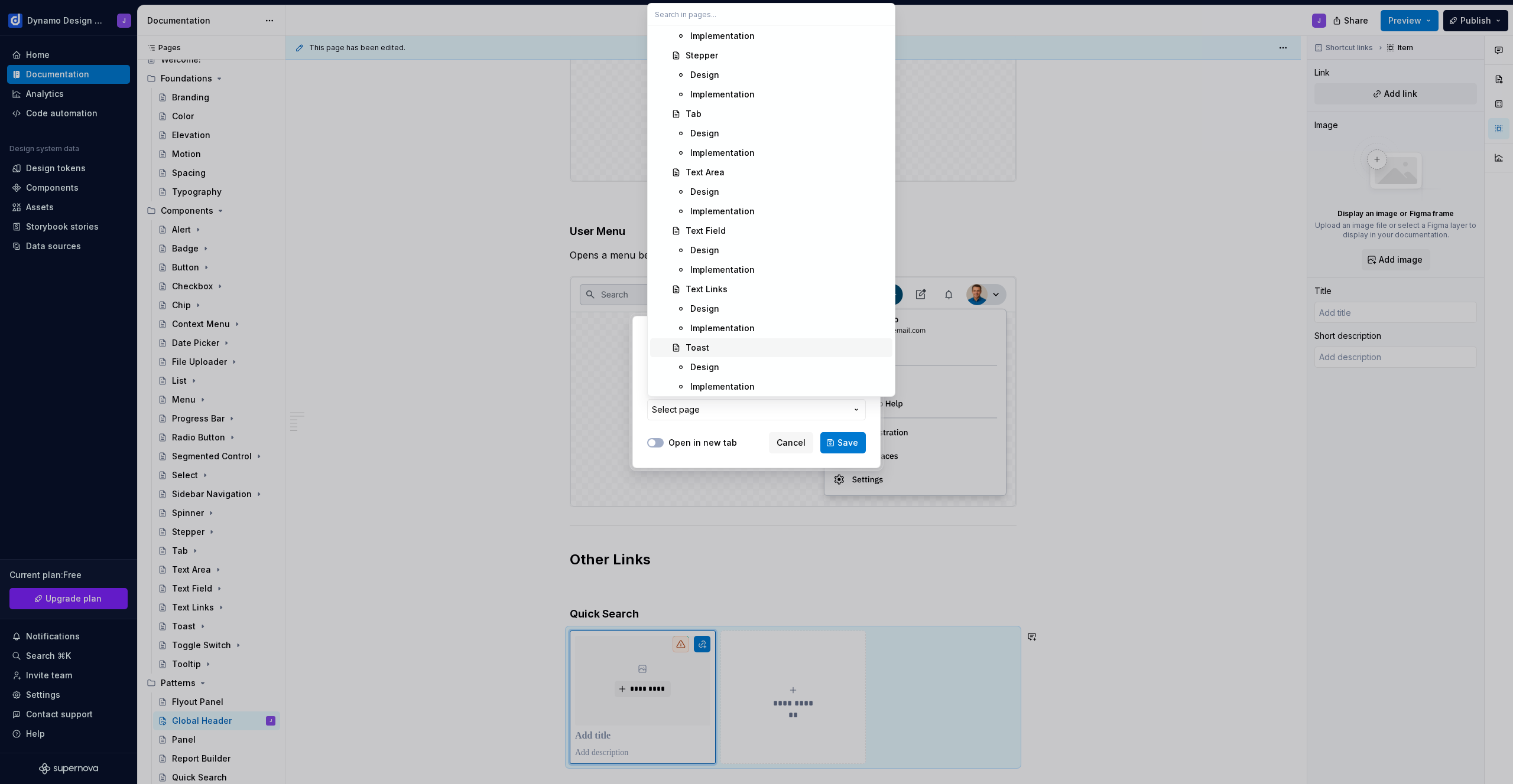
scroll to position [1348, 0]
click at [734, 382] on div "Quick Search" at bounding box center [713, 385] width 55 height 12
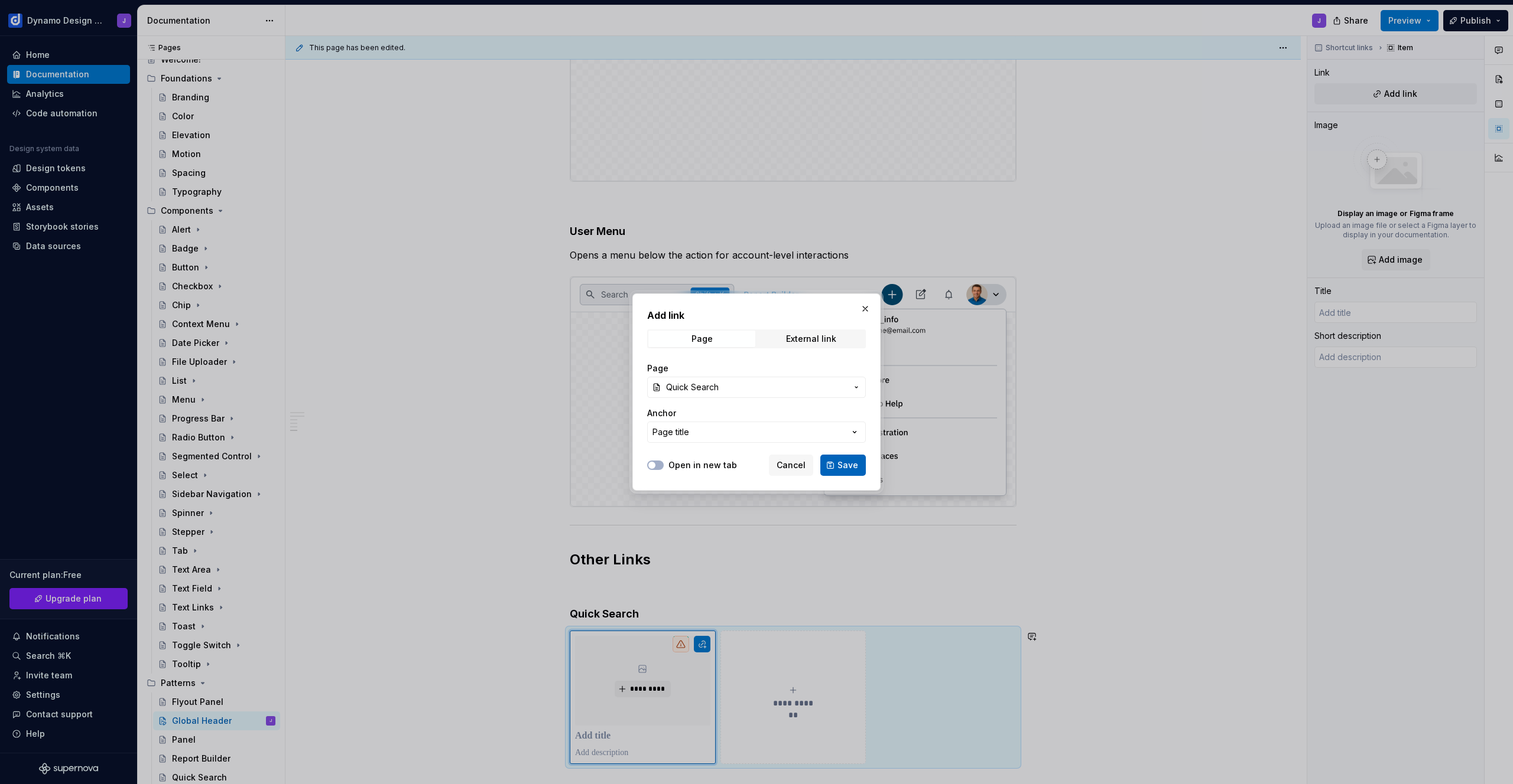
click at [845, 467] on span "Save" at bounding box center [848, 466] width 20 height 12
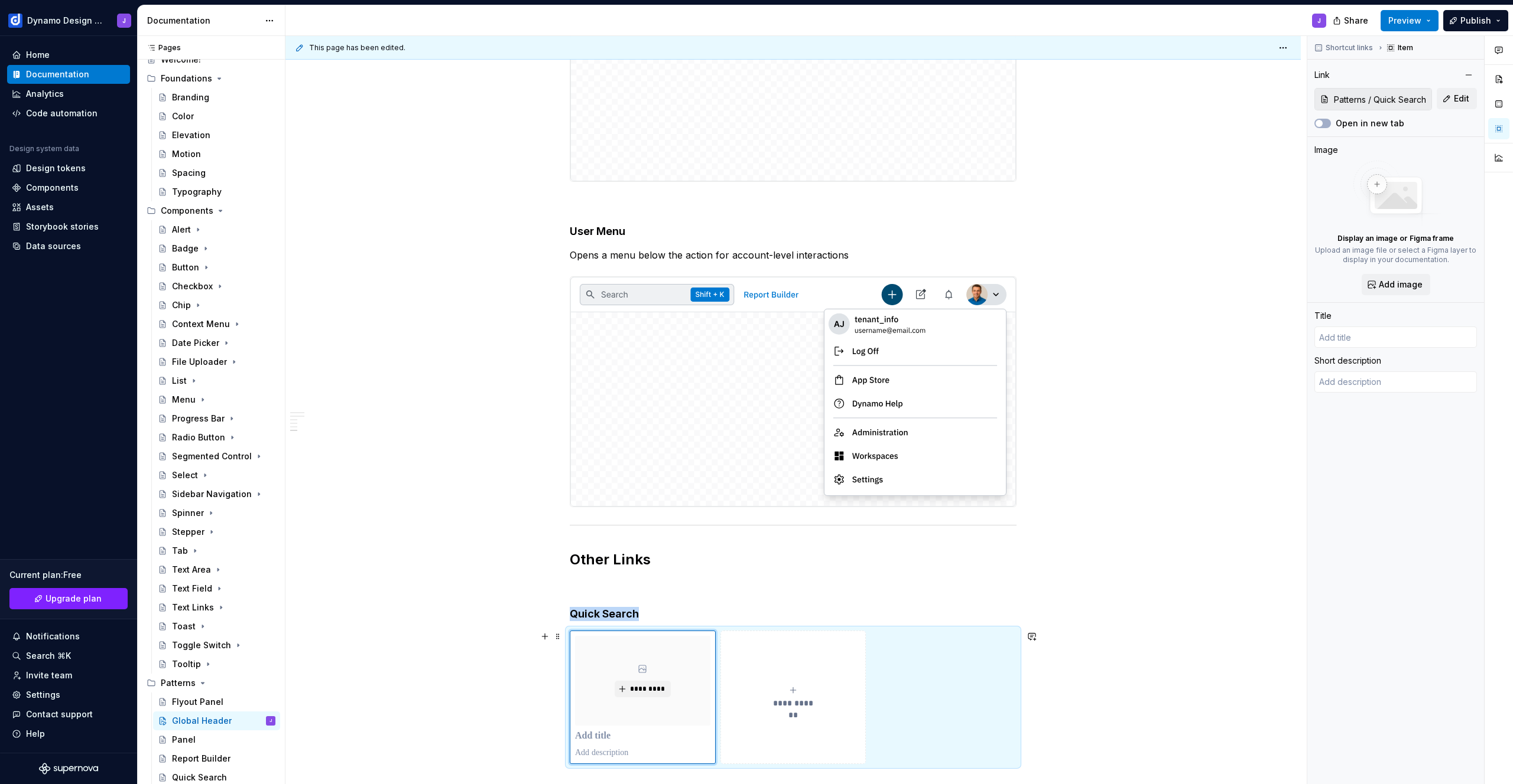
type textarea "*"
type input "Quick Search"
type textarea "Quick Search offers a fast way to find records by using the global header input…"
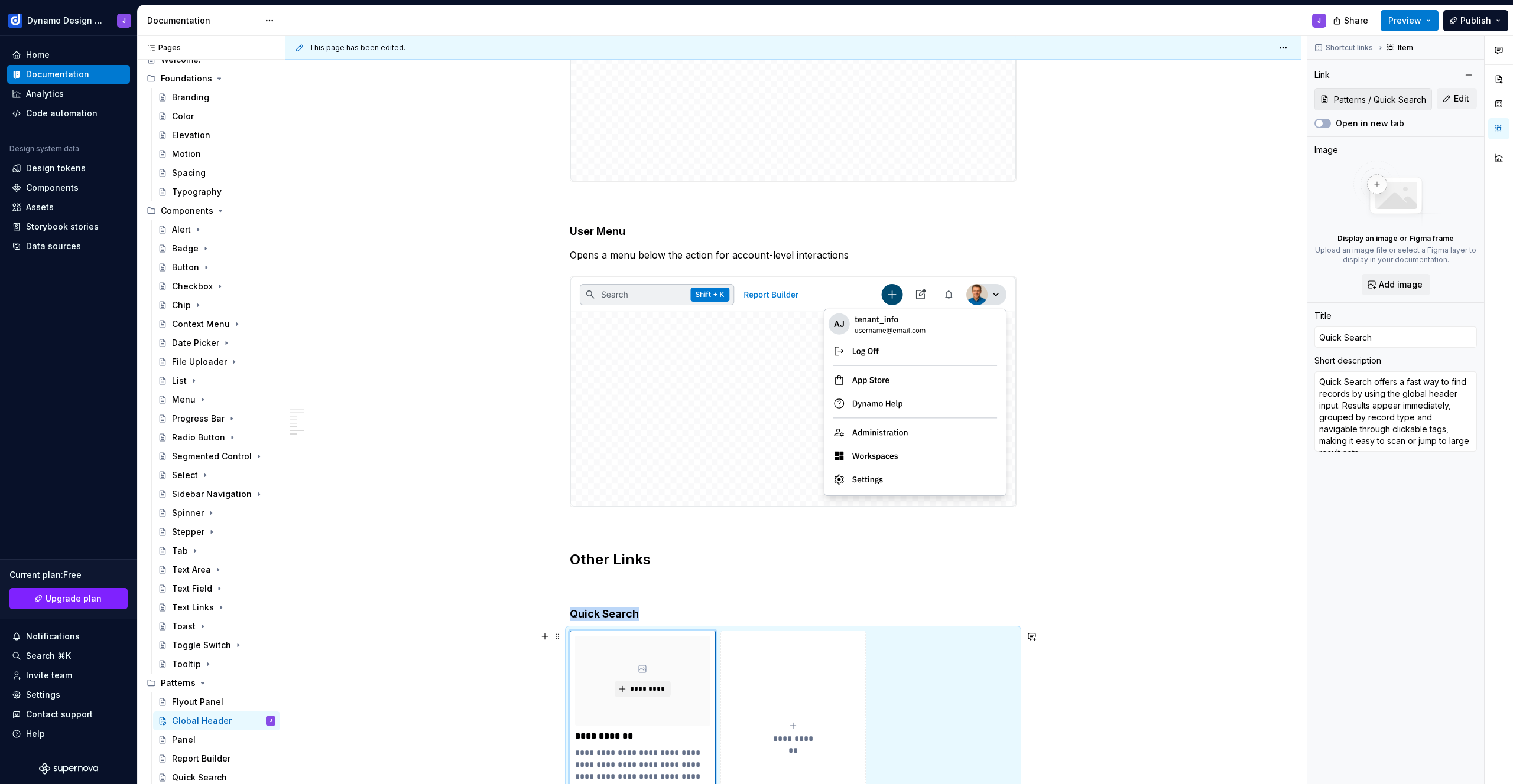
click at [974, 693] on div "**********" at bounding box center [794, 733] width 447 height 204
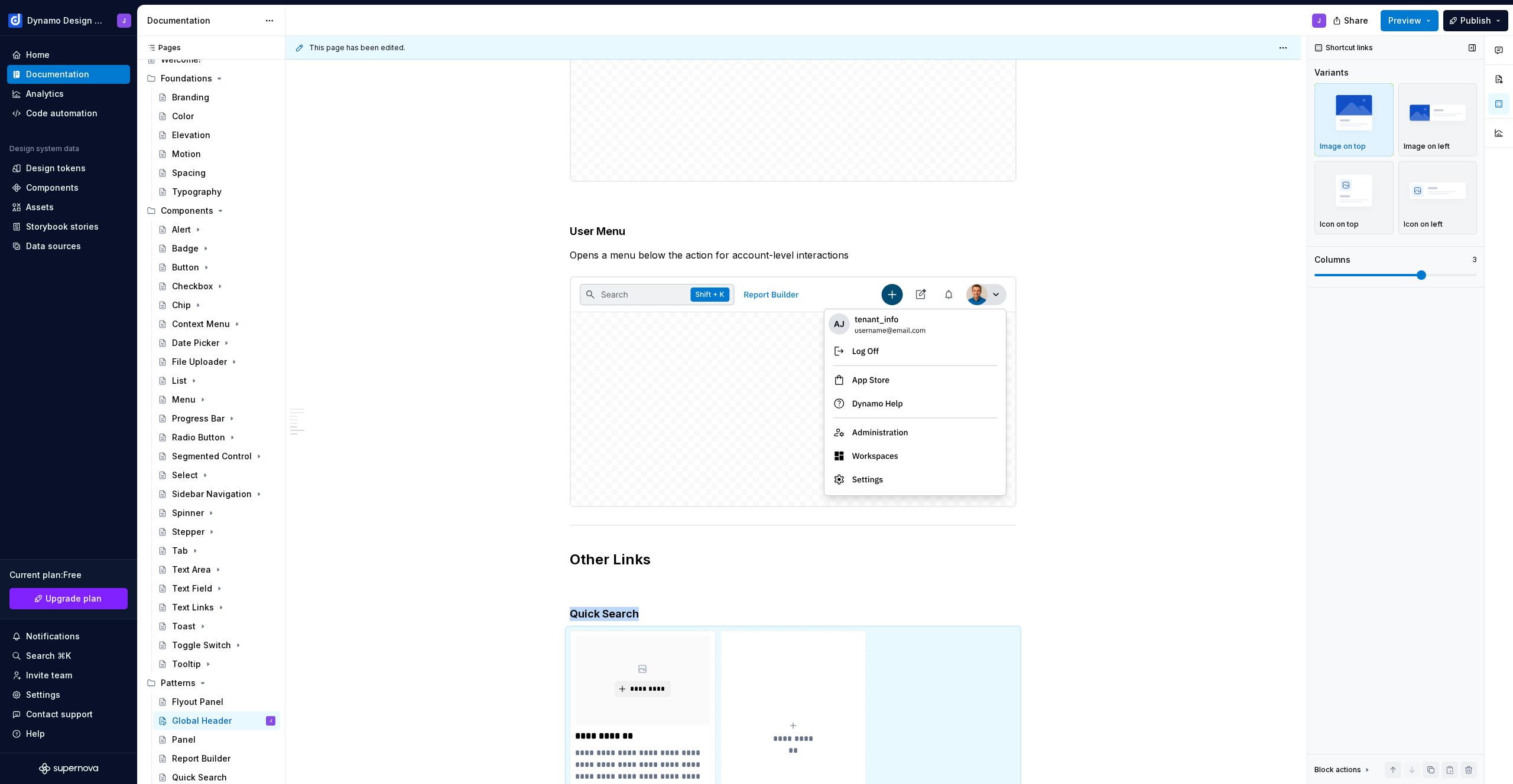
scroll to position [1488, 0]
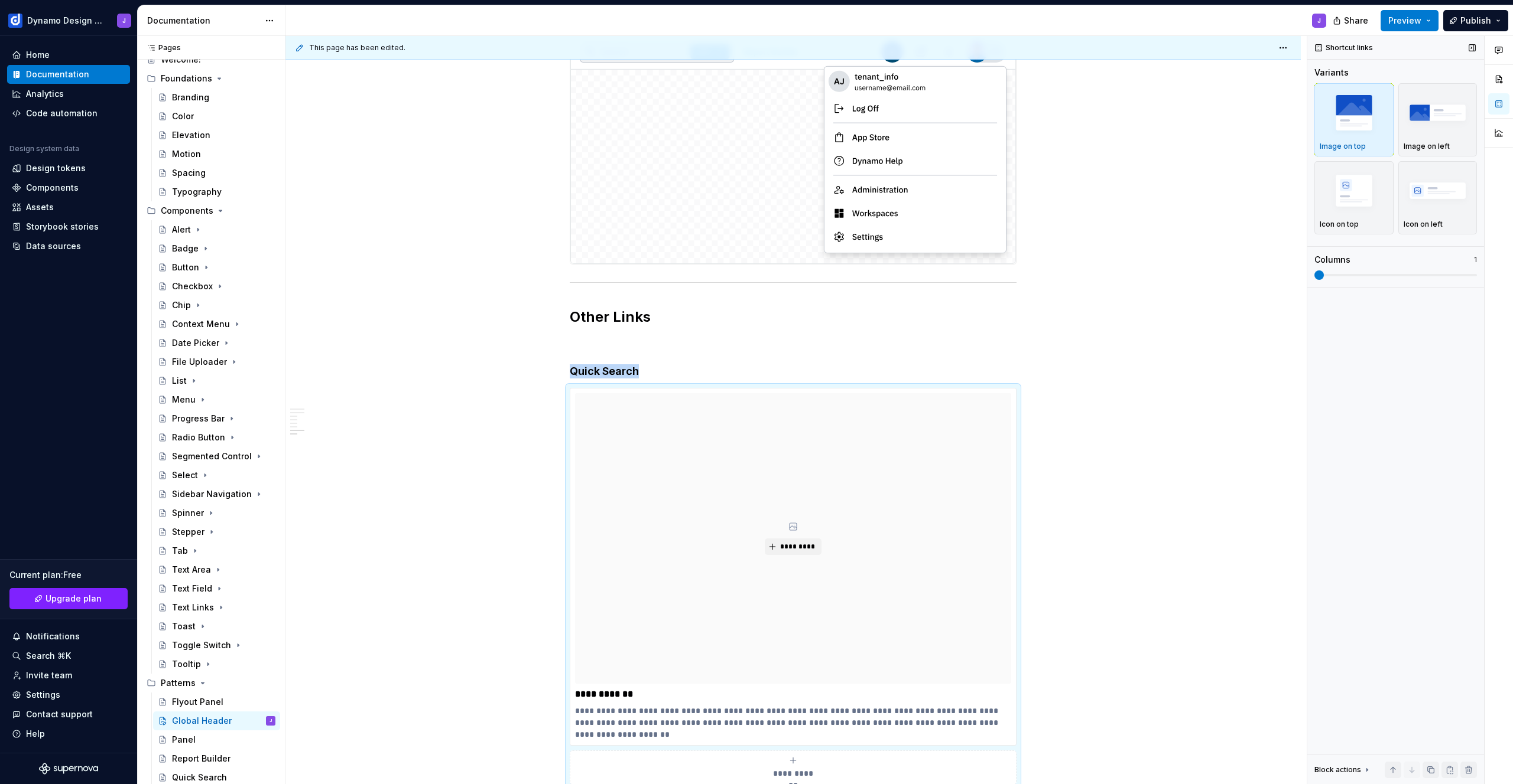
click at [1315, 271] on span at bounding box center [1319, 276] width 9 height 9
click at [1431, 198] on img "button" at bounding box center [1438, 190] width 69 height 43
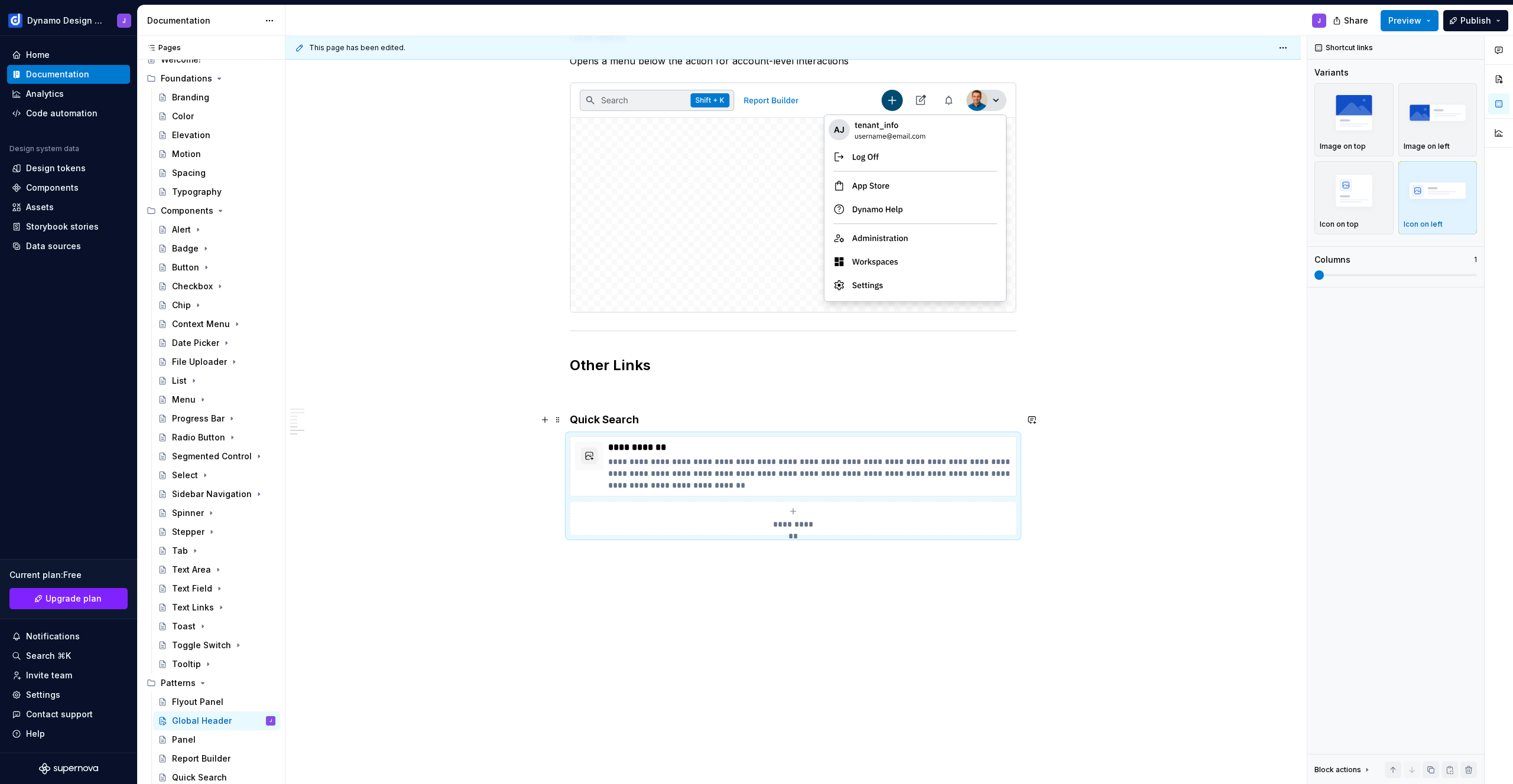
click at [661, 423] on h4 "Quick Search" at bounding box center [794, 419] width 447 height 14
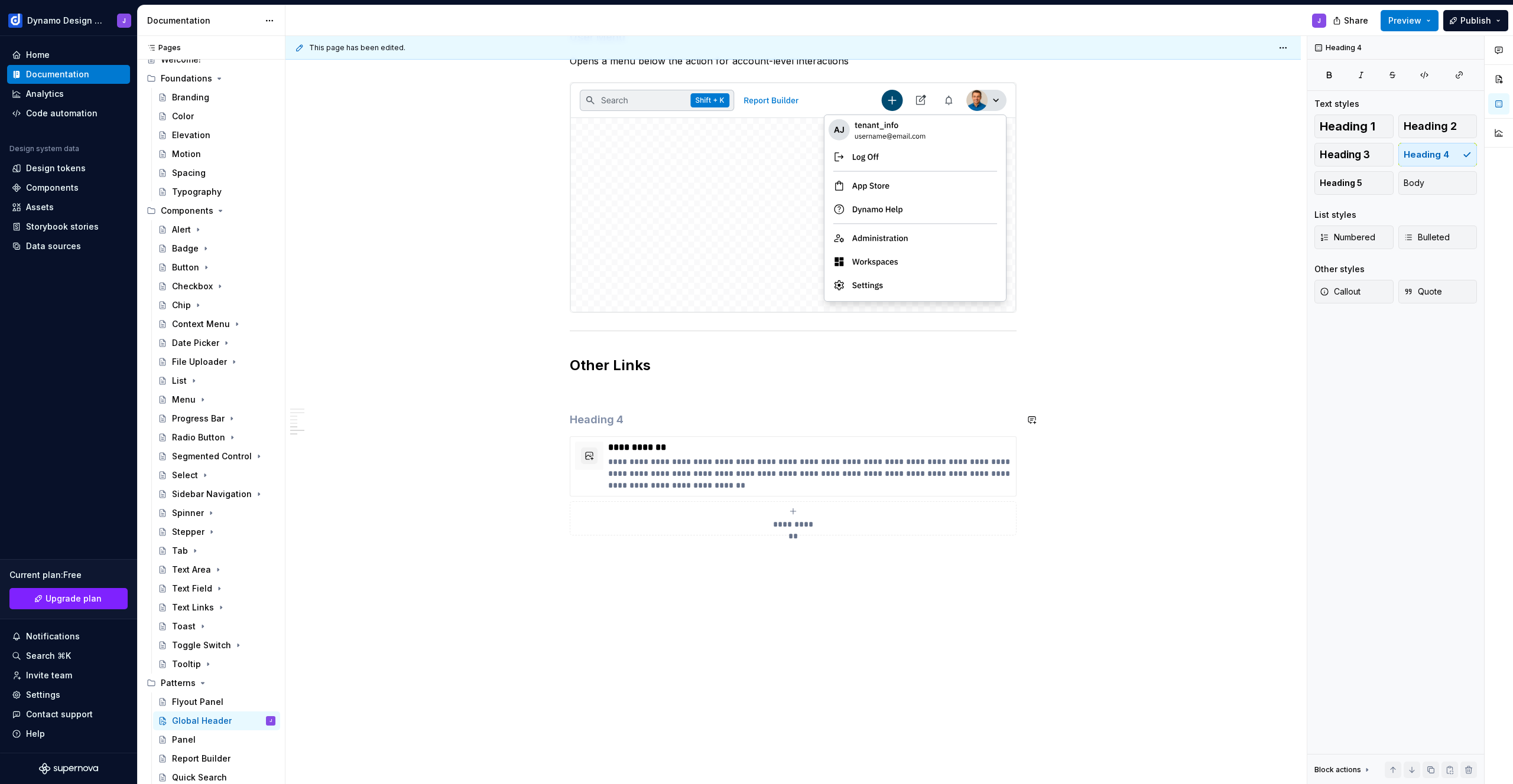
scroll to position [1412, 0]
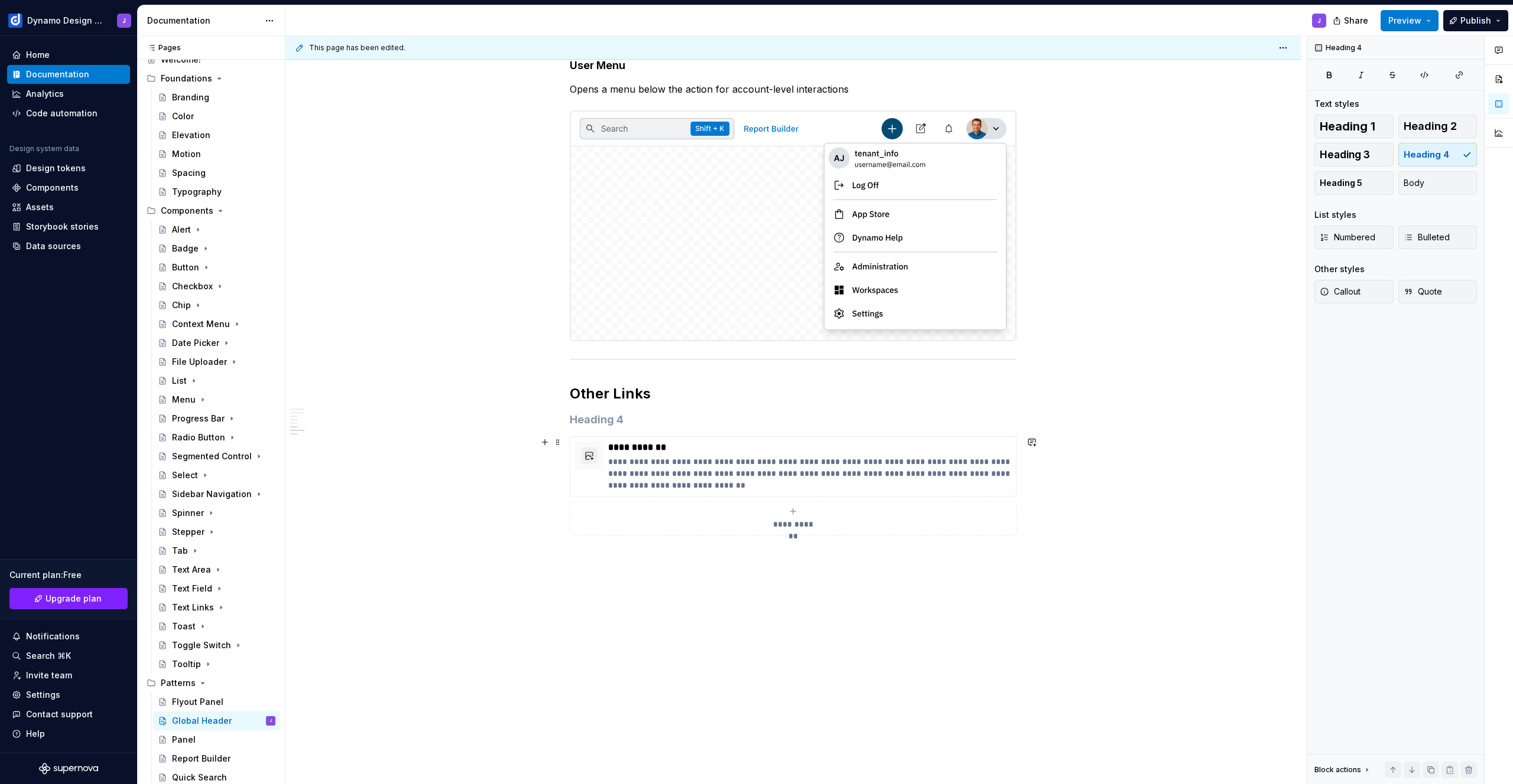
click at [784, 516] on div "**********" at bounding box center [793, 518] width 436 height 23
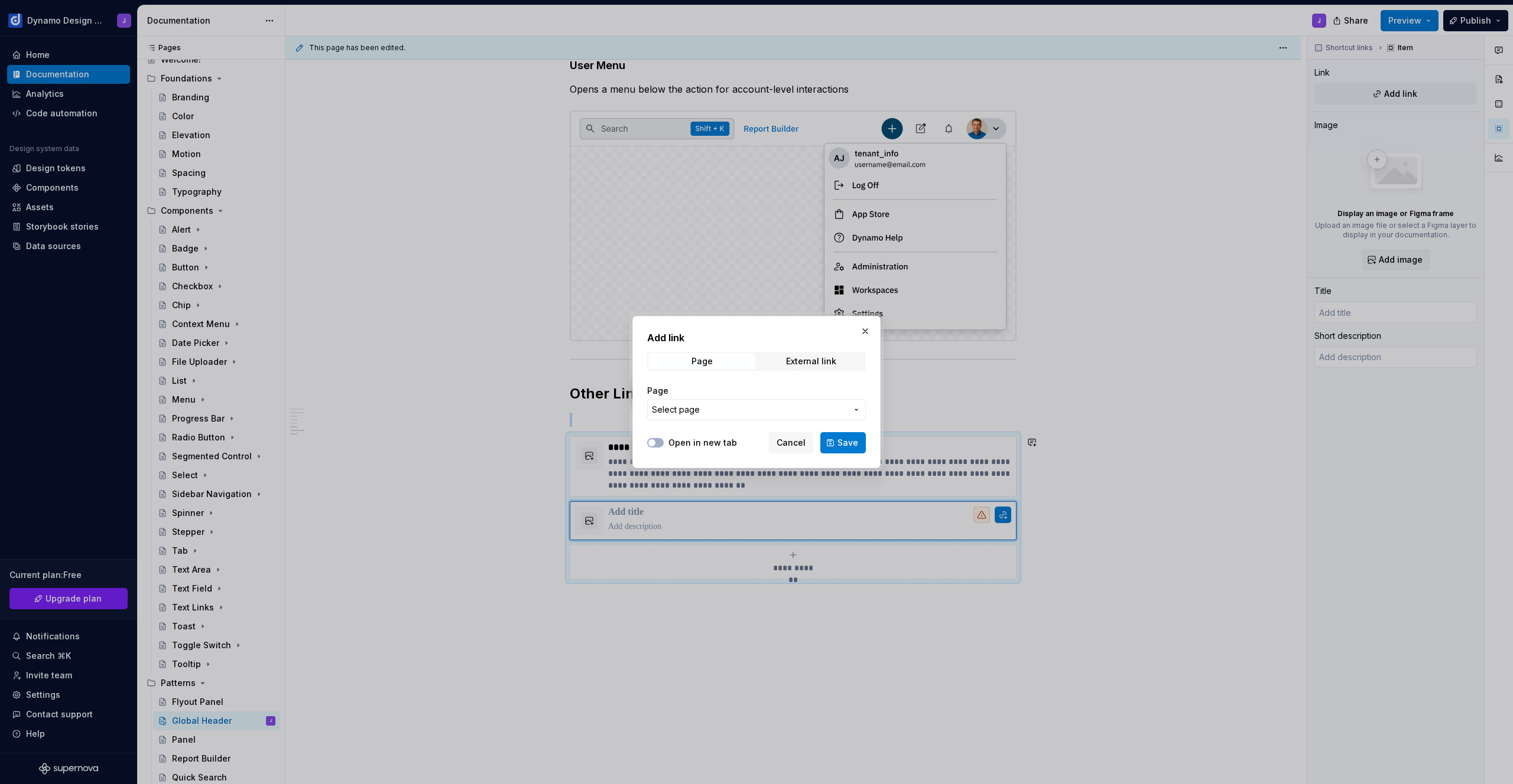
click at [795, 408] on span "Select page" at bounding box center [749, 410] width 195 height 12
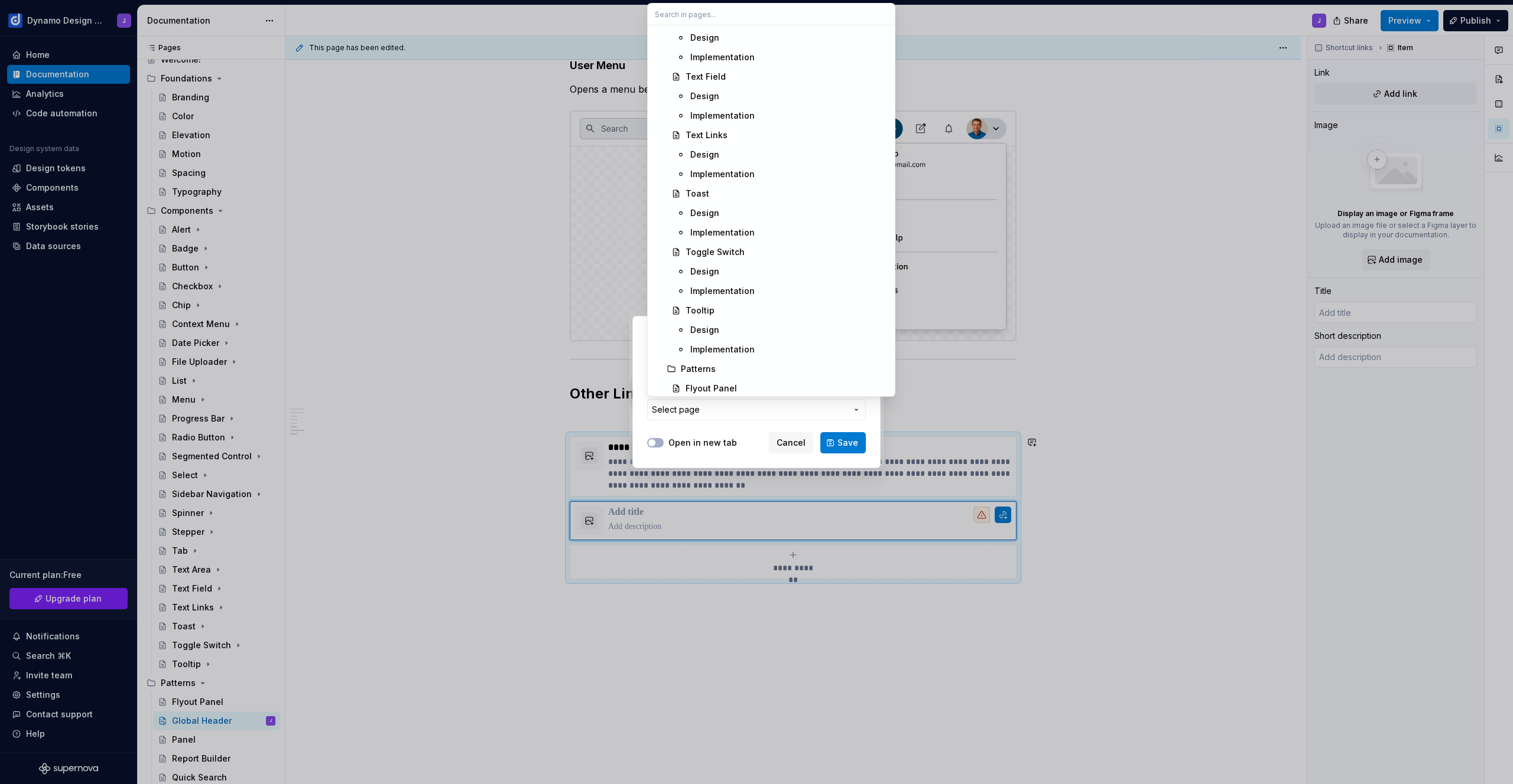
scroll to position [1348, 0]
click at [735, 363] on div "Report Builder" at bounding box center [715, 365] width 59 height 12
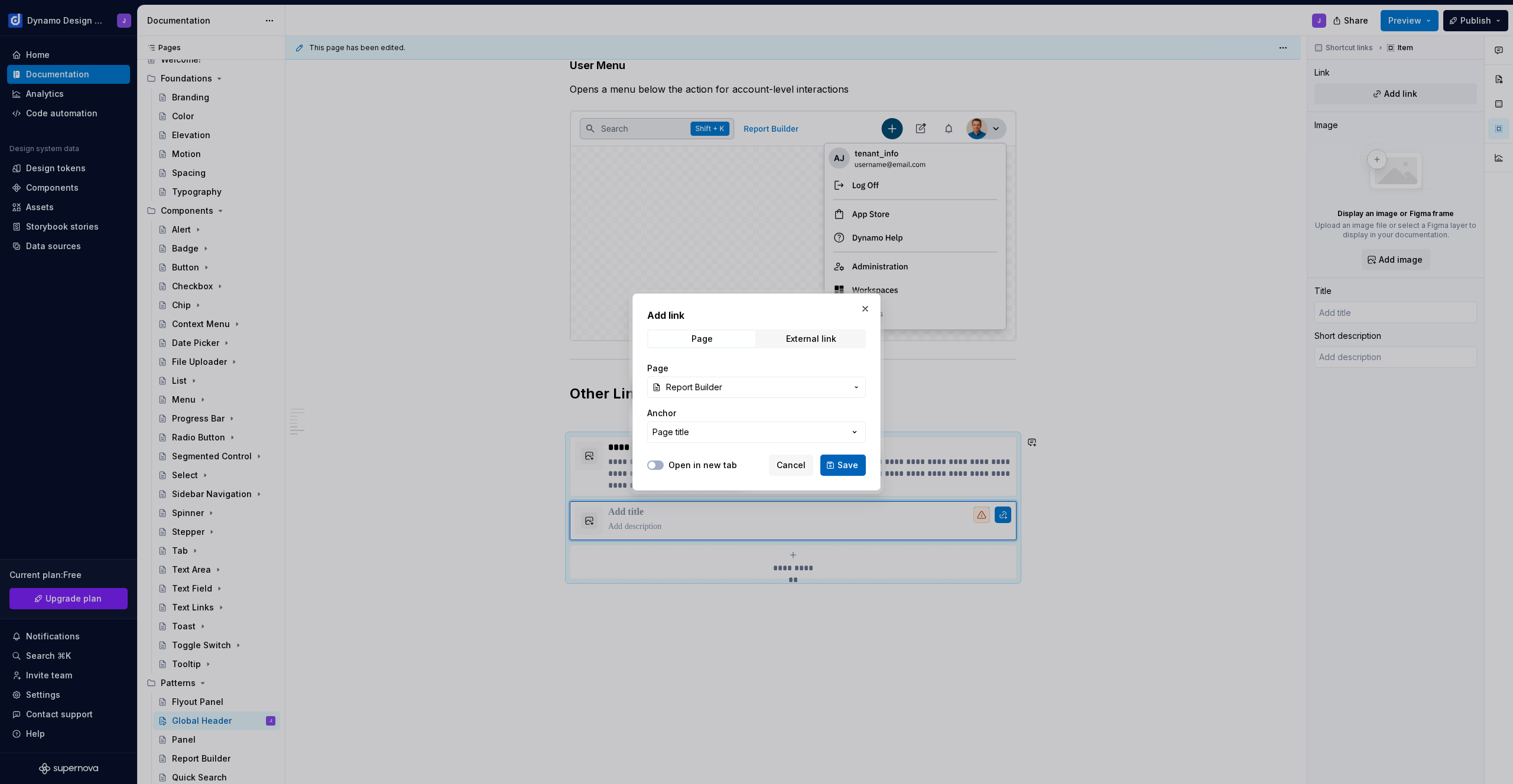
click at [841, 469] on span "Save" at bounding box center [848, 466] width 20 height 12
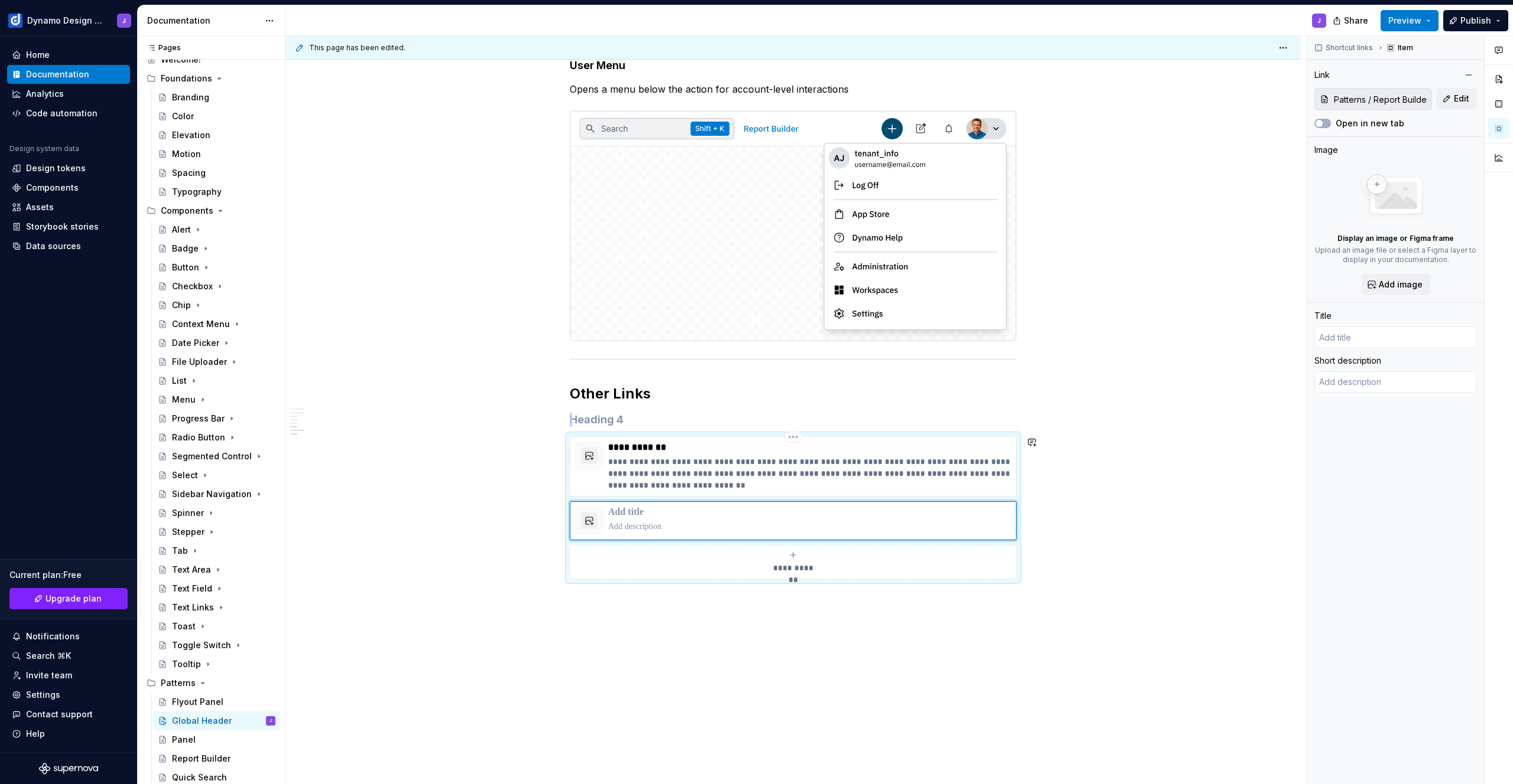
type textarea "*"
type input "Report Builder"
type textarea "The report builder is an advanced search experience that utilizes tag-based fil…"
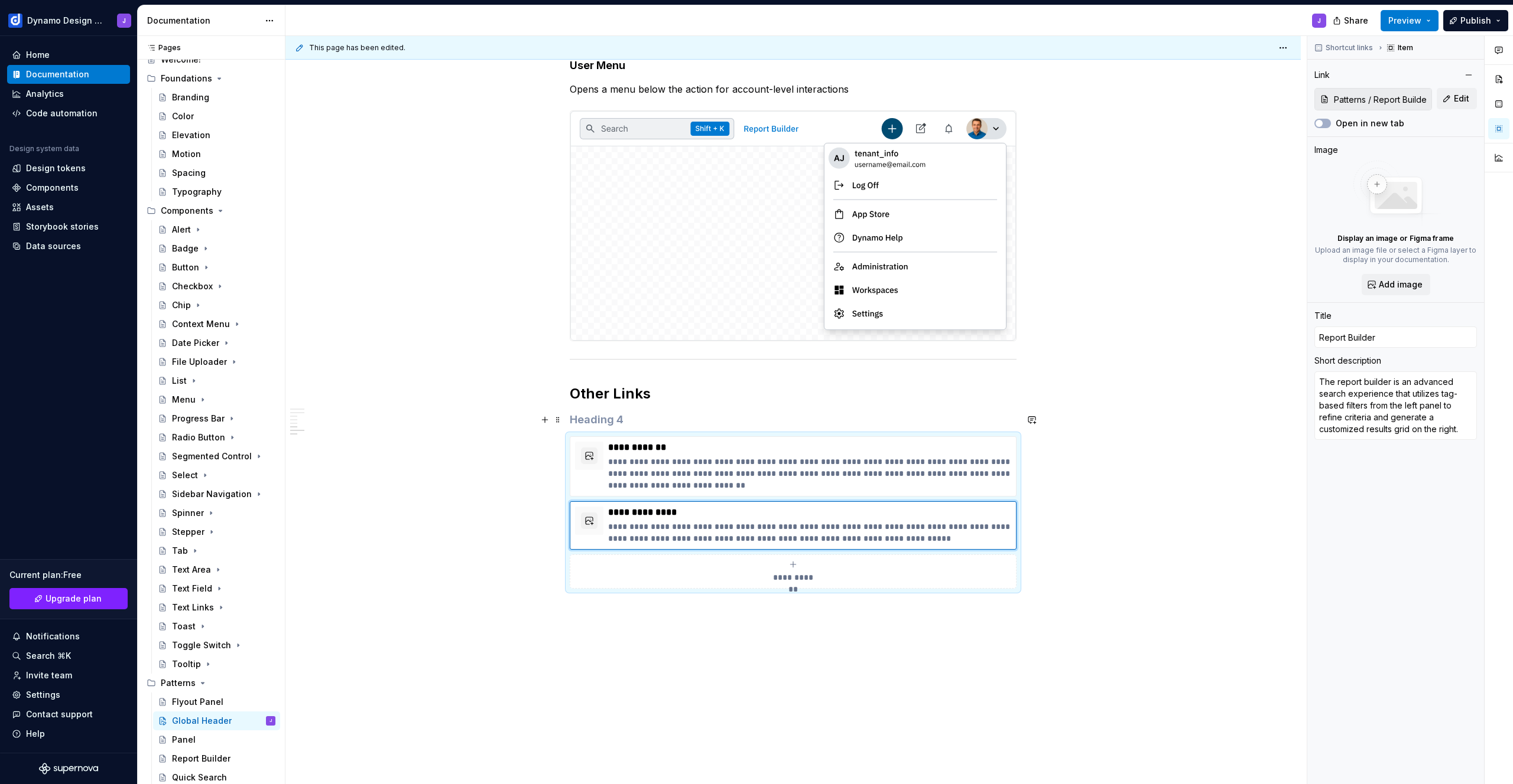
click at [627, 423] on h4 at bounding box center [794, 419] width 447 height 14
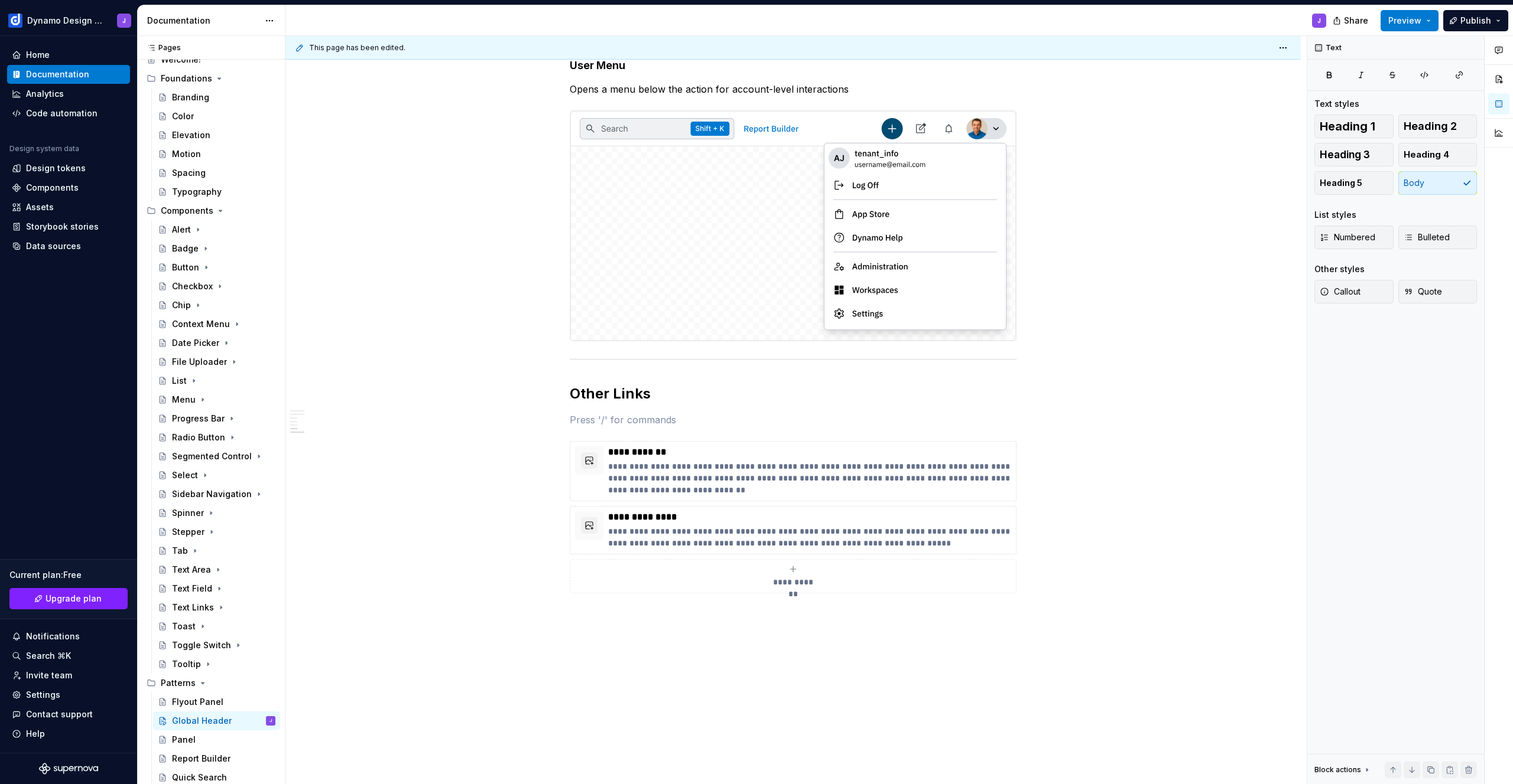
click at [1392, 7] on div "Share Preview Publish" at bounding box center [1424, 20] width 177 height 30
click at [1401, 20] on span "Preview" at bounding box center [1405, 20] width 34 height 12
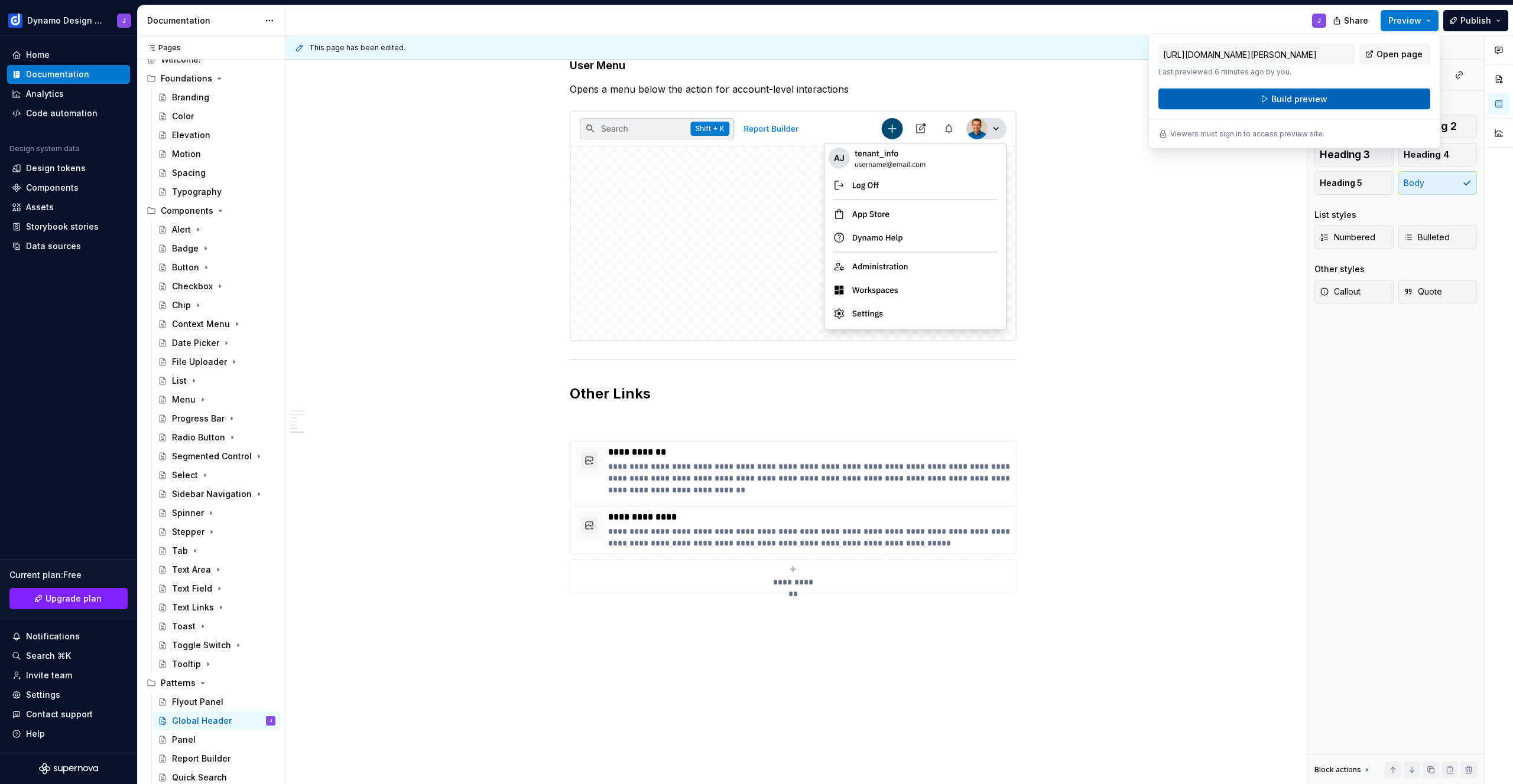
click at [1354, 101] on button "Build preview" at bounding box center [1294, 99] width 272 height 21
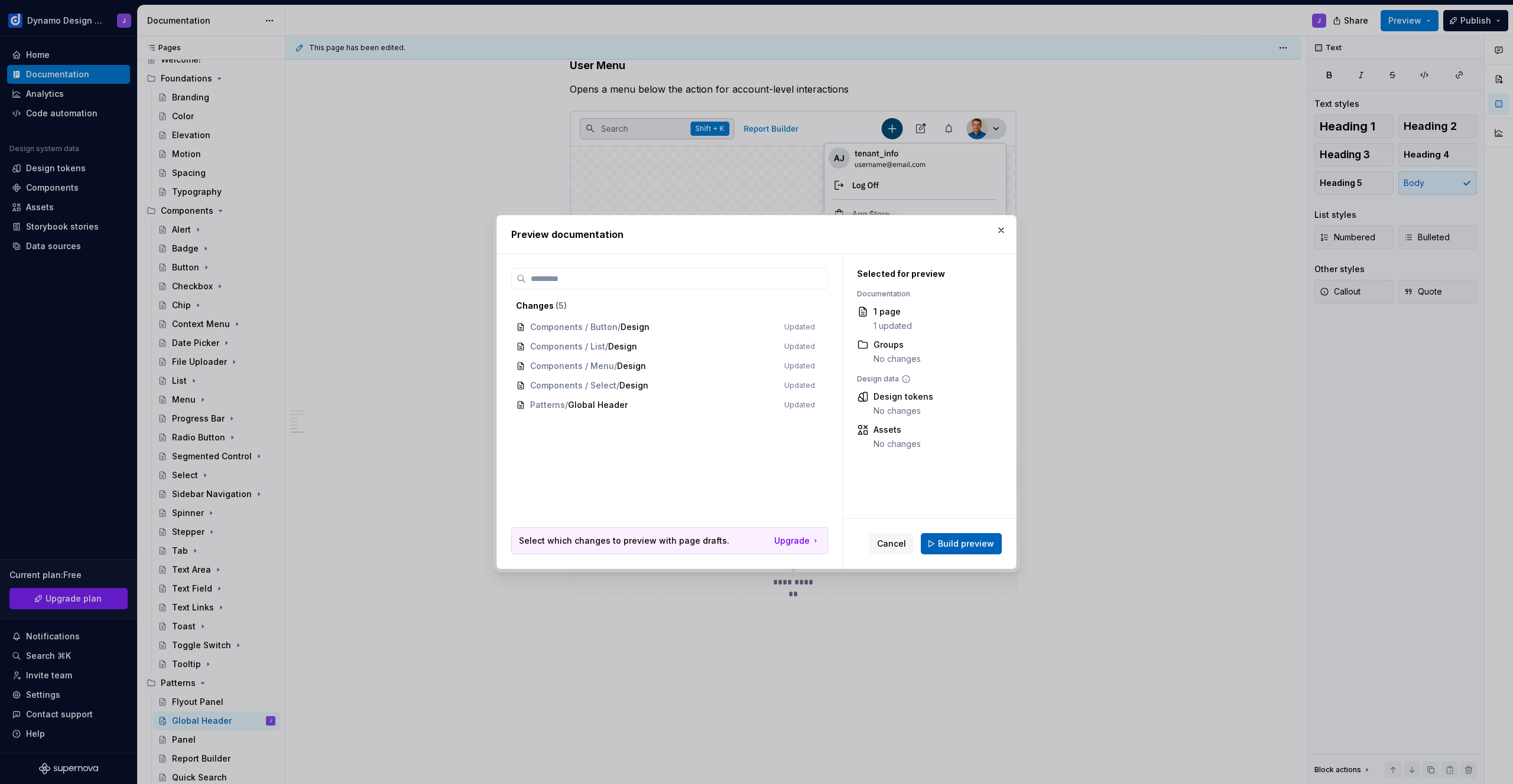
click at [985, 546] on span "Build preview" at bounding box center [966, 544] width 56 height 12
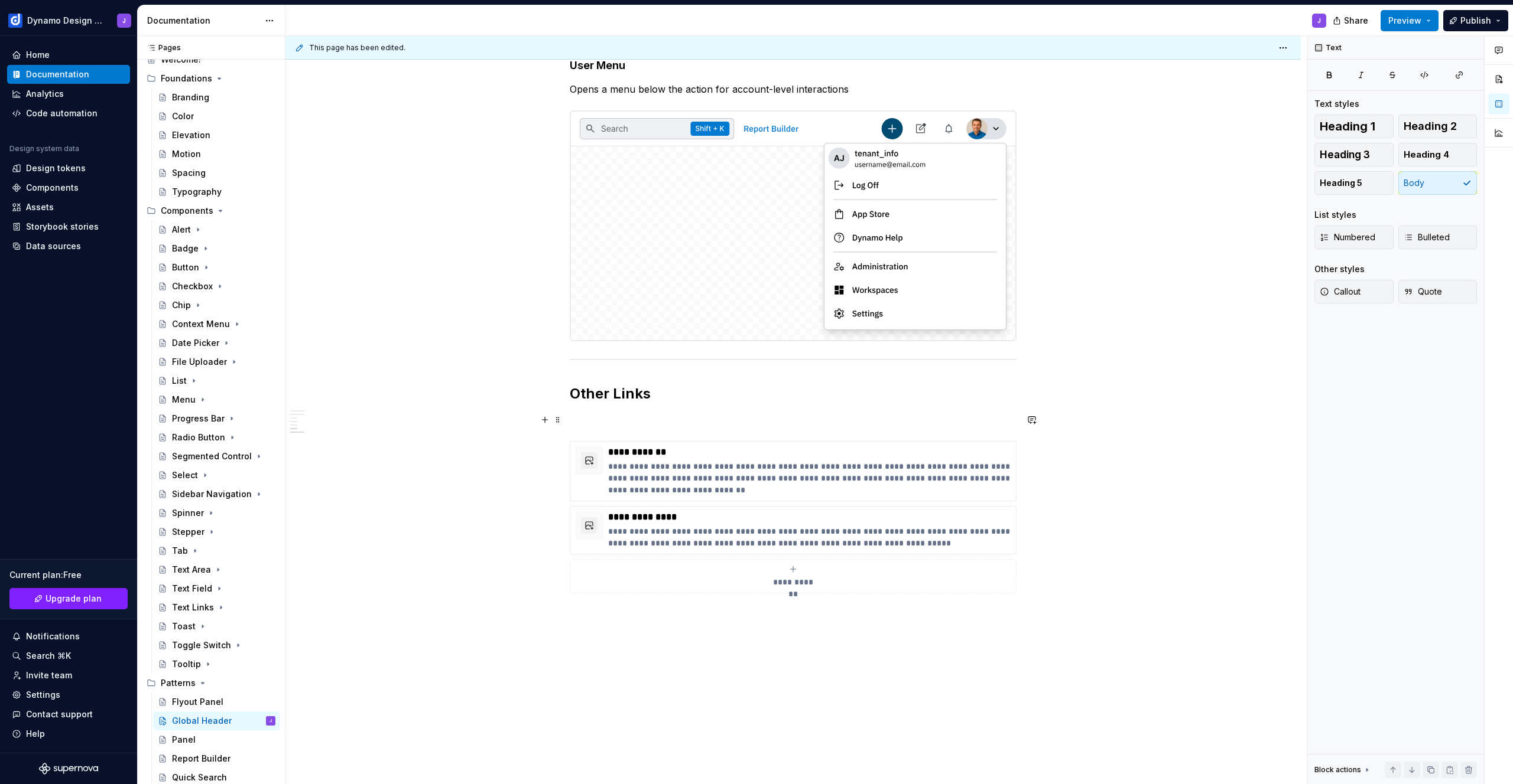
click at [609, 418] on p at bounding box center [794, 419] width 447 height 14
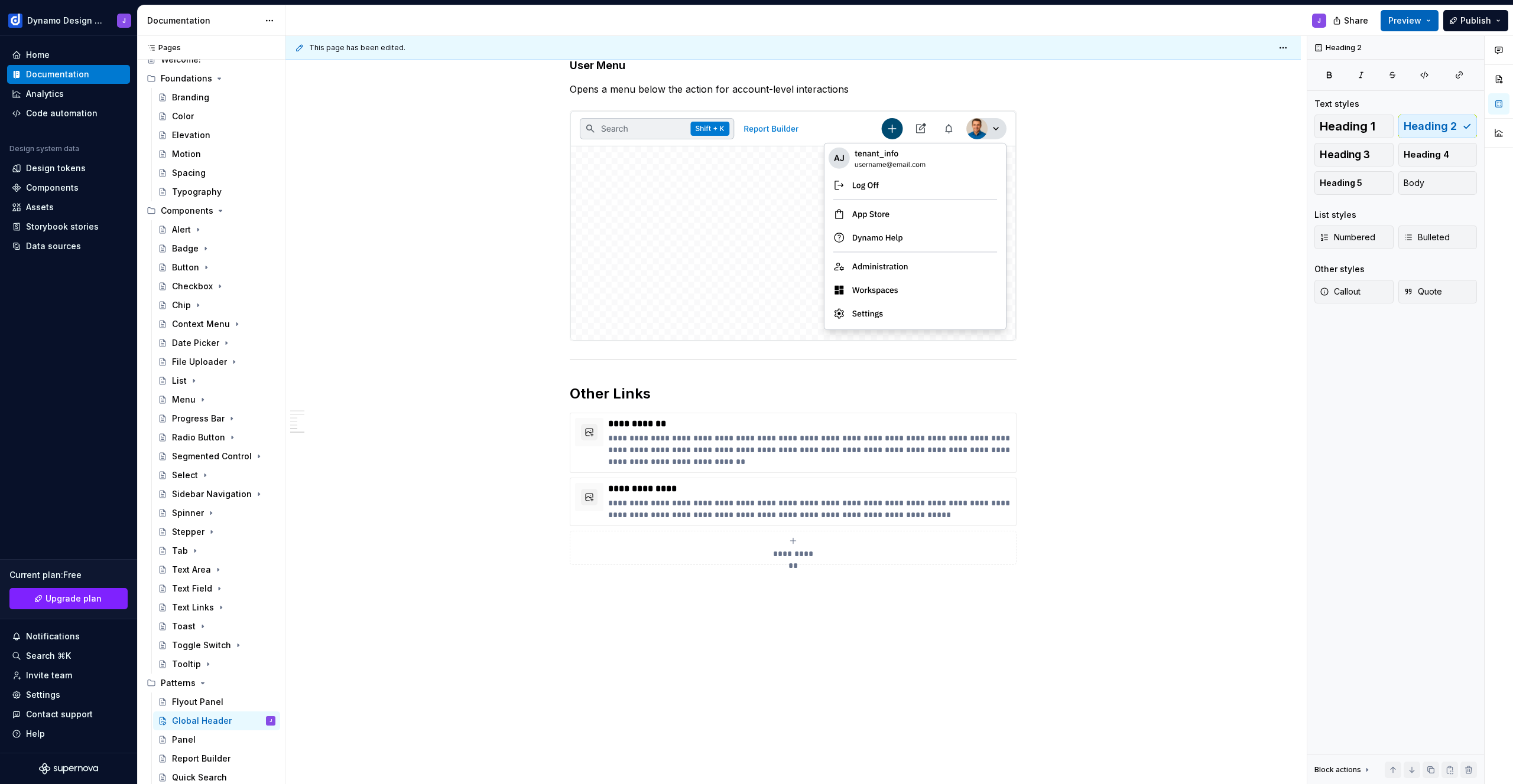
click at [1412, 17] on span "Preview" at bounding box center [1405, 20] width 34 height 12
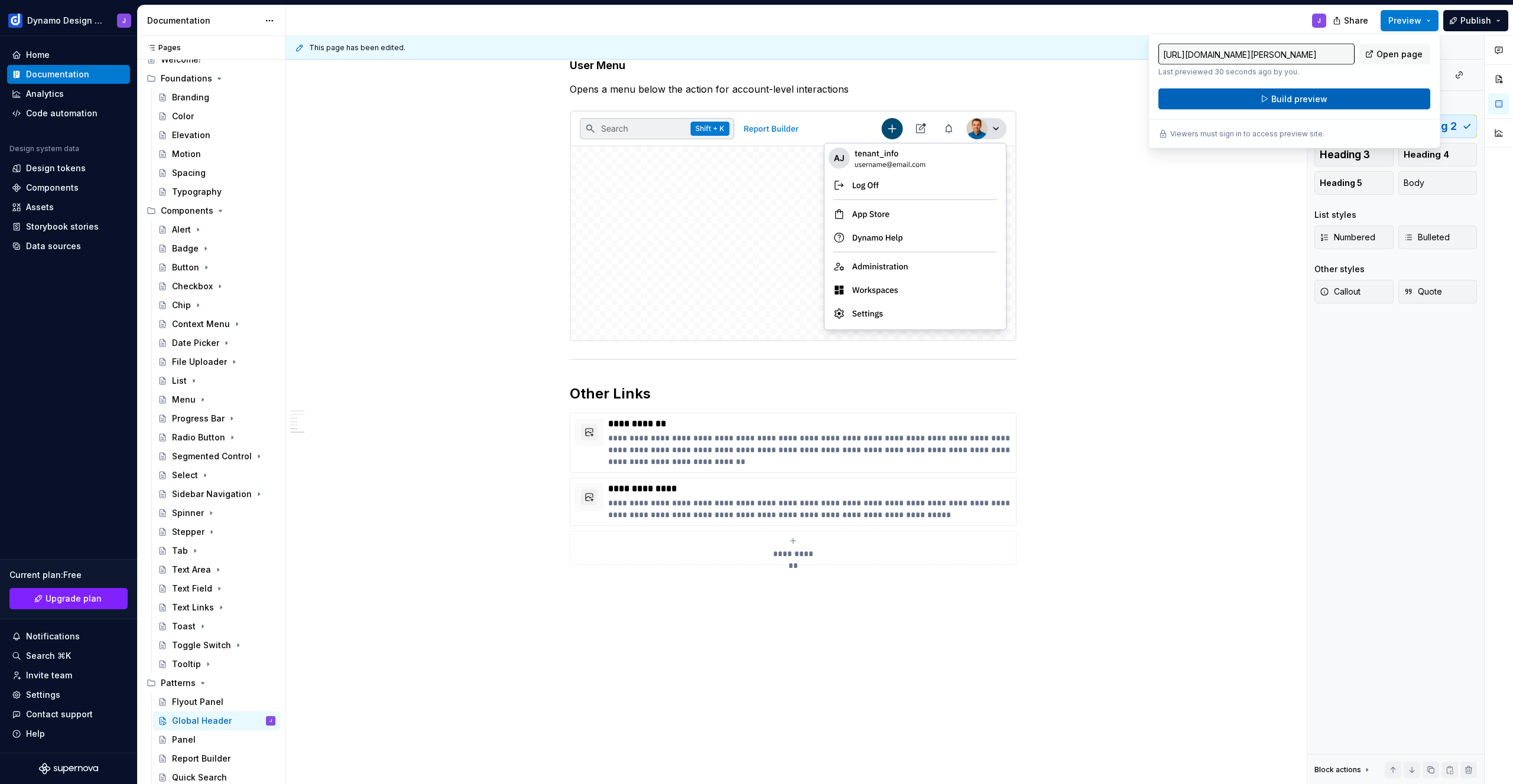
click at [1383, 97] on button "Build preview" at bounding box center [1294, 99] width 272 height 21
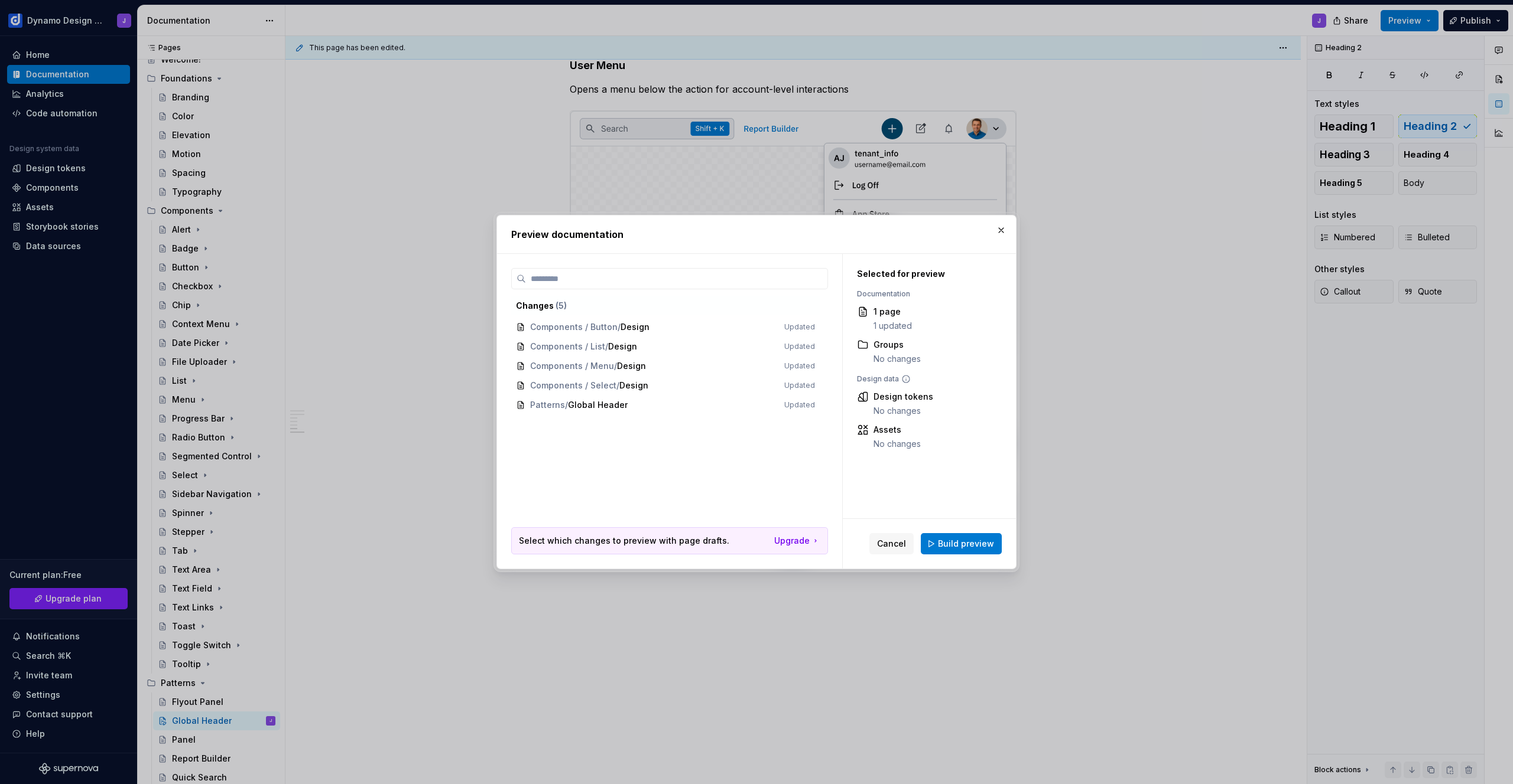
click at [975, 546] on span "Build preview" at bounding box center [966, 544] width 56 height 12
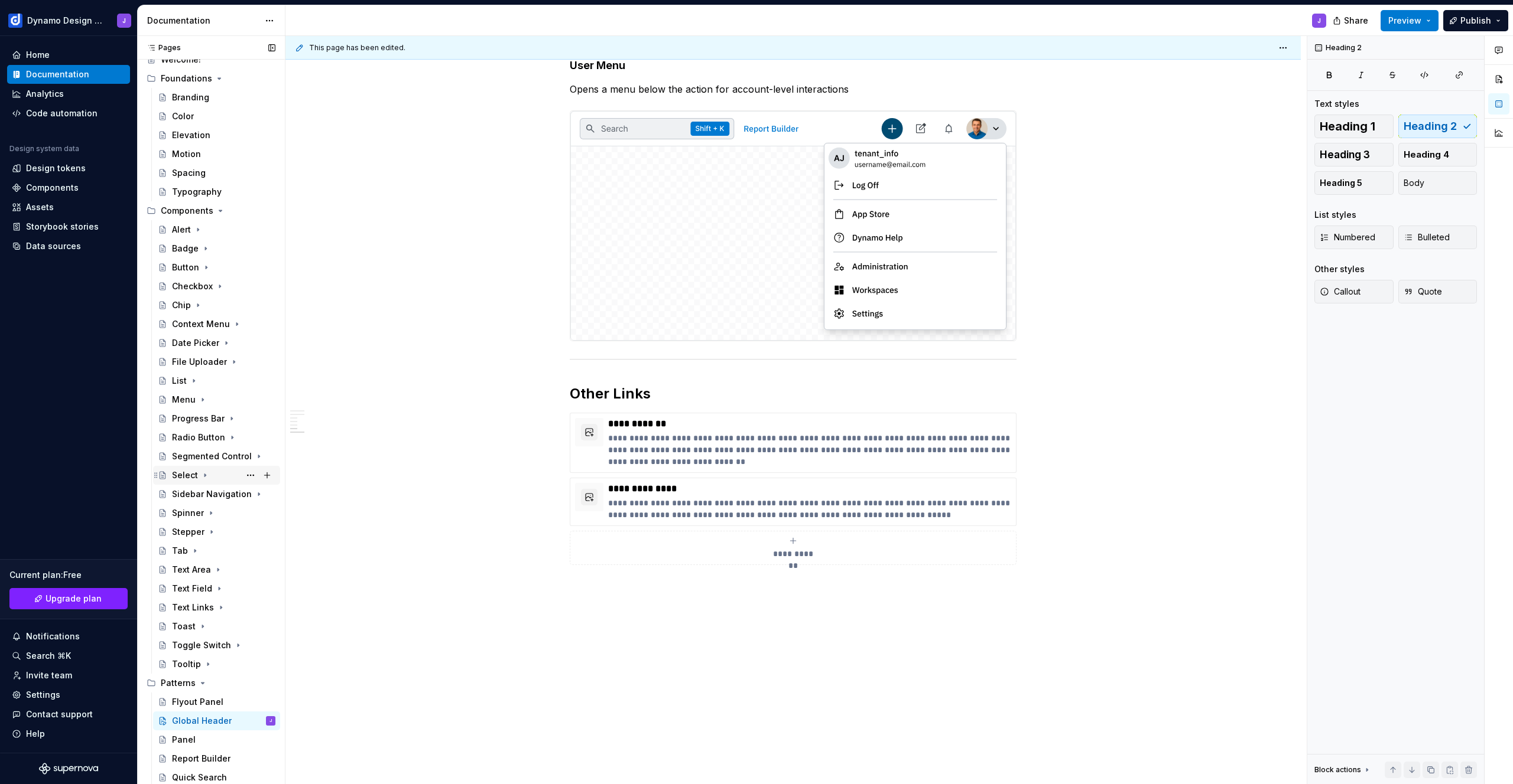
scroll to position [0, 0]
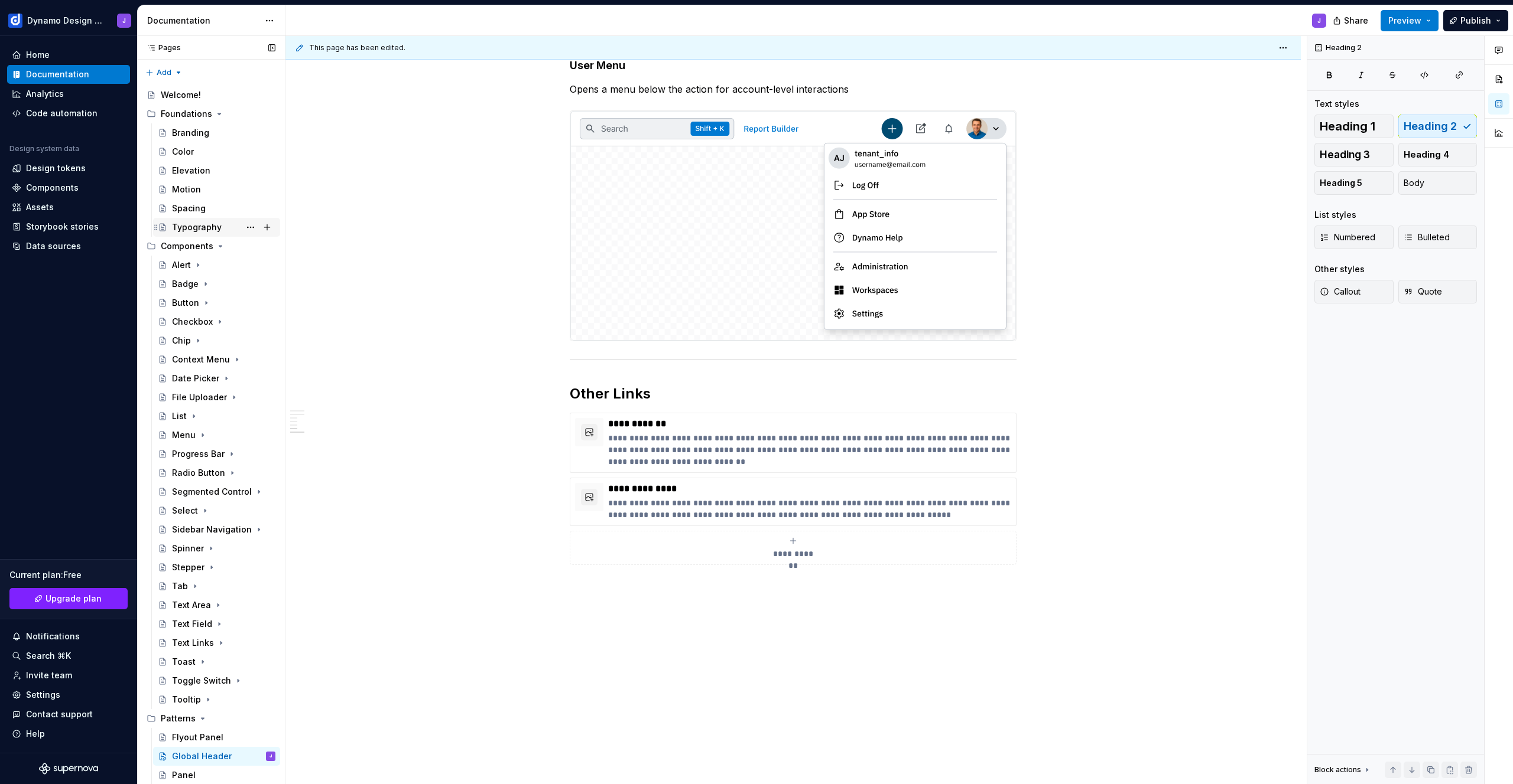
click at [204, 228] on div "Typography" at bounding box center [197, 227] width 49 height 12
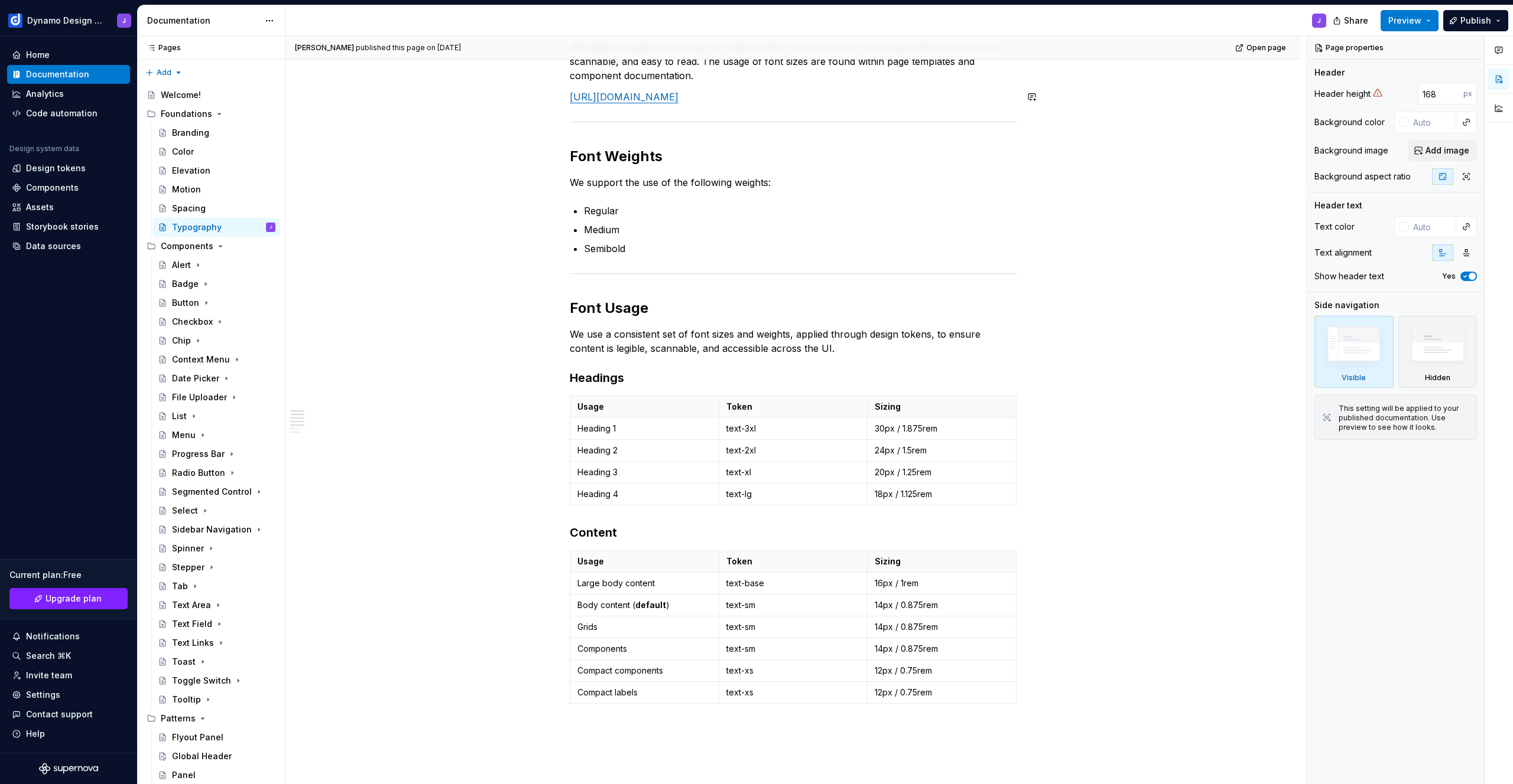
scroll to position [641, 0]
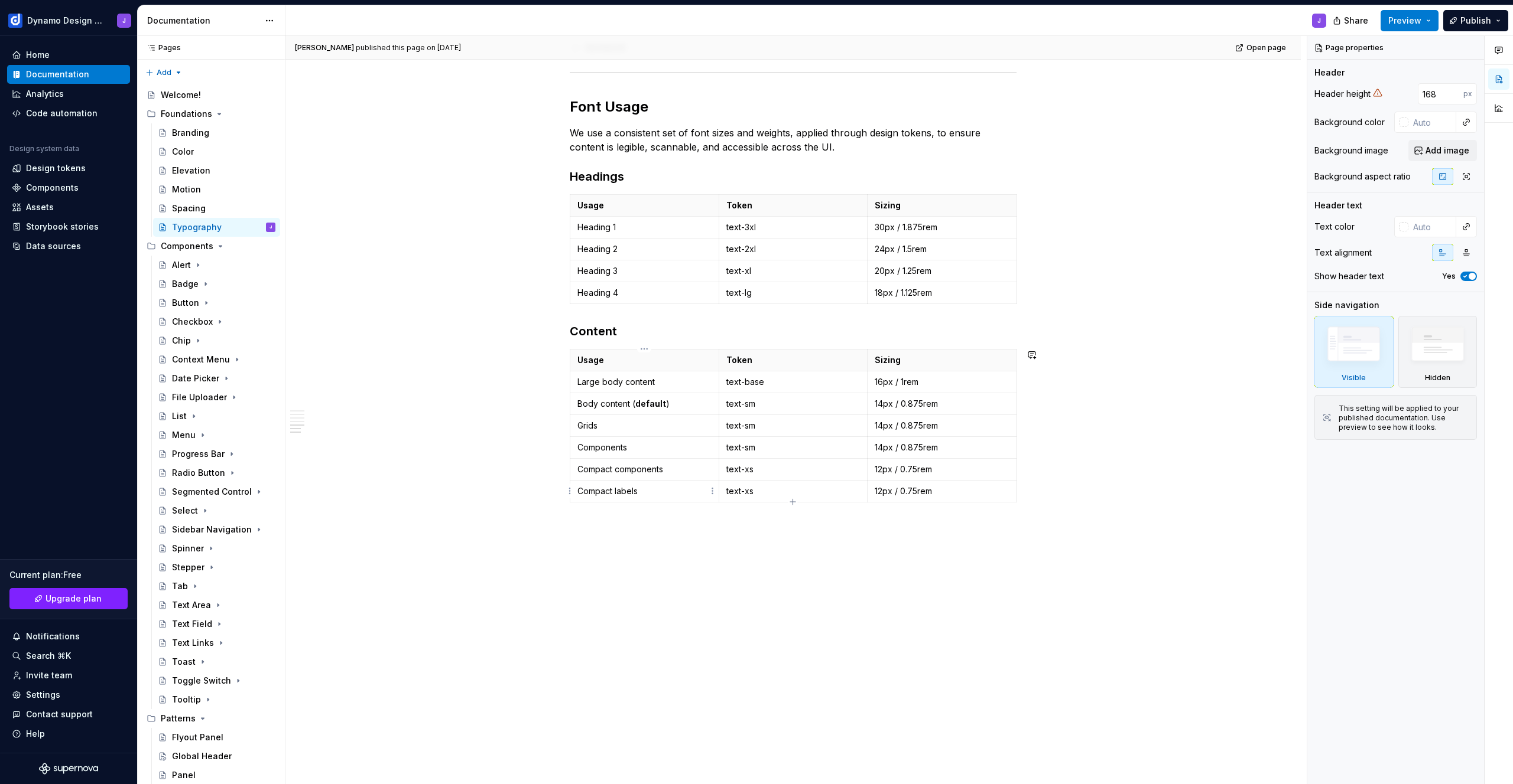
click at [698, 498] on td "Compact labels" at bounding box center [645, 491] width 149 height 21
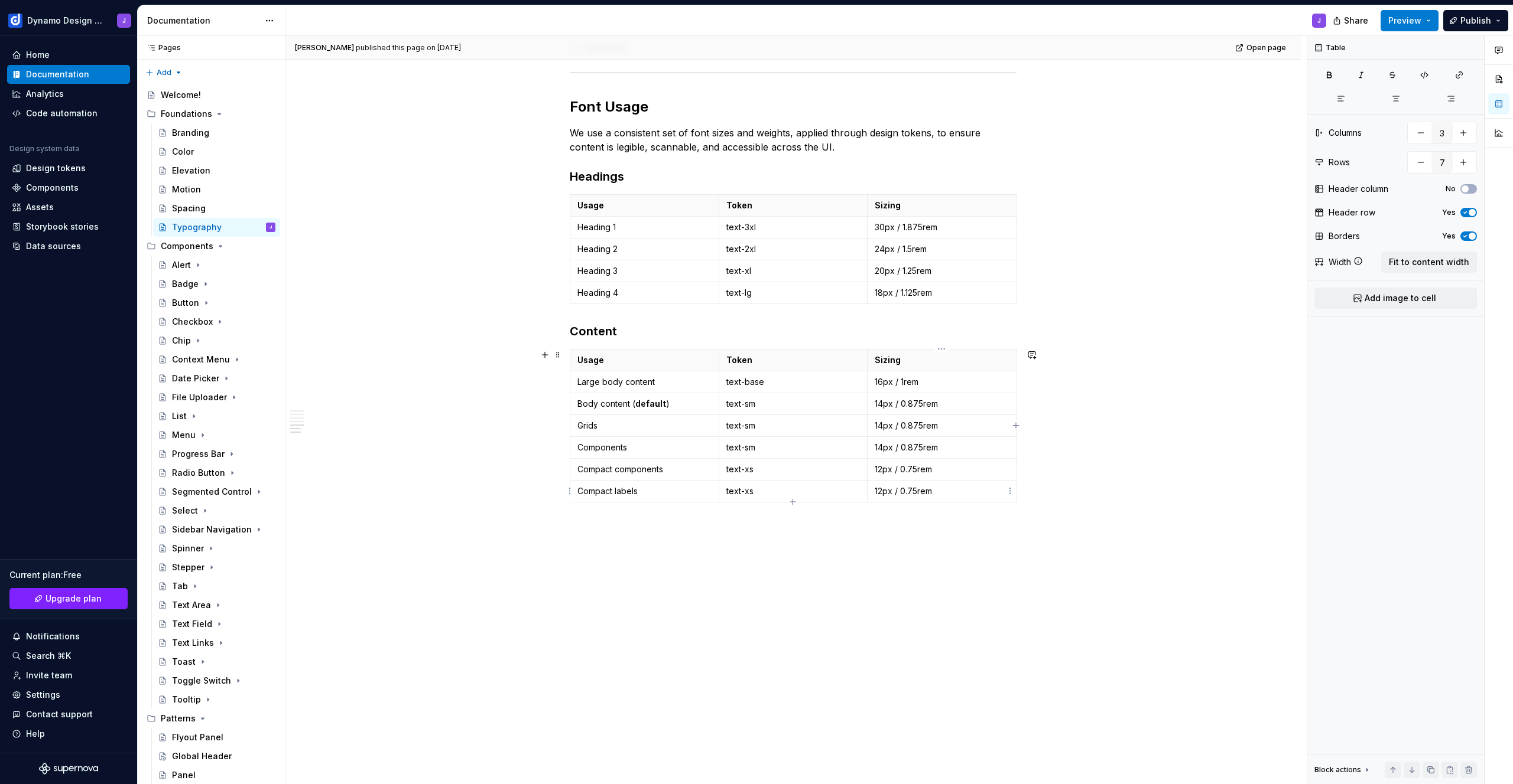
click at [971, 491] on p "12px / 0.75rem" at bounding box center [942, 491] width 134 height 12
click at [1011, 492] on html "Dynamo Design System J Home Documentation Analytics Code automation Design syst…" at bounding box center [756, 392] width 1513 height 784
click at [892, 584] on html "Dynamo Design System J Home Documentation Analytics Code automation Design syst…" at bounding box center [756, 392] width 1513 height 784
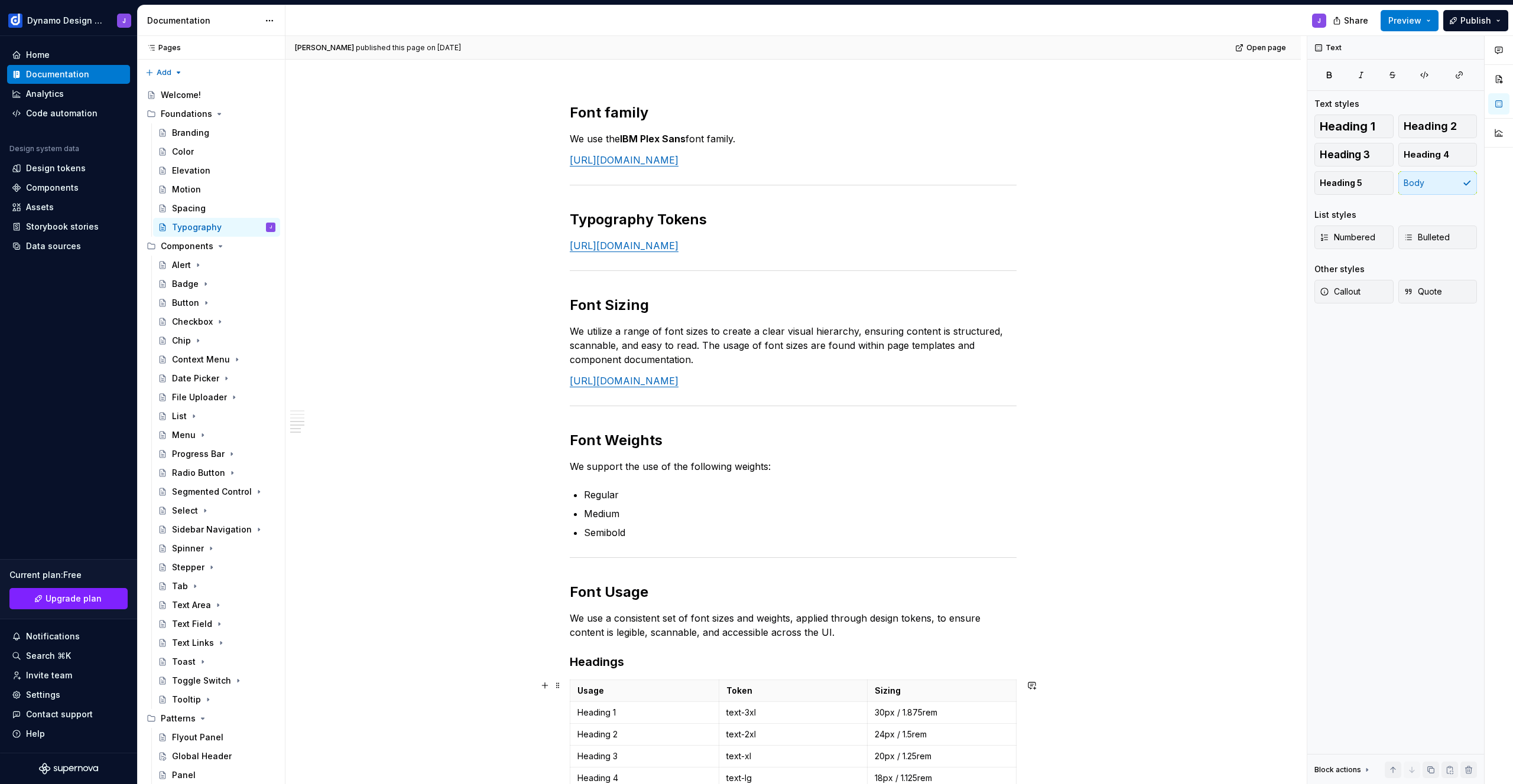
scroll to position [0, 0]
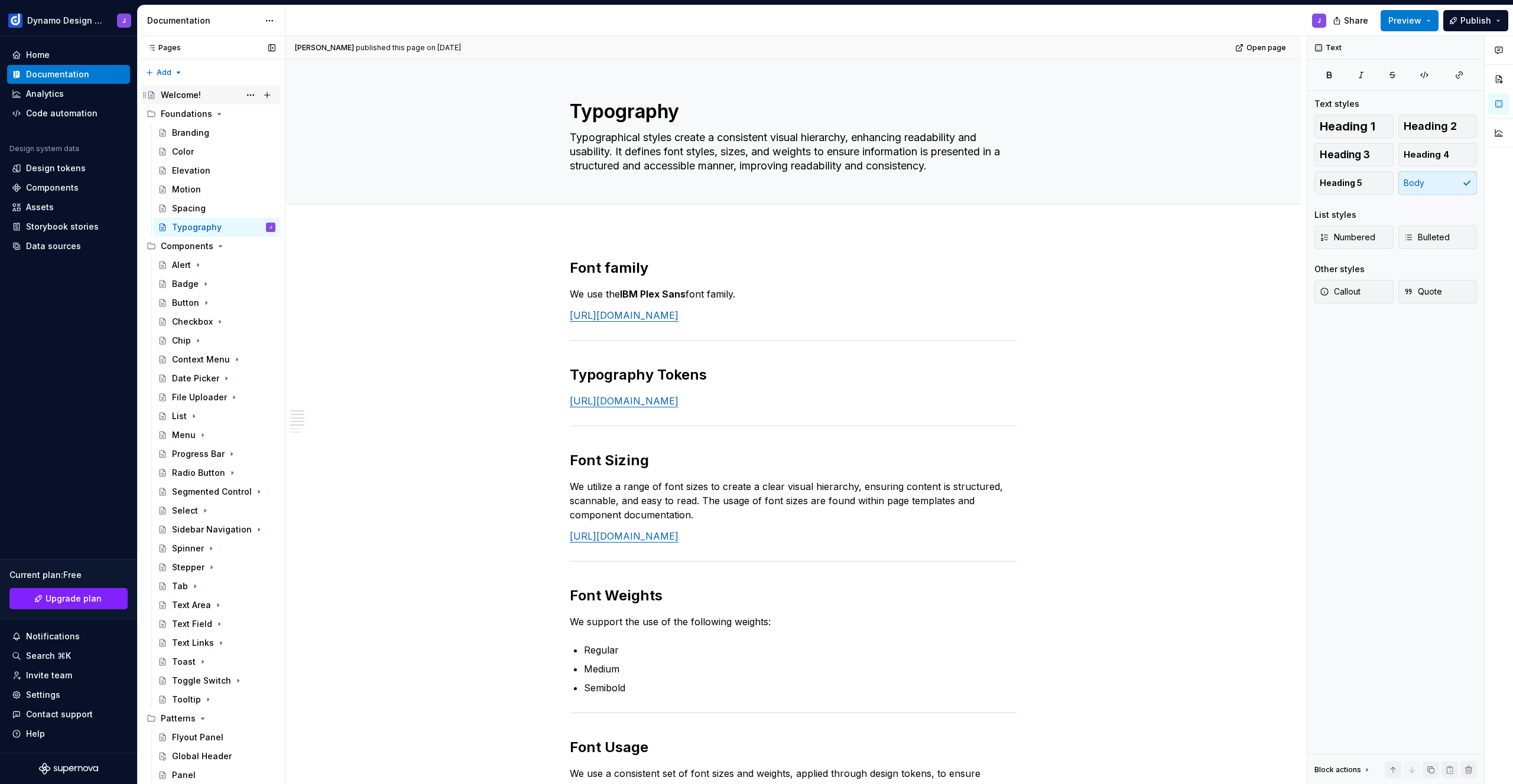
click at [193, 97] on div "Welcome!" at bounding box center [181, 95] width 40 height 12
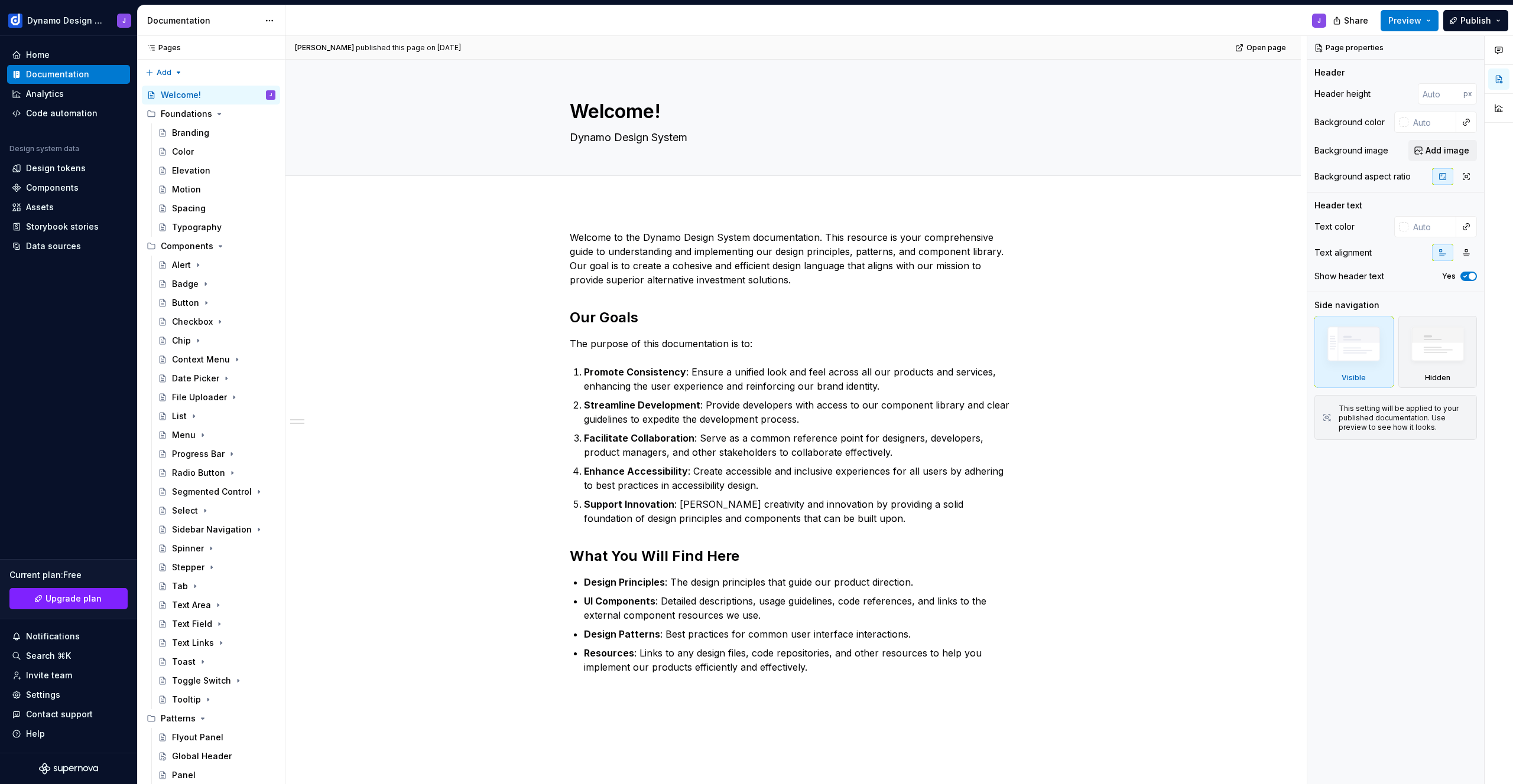
type textarea "*"
